Goal: Task Accomplishment & Management: Manage account settings

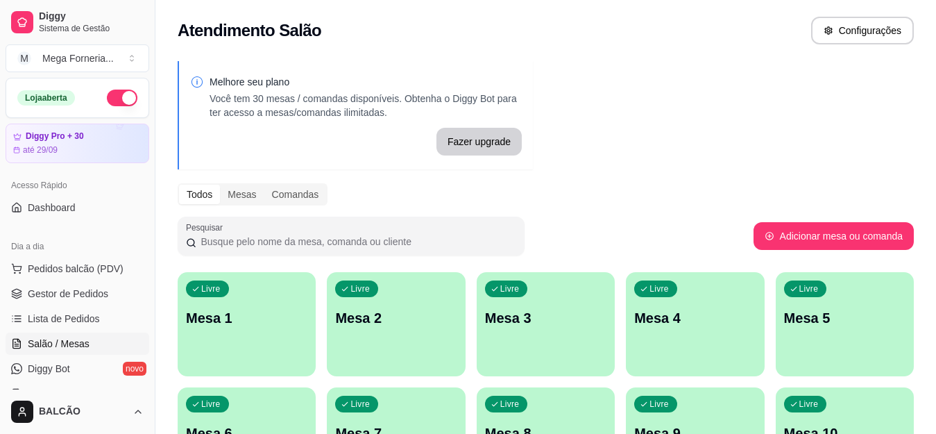
click at [226, 321] on p "Mesa 1" at bounding box center [246, 317] width 121 height 19
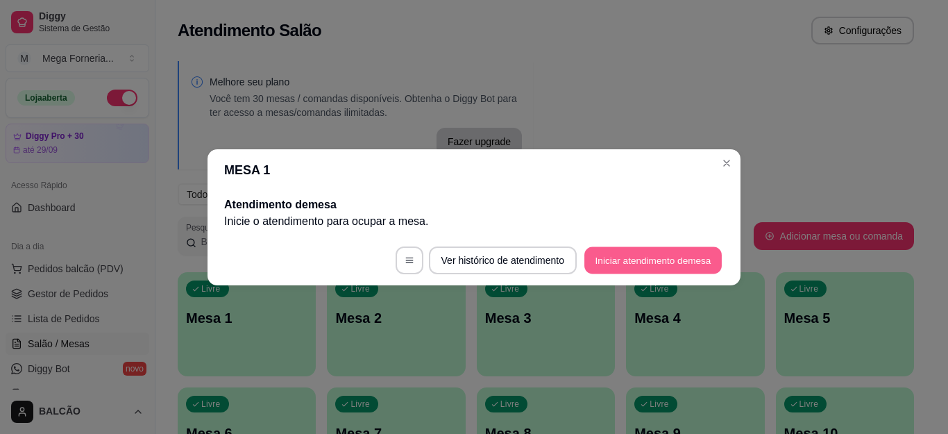
click at [646, 273] on button "Iniciar atendimento de mesa" at bounding box center [652, 259] width 137 height 27
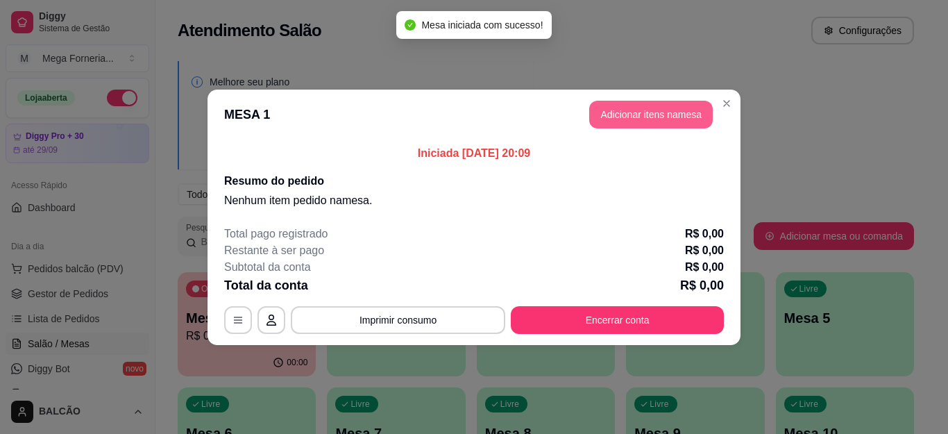
click at [636, 117] on button "Adicionar itens na mesa" at bounding box center [651, 115] width 124 height 28
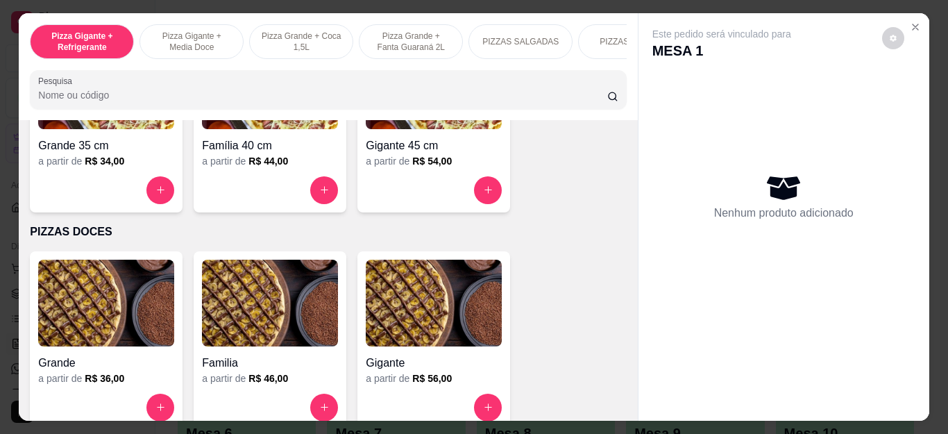
scroll to position [971, 0]
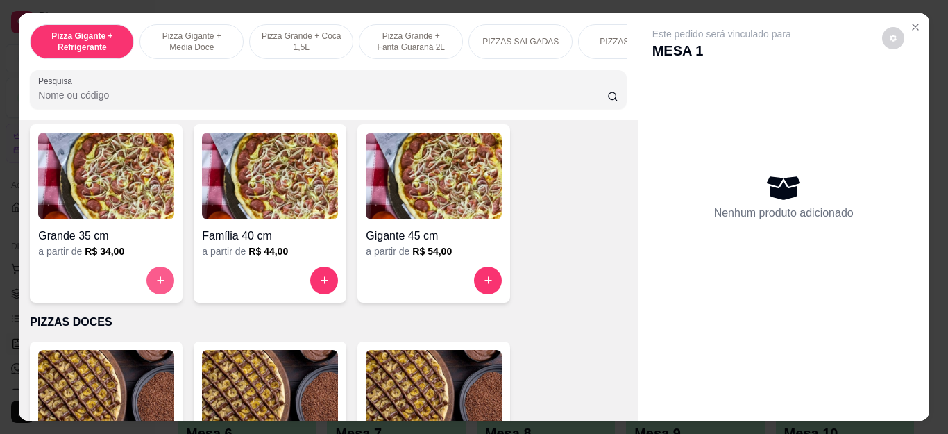
click at [156, 285] on icon "increase-product-quantity" at bounding box center [160, 280] width 10 height 10
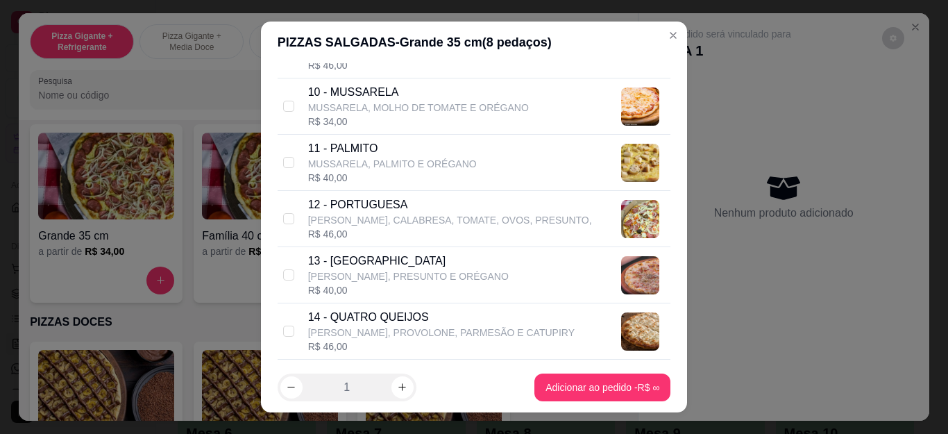
scroll to position [833, 0]
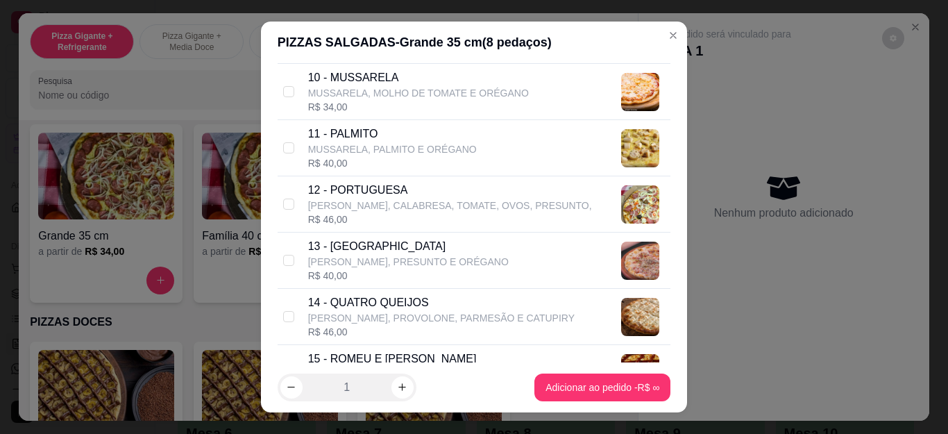
click at [356, 214] on div "R$ 46,00" at bounding box center [450, 219] width 284 height 14
checkbox input "true"
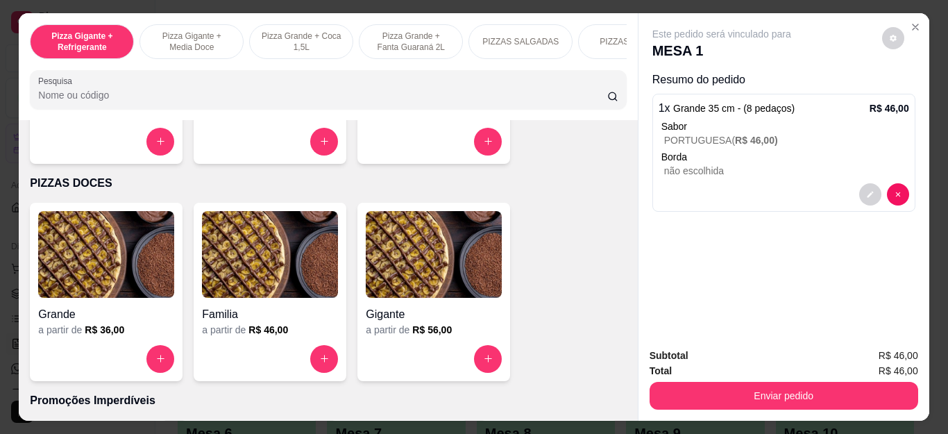
scroll to position [1180, 0]
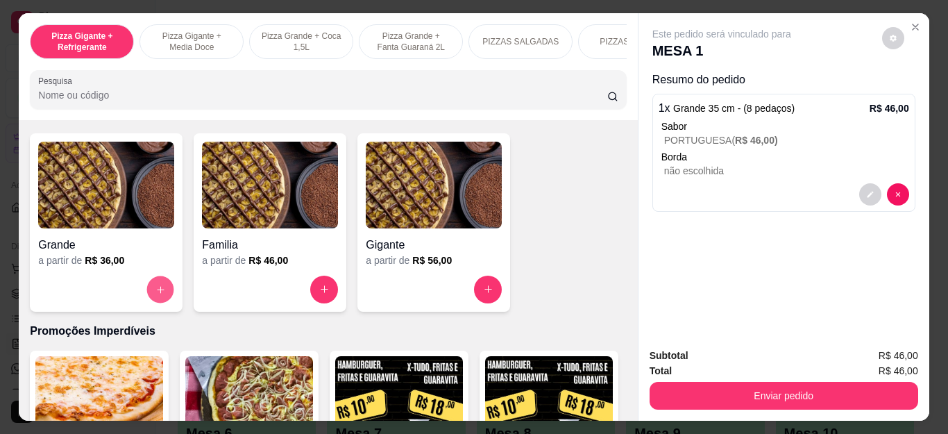
click at [155, 294] on icon "increase-product-quantity" at bounding box center [160, 289] width 10 height 10
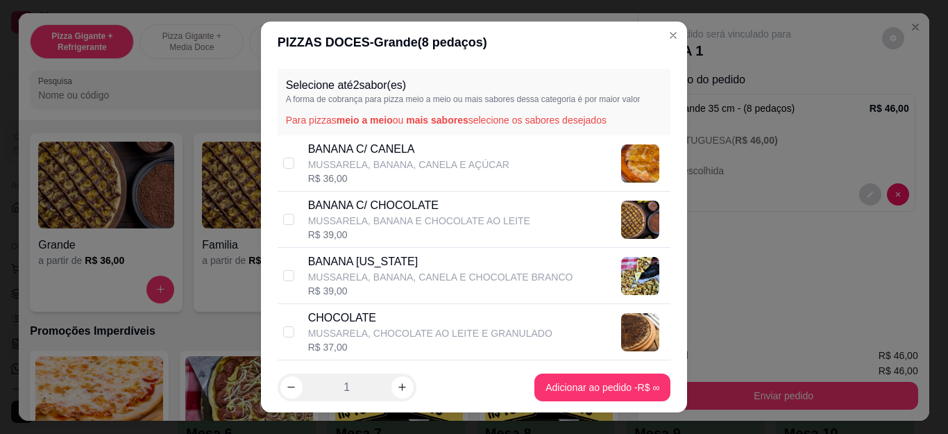
scroll to position [69, 0]
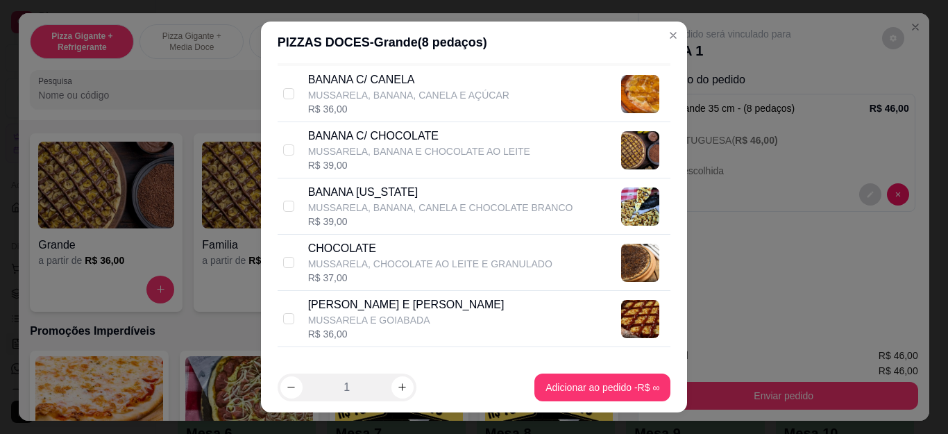
click at [364, 212] on p "MUSSARELA, BANANA, CANELA E CHOCOLATE BRANCO" at bounding box center [440, 208] width 265 height 14
checkbox input "true"
click at [349, 149] on p "MUSSARELA, BANANA E CHOCOLATE AO LEITE" at bounding box center [419, 151] width 222 height 14
checkbox input "true"
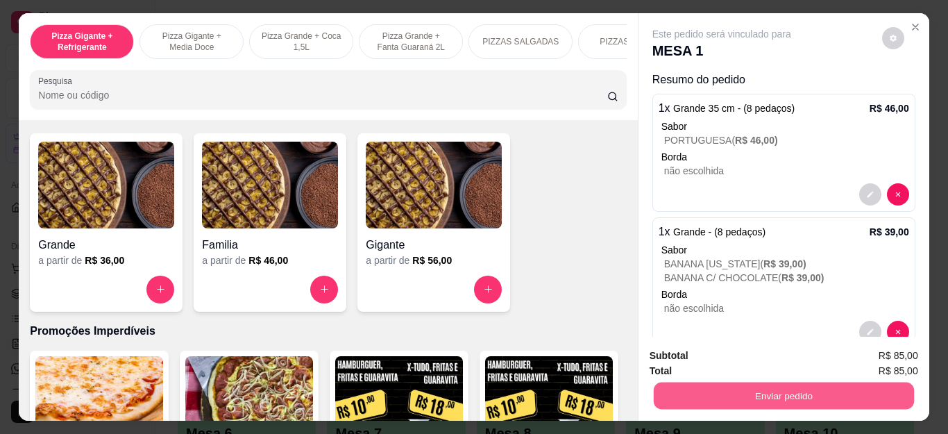
click at [790, 393] on button "Enviar pedido" at bounding box center [783, 395] width 260 height 27
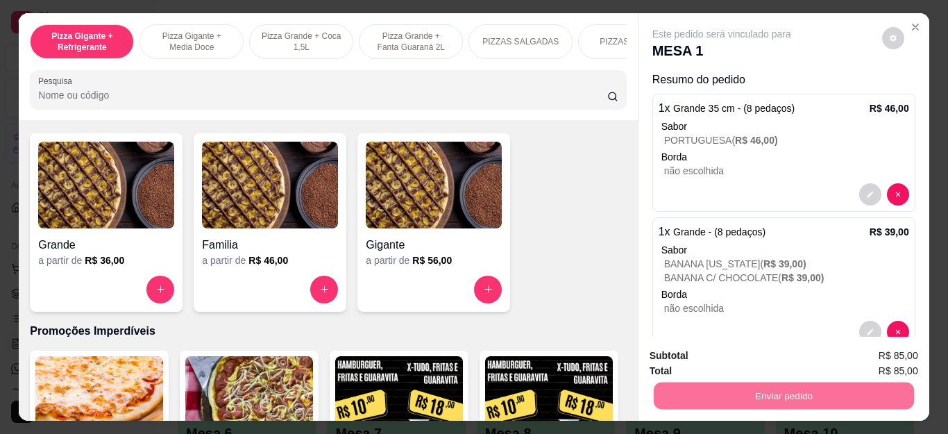
click at [746, 357] on button "Não registrar e enviar pedido" at bounding box center [737, 356] width 144 height 26
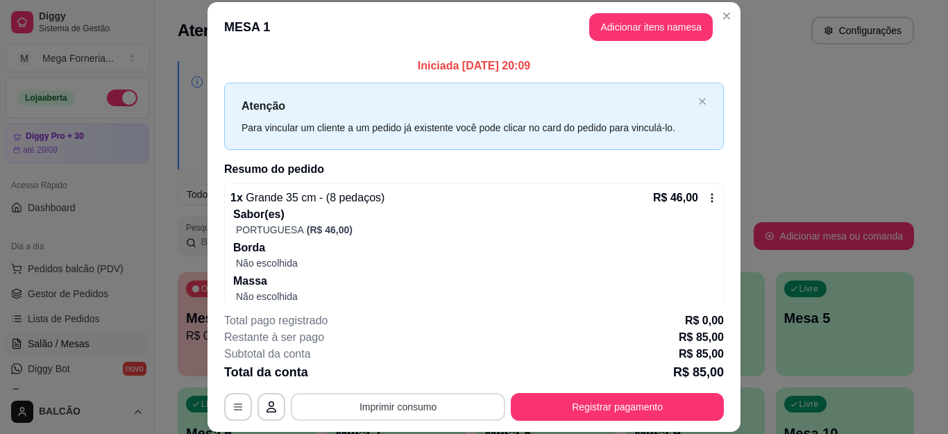
click at [328, 407] on button "Imprimir consumo" at bounding box center [398, 407] width 214 height 28
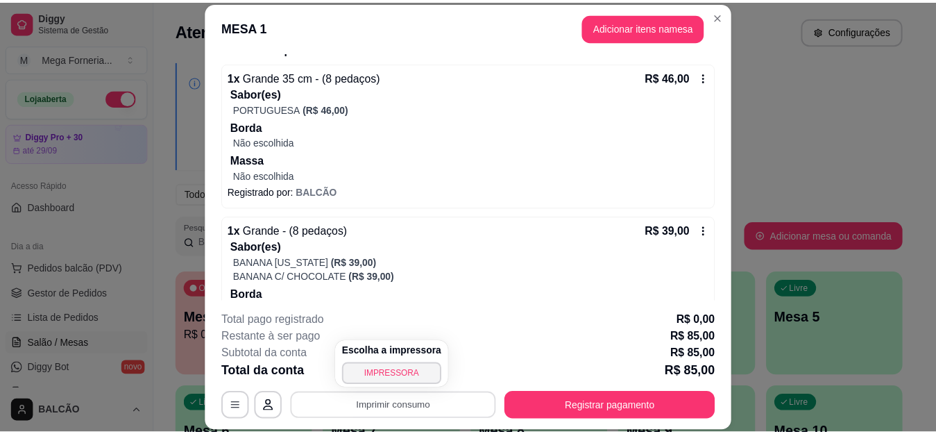
scroll to position [201, 0]
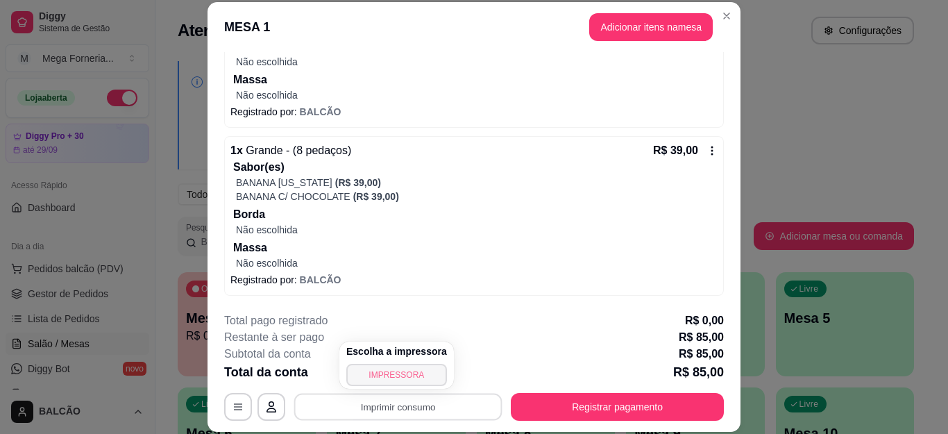
click at [401, 379] on button "IMPRESSORA" at bounding box center [396, 375] width 101 height 22
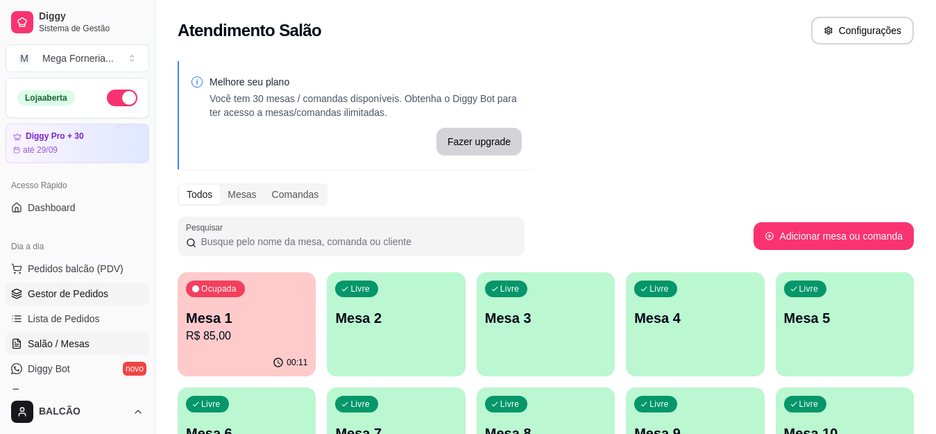
click at [114, 295] on link "Gestor de Pedidos" at bounding box center [78, 293] width 144 height 22
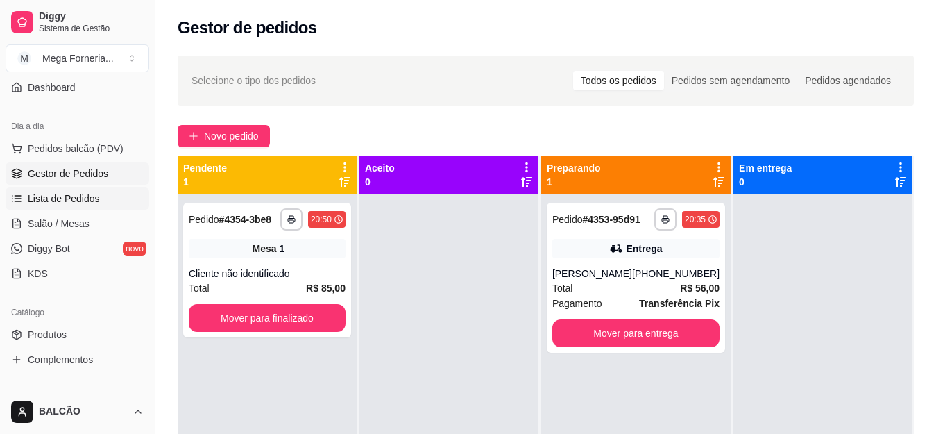
scroll to position [208, 0]
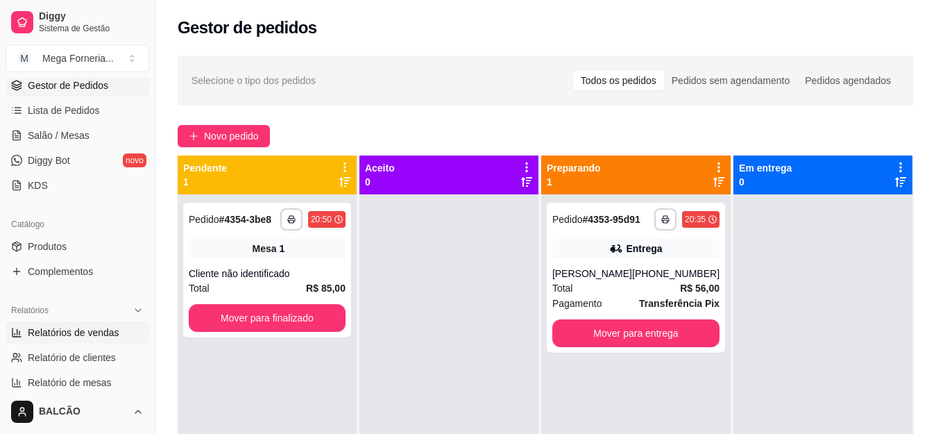
click at [63, 340] on link "Relatórios de vendas" at bounding box center [78, 332] width 144 height 22
select select "ALL"
select select "0"
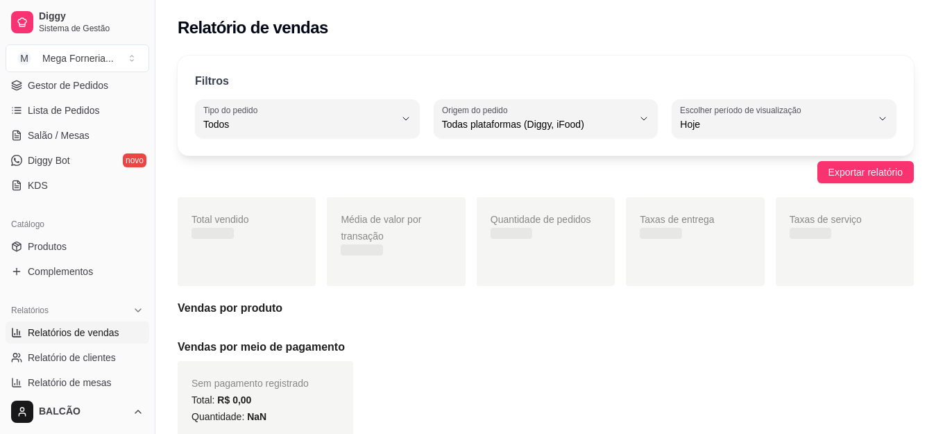
click at [60, 338] on span "Relatórios de vendas" at bounding box center [74, 332] width 92 height 14
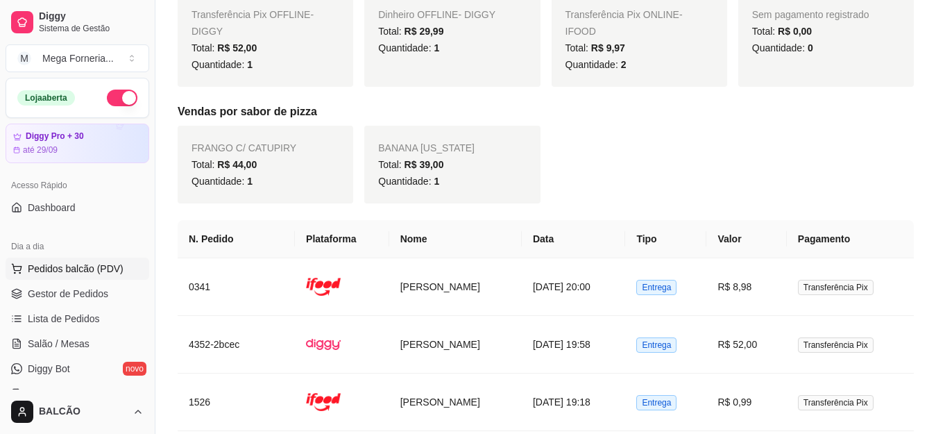
scroll to position [366, 0]
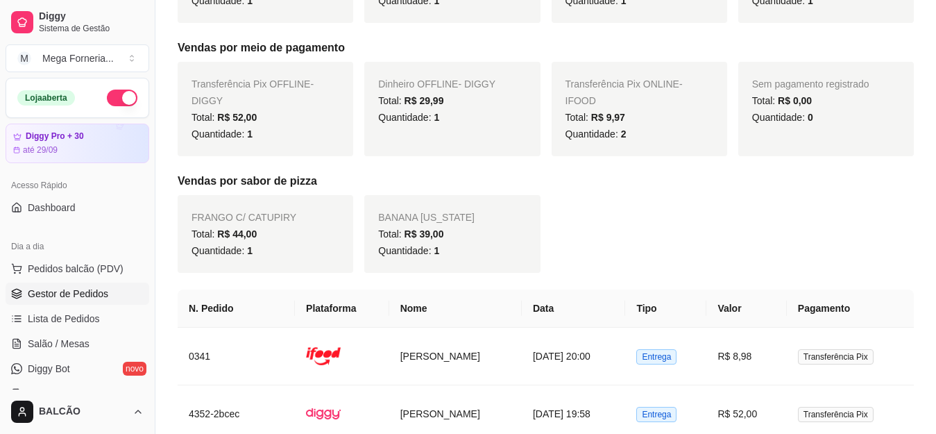
click at [45, 288] on span "Gestor de Pedidos" at bounding box center [68, 294] width 80 height 14
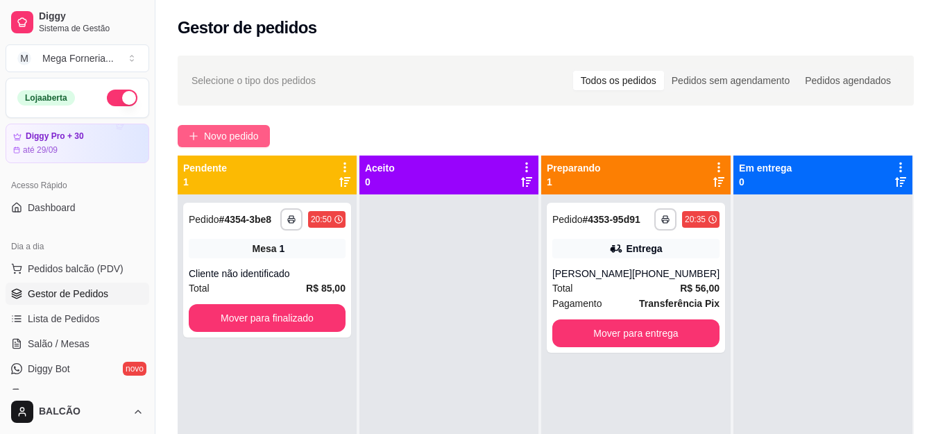
click at [190, 128] on button "Novo pedido" at bounding box center [224, 136] width 92 height 22
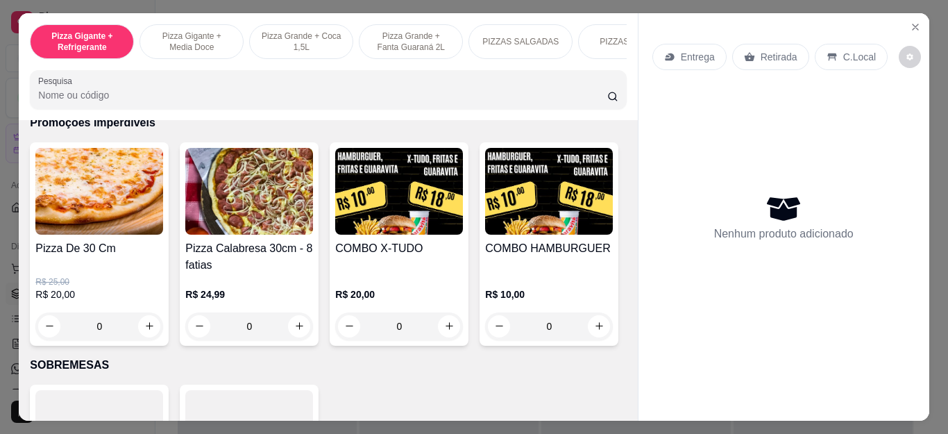
scroll to position [1457, 0]
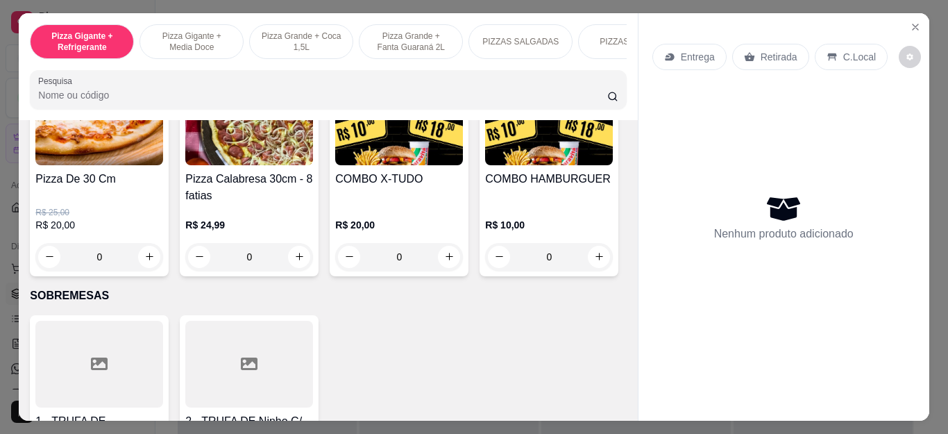
click at [442, 266] on div "0" at bounding box center [399, 257] width 128 height 28
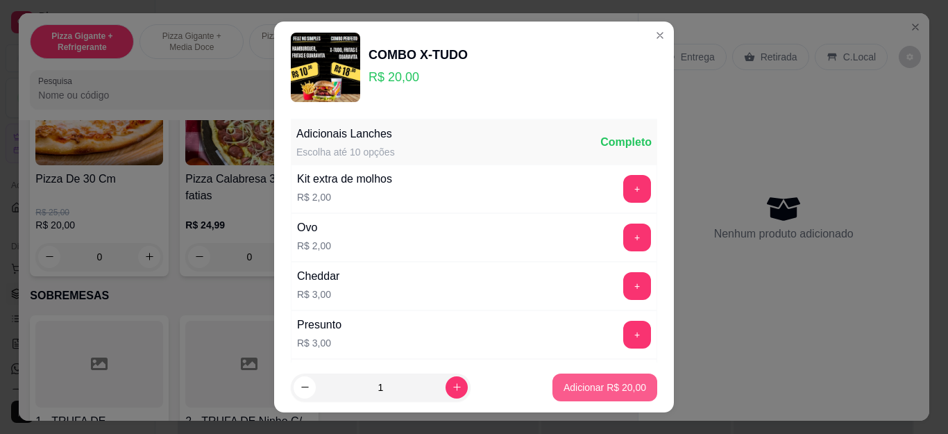
click at [563, 390] on p "Adicionar R$ 20,00" at bounding box center [604, 387] width 83 height 14
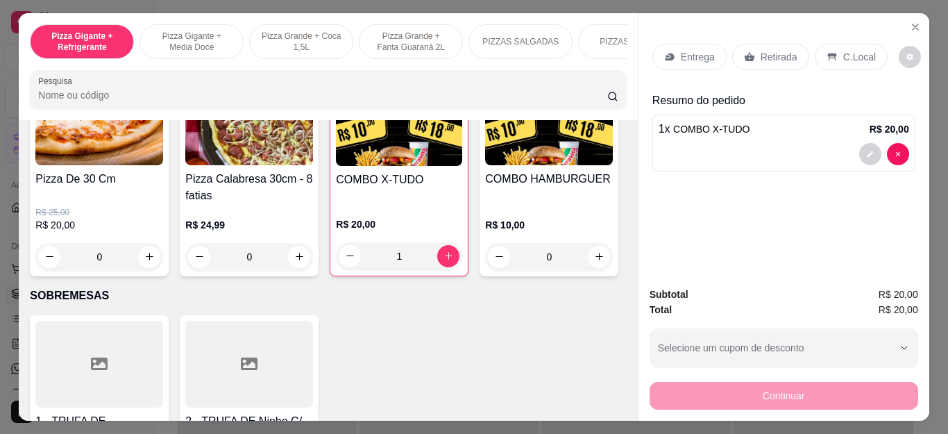
type input "1"
click at [686, 60] on div "Entrega" at bounding box center [689, 57] width 74 height 26
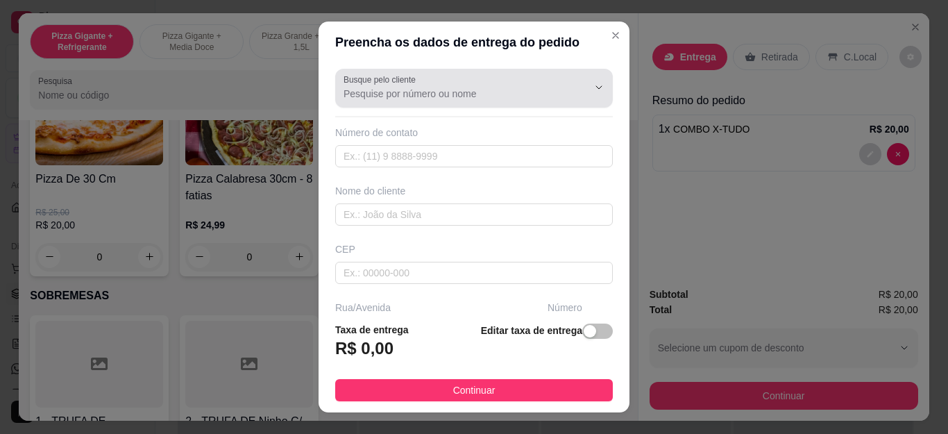
click at [445, 97] on input "Busque pelo cliente" at bounding box center [454, 94] width 222 height 14
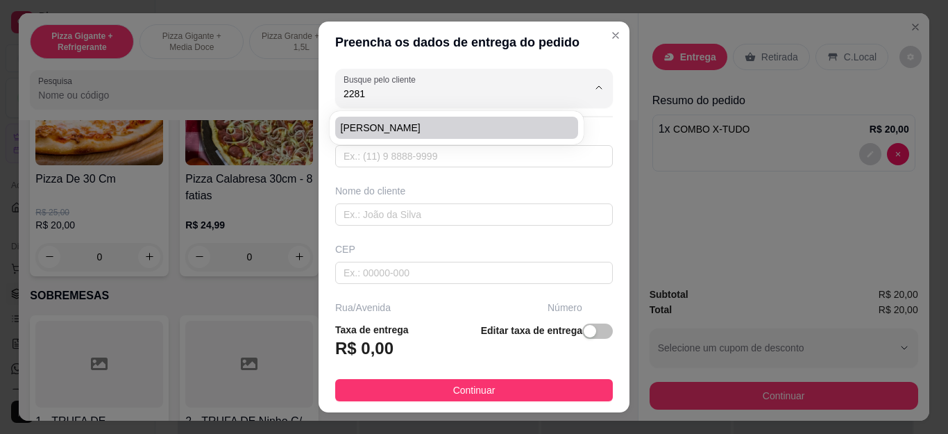
click at [438, 121] on span "[PERSON_NAME]" at bounding box center [450, 128] width 218 height 14
type input "[PERSON_NAME]"
type input "22997552281"
type input "[PERSON_NAME]"
type input "28900001"
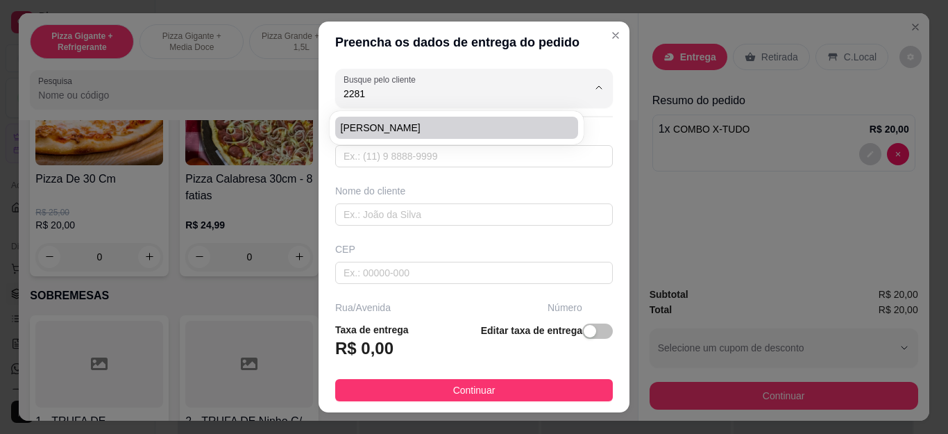
type input "Rua São Jerônimo"
type input "2"
type input "Cabo Frio"
type input "Casa"
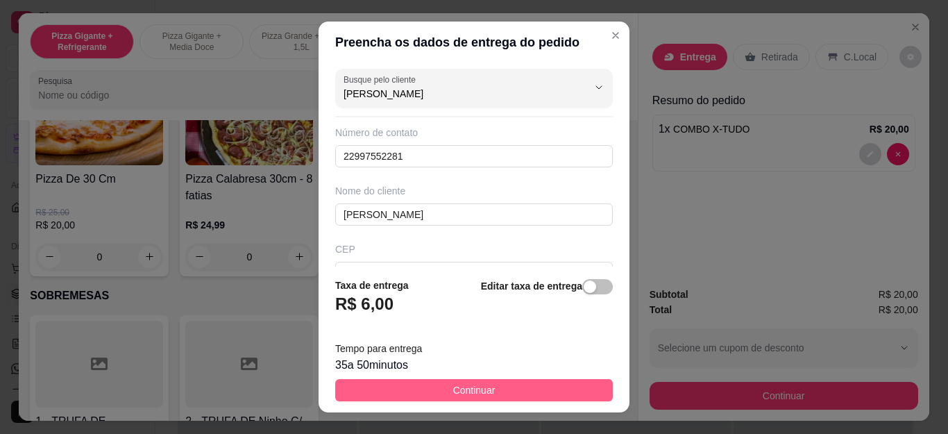
click at [478, 383] on span "Continuar" at bounding box center [474, 389] width 42 height 15
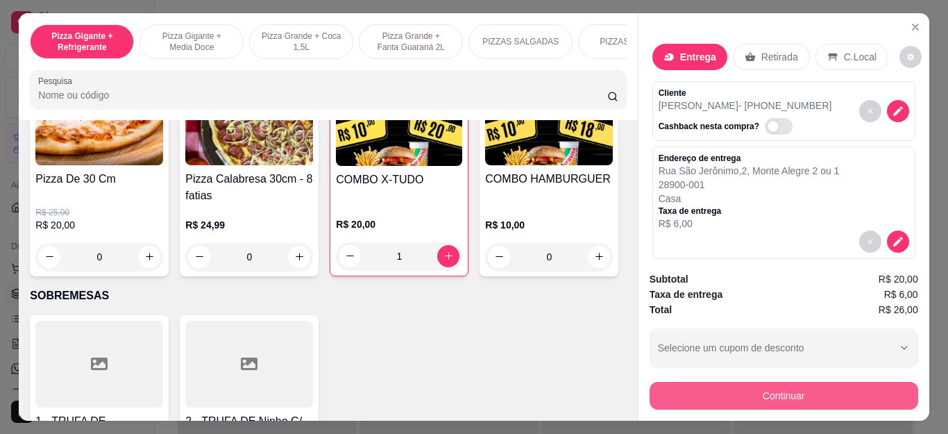
click at [763, 390] on button "Continuar" at bounding box center [783, 396] width 269 height 28
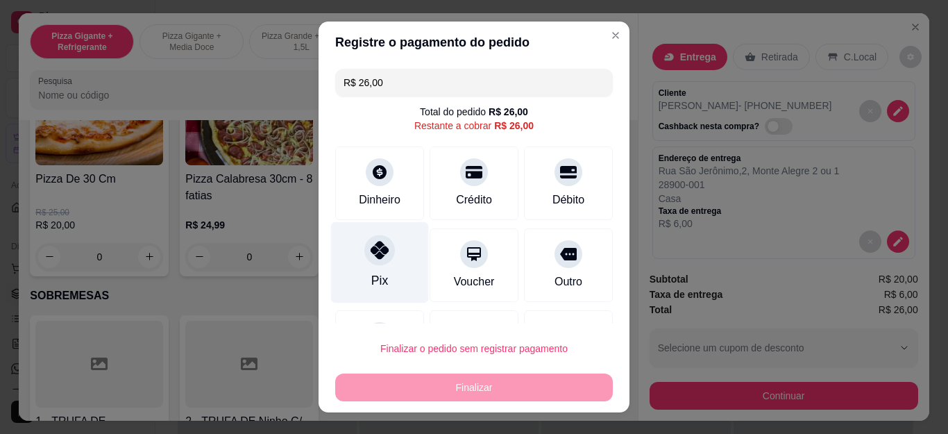
click at [343, 240] on div "Pix" at bounding box center [380, 262] width 98 height 81
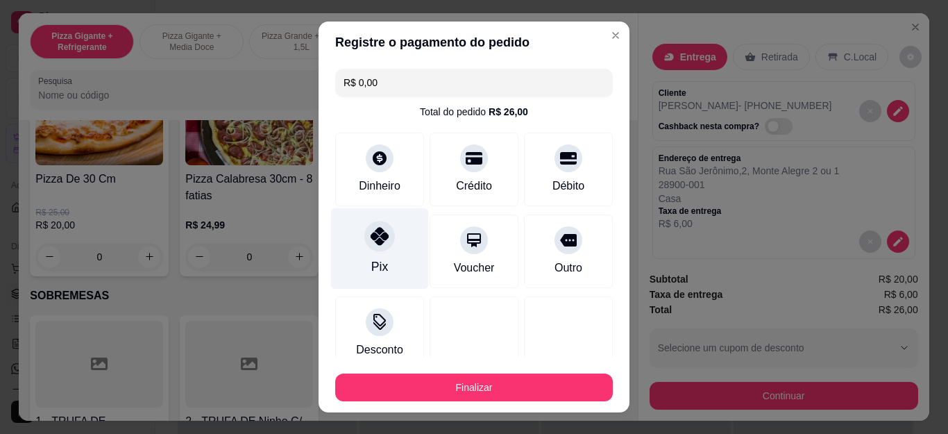
type input "R$ 0,00"
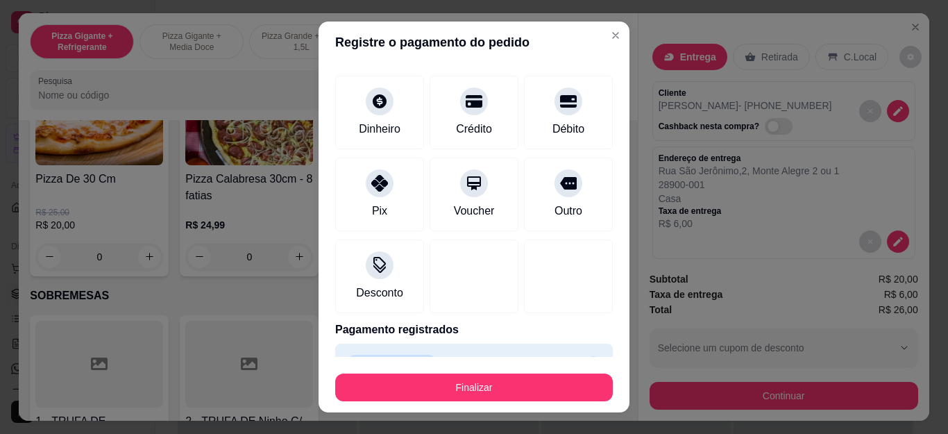
scroll to position [91, 0]
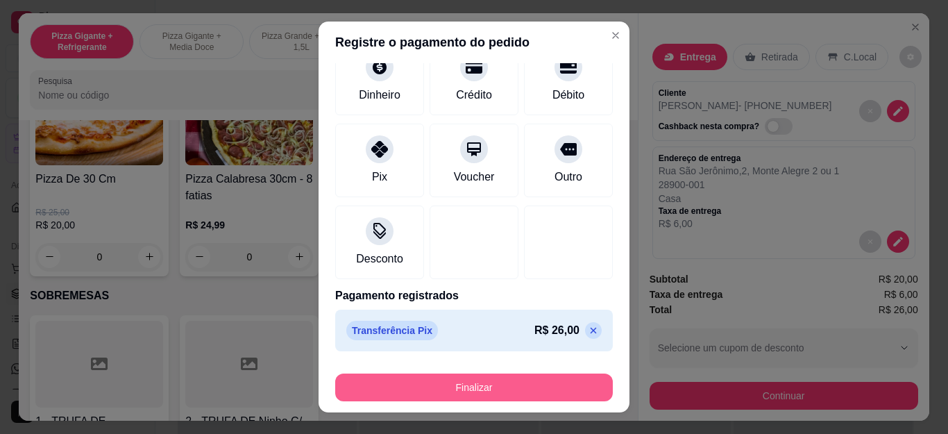
click at [440, 377] on button "Finalizar" at bounding box center [474, 387] width 278 height 28
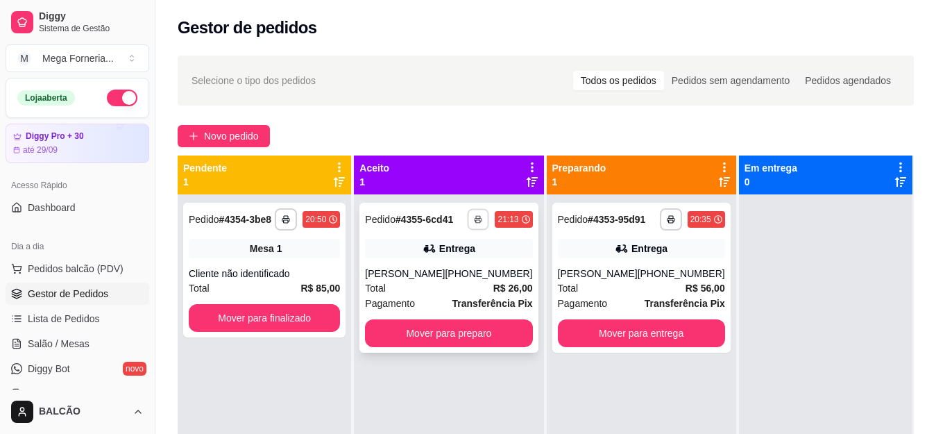
click at [476, 226] on button "button" at bounding box center [479, 219] width 22 height 22
click at [443, 280] on div "Escolha a impressora IMPRESSORA" at bounding box center [436, 258] width 114 height 47
click at [448, 271] on button "IMPRESSORA" at bounding box center [436, 268] width 101 height 22
click at [451, 268] on button "IMPRESSORA" at bounding box center [436, 268] width 101 height 22
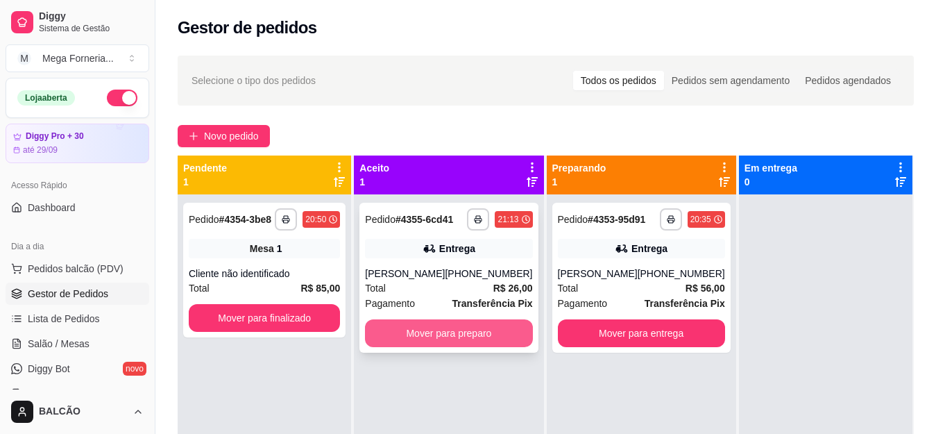
click at [466, 333] on button "Mover para preparo" at bounding box center [448, 333] width 167 height 28
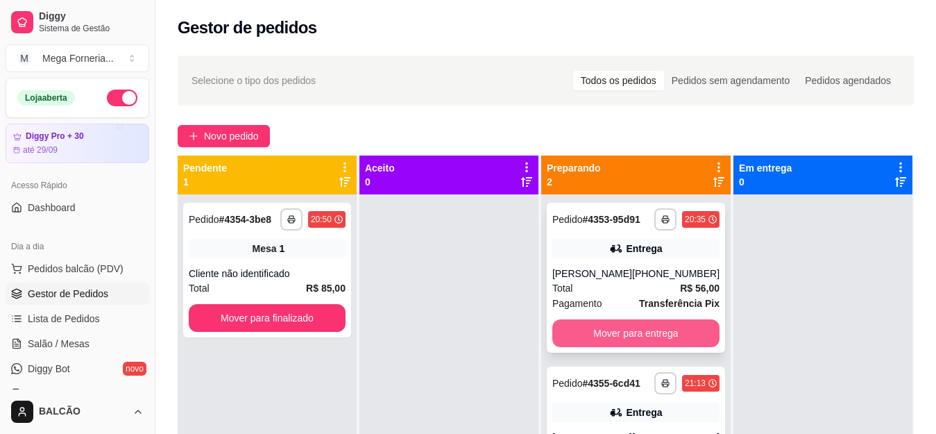
click at [674, 324] on button "Mover para entrega" at bounding box center [635, 333] width 167 height 28
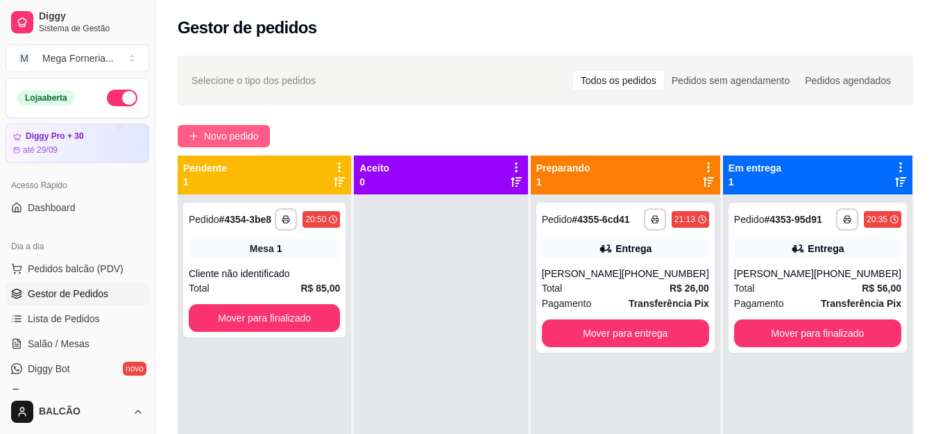
click at [247, 141] on span "Novo pedido" at bounding box center [231, 135] width 55 height 15
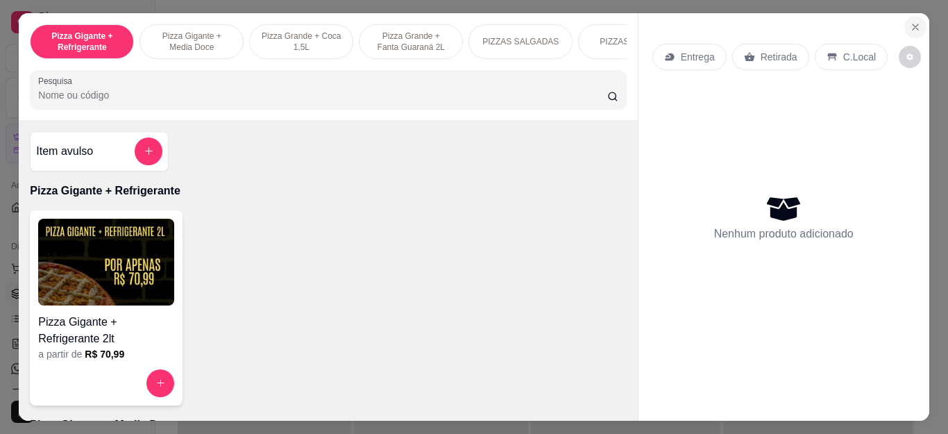
click at [910, 24] on icon "Close" at bounding box center [915, 27] width 11 height 11
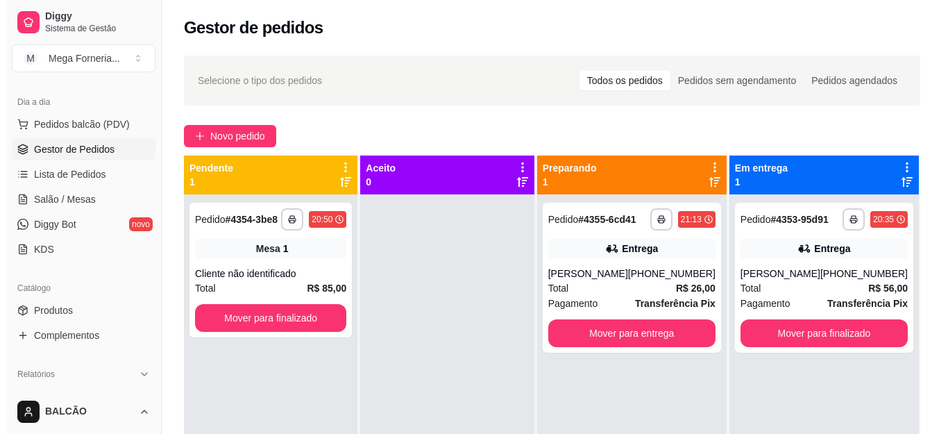
scroll to position [139, 0]
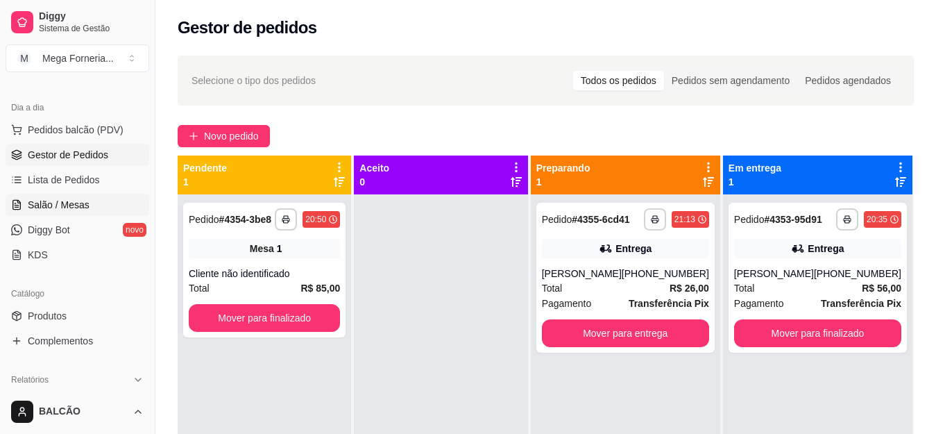
click at [47, 201] on span "Salão / Mesas" at bounding box center [59, 205] width 62 height 14
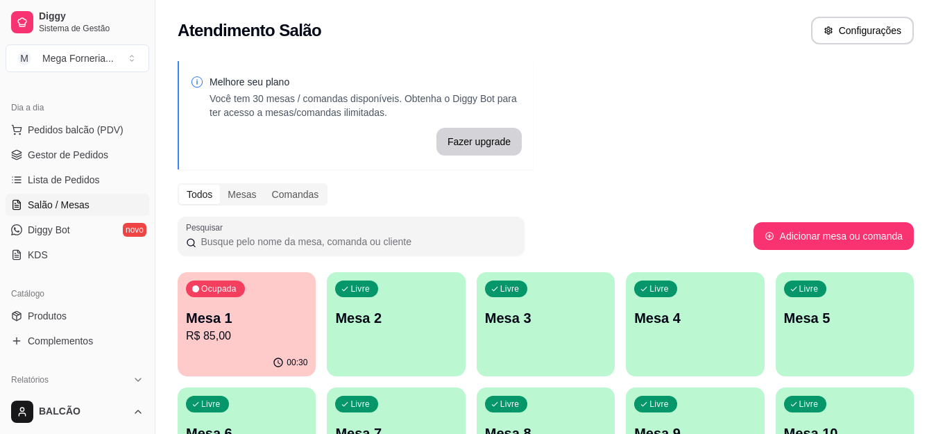
click at [279, 315] on p "Mesa 1" at bounding box center [246, 317] width 121 height 19
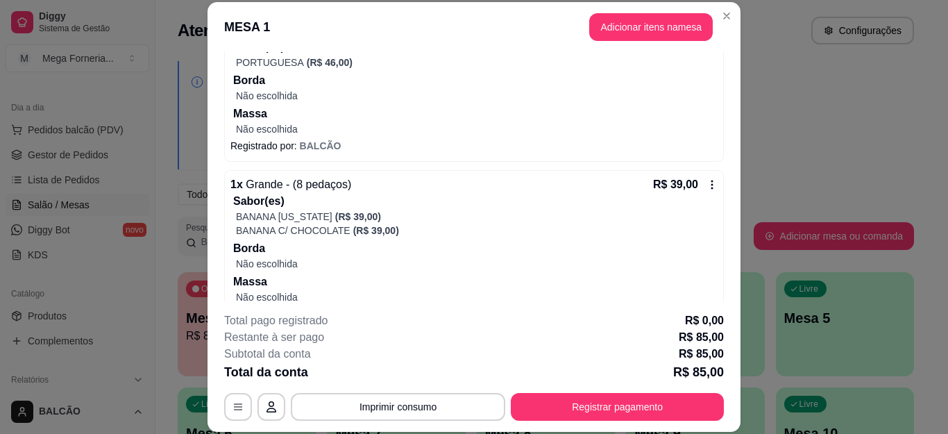
scroll to position [201, 0]
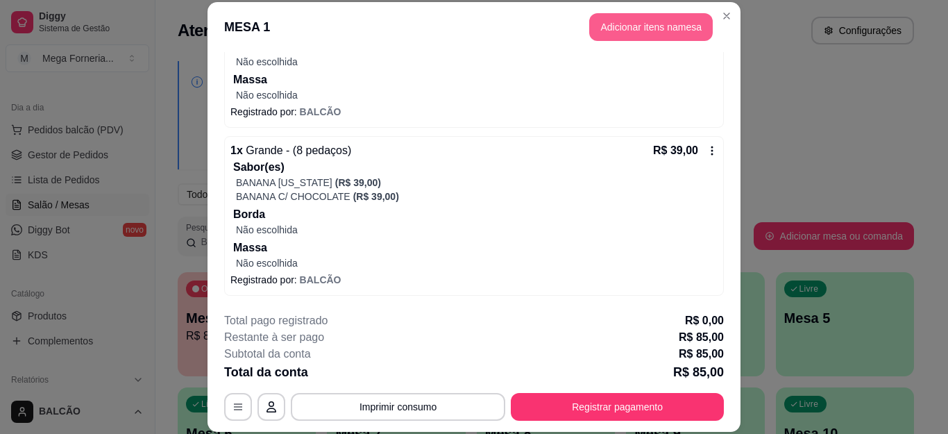
click at [642, 31] on button "Adicionar itens na mesa" at bounding box center [651, 27] width 124 height 28
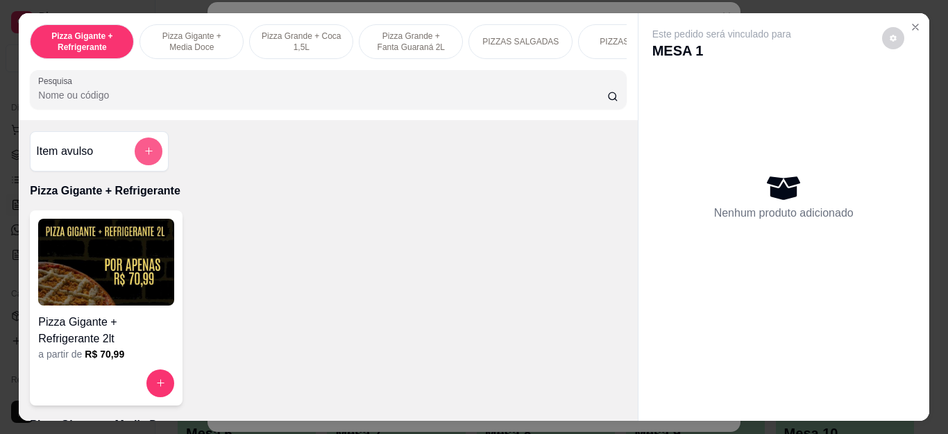
click at [144, 151] on icon "add-separate-item" at bounding box center [149, 151] width 10 height 10
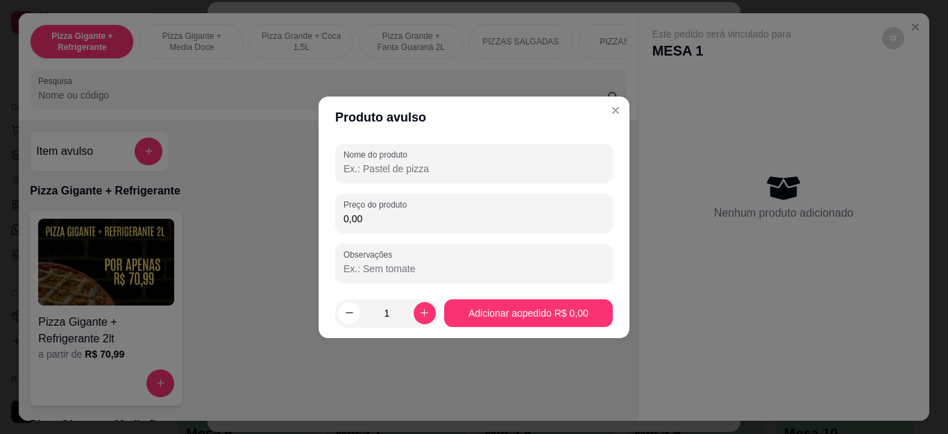
click at [434, 216] on input "0,00" at bounding box center [473, 219] width 261 height 14
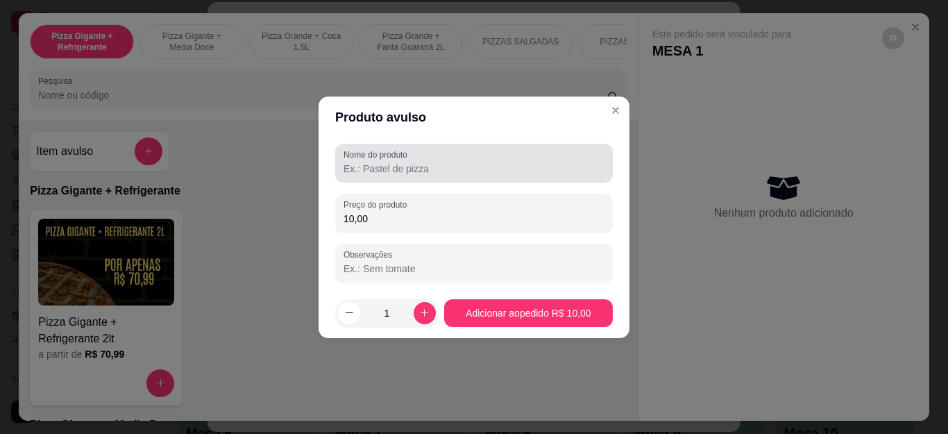
type input "10,00"
click at [417, 157] on div at bounding box center [473, 163] width 261 height 28
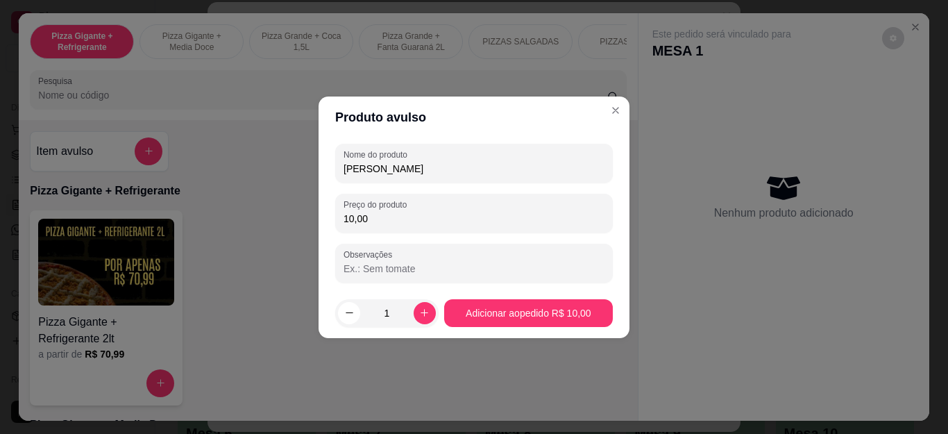
type input "Fanta Laranja"
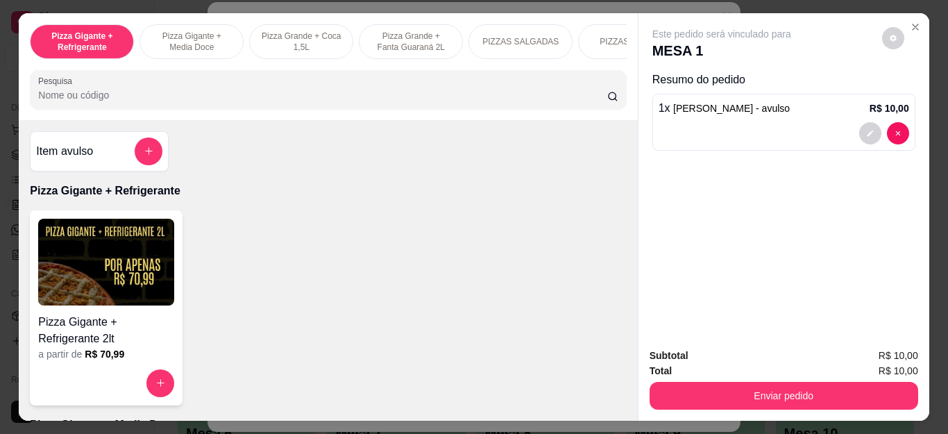
click at [716, 405] on div "Subtotal R$ 10,00 Total R$ 10,00 Enviar pedido" at bounding box center [783, 379] width 291 height 84
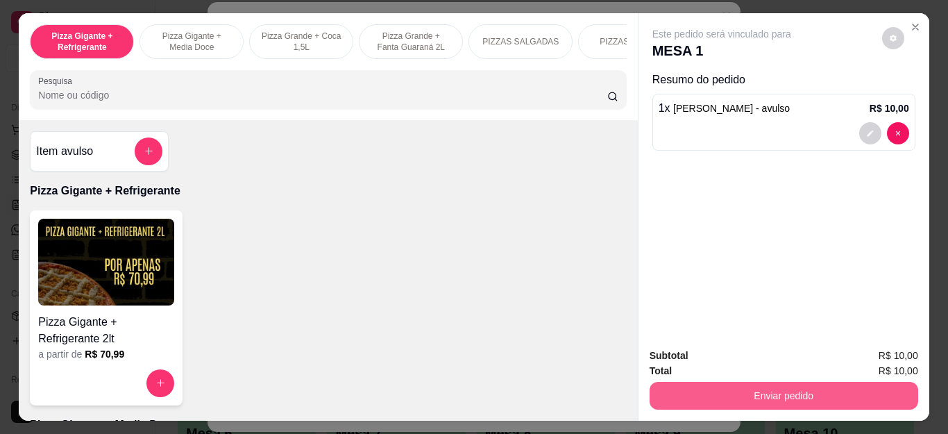
click at [720, 386] on button "Enviar pedido" at bounding box center [783, 396] width 269 height 28
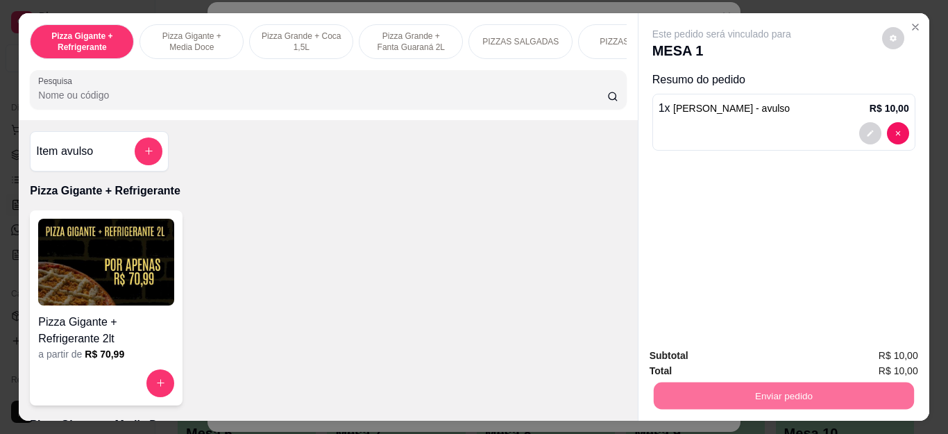
click at [734, 358] on button "Não registrar e enviar pedido" at bounding box center [737, 356] width 144 height 26
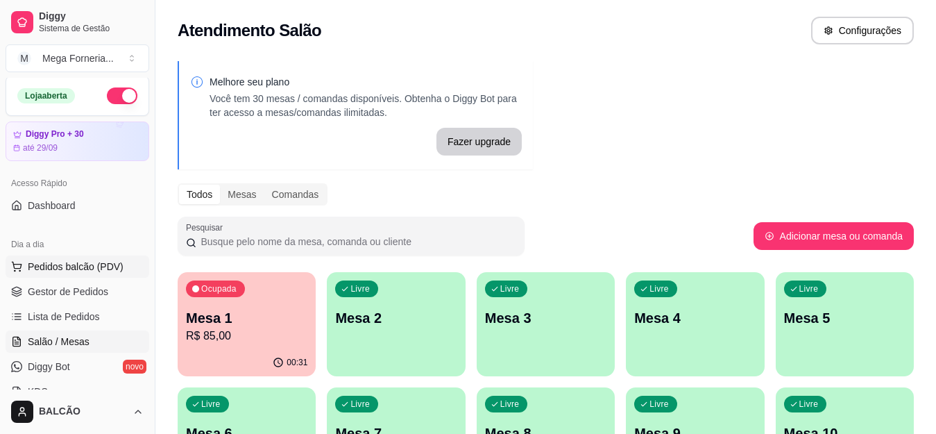
scroll to position [0, 0]
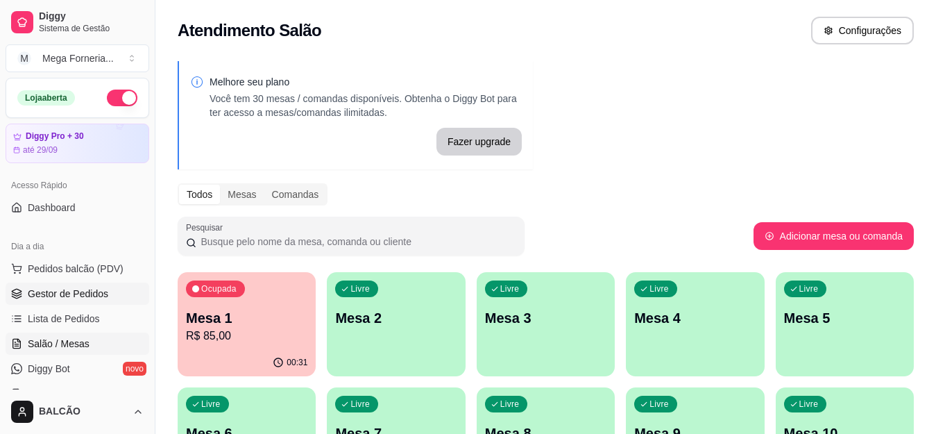
click at [63, 291] on span "Gestor de Pedidos" at bounding box center [68, 294] width 80 height 14
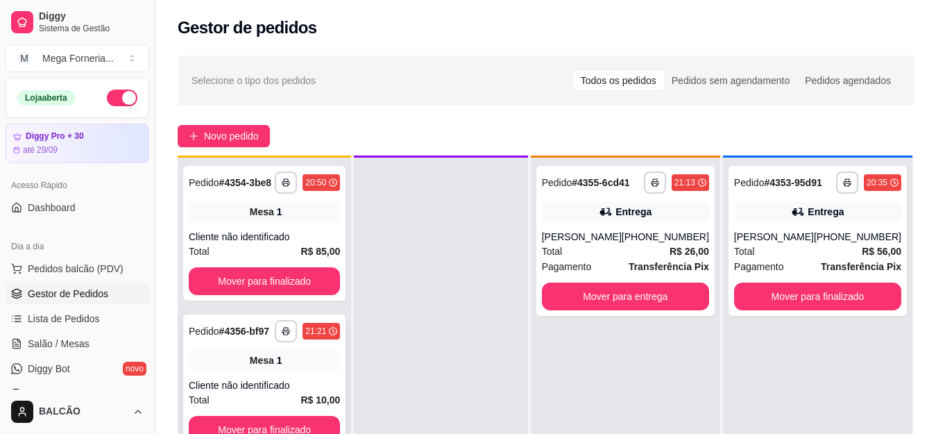
scroll to position [39, 0]
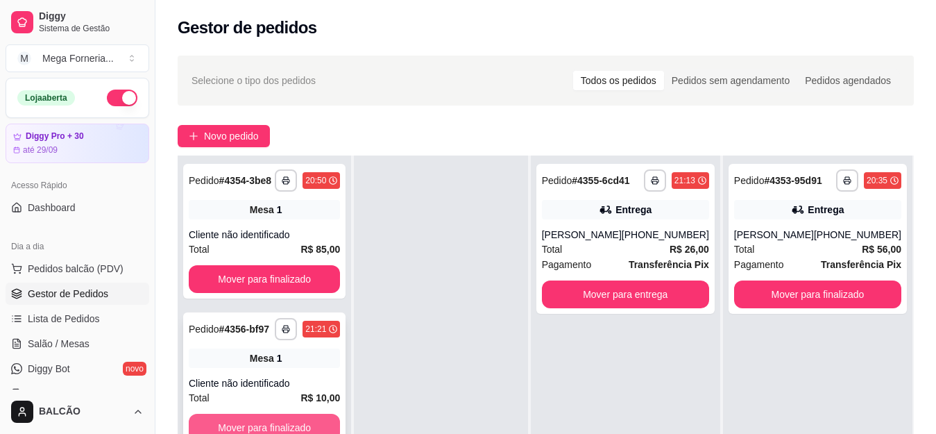
click at [253, 416] on button "Mover para finalizado" at bounding box center [264, 428] width 151 height 28
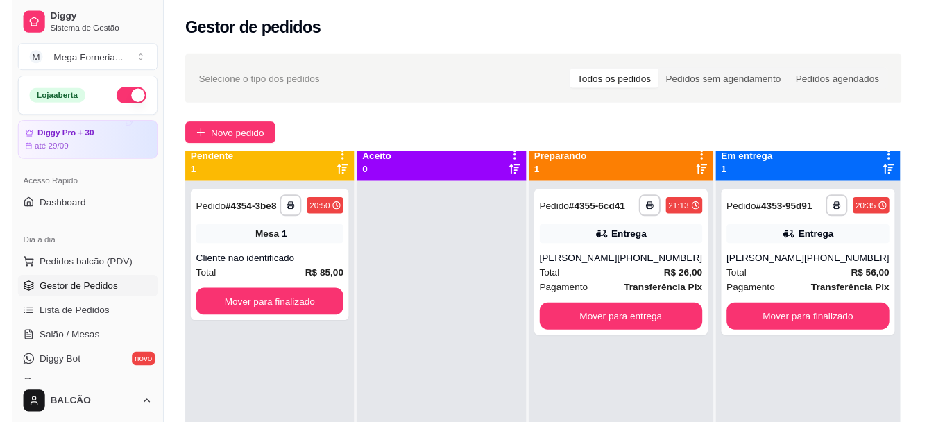
scroll to position [0, 0]
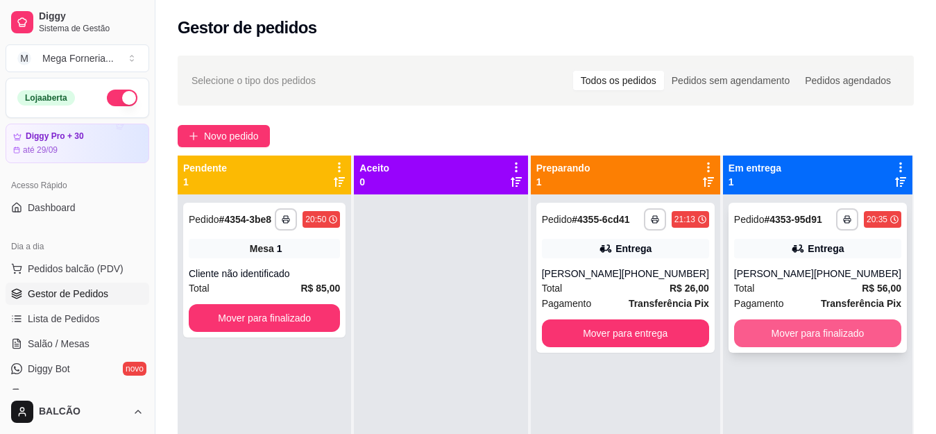
click at [774, 337] on button "Mover para finalizado" at bounding box center [817, 333] width 167 height 28
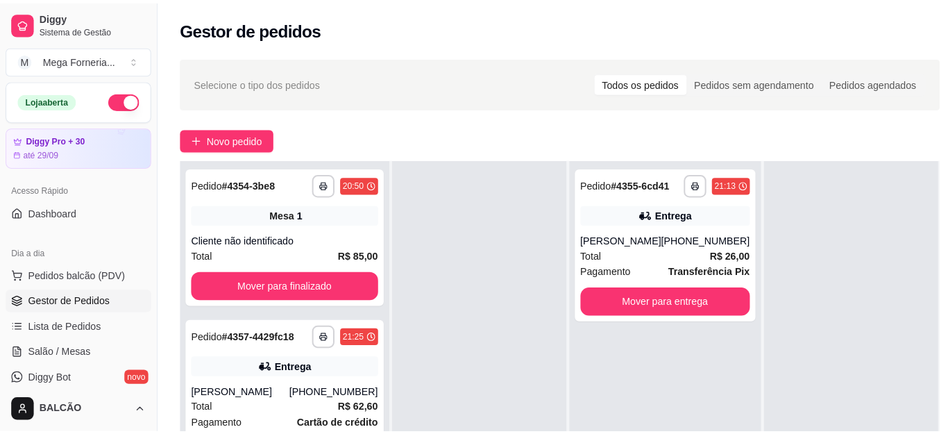
scroll to position [208, 0]
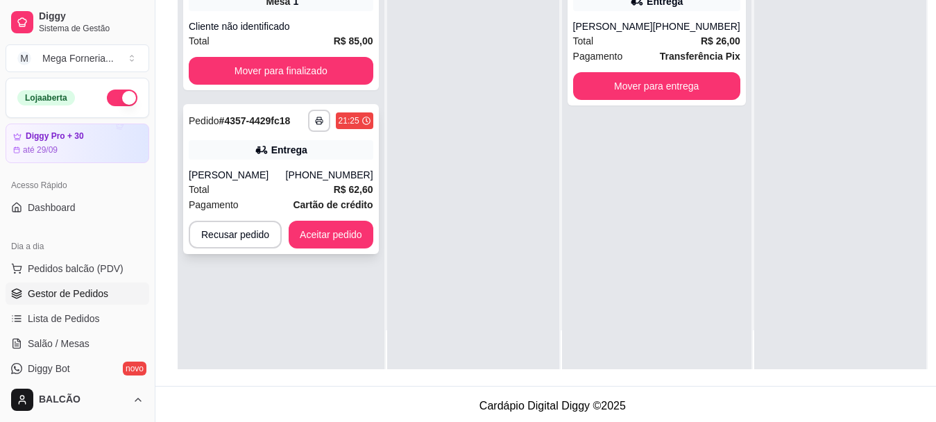
click at [334, 254] on div "**********" at bounding box center [281, 179] width 196 height 150
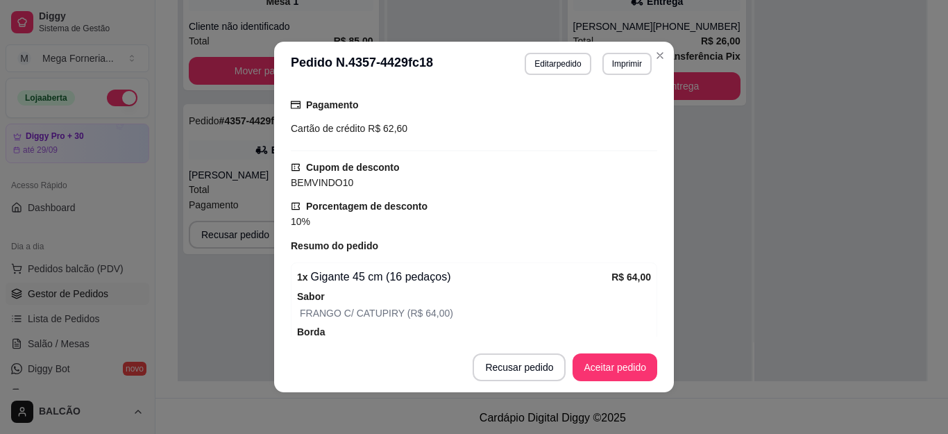
scroll to position [534, 0]
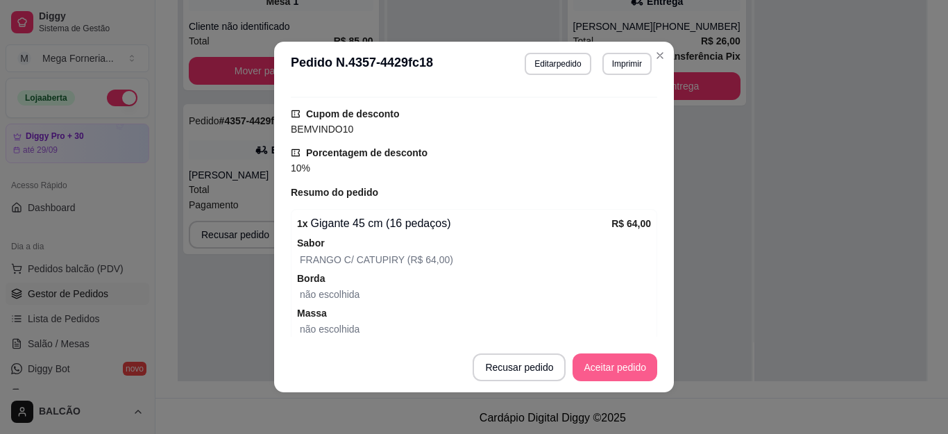
click at [624, 364] on button "Aceitar pedido" at bounding box center [614, 367] width 85 height 28
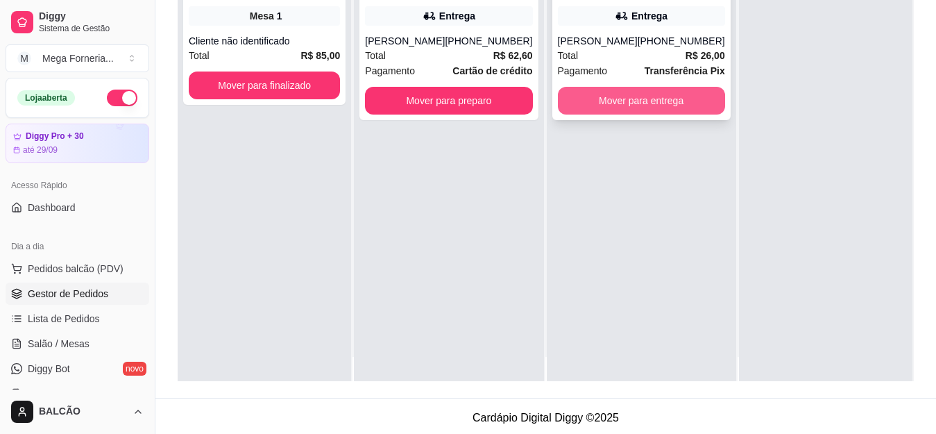
scroll to position [0, 0]
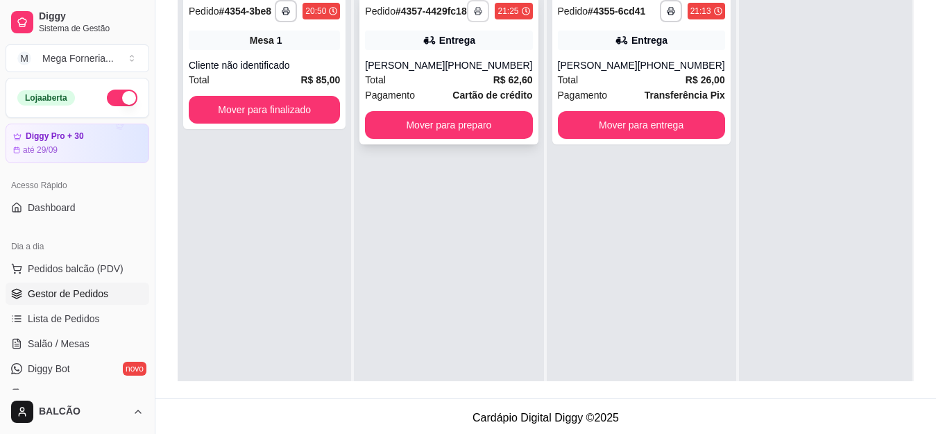
click at [476, 15] on rect "button" at bounding box center [478, 13] width 4 height 3
click at [439, 74] on button "IMPRESSORA" at bounding box center [436, 65] width 101 height 22
click at [399, 139] on button "Mover para preparo" at bounding box center [448, 125] width 167 height 28
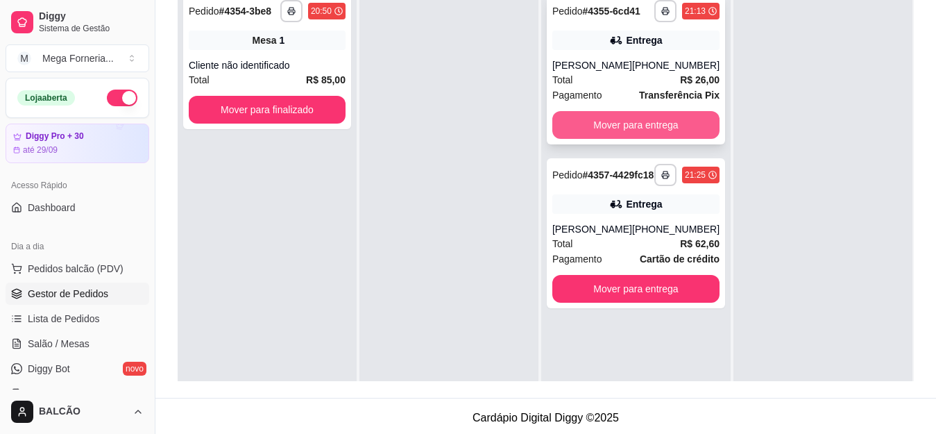
click at [618, 130] on button "Mover para entrega" at bounding box center [635, 125] width 167 height 28
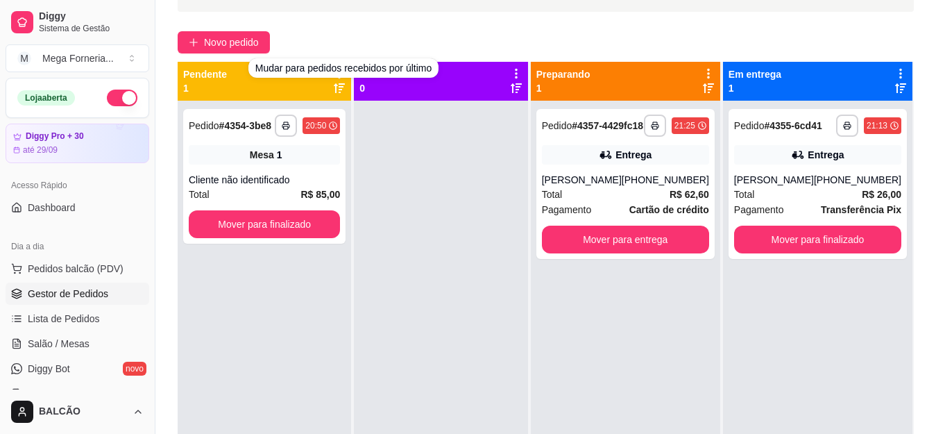
scroll to position [69, 0]
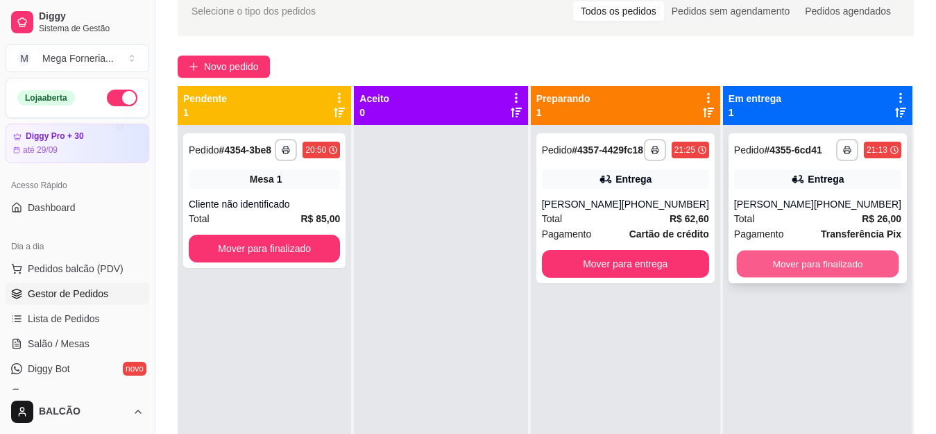
click at [778, 253] on button "Mover para finalizado" at bounding box center [817, 263] width 162 height 27
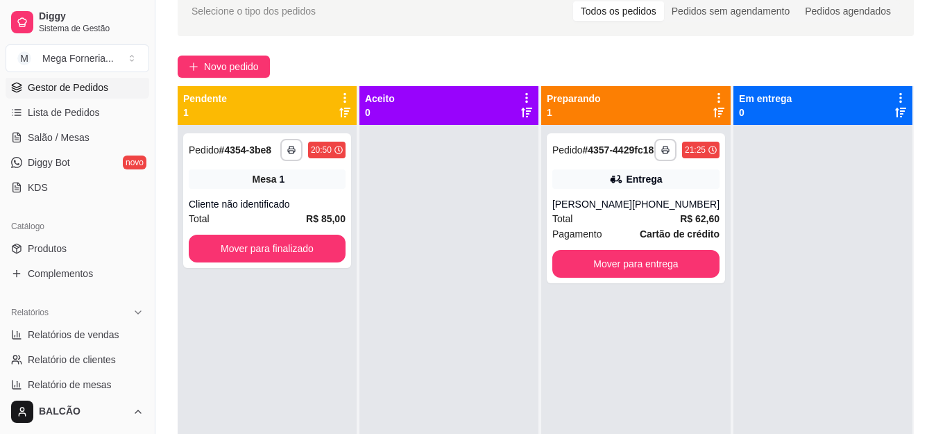
scroll to position [208, 0]
click at [83, 331] on span "Relatórios de vendas" at bounding box center [74, 332] width 92 height 14
select select "ALL"
select select "0"
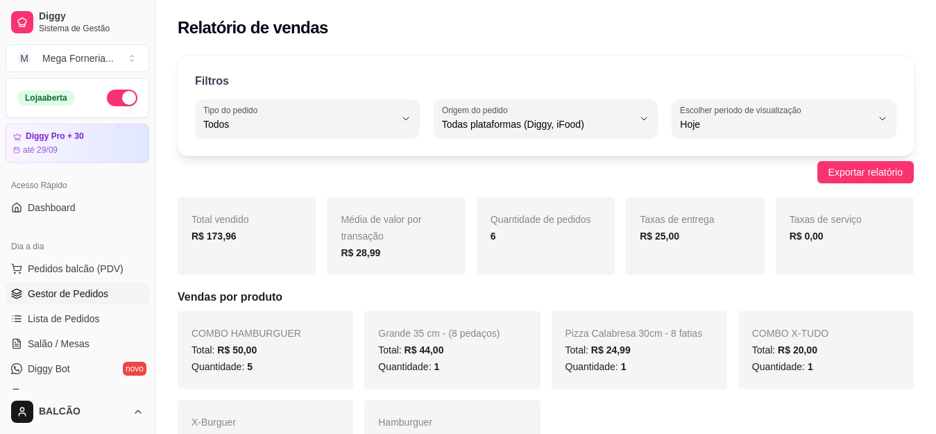
click at [56, 298] on span "Gestor de Pedidos" at bounding box center [68, 294] width 80 height 14
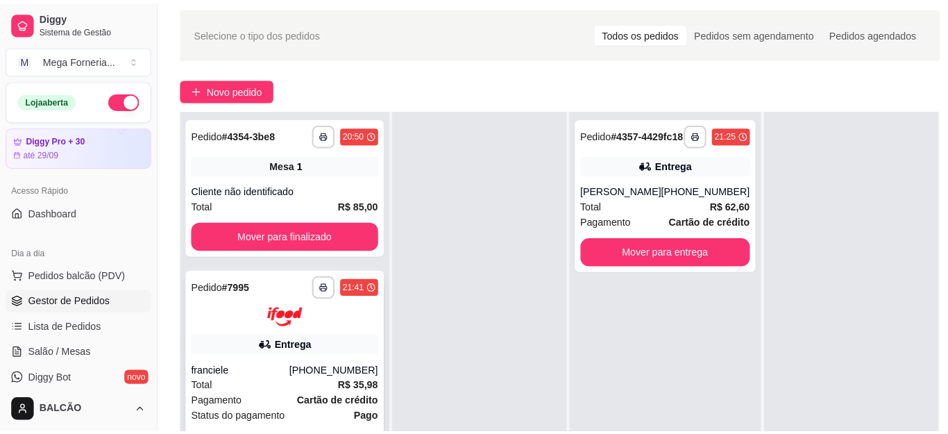
scroll to position [69, 0]
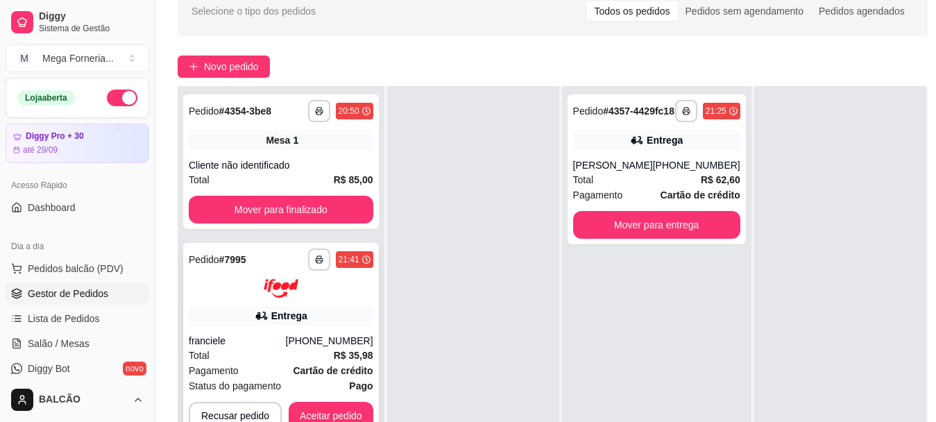
click at [300, 348] on div "Total R$ 35,98" at bounding box center [281, 355] width 185 height 15
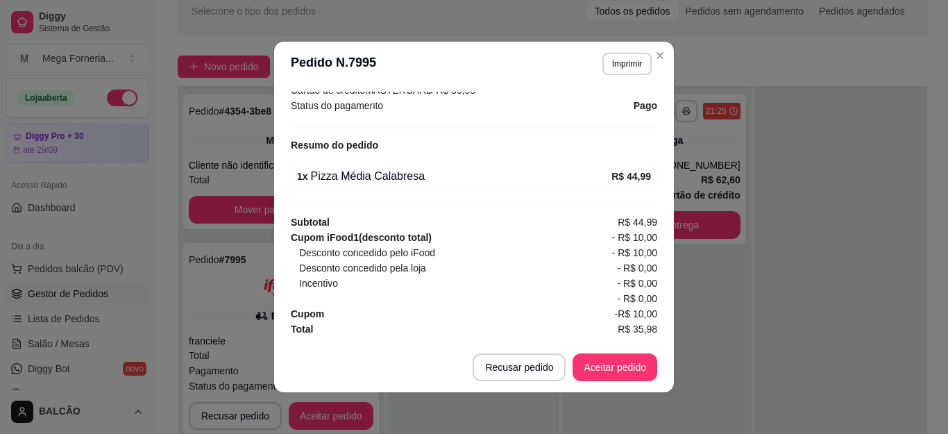
scroll to position [3, 0]
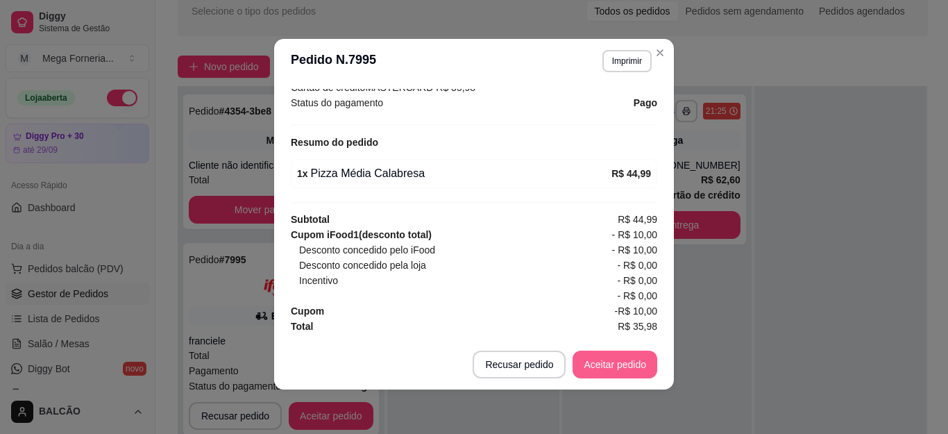
click at [615, 364] on button "Aceitar pedido" at bounding box center [614, 364] width 85 height 28
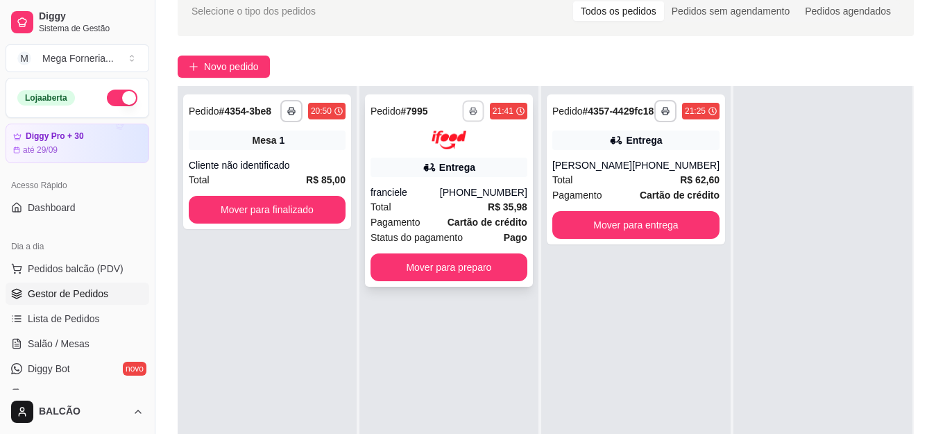
click at [475, 114] on rect "button" at bounding box center [473, 113] width 4 height 3
click at [454, 158] on button "IMPRESSORA" at bounding box center [435, 159] width 97 height 22
click at [272, 165] on div "Cliente não identificado" at bounding box center [267, 165] width 157 height 14
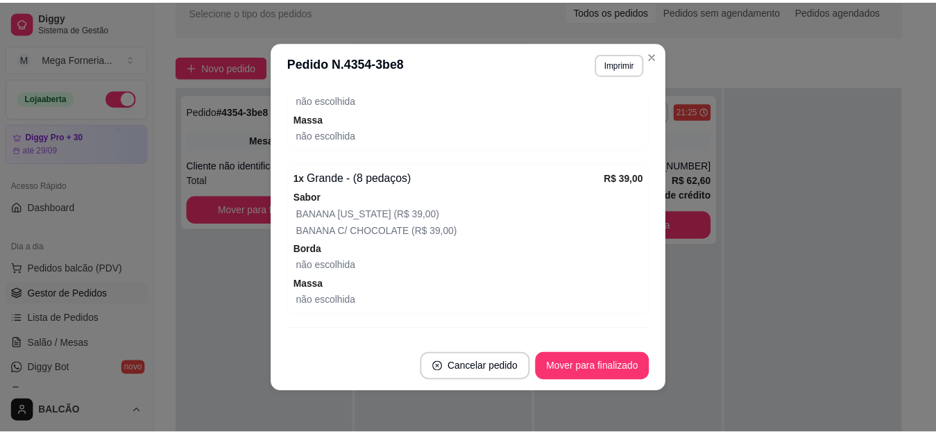
scroll to position [309, 0]
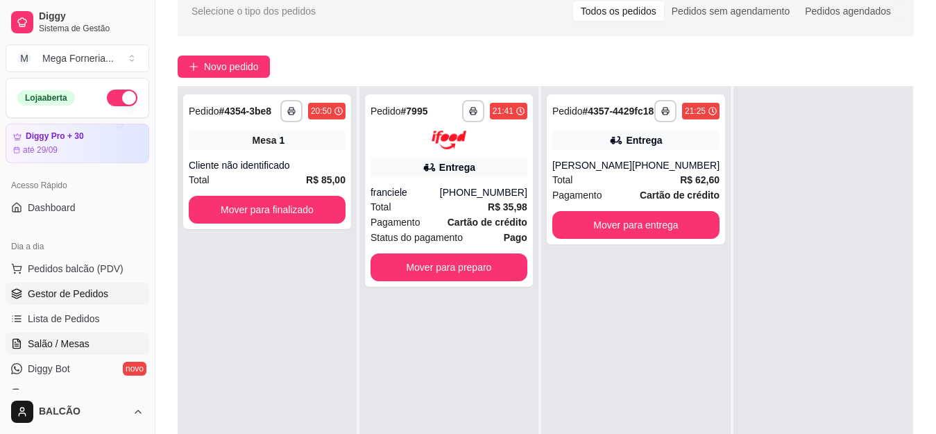
click at [66, 343] on span "Salão / Mesas" at bounding box center [59, 344] width 62 height 14
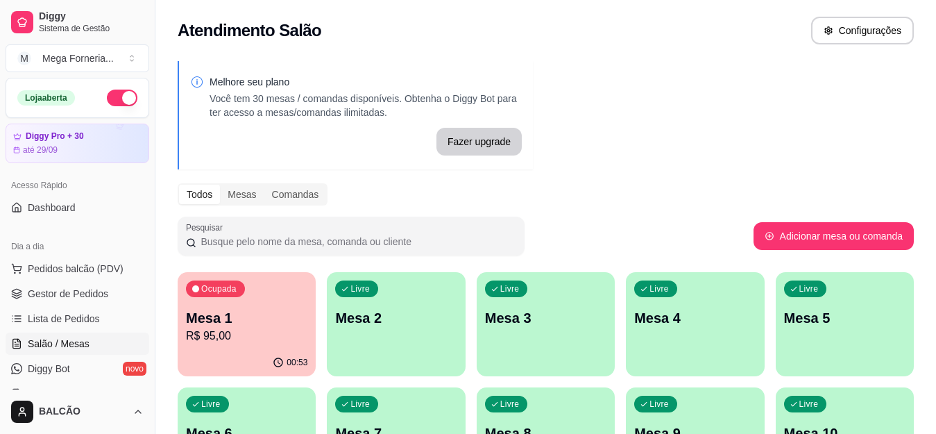
click at [269, 326] on p "Mesa 1" at bounding box center [246, 317] width 121 height 19
click at [101, 286] on link "Gestor de Pedidos" at bounding box center [78, 293] width 144 height 22
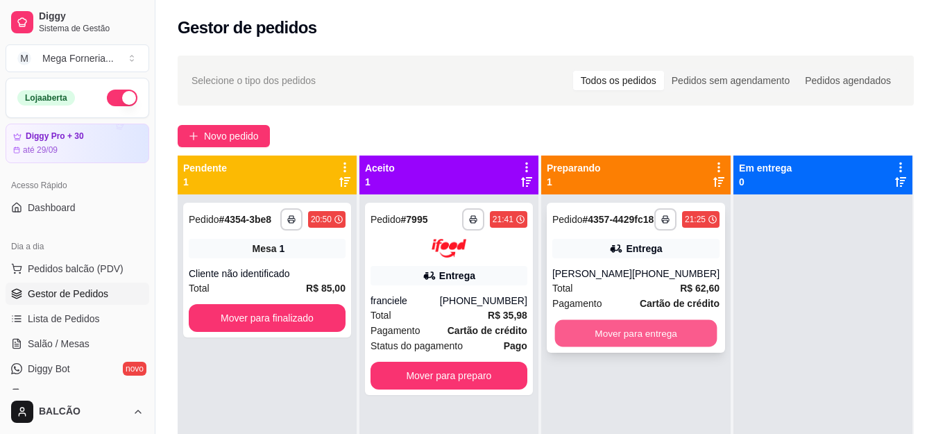
click at [607, 347] on button "Mover para entrega" at bounding box center [635, 333] width 162 height 27
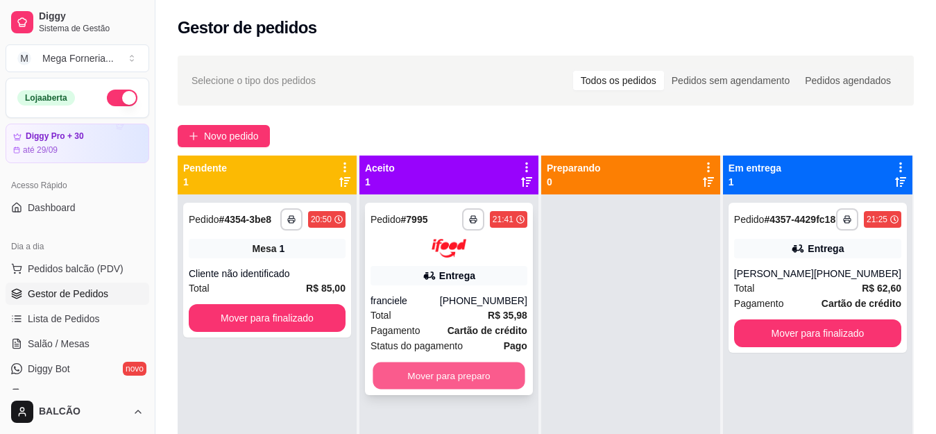
click at [504, 378] on button "Mover para preparo" at bounding box center [449, 375] width 152 height 27
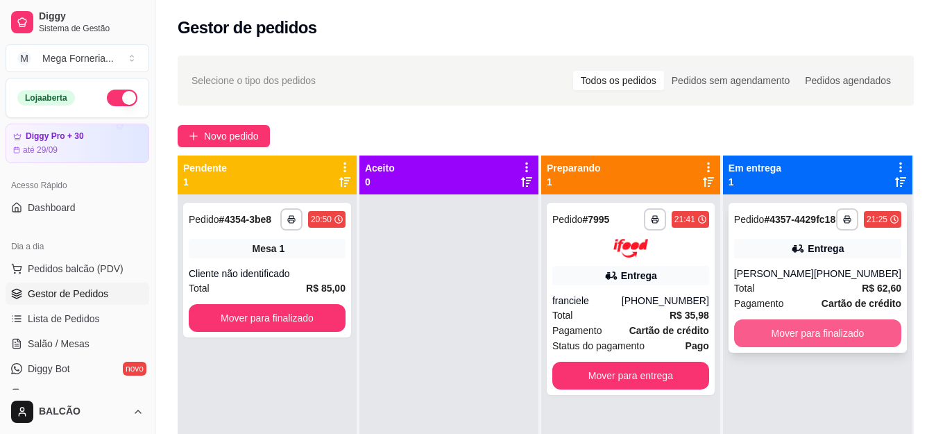
click at [839, 347] on button "Mover para finalizado" at bounding box center [817, 333] width 167 height 28
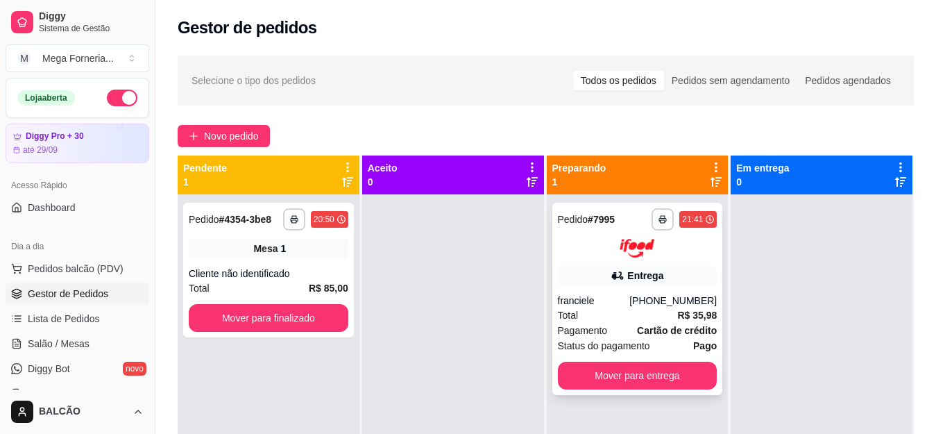
click at [618, 280] on icon at bounding box center [618, 276] width 14 height 14
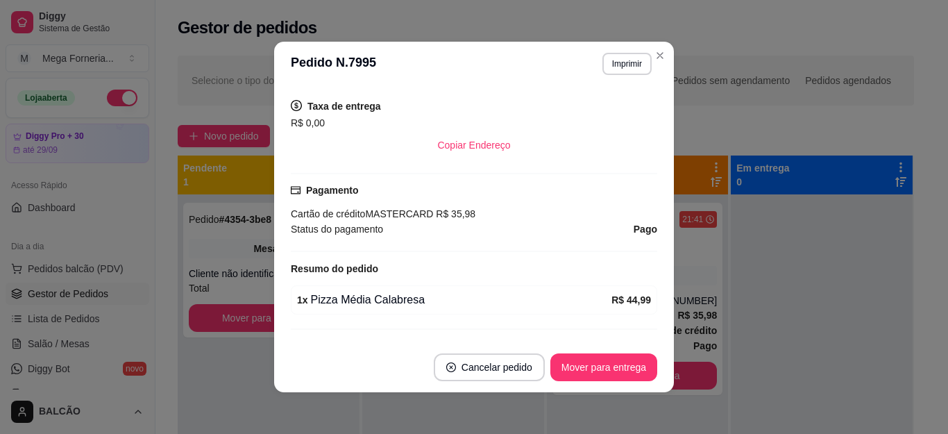
scroll to position [470, 0]
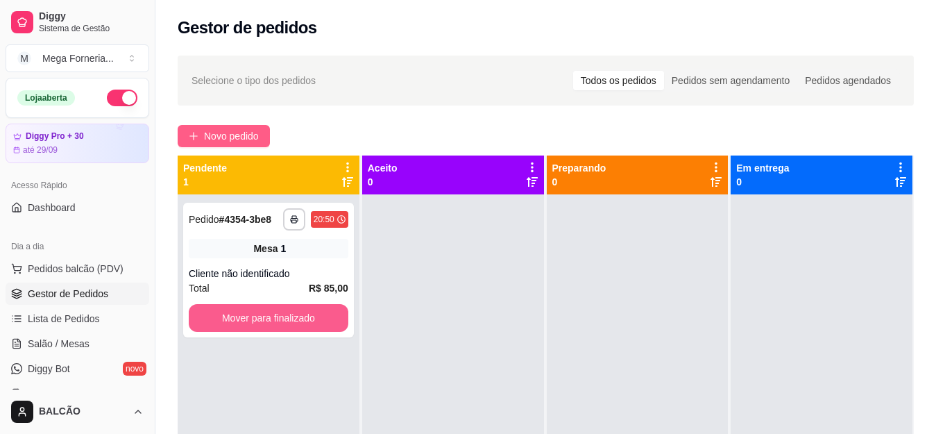
click at [233, 123] on div "**********" at bounding box center [545, 326] width 781 height 559
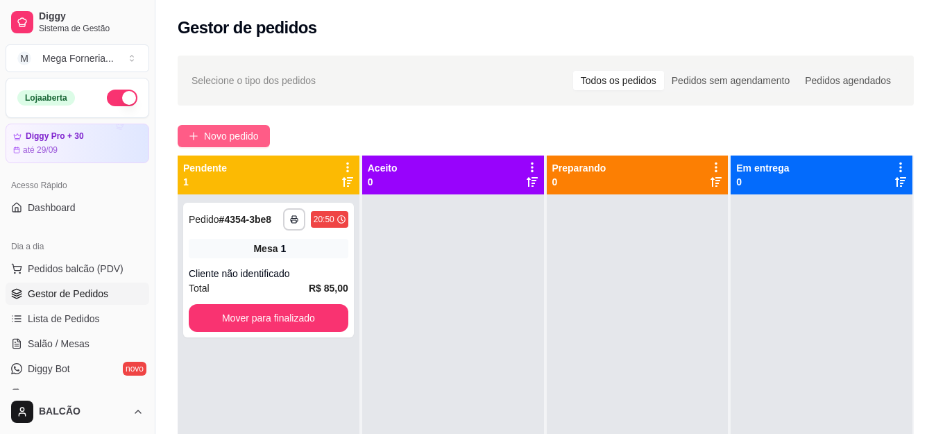
click at [233, 135] on span "Novo pedido" at bounding box center [231, 135] width 55 height 15
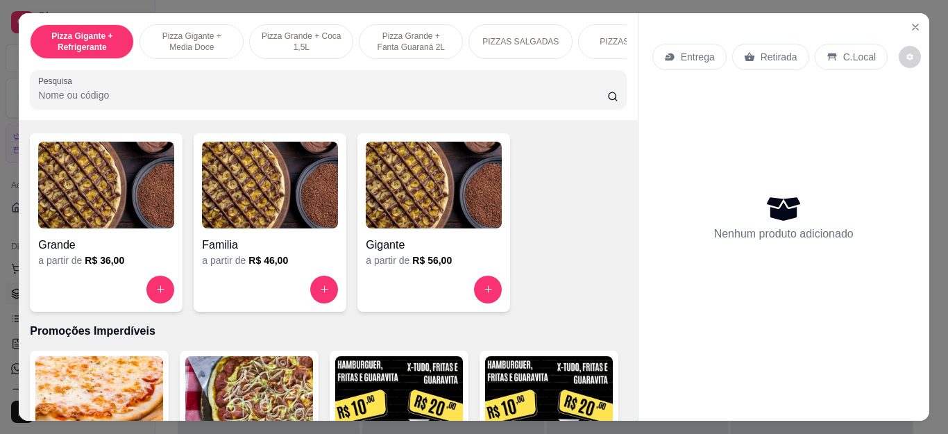
scroll to position [1388, 0]
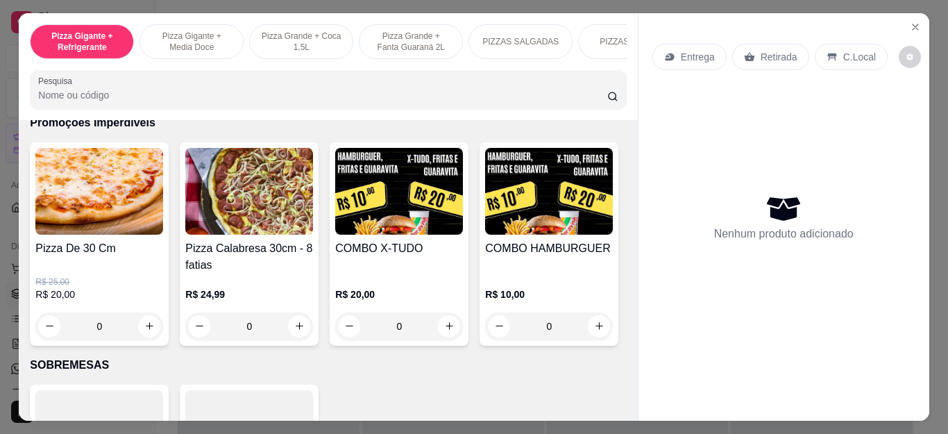
click at [440, 332] on div "0" at bounding box center [399, 326] width 128 height 28
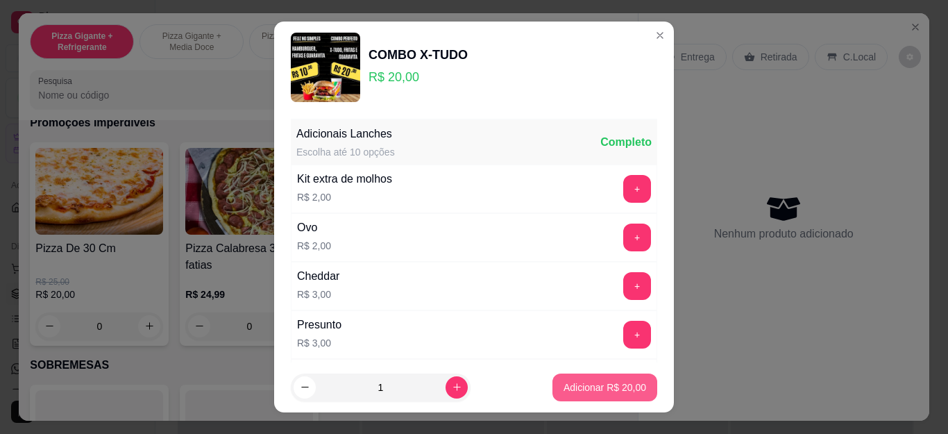
click at [588, 398] on button "Adicionar R$ 20,00" at bounding box center [604, 387] width 105 height 28
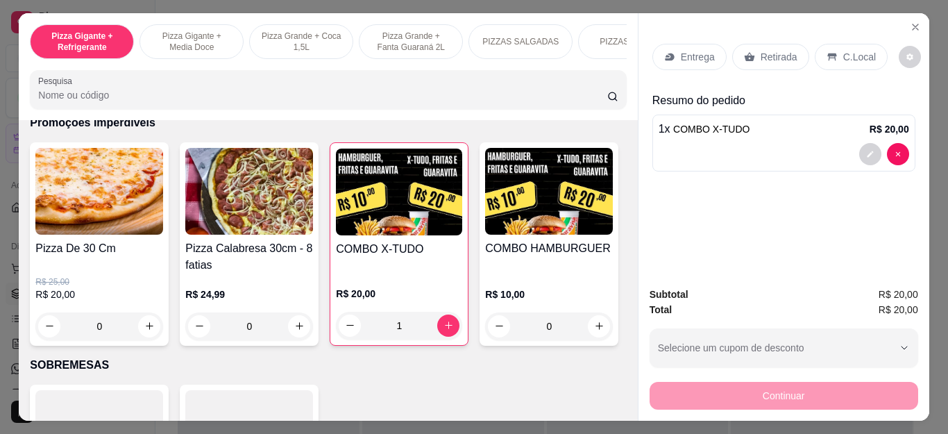
type input "1"
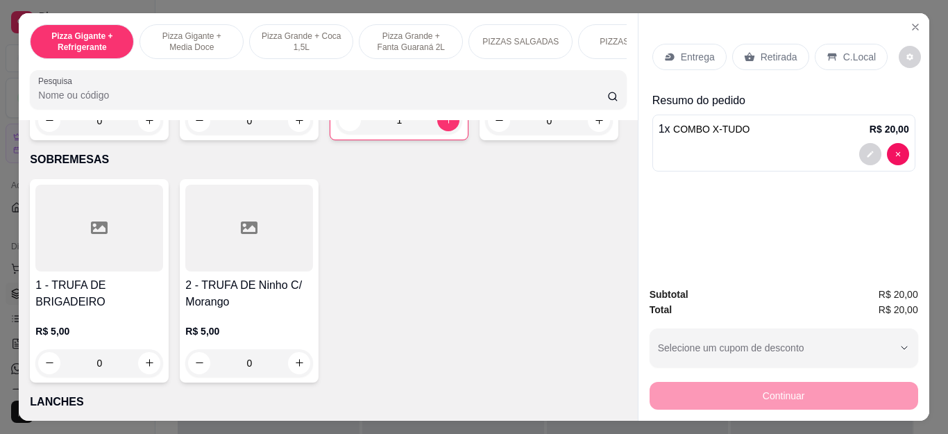
scroll to position [1596, 0]
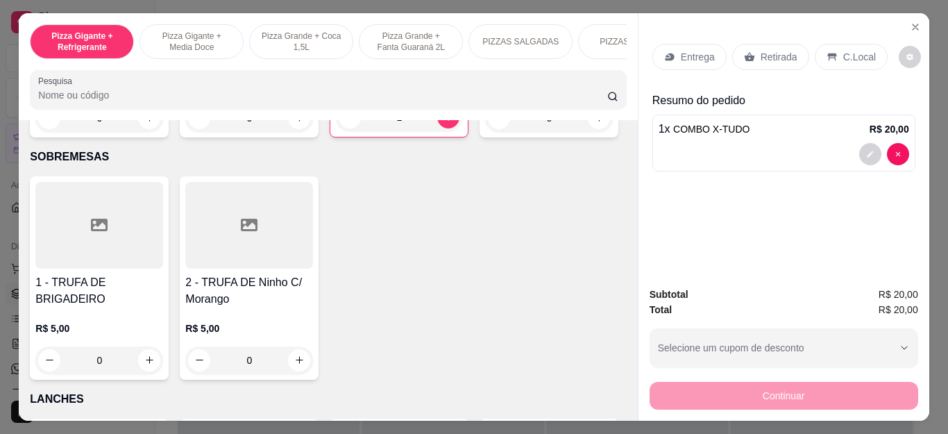
click at [485, 132] on div "0" at bounding box center [549, 118] width 128 height 28
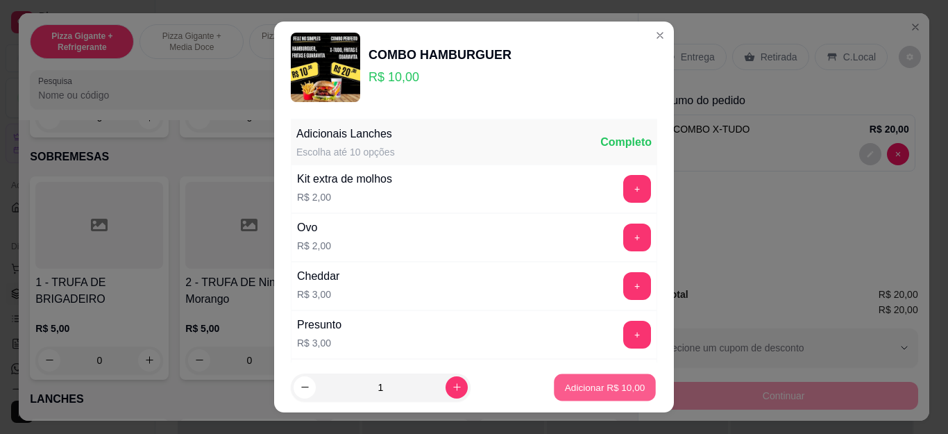
click at [579, 382] on p "Adicionar R$ 10,00" at bounding box center [605, 386] width 80 height 13
type input "1"
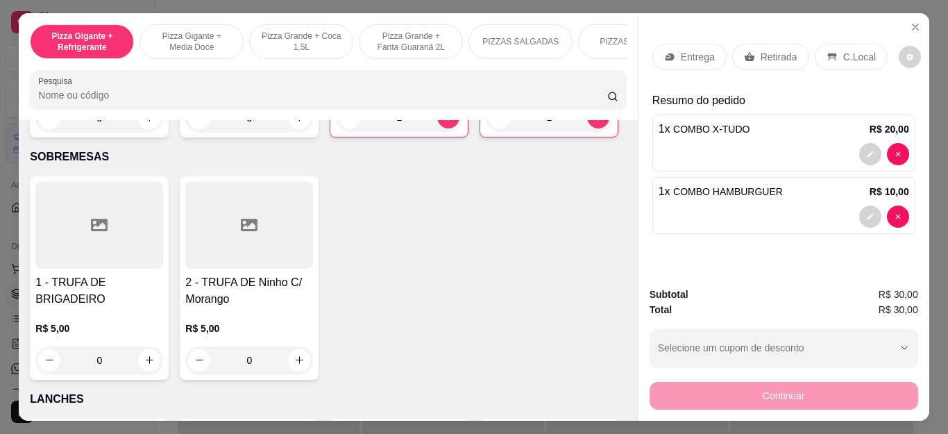
click at [694, 60] on div "Entrega" at bounding box center [689, 57] width 74 height 26
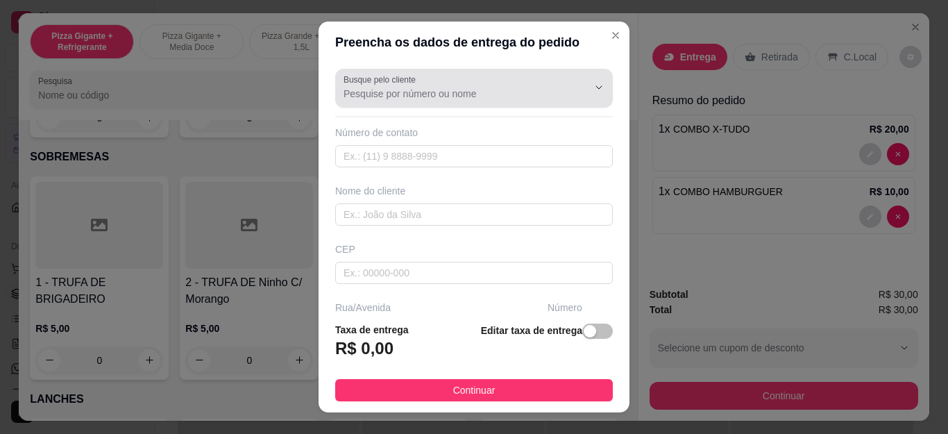
click at [395, 90] on input "Busque pelo cliente" at bounding box center [454, 94] width 222 height 14
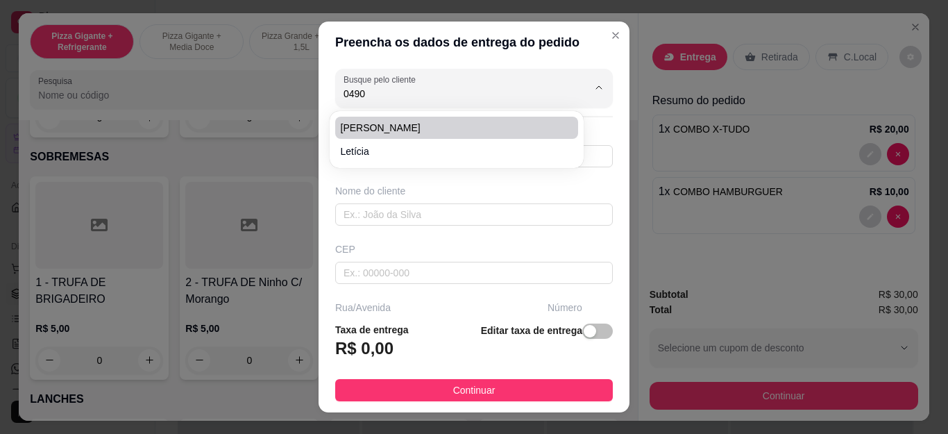
click at [377, 128] on span "[PERSON_NAME]" at bounding box center [450, 128] width 218 height 14
type input "[PERSON_NAME]"
type input "22998070490"
type input "[PERSON_NAME]"
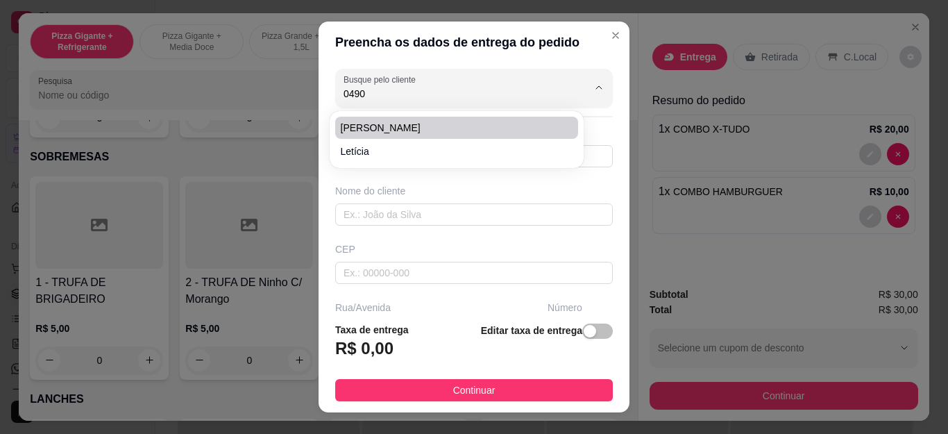
type input "33"
type input "Cabo Frio"
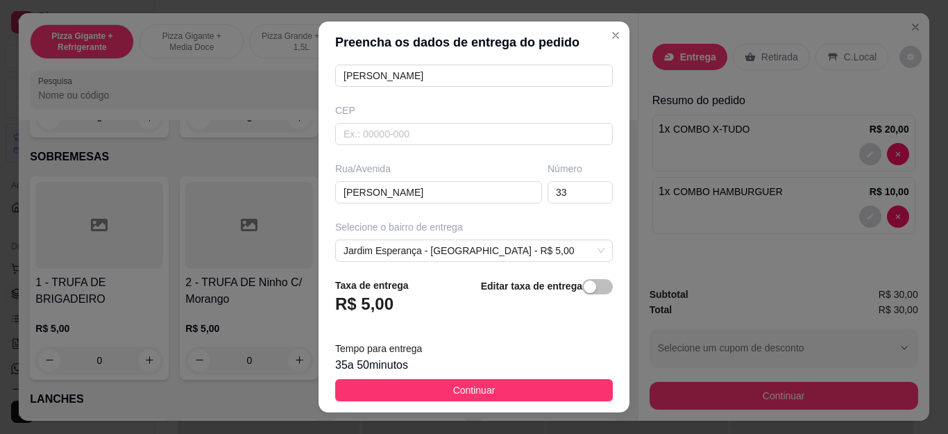
scroll to position [208, 0]
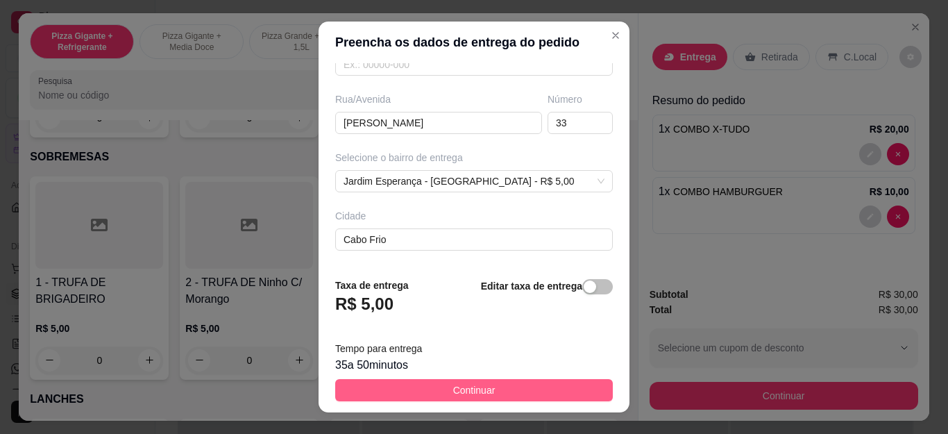
type input "[PERSON_NAME]"
click at [403, 398] on button "Continuar" at bounding box center [474, 390] width 278 height 22
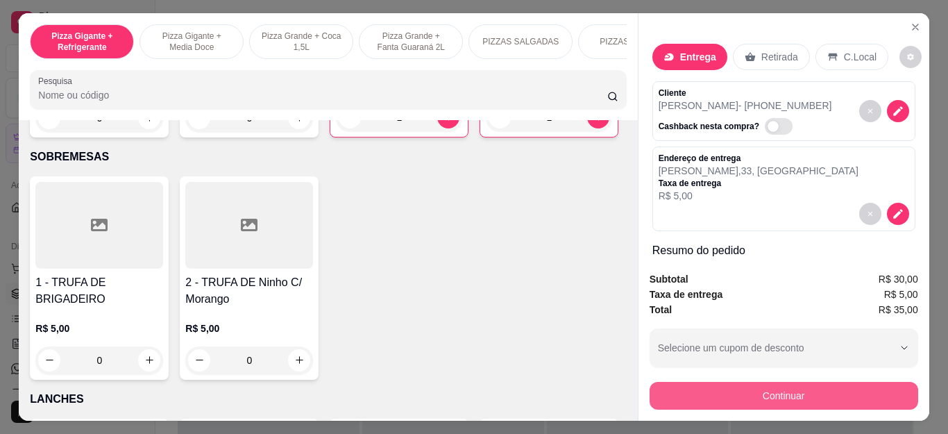
click at [679, 382] on button "Continuar" at bounding box center [783, 396] width 269 height 28
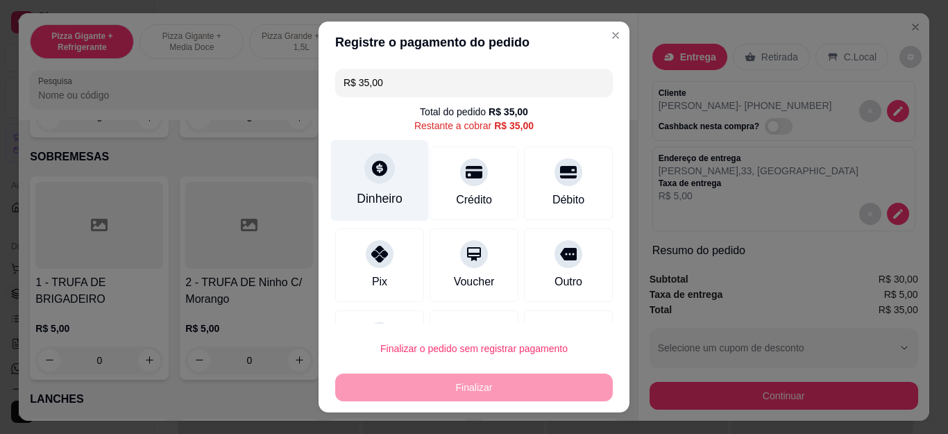
click at [331, 176] on div "Dinheiro" at bounding box center [380, 180] width 98 height 81
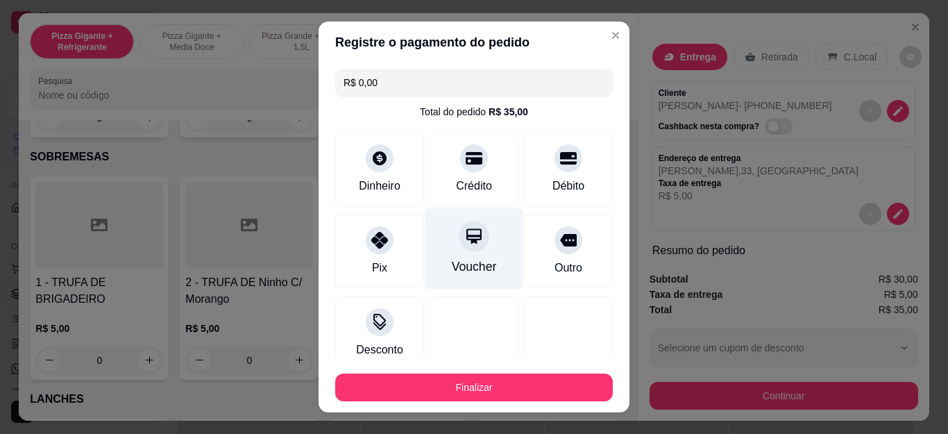
type input "R$ 0,00"
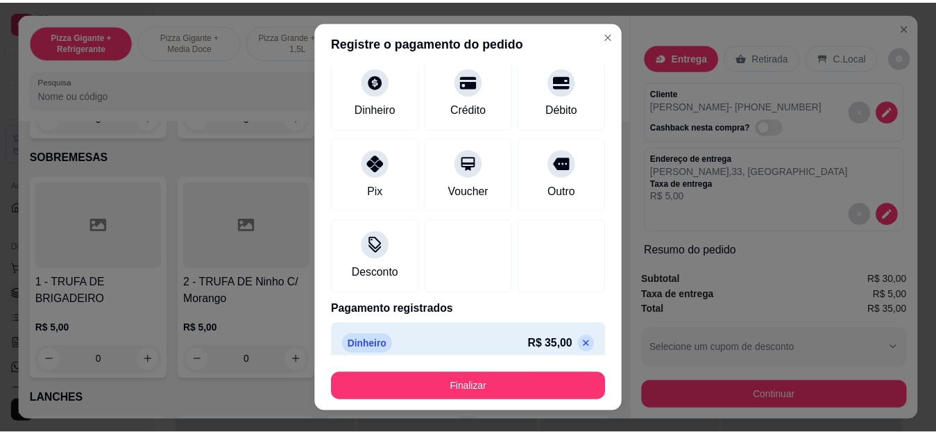
scroll to position [91, 0]
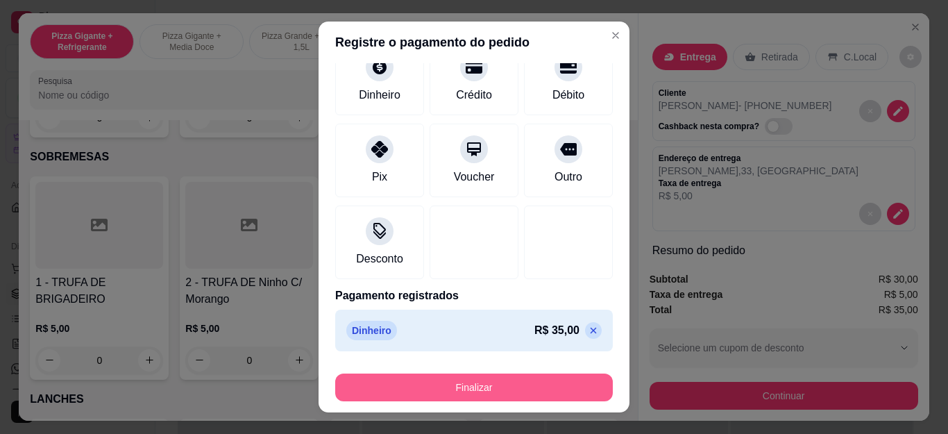
click at [497, 377] on button "Finalizar" at bounding box center [474, 387] width 278 height 28
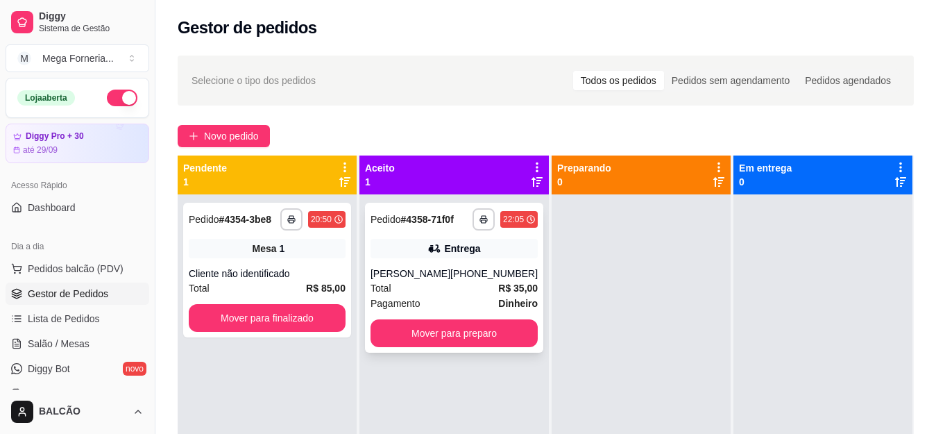
click at [463, 223] on div "**********" at bounding box center [454, 219] width 167 height 22
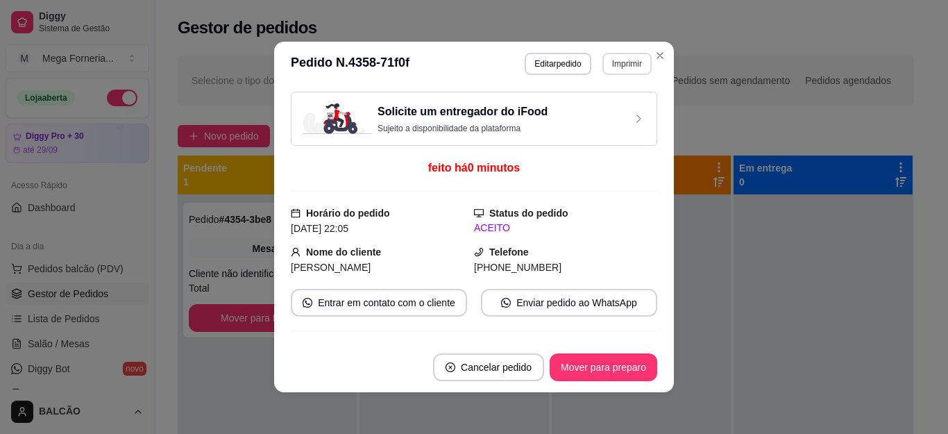
click at [638, 70] on button "Imprimir" at bounding box center [626, 64] width 49 height 22
click at [614, 102] on button "IMPRESSORA" at bounding box center [597, 112] width 101 height 22
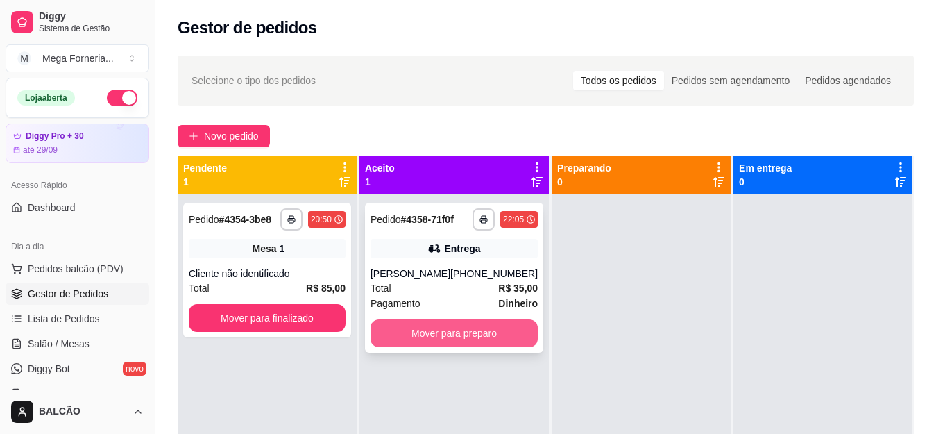
click at [499, 325] on button "Mover para preparo" at bounding box center [454, 333] width 167 height 28
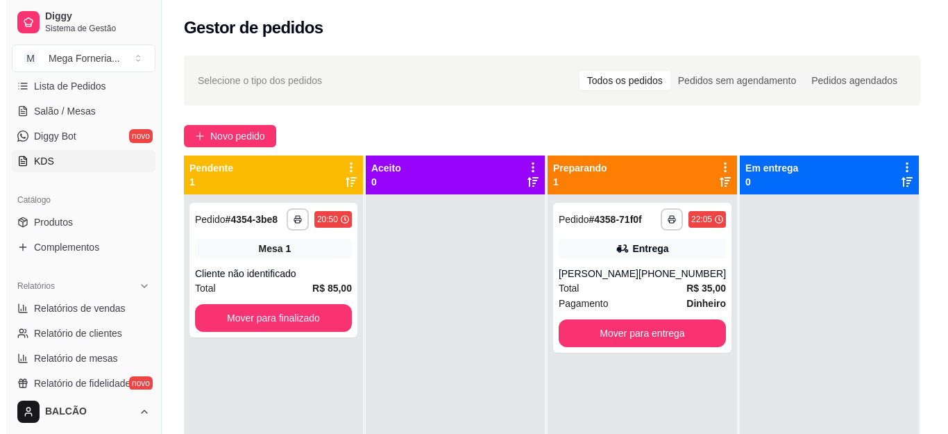
scroll to position [208, 0]
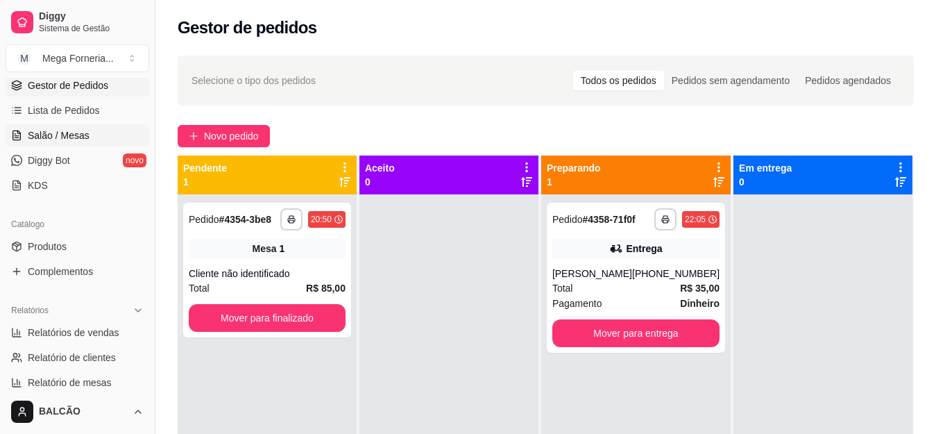
click at [51, 136] on span "Salão / Mesas" at bounding box center [59, 135] width 62 height 14
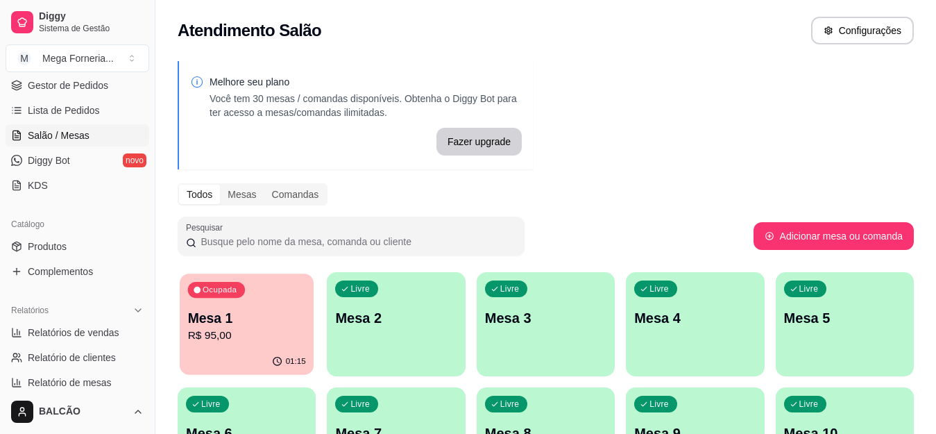
click at [273, 300] on div "Ocupada Mesa 1 R$ 95,00" at bounding box center [247, 310] width 134 height 75
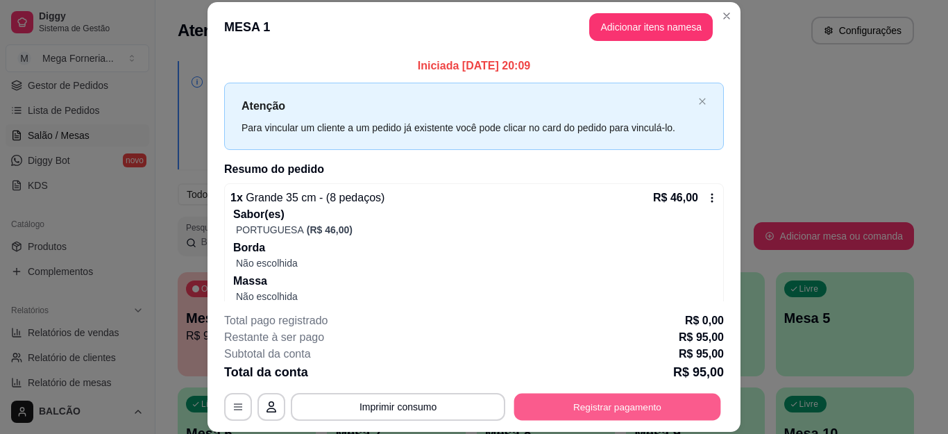
click at [588, 402] on button "Registrar pagamento" at bounding box center [617, 406] width 207 height 27
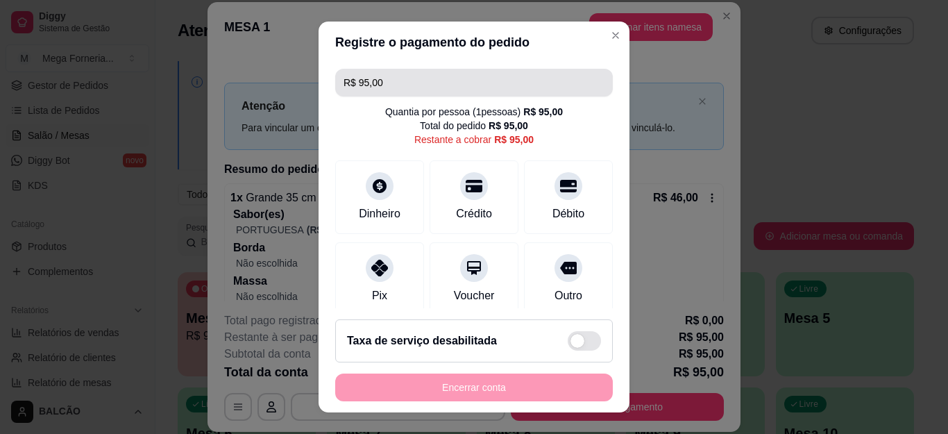
click at [379, 80] on input "R$ 95,00" at bounding box center [473, 83] width 261 height 28
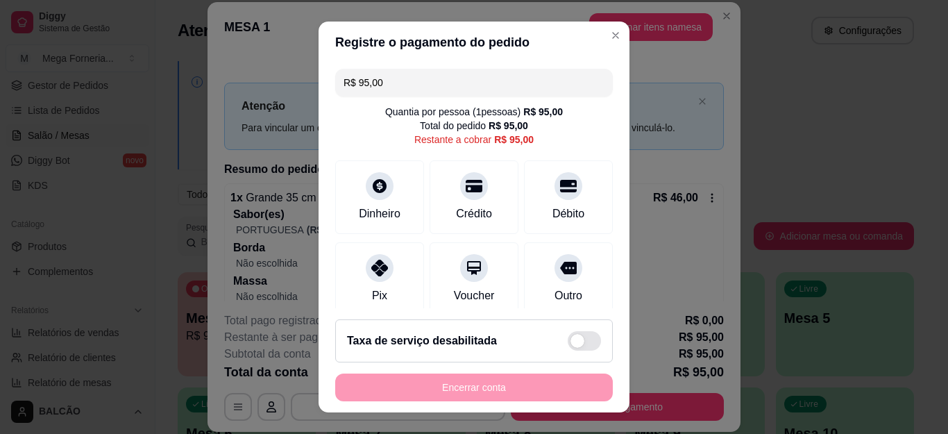
click at [379, 80] on input "R$ 95,00" at bounding box center [473, 83] width 261 height 28
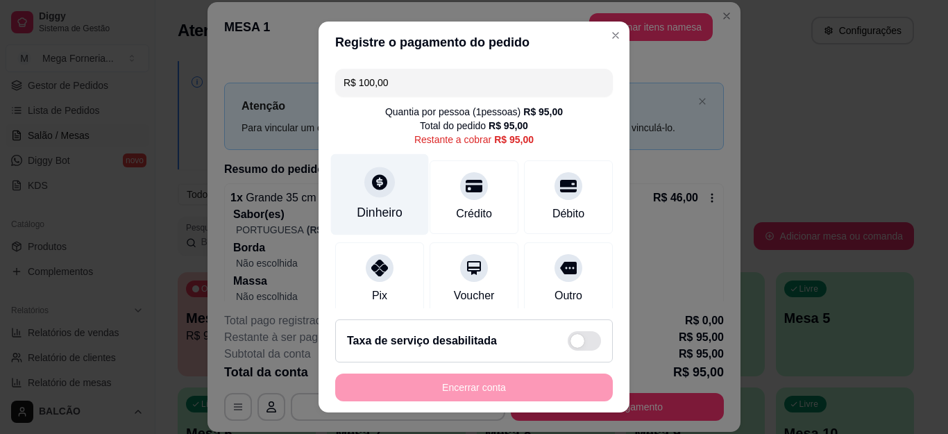
click at [384, 205] on div "Dinheiro" at bounding box center [380, 212] width 46 height 18
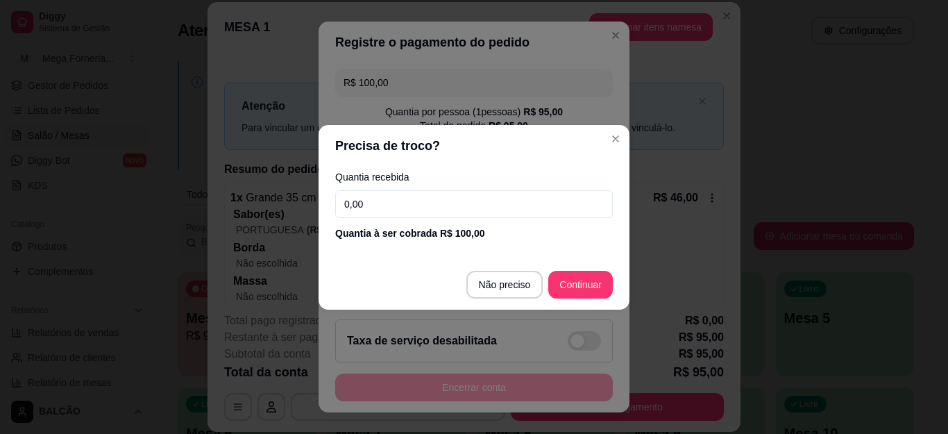
click at [418, 216] on input "0,00" at bounding box center [474, 204] width 278 height 28
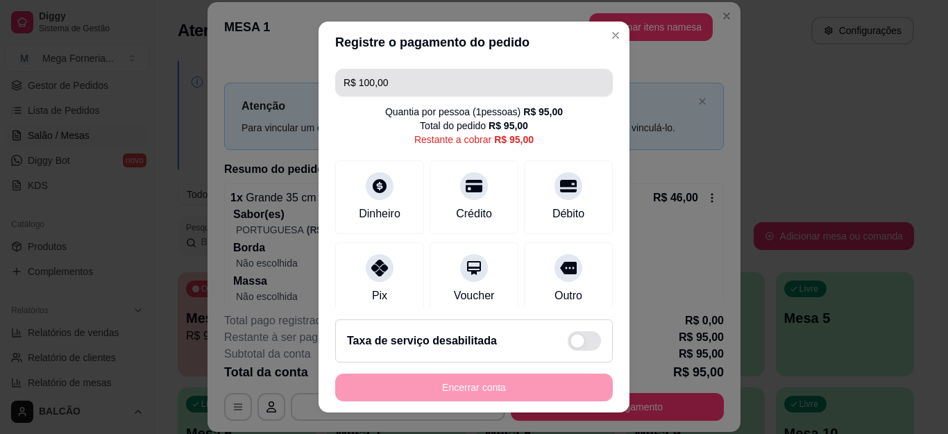
click at [469, 77] on input "R$ 100,00" at bounding box center [473, 83] width 261 height 28
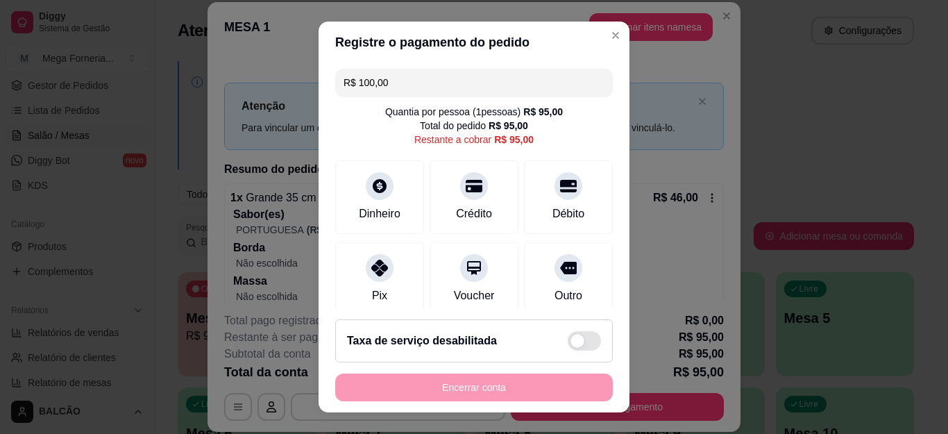
click at [469, 77] on input "R$ 100,00" at bounding box center [473, 83] width 261 height 28
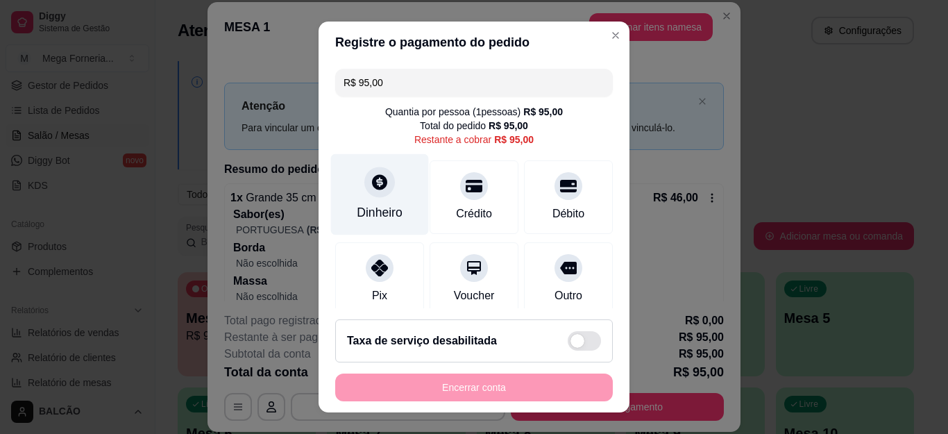
type input "R$ 95,00"
click at [389, 171] on div "Dinheiro" at bounding box center [380, 194] width 98 height 81
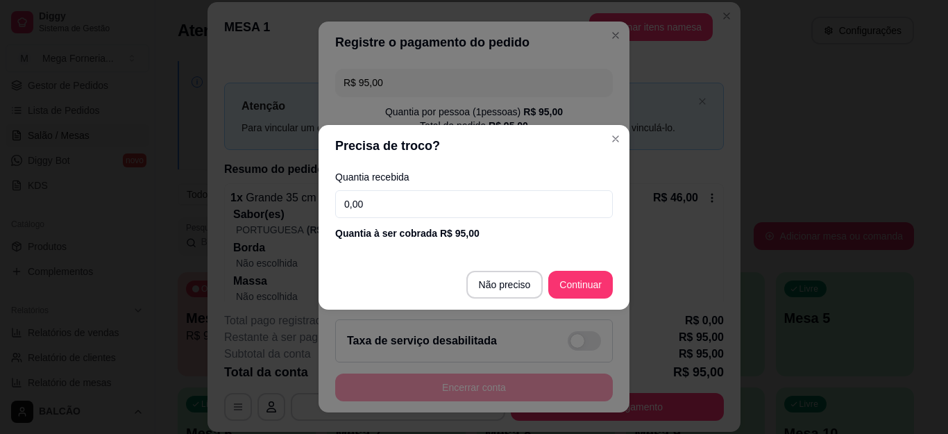
click at [386, 191] on input "0,00" at bounding box center [474, 204] width 278 height 28
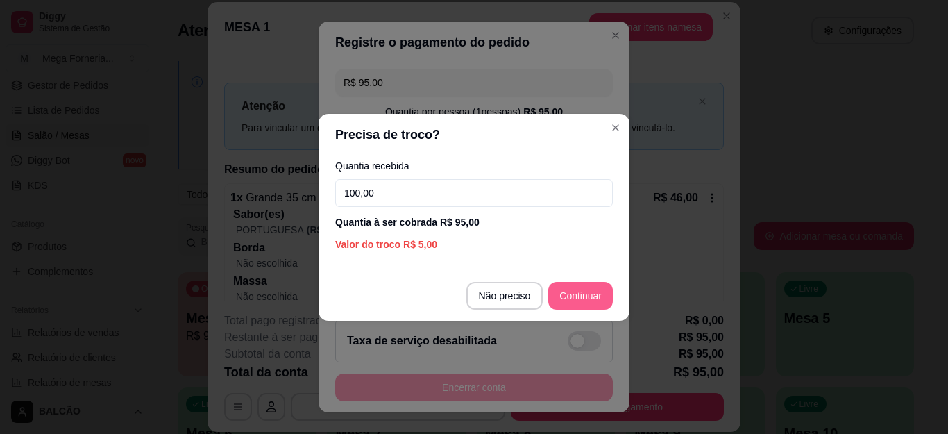
type input "100,00"
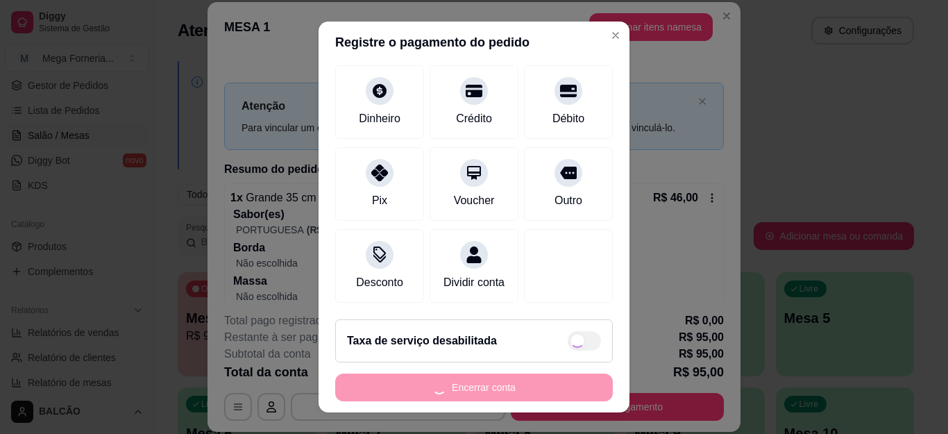
scroll to position [112, 0]
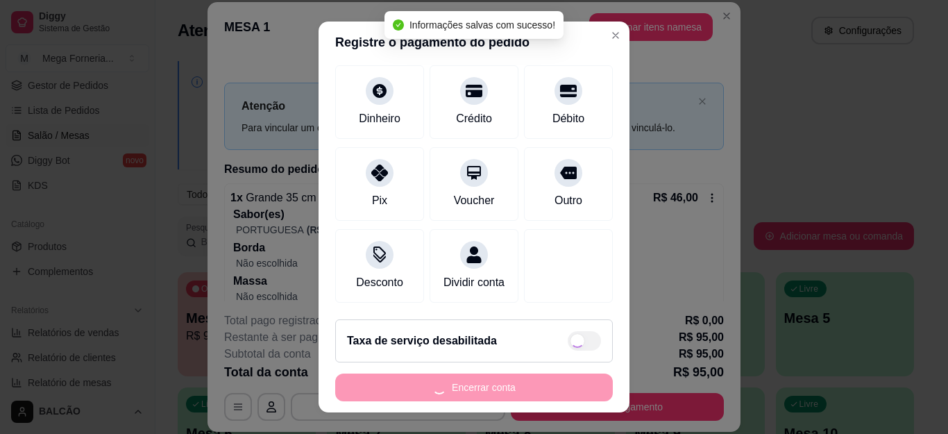
type input "R$ 0,00"
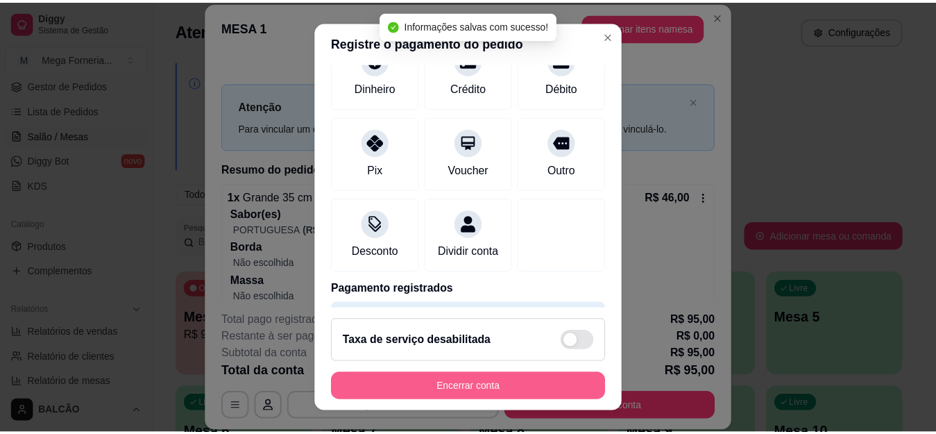
scroll to position [98, 0]
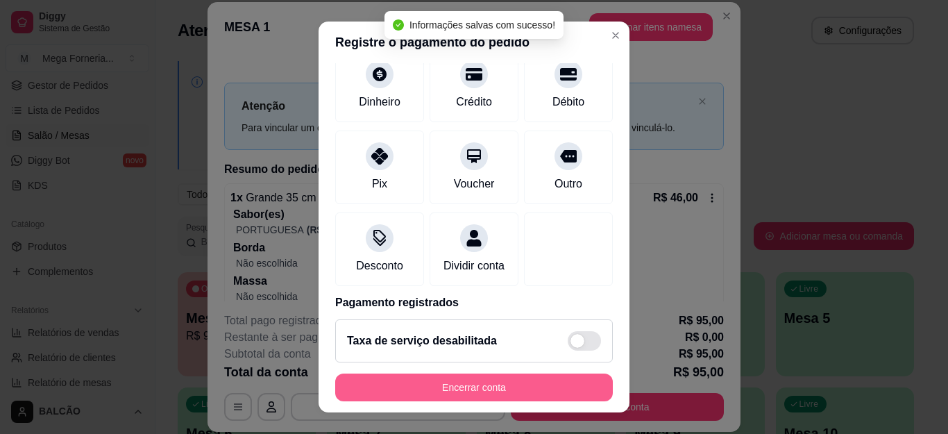
click at [502, 380] on button "Encerrar conta" at bounding box center [474, 387] width 278 height 28
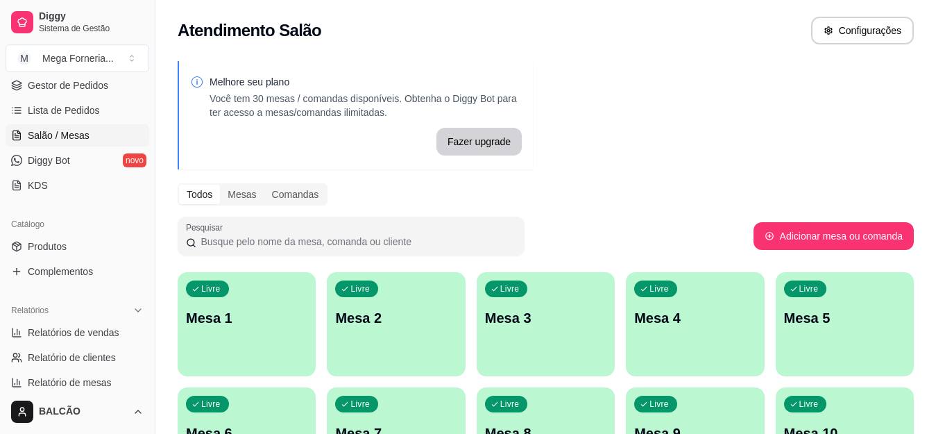
scroll to position [69, 0]
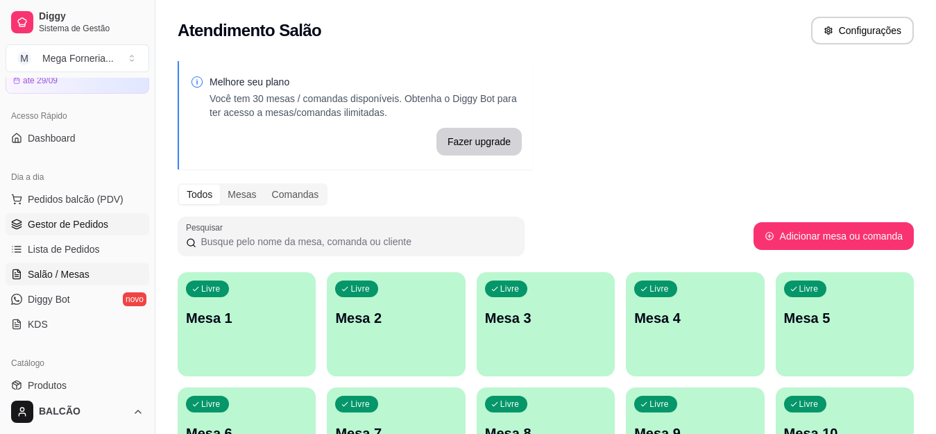
click at [61, 229] on span "Gestor de Pedidos" at bounding box center [68, 224] width 80 height 14
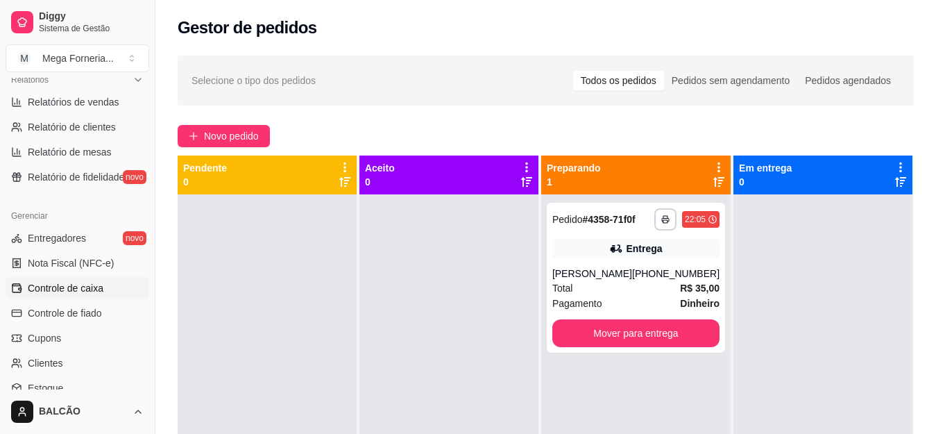
scroll to position [426, 0]
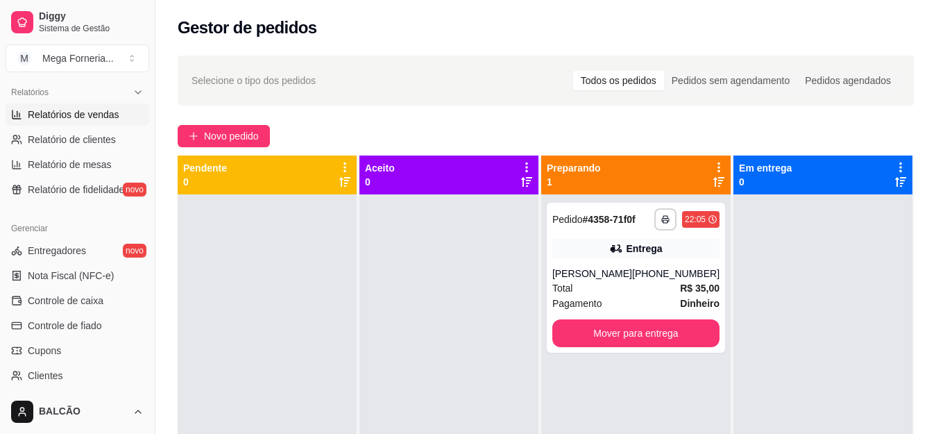
click at [100, 118] on span "Relatórios de vendas" at bounding box center [74, 115] width 92 height 14
select select "ALL"
select select "0"
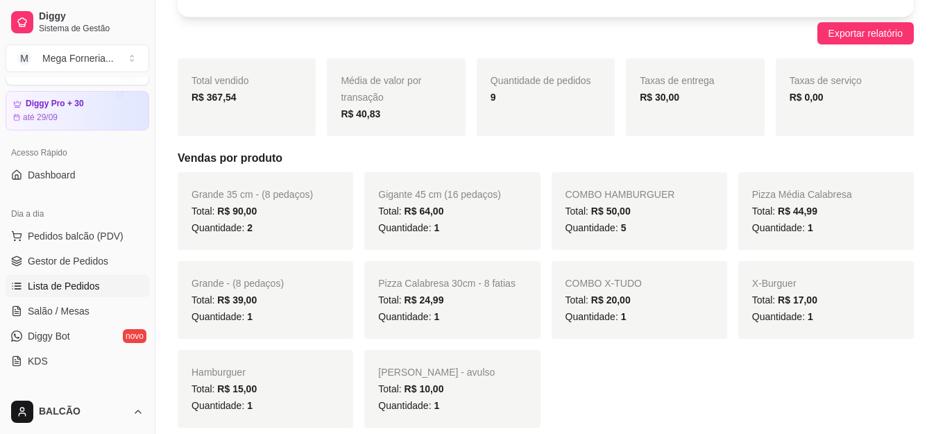
scroll to position [10, 0]
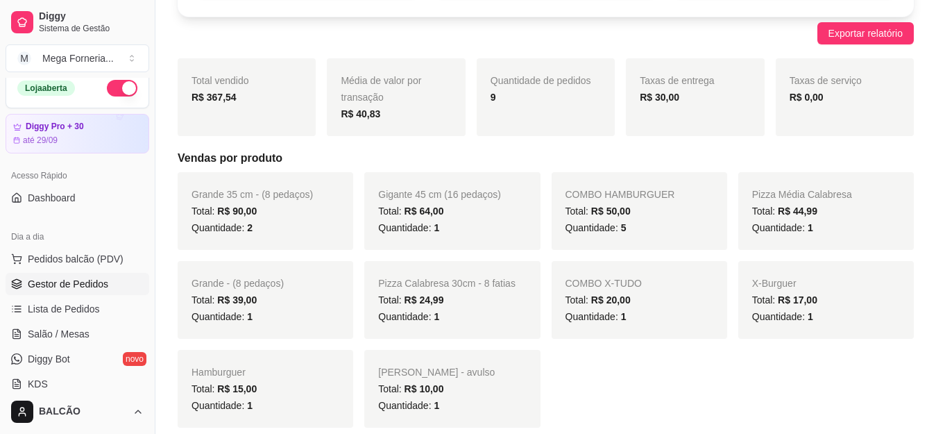
click at [67, 286] on span "Gestor de Pedidos" at bounding box center [68, 284] width 80 height 14
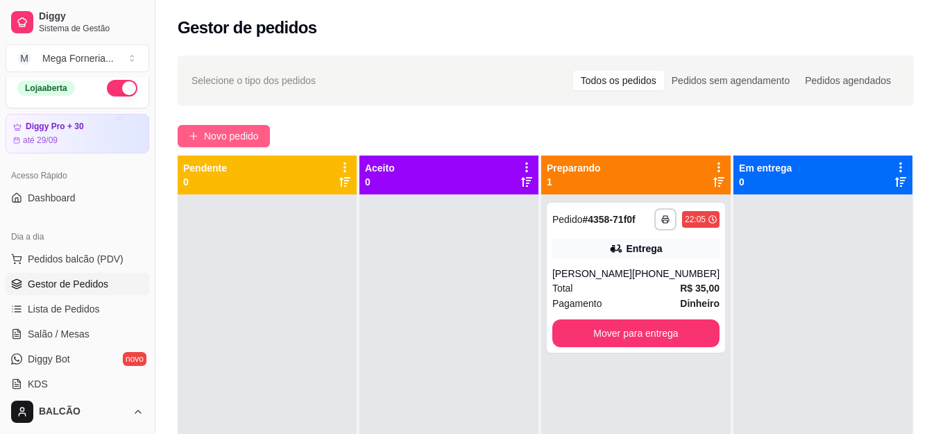
click at [207, 133] on span "Novo pedido" at bounding box center [231, 135] width 55 height 15
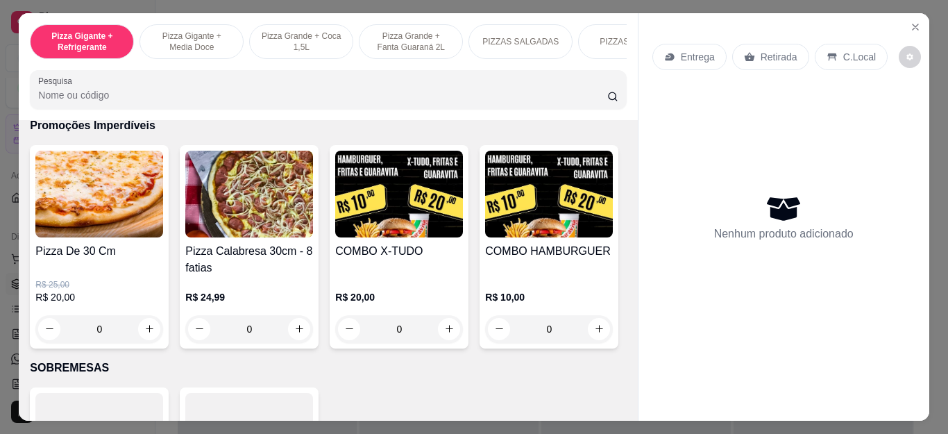
scroll to position [1457, 0]
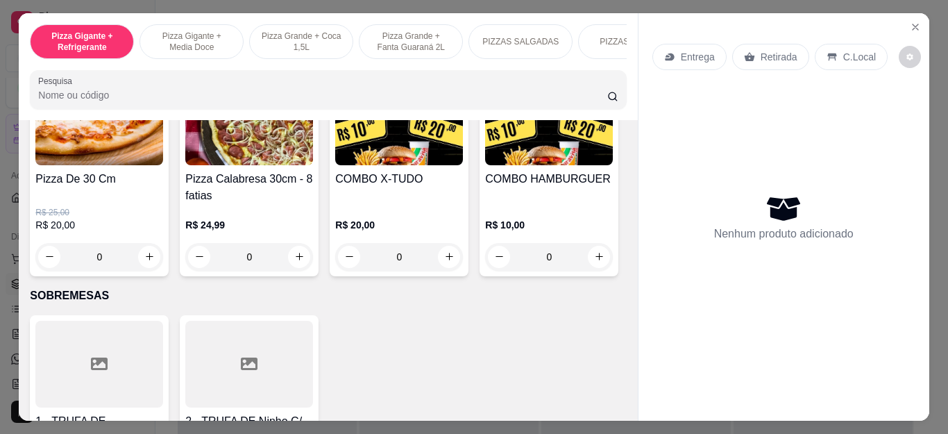
click at [446, 264] on div "0" at bounding box center [399, 257] width 128 height 28
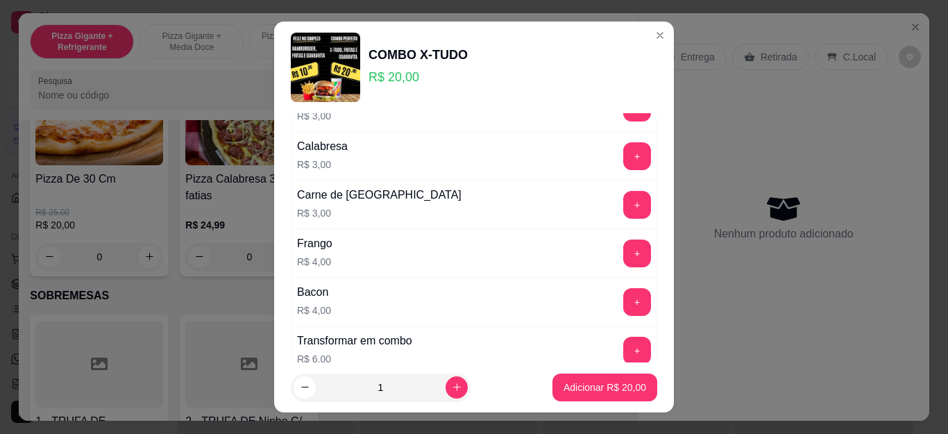
scroll to position [278, 0]
click at [623, 205] on button "+" at bounding box center [637, 203] width 28 height 28
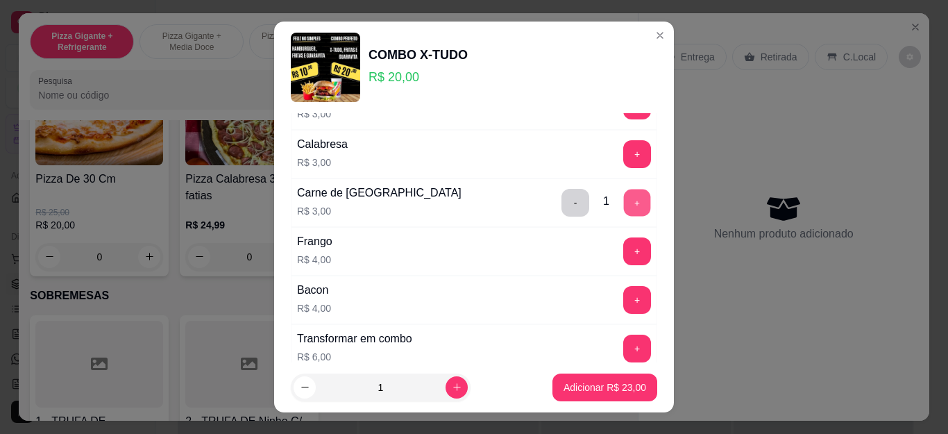
click at [624, 205] on button "+" at bounding box center [637, 202] width 27 height 27
click at [595, 386] on p "Adicionar R$ 26,00" at bounding box center [604, 387] width 83 height 14
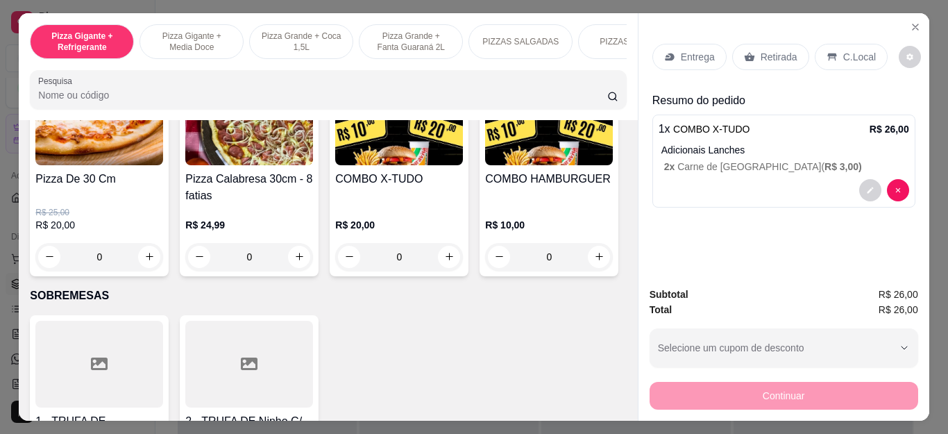
click at [688, 54] on p "Entrega" at bounding box center [698, 57] width 34 height 14
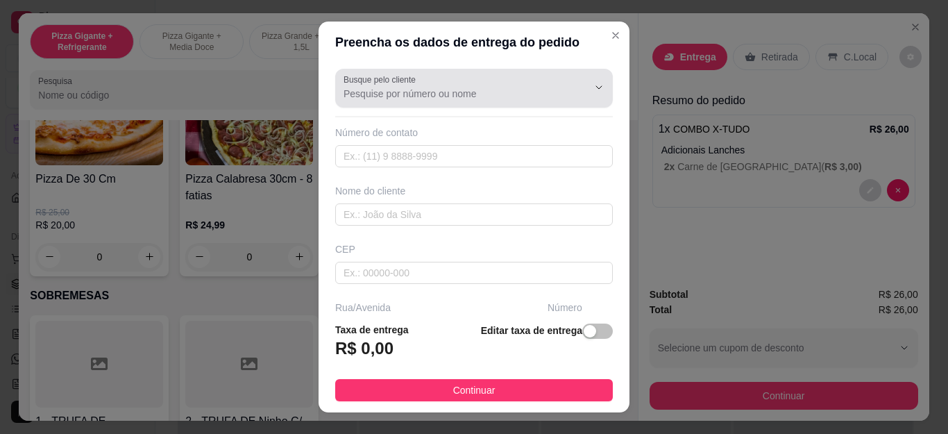
click at [416, 105] on div "Busque pelo cliente" at bounding box center [474, 88] width 278 height 39
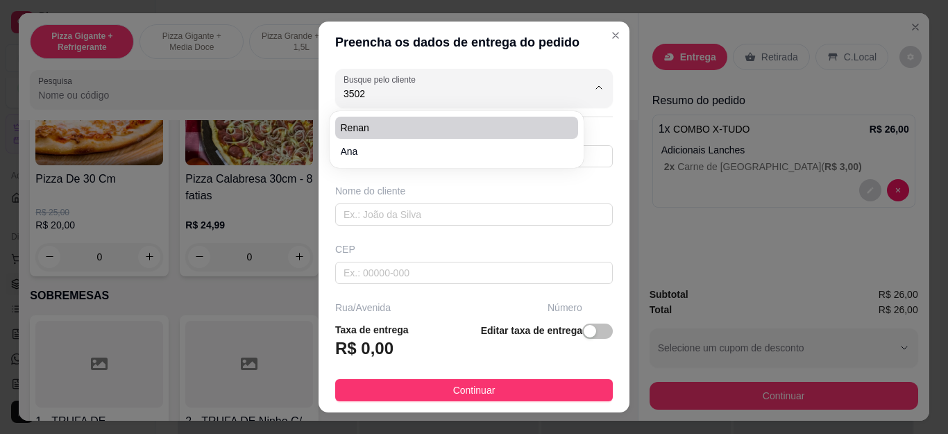
click at [414, 125] on span "Renan" at bounding box center [450, 128] width 218 height 14
type input "Renan"
type input "22981593502"
type input "Renan"
type input "Cabo Frio"
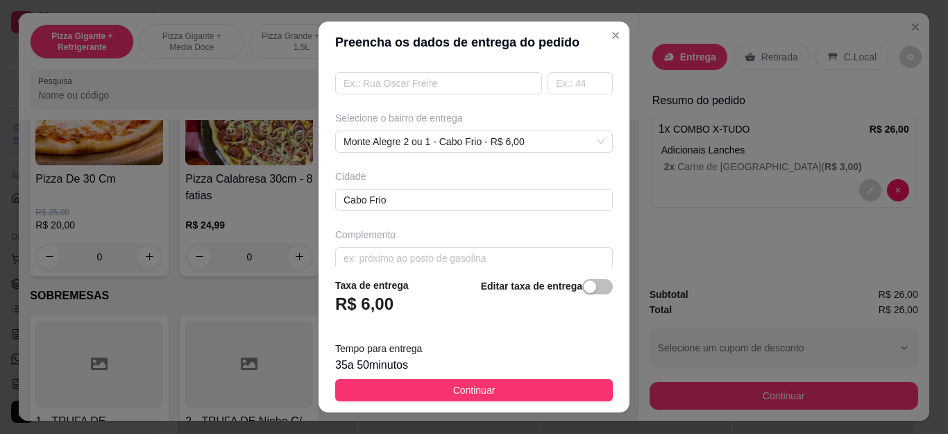
scroll to position [264, 0]
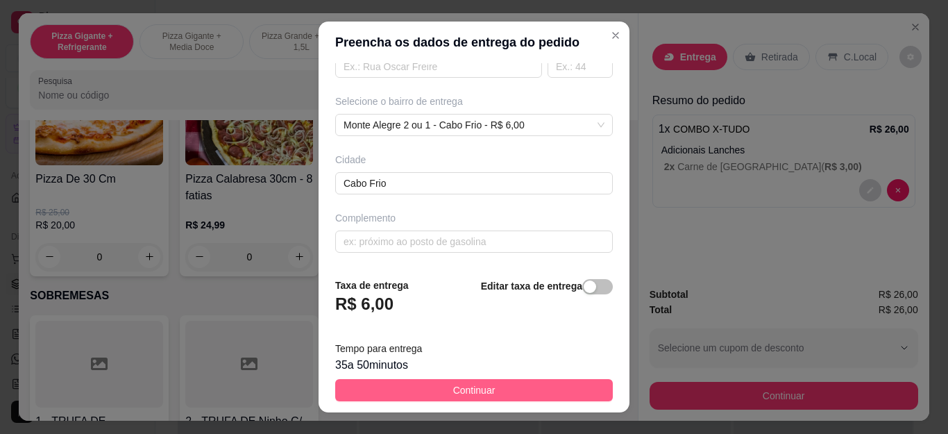
click at [480, 393] on span "Continuar" at bounding box center [474, 389] width 42 height 15
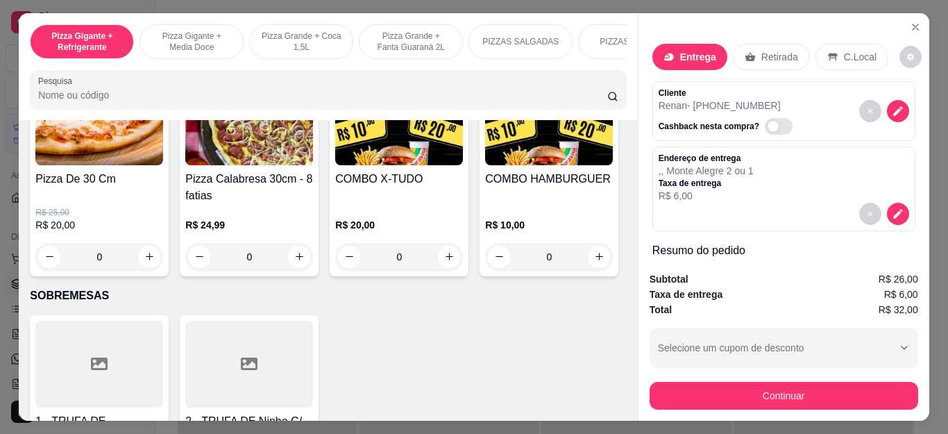
scroll to position [116, 0]
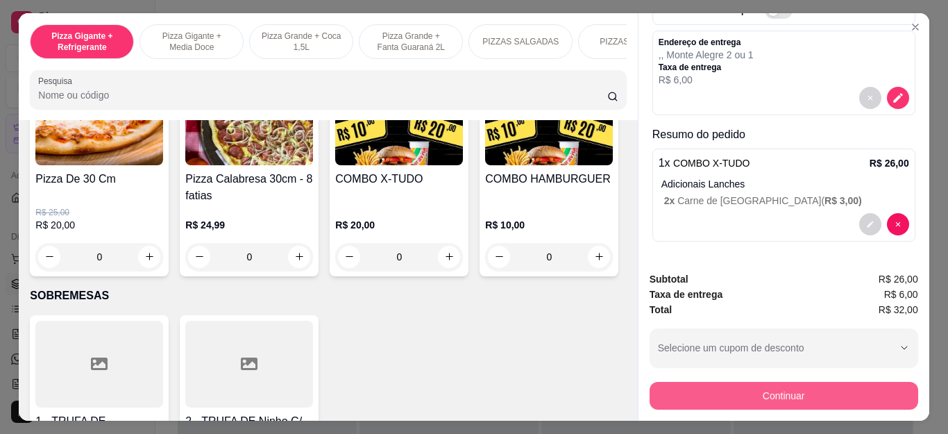
click at [674, 384] on button "Continuar" at bounding box center [783, 396] width 269 height 28
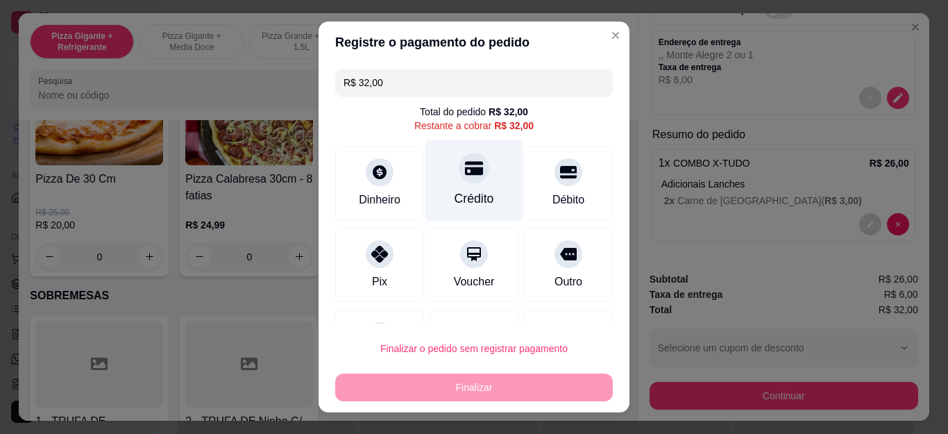
click at [459, 175] on div at bounding box center [474, 168] width 31 height 31
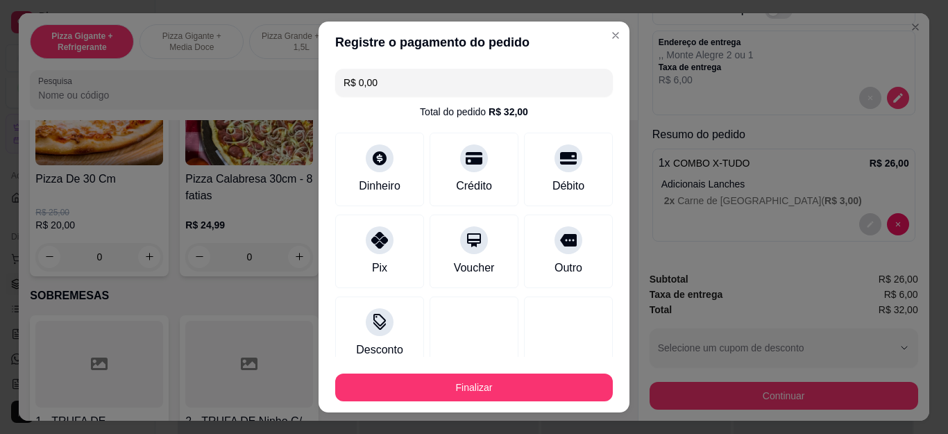
scroll to position [91, 0]
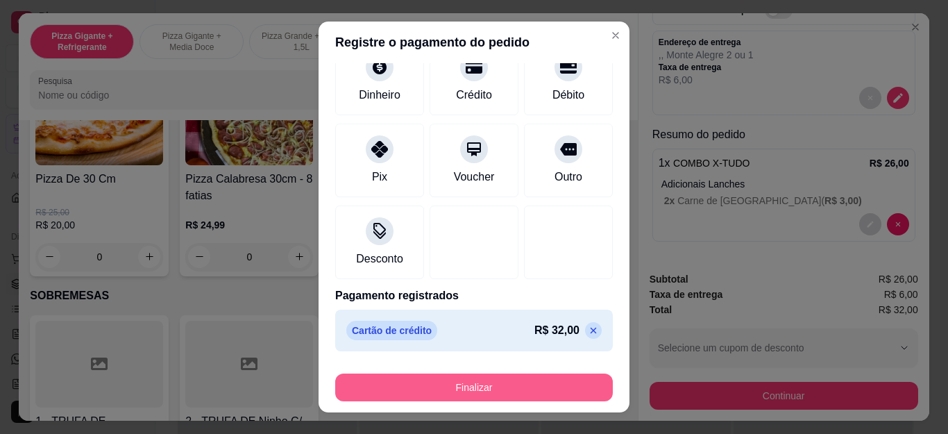
click at [456, 386] on button "Finalizar" at bounding box center [474, 387] width 278 height 28
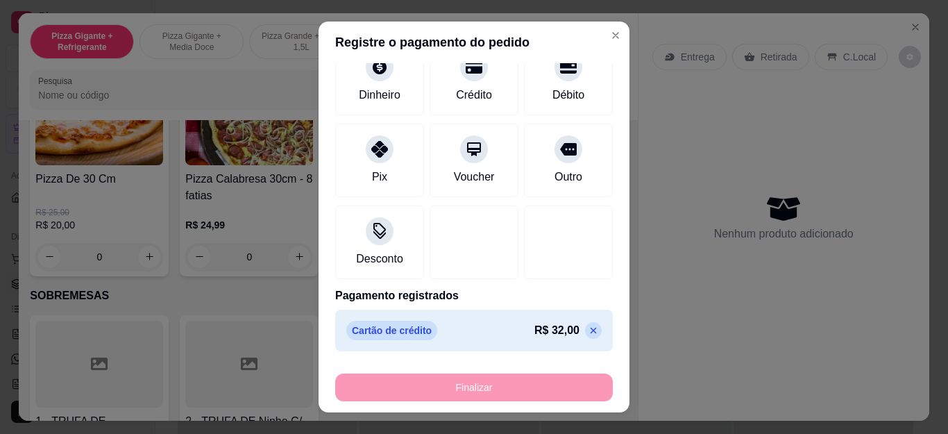
type input "-R$ 32,00"
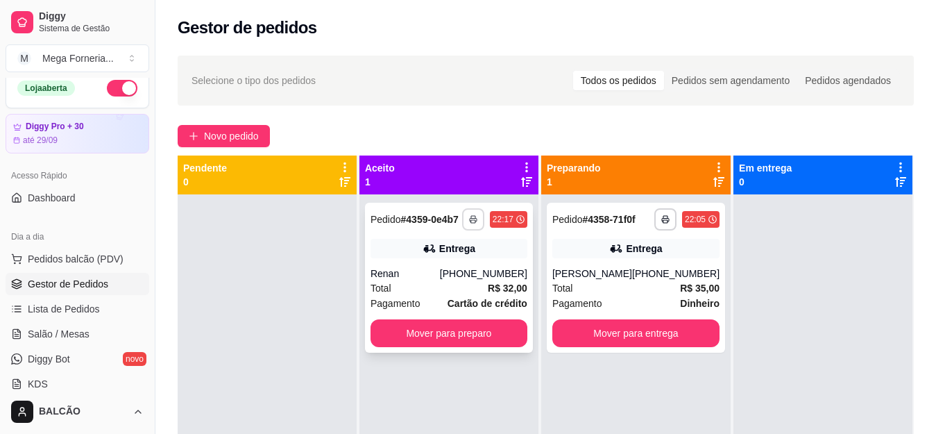
click at [469, 226] on button "button" at bounding box center [473, 219] width 22 height 22
click at [458, 259] on button "IMPRESSORA" at bounding box center [436, 268] width 101 height 22
click at [590, 292] on div "Total R$ 35,00" at bounding box center [635, 287] width 167 height 15
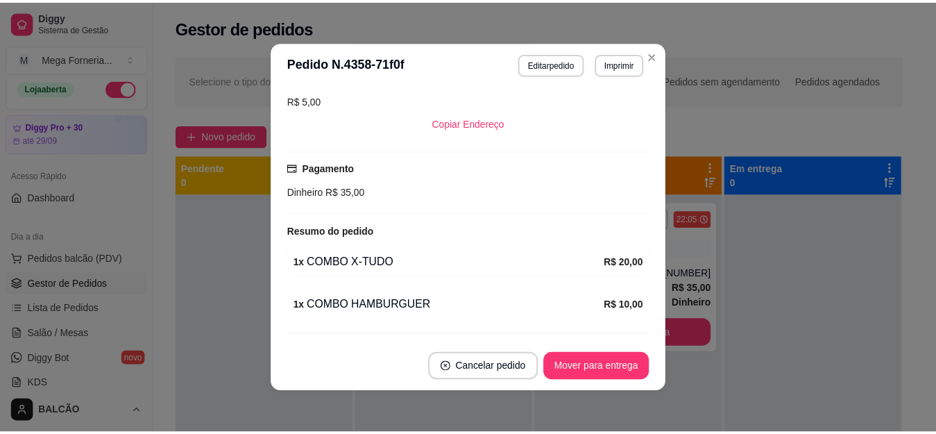
scroll to position [294, 0]
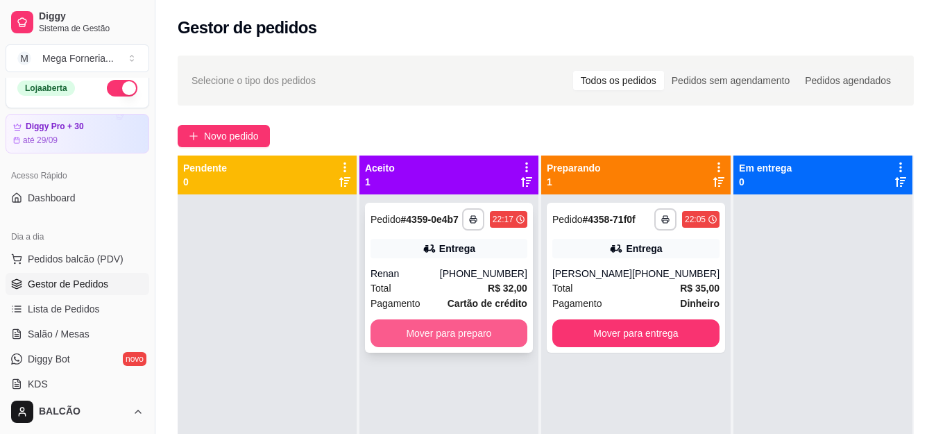
click at [441, 328] on button "Mover para preparo" at bounding box center [449, 333] width 157 height 28
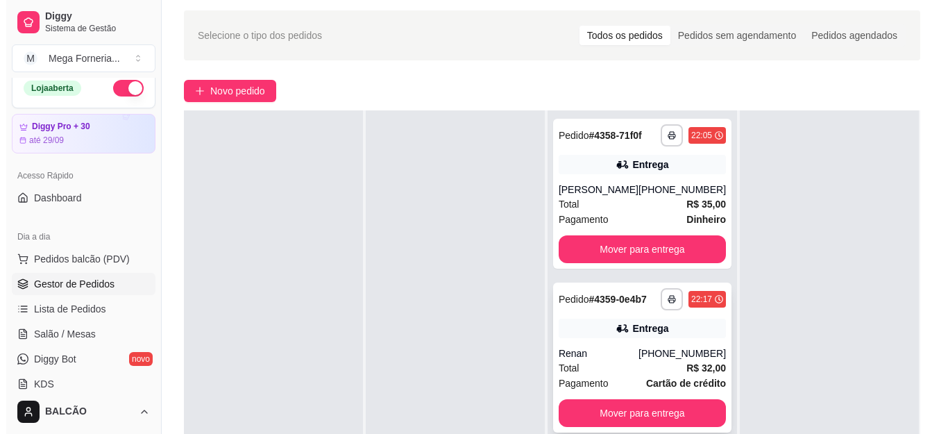
scroll to position [69, 0]
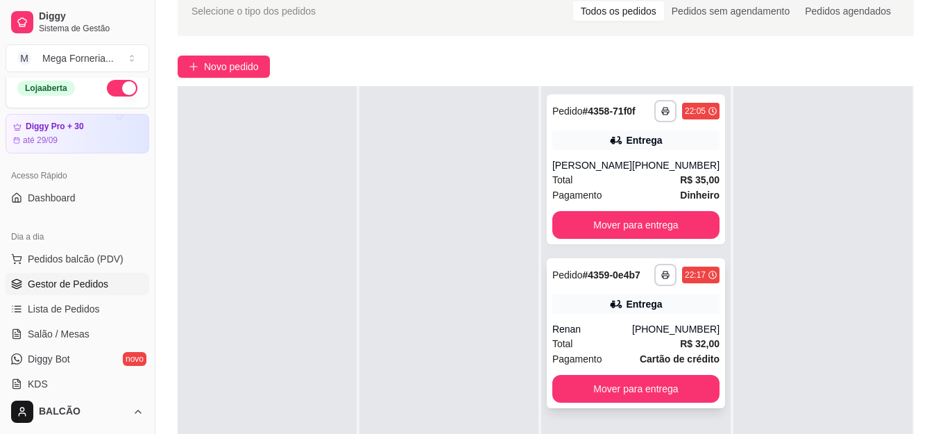
click at [613, 309] on icon at bounding box center [616, 304] width 14 height 14
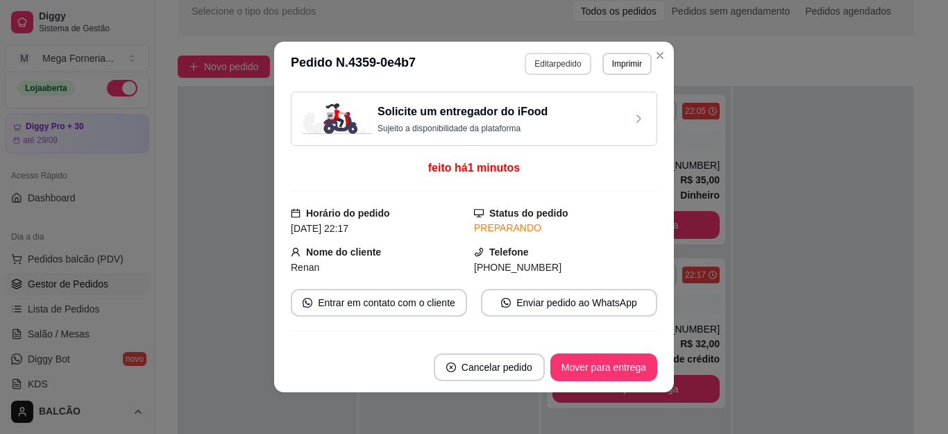
click at [558, 67] on button "Editar pedido" at bounding box center [558, 64] width 66 height 22
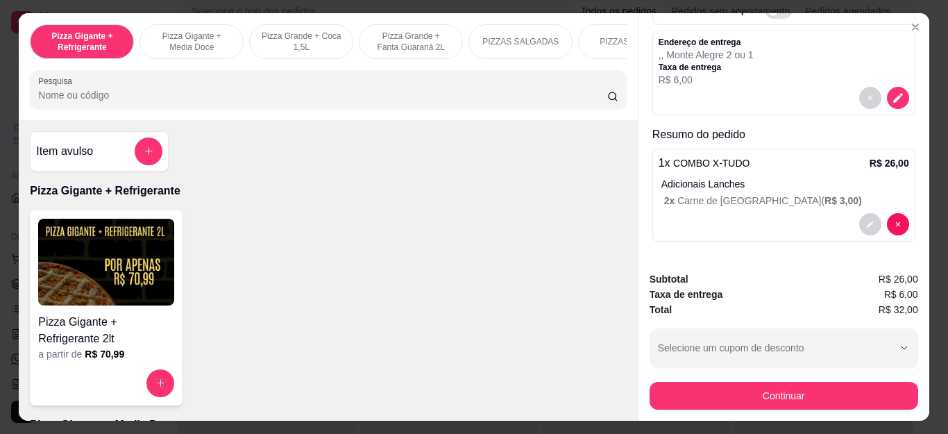
scroll to position [37, 0]
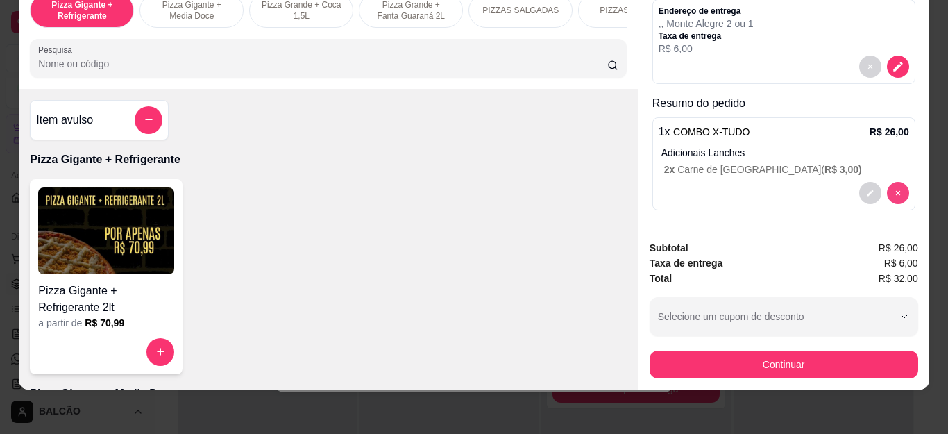
click at [866, 189] on icon "decrease-product-quantity" at bounding box center [870, 193] width 8 height 8
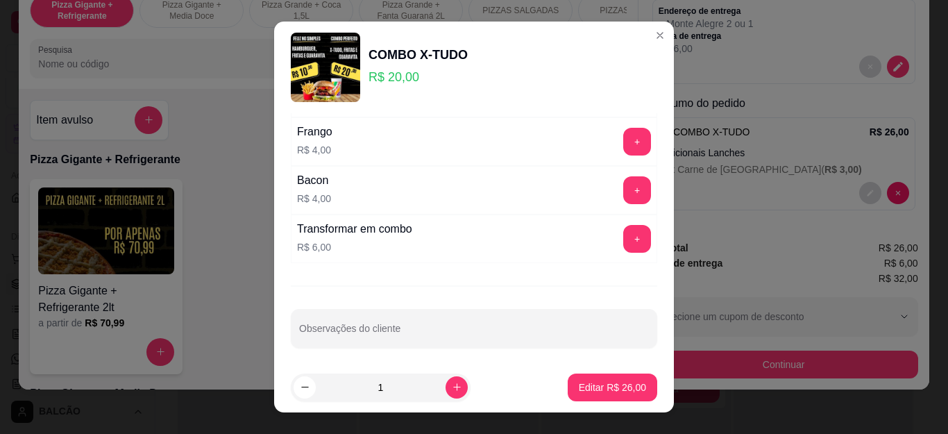
scroll to position [392, 0]
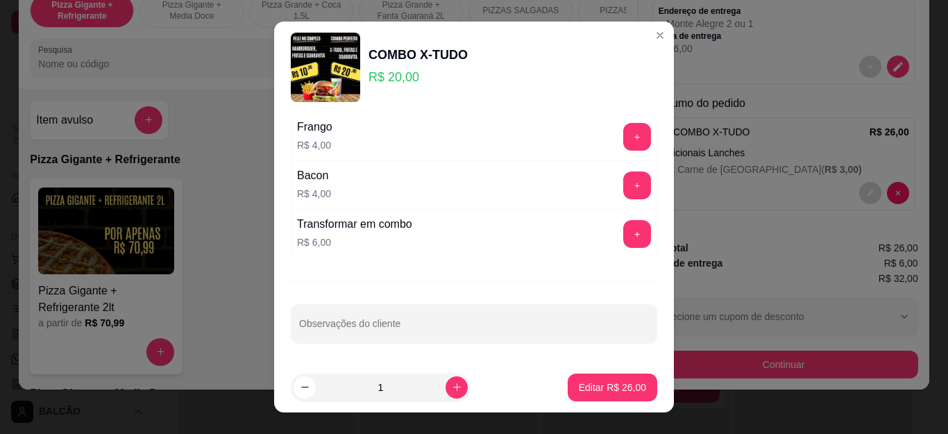
click at [318, 325] on input "Observações do cliente" at bounding box center [474, 329] width 350 height 14
type input "SEM SALADA E SEM MOLHO"
click at [611, 387] on p "Editar R$ 26,00" at bounding box center [611, 386] width 65 height 13
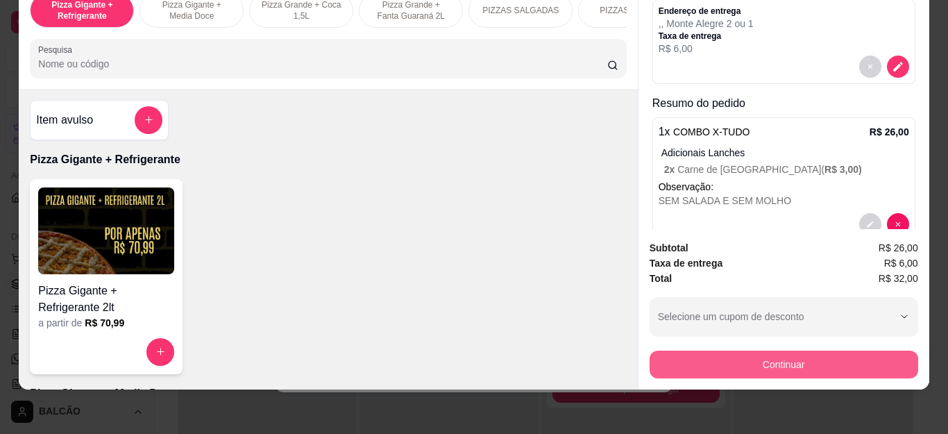
click at [662, 350] on button "Continuar" at bounding box center [783, 364] width 269 height 28
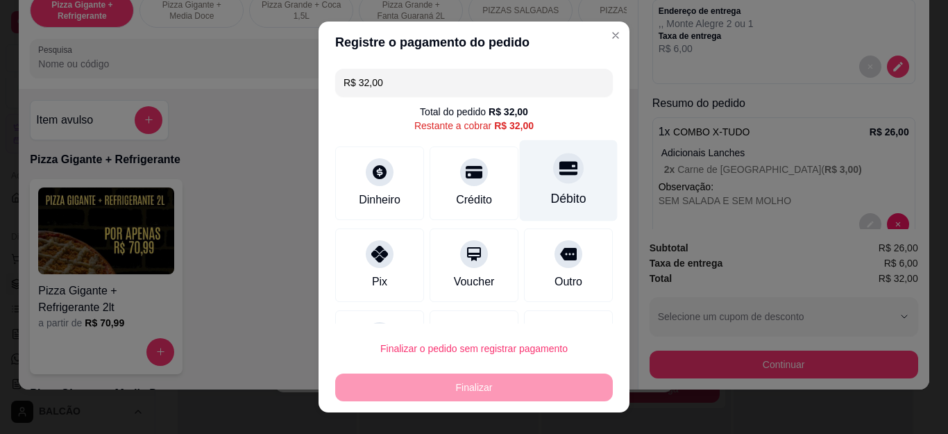
click at [559, 167] on icon at bounding box center [568, 169] width 18 height 14
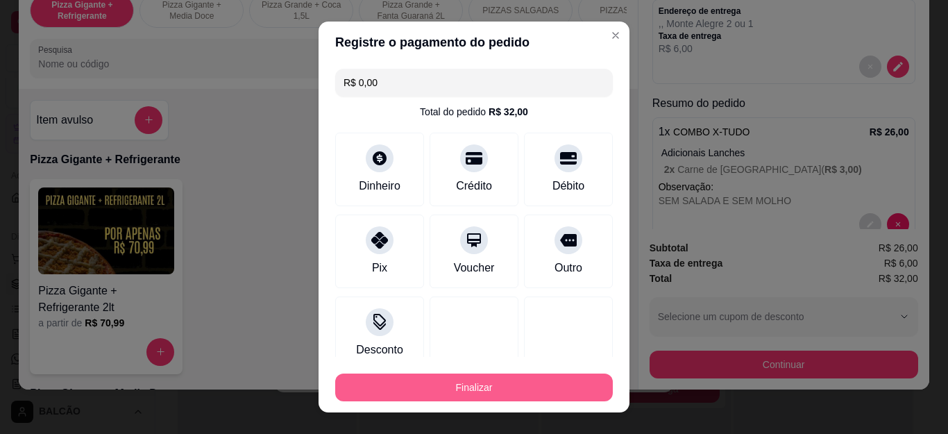
click at [501, 382] on button "Finalizar" at bounding box center [474, 387] width 278 height 28
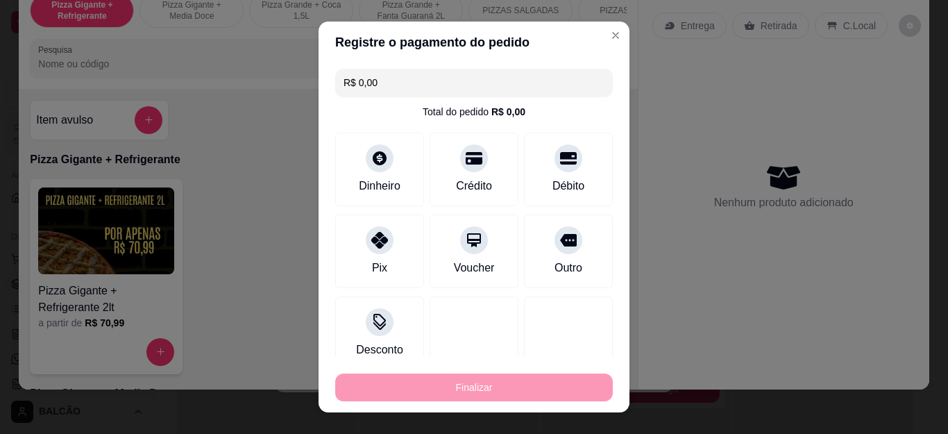
type input "-R$ 32,00"
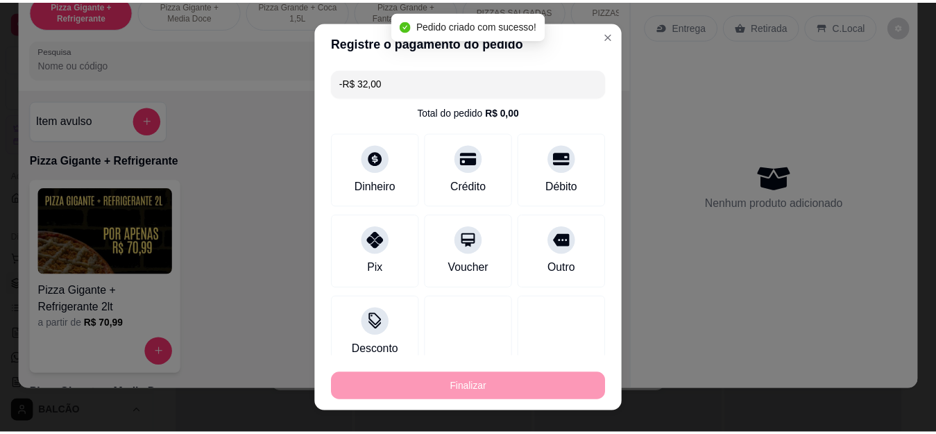
scroll to position [0, 0]
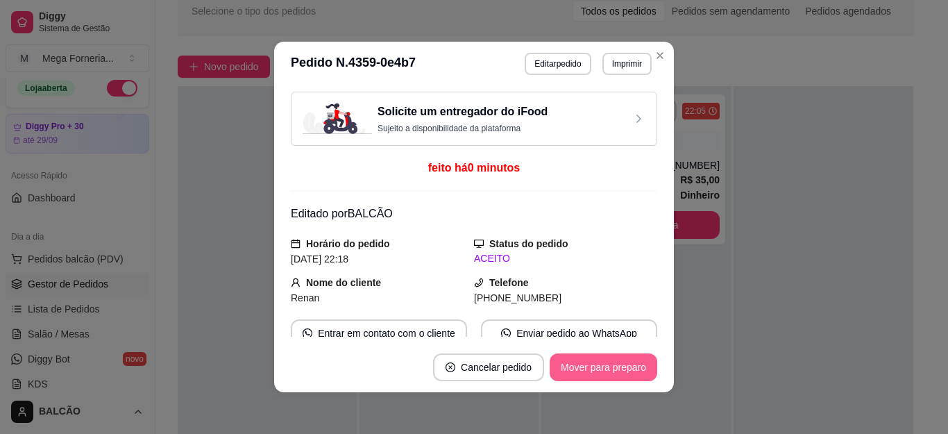
click at [588, 371] on button "Mover para preparo" at bounding box center [604, 367] width 108 height 28
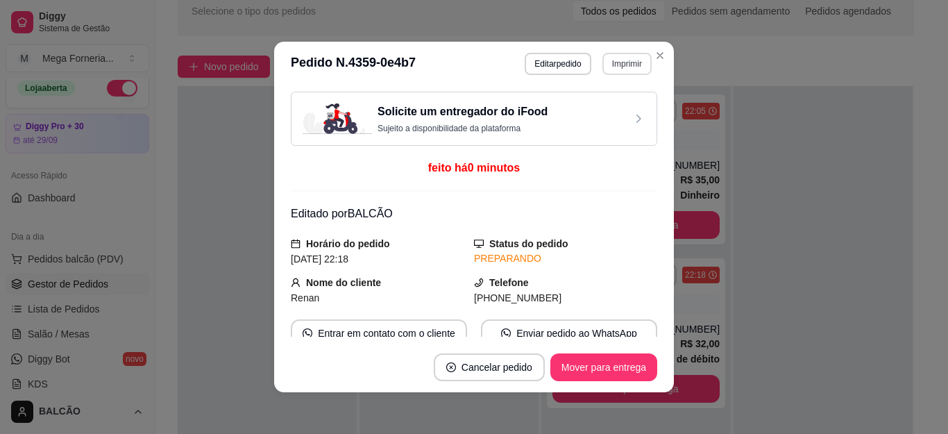
click at [604, 60] on button "Imprimir" at bounding box center [626, 64] width 49 height 22
click at [586, 117] on button "IMPRESSORA" at bounding box center [596, 112] width 97 height 22
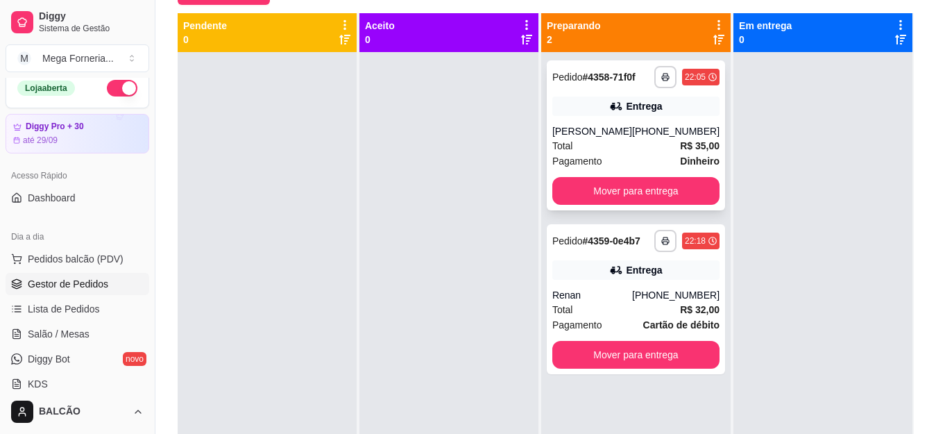
click at [565, 109] on div "Entrega" at bounding box center [635, 105] width 167 height 19
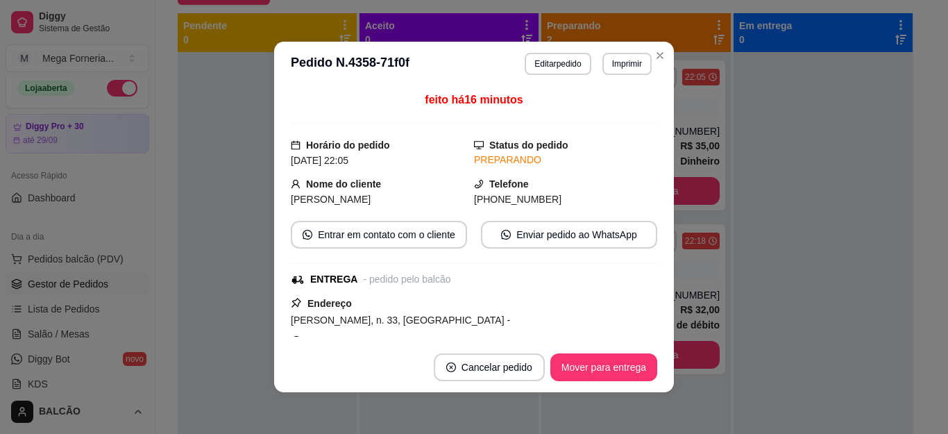
scroll to position [346, 0]
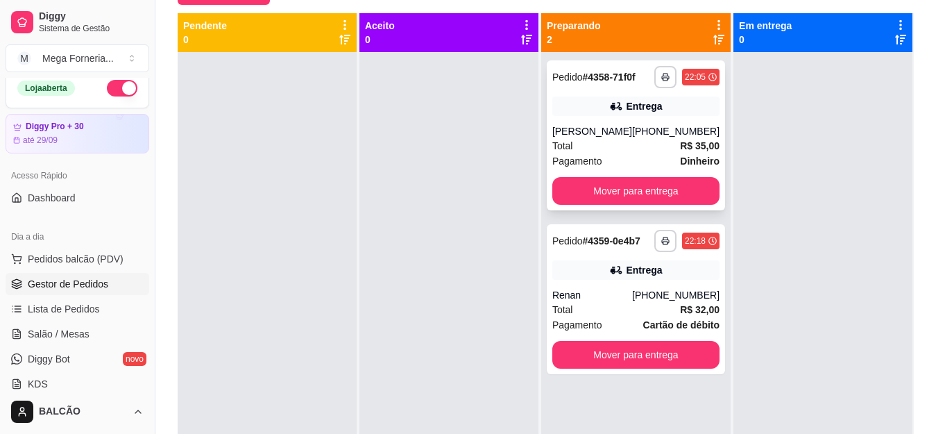
click at [554, 108] on div "Entrega" at bounding box center [635, 105] width 167 height 19
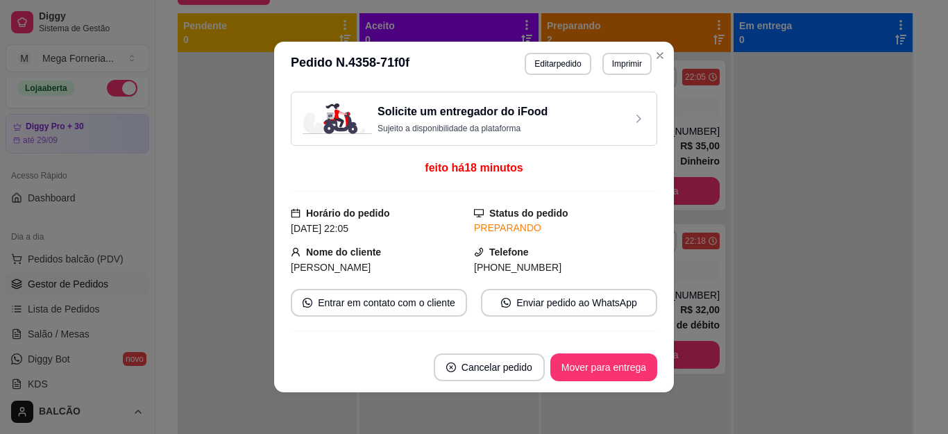
scroll to position [347, 0]
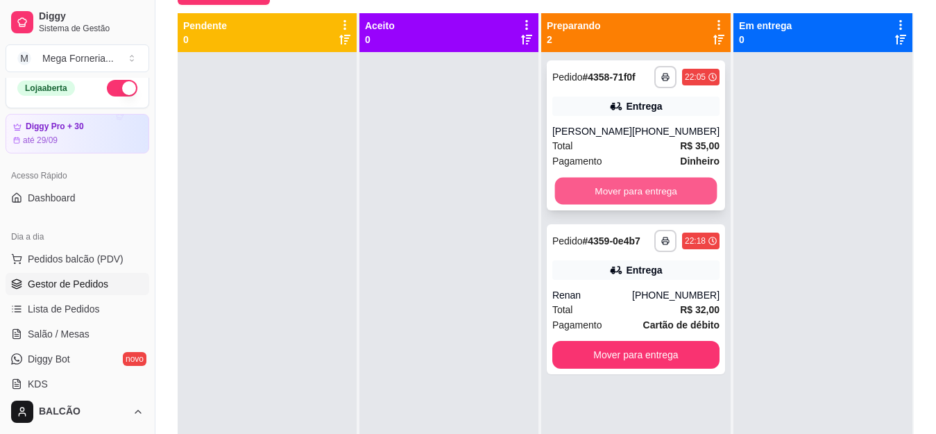
click at [621, 189] on button "Mover para entrega" at bounding box center [635, 191] width 162 height 27
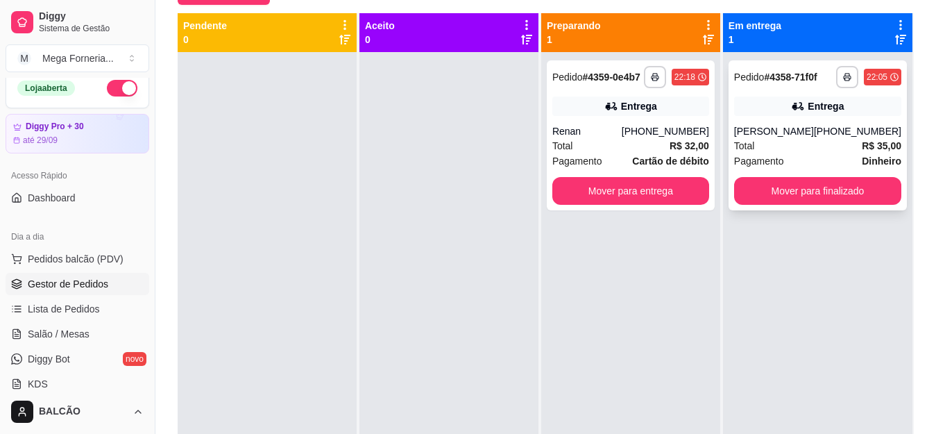
click at [797, 140] on div "Total R$ 35,00" at bounding box center [817, 145] width 167 height 15
click at [798, 182] on button "Mover para finalizado" at bounding box center [817, 191] width 167 height 28
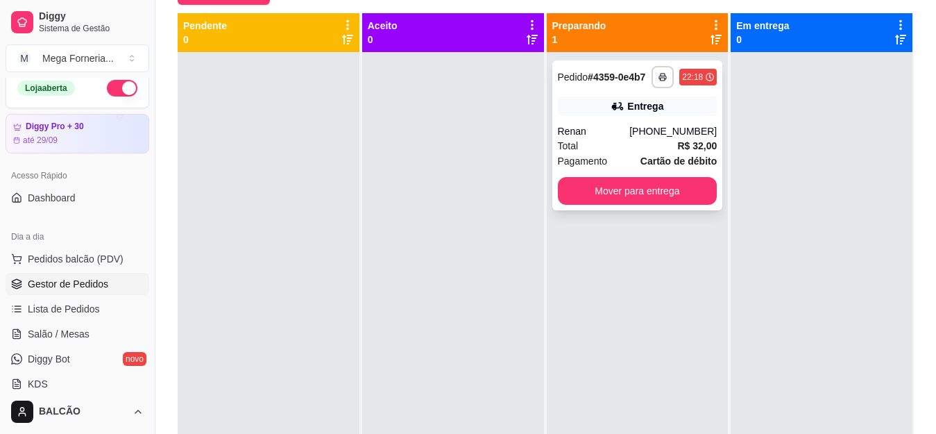
click at [635, 142] on div "Total R$ 32,00" at bounding box center [638, 145] width 160 height 15
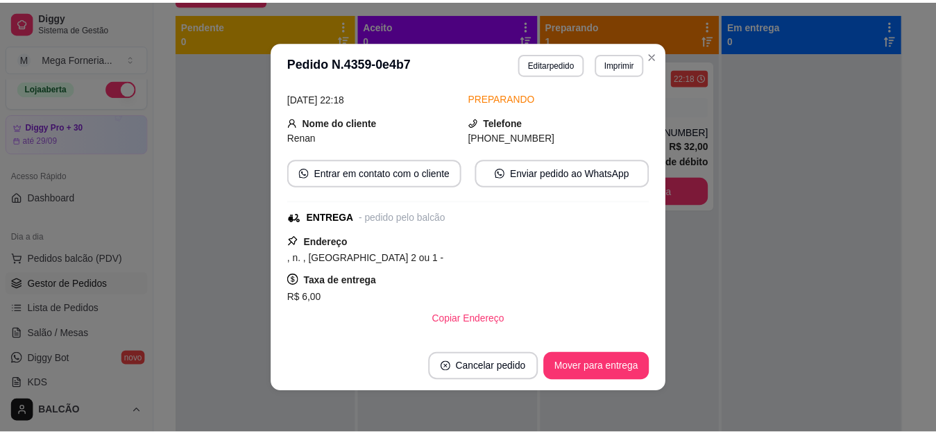
scroll to position [69, 0]
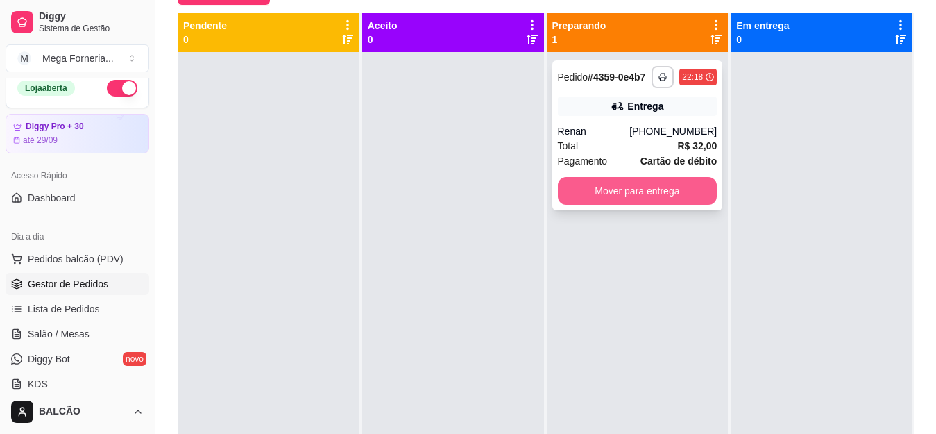
click at [611, 198] on button "Mover para entrega" at bounding box center [638, 191] width 160 height 28
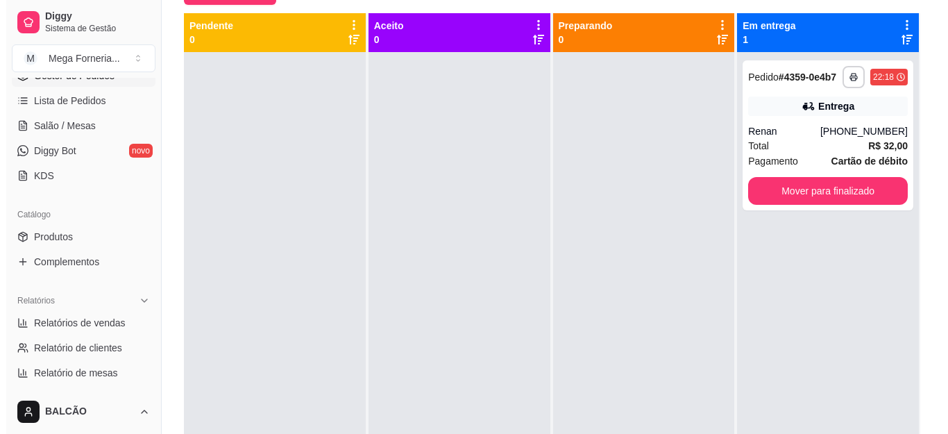
scroll to position [3, 0]
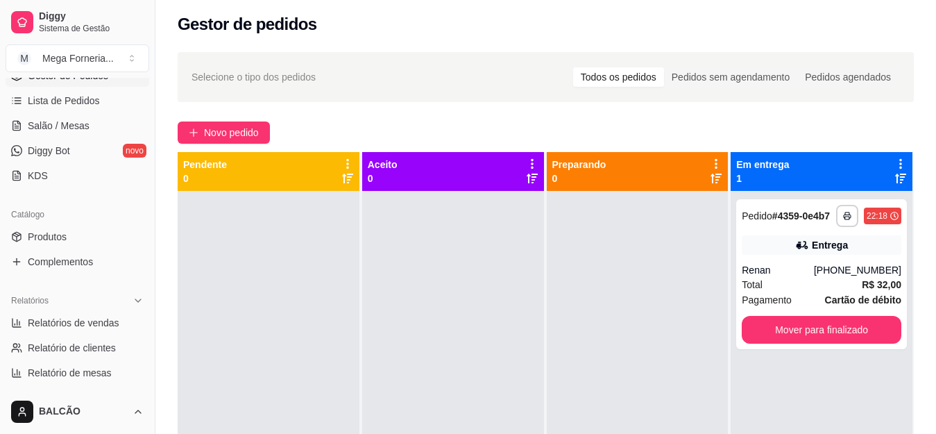
click at [247, 124] on button "Novo pedido" at bounding box center [224, 132] width 92 height 22
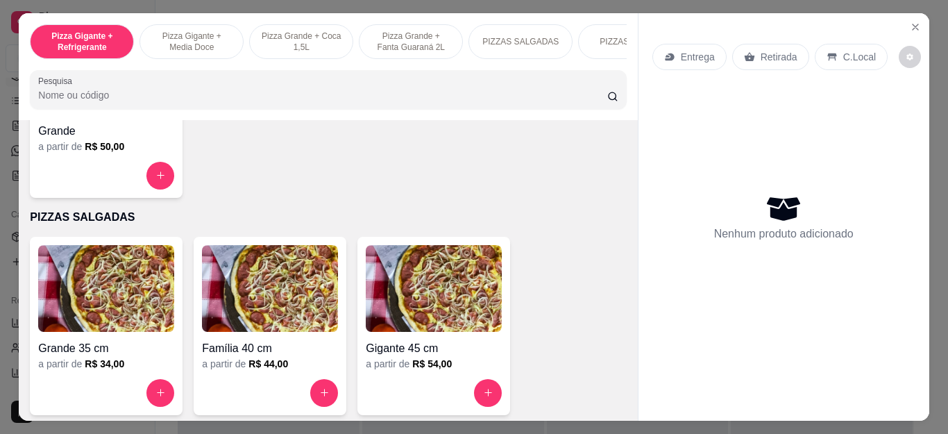
scroll to position [971, 0]
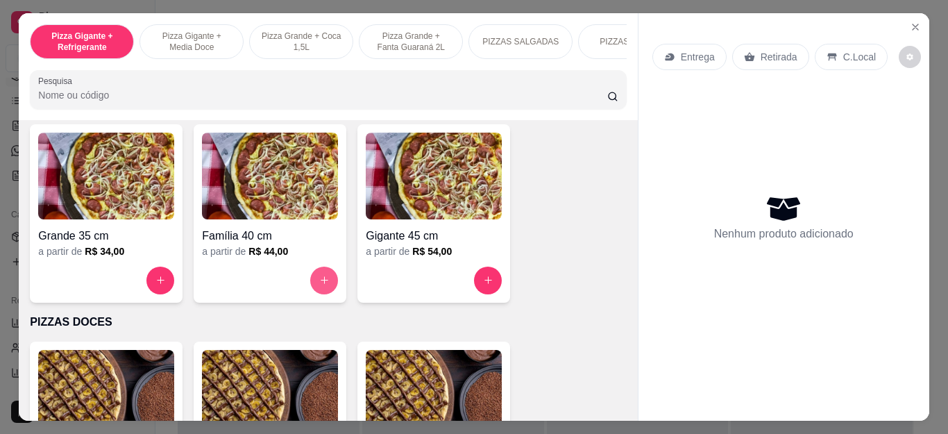
click at [316, 275] on button "increase-product-quantity" at bounding box center [324, 280] width 28 height 28
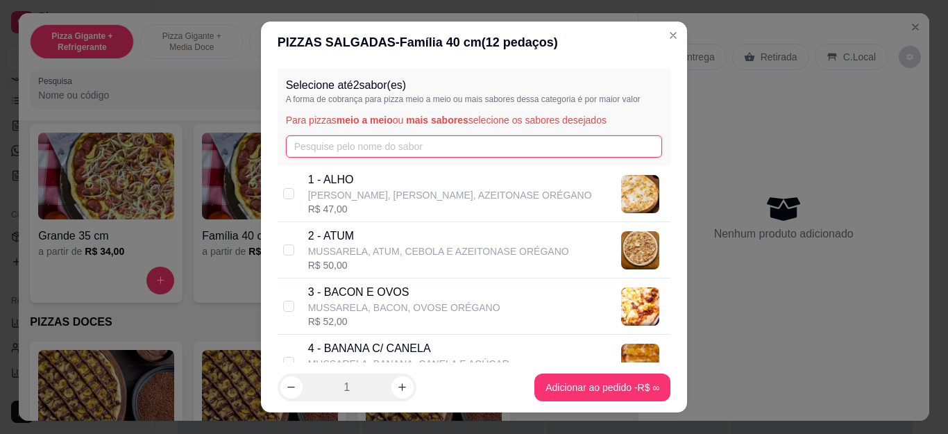
click at [318, 154] on input "text" at bounding box center [474, 146] width 377 height 22
click at [315, 173] on p "1 - ALHO" at bounding box center [450, 179] width 284 height 17
checkbox input "true"
click at [341, 137] on input "text" at bounding box center [474, 146] width 377 height 22
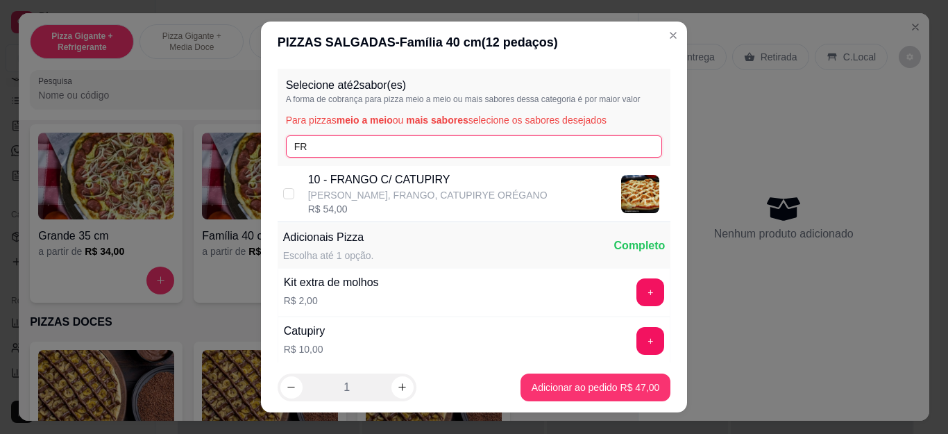
type input "FR"
click at [382, 180] on p "10 - FRANGO C/ CATUPIRY" at bounding box center [427, 179] width 239 height 17
checkbox input "true"
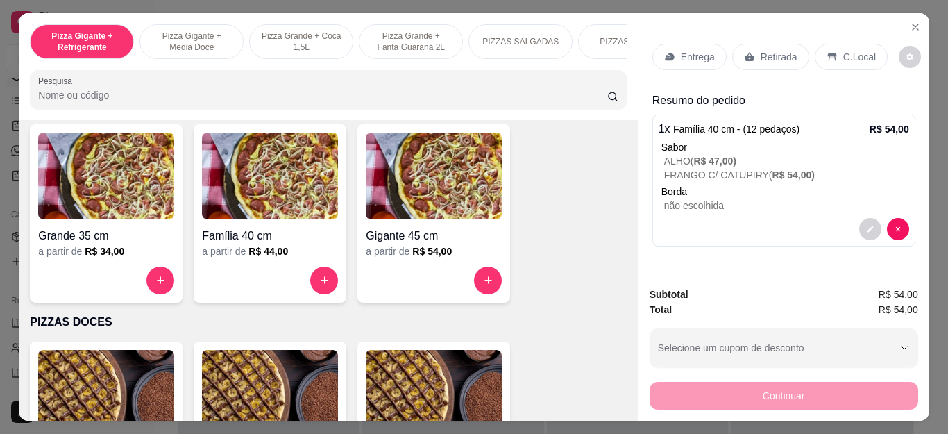
click at [658, 61] on div "Entrega" at bounding box center [689, 57] width 74 height 26
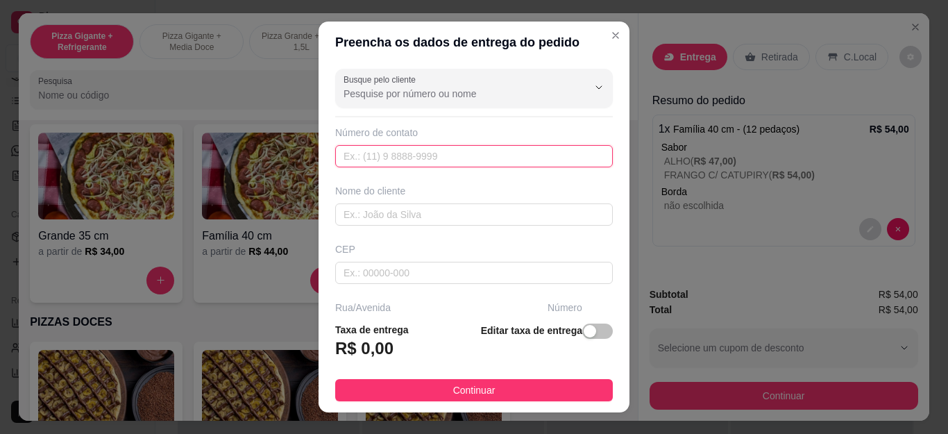
click at [362, 151] on input "text" at bounding box center [474, 156] width 278 height 22
type input "2"
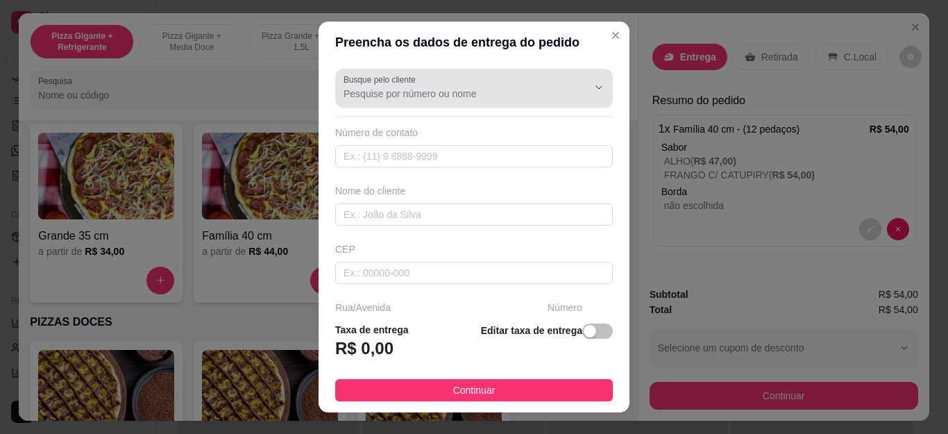
click at [413, 104] on div "Busque pelo cliente" at bounding box center [474, 88] width 278 height 39
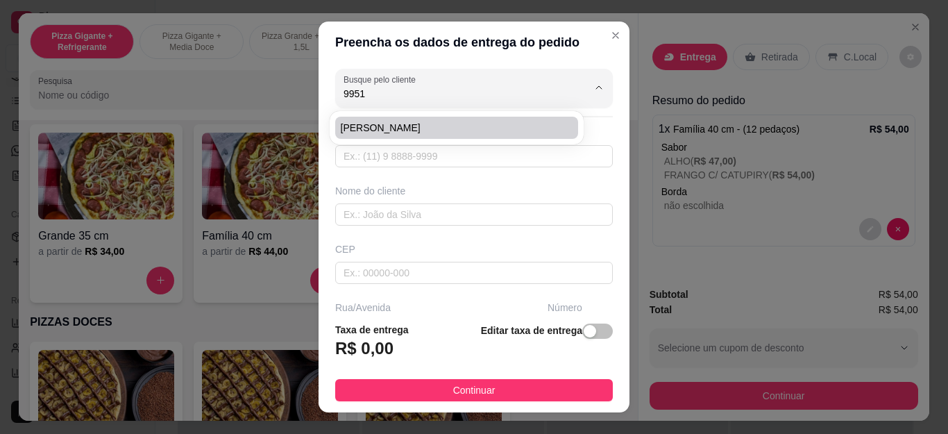
click at [413, 121] on span "[PERSON_NAME]" at bounding box center [450, 128] width 218 height 14
type input "[PERSON_NAME]"
type input "22999511124"
type input "[PERSON_NAME]"
type input "28920244"
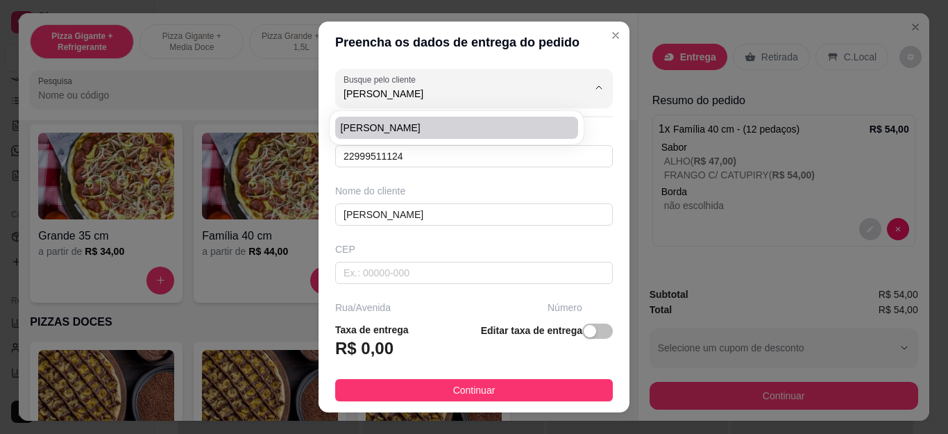
type input "Rua da Conceição"
type input "16"
type input "Cabo Frio"
type input "Casa"
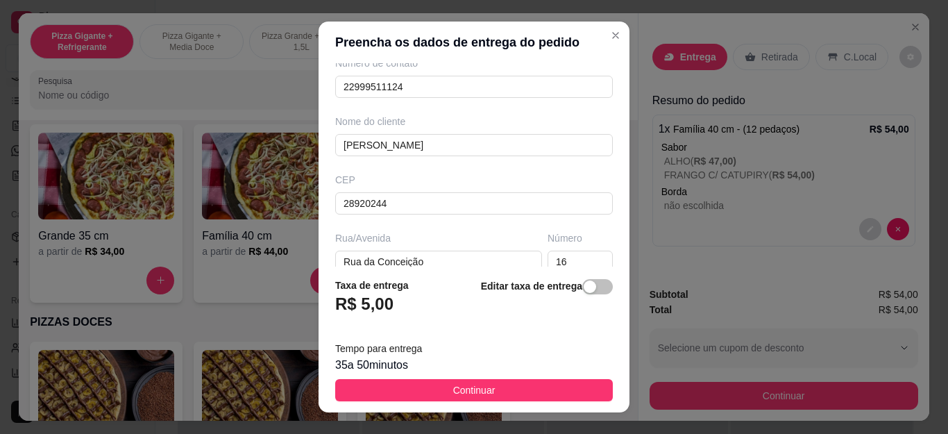
scroll to position [0, 0]
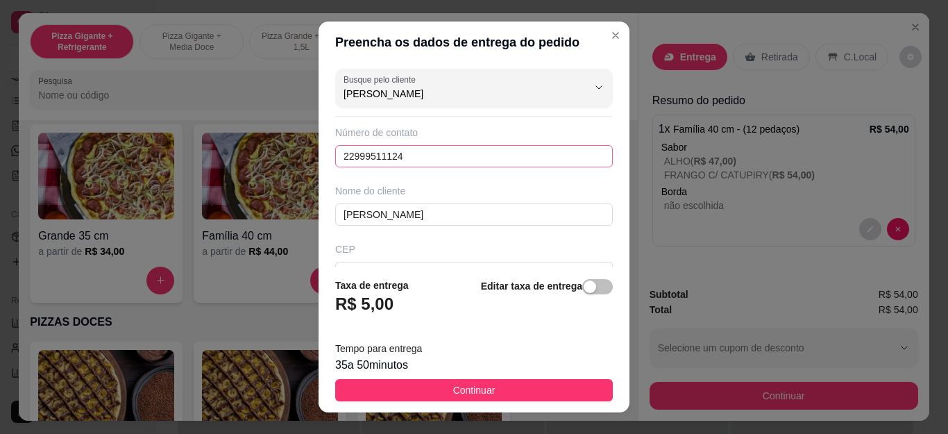
type input "[PERSON_NAME]"
click at [421, 149] on input "22999511124" at bounding box center [474, 156] width 278 height 22
click at [491, 90] on input "[PERSON_NAME]" at bounding box center [454, 94] width 222 height 14
click at [49, 213] on div "Preencha os dados de entrega do pedido Busque pelo cliente [PERSON_NAME] Número…" at bounding box center [474, 217] width 948 height 434
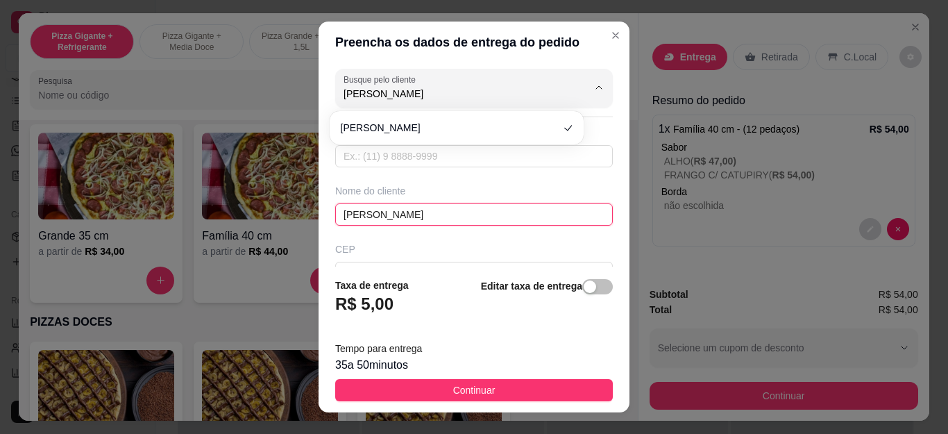
click at [475, 221] on input "[PERSON_NAME]" at bounding box center [474, 214] width 278 height 22
click at [477, 221] on input "[PERSON_NAME]" at bounding box center [474, 214] width 278 height 22
click at [485, 210] on input "[PERSON_NAME]" at bounding box center [474, 214] width 278 height 22
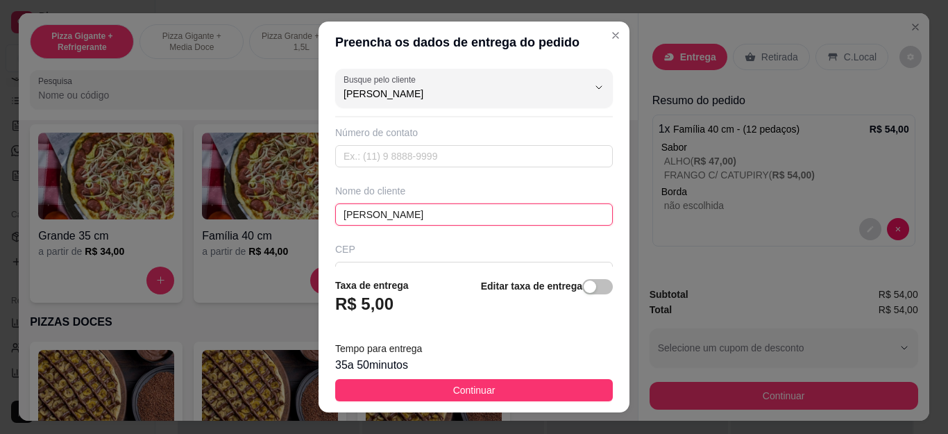
click at [486, 210] on input "[PERSON_NAME]" at bounding box center [474, 214] width 278 height 22
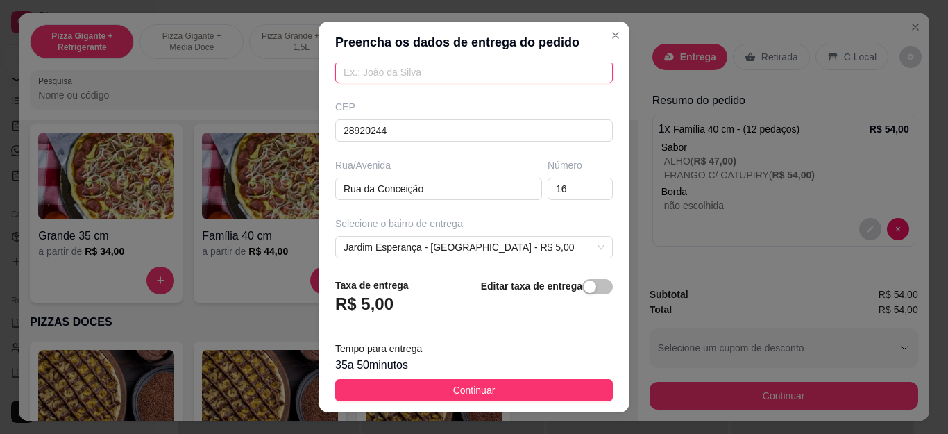
scroll to position [208, 0]
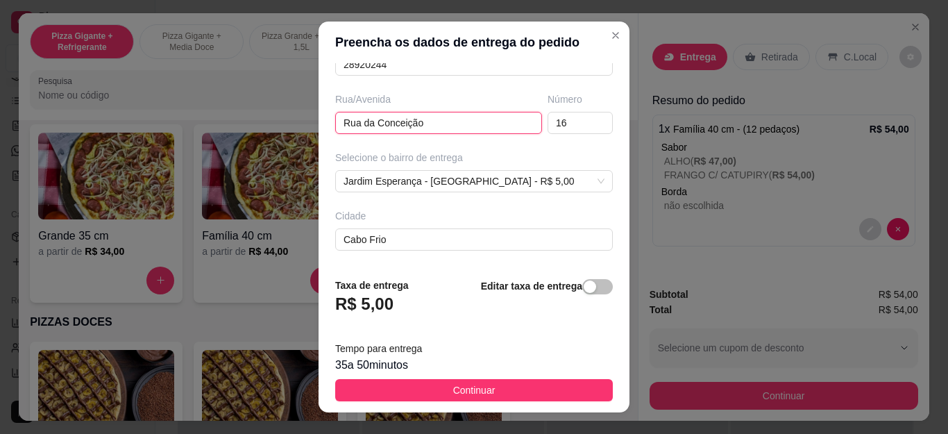
drag, startPoint x: 466, startPoint y: 118, endPoint x: 211, endPoint y: 129, distance: 254.9
click at [211, 129] on div "Preencha os dados de entrega do pedido Busque pelo cliente [PERSON_NAME] Número…" at bounding box center [474, 217] width 948 height 434
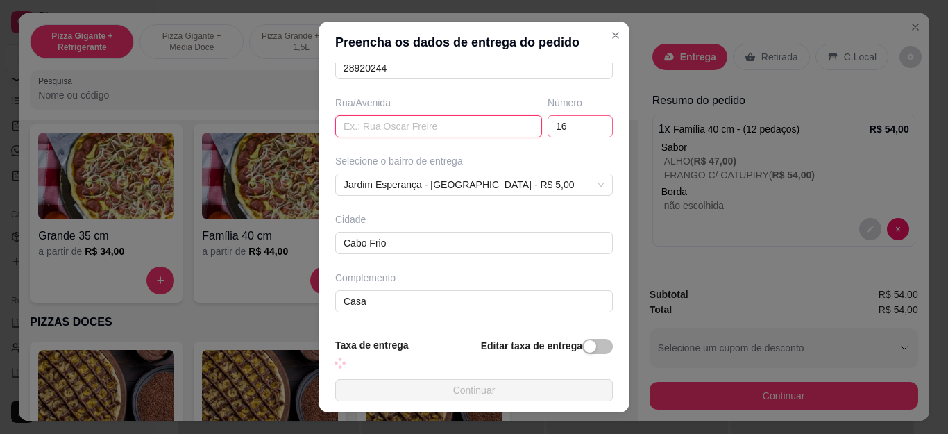
scroll to position [205, 0]
click at [570, 131] on input "16" at bounding box center [579, 126] width 65 height 22
click at [499, 192] on div "Jardim Esperança - [GEOGRAPHIC_DATA] - R$ 5,00" at bounding box center [474, 184] width 278 height 22
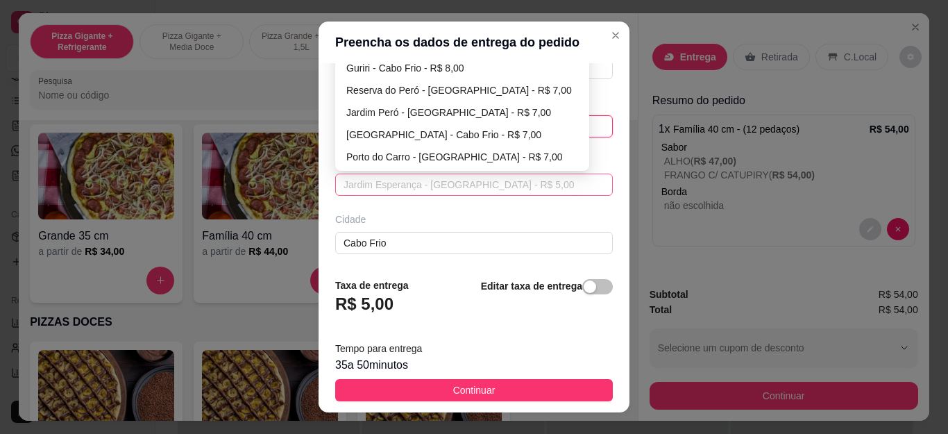
scroll to position [66, 0]
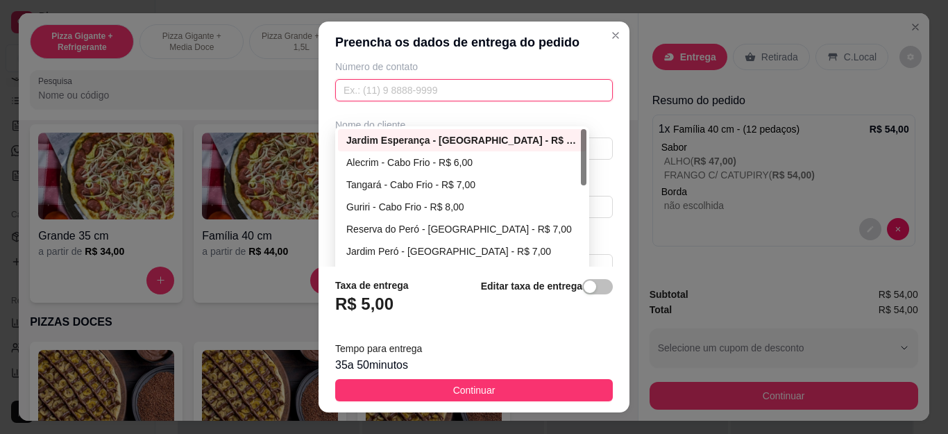
click at [486, 87] on input "text" at bounding box center [474, 90] width 278 height 22
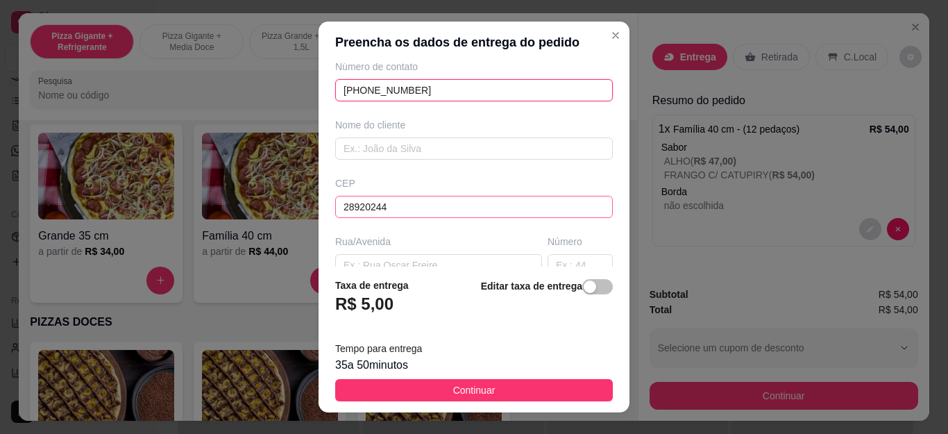
type input "[PHONE_NUMBER]"
click at [443, 200] on input "28920244" at bounding box center [474, 207] width 278 height 22
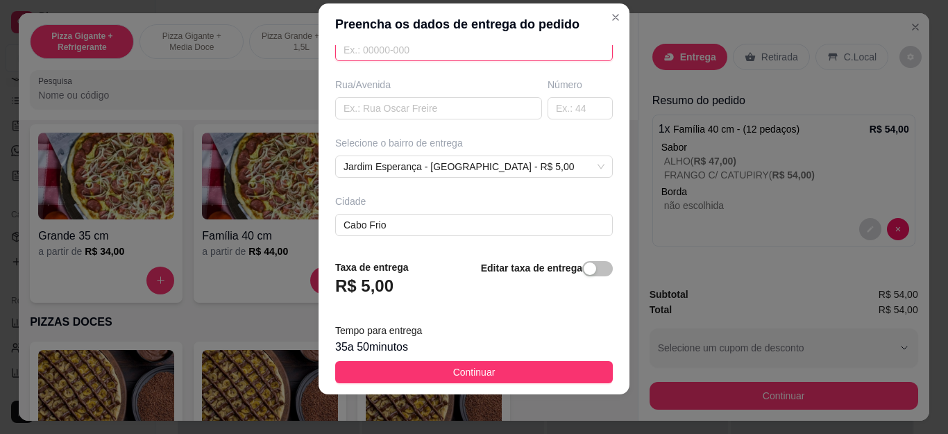
scroll to position [23, 0]
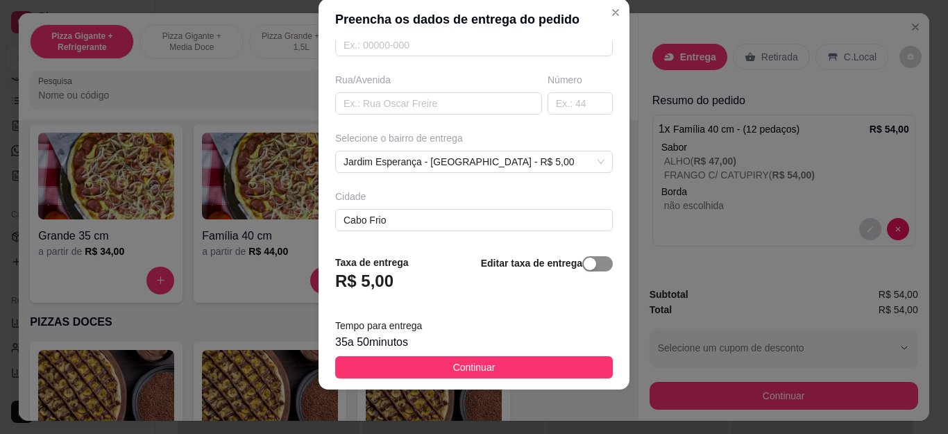
click at [584, 266] on div "button" at bounding box center [590, 263] width 12 height 12
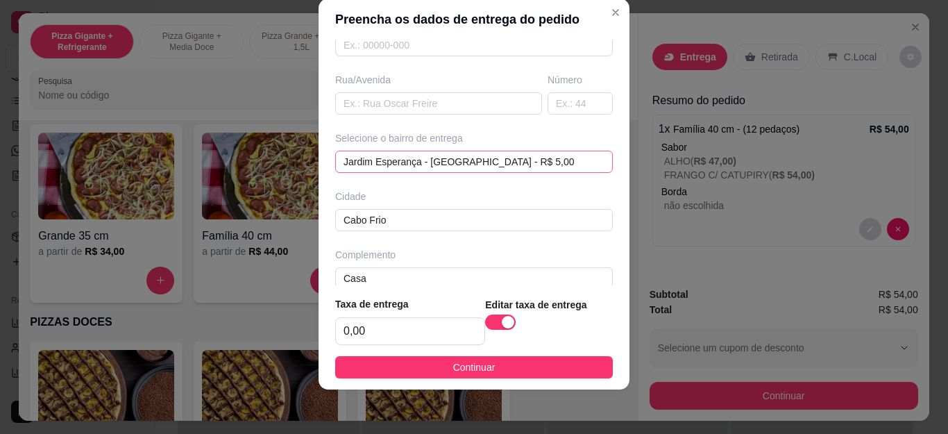
click at [462, 164] on div "[GEOGRAPHIC_DATA] - [GEOGRAPHIC_DATA] - R$ 5,00 6648ee9ef18e8d34e2f282eb 6648ee…" at bounding box center [474, 162] width 278 height 22
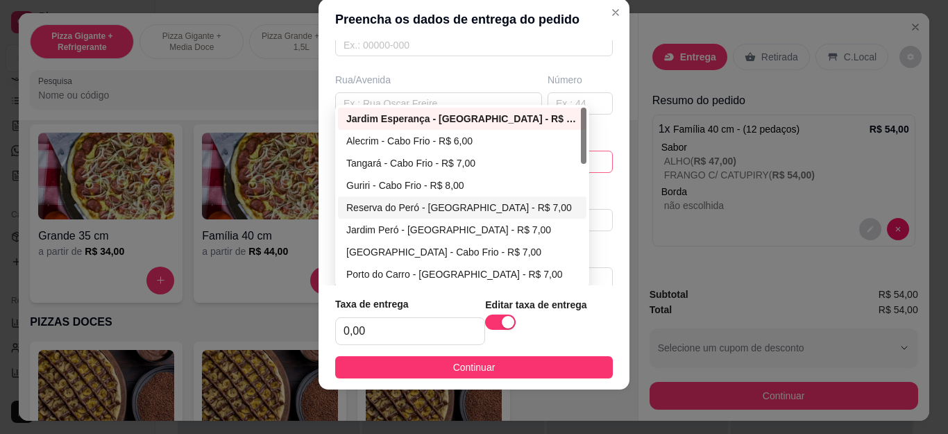
scroll to position [208, 0]
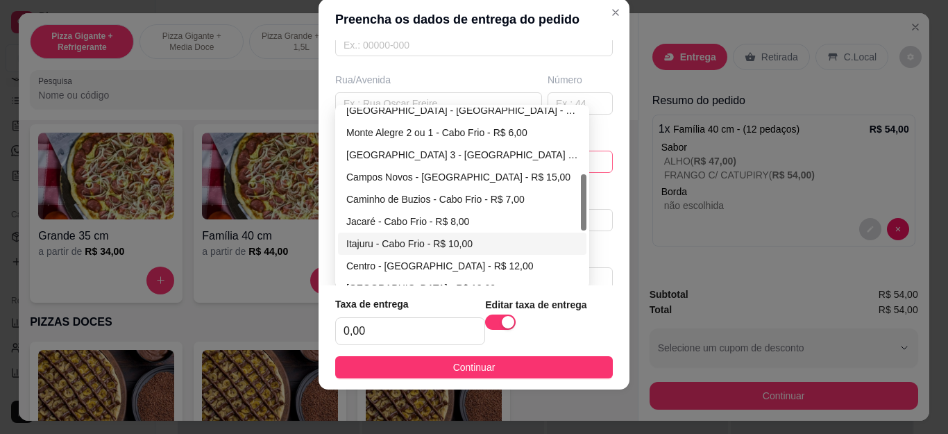
click at [464, 241] on div "Itajuru - Cabo Frio - R$ 10,00" at bounding box center [462, 243] width 232 height 15
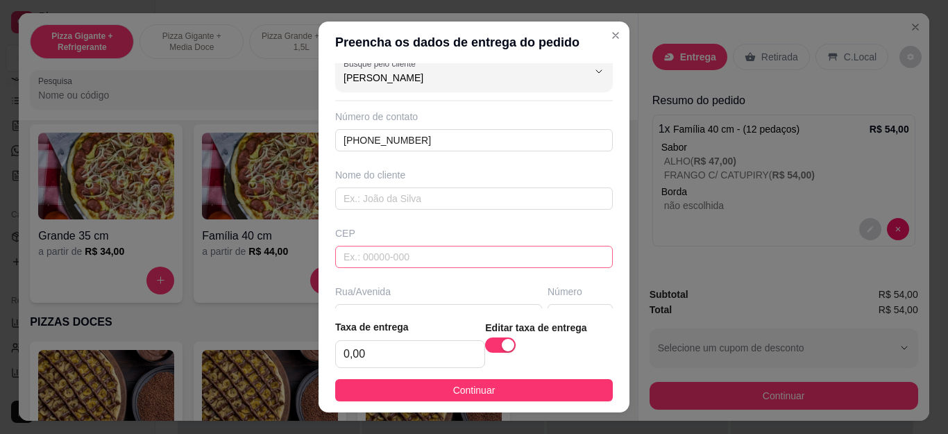
scroll to position [15, 0]
click at [433, 191] on input "text" at bounding box center [474, 200] width 278 height 22
type input "f"
type input "Fabricio"
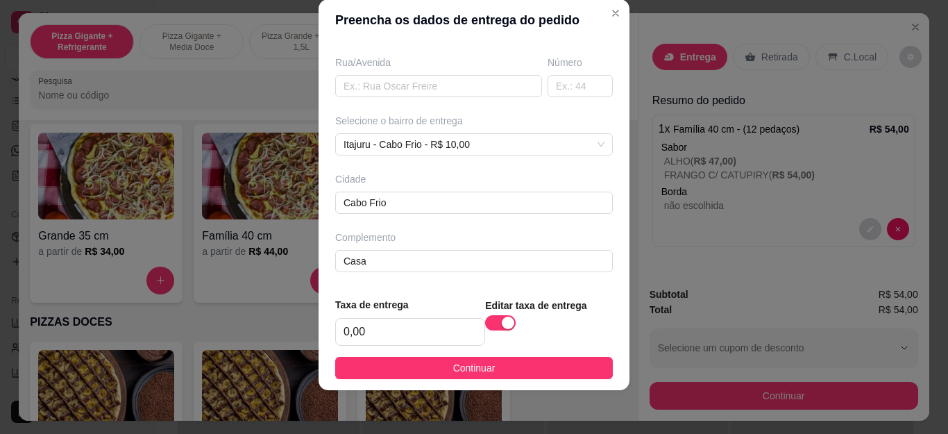
scroll to position [23, 0]
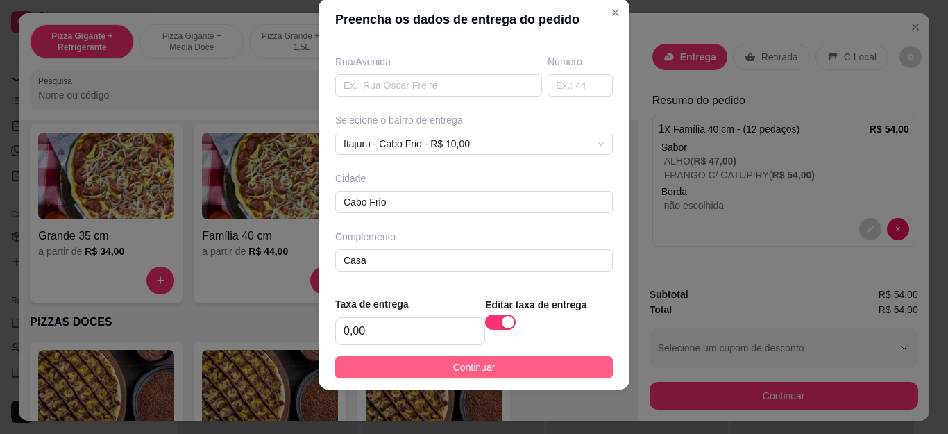
click at [517, 365] on button "Continuar" at bounding box center [474, 367] width 278 height 22
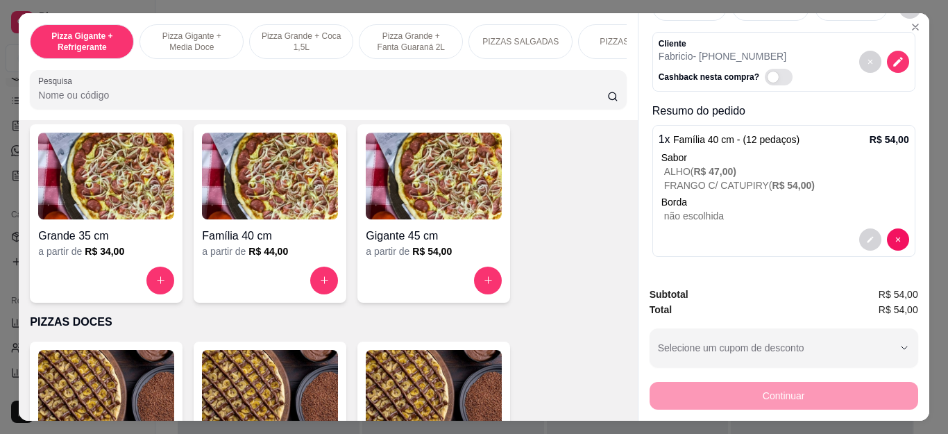
scroll to position [0, 0]
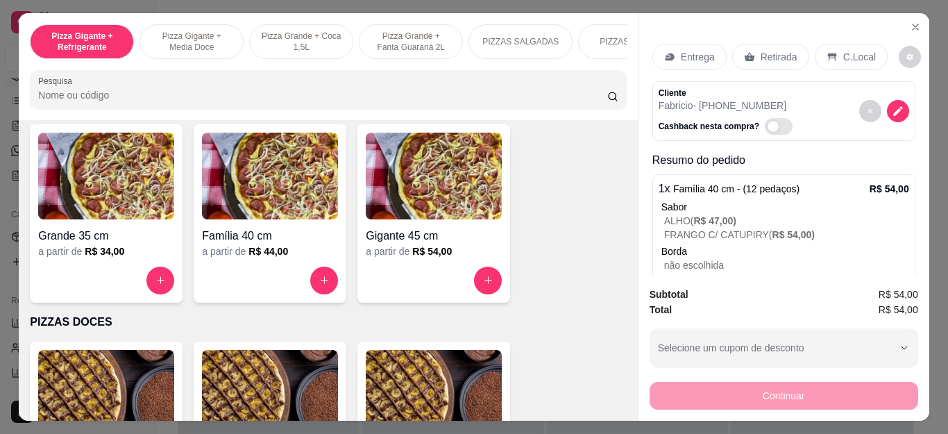
click at [695, 60] on div "Entrega" at bounding box center [689, 57] width 74 height 26
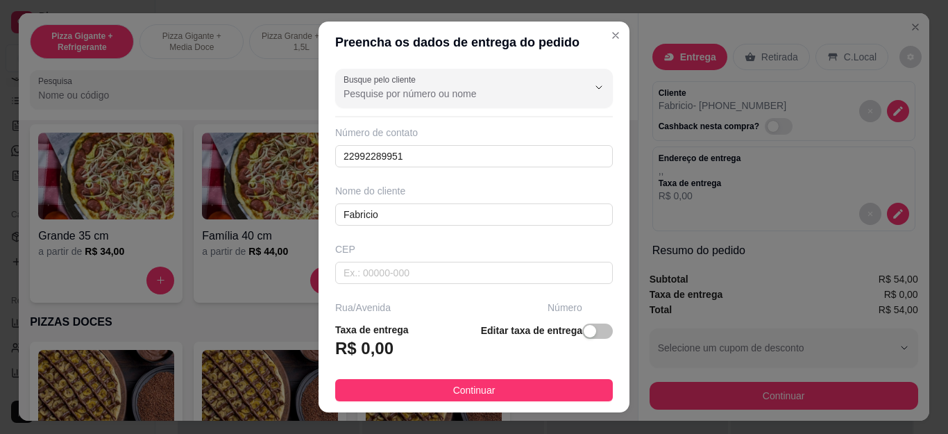
click at [582, 332] on span "button" at bounding box center [597, 330] width 31 height 15
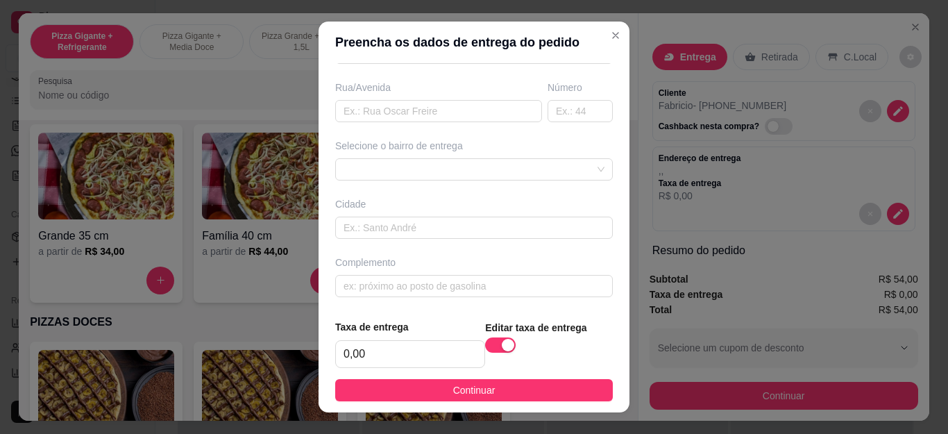
click at [573, 329] on div "Editar taxa de entrega" at bounding box center [549, 343] width 128 height 49
click at [381, 357] on input "0,00" at bounding box center [410, 354] width 148 height 26
type input "10,00"
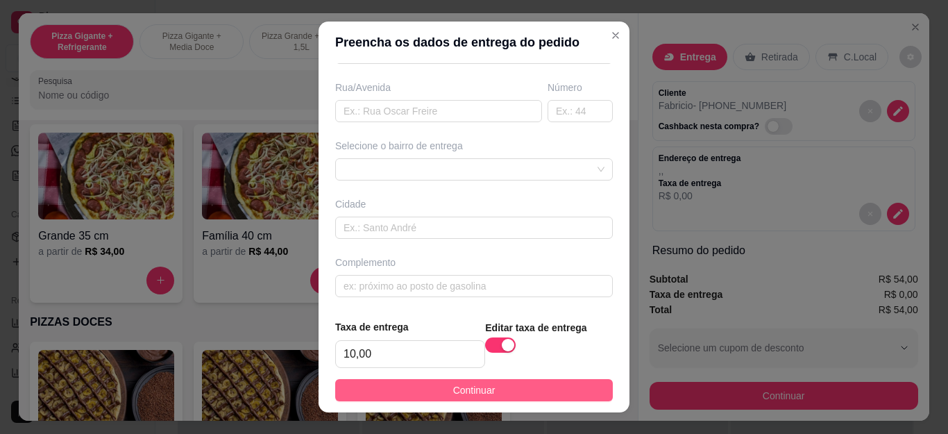
click at [453, 382] on span "Continuar" at bounding box center [474, 389] width 42 height 15
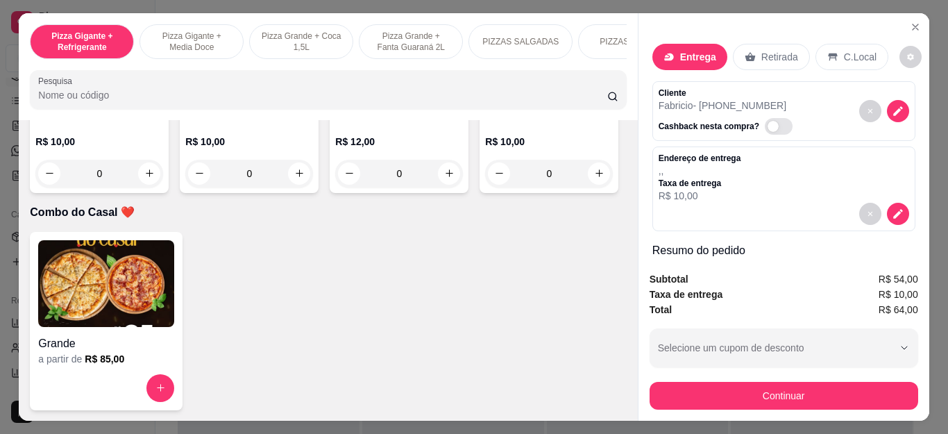
scroll to position [0, 0]
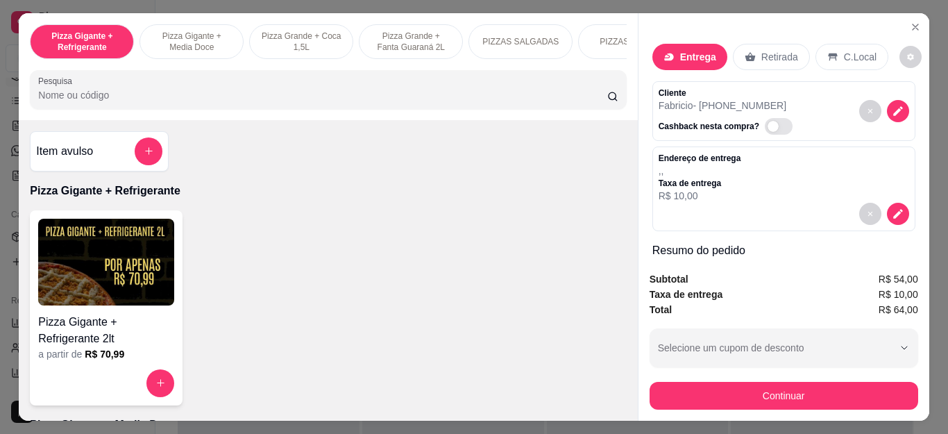
click at [135, 160] on button "add-separate-item" at bounding box center [149, 151] width 28 height 28
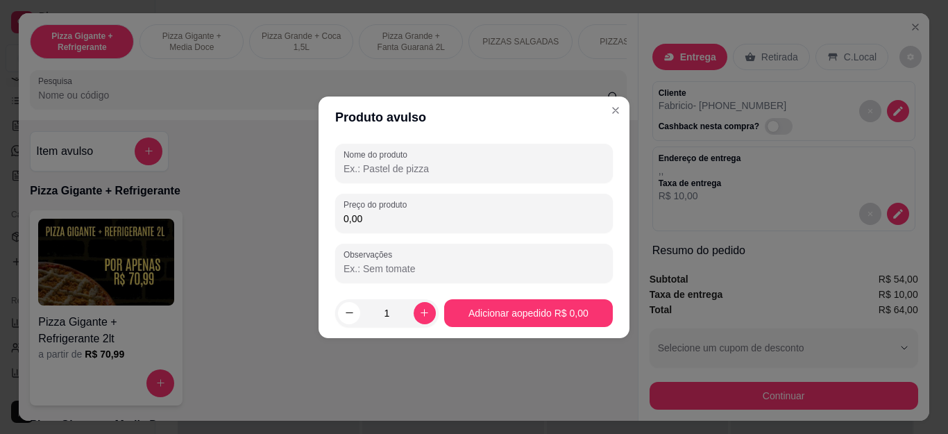
click at [388, 236] on div "Nome do produto Preço do produto 0,00 Observações" at bounding box center [474, 213] width 278 height 139
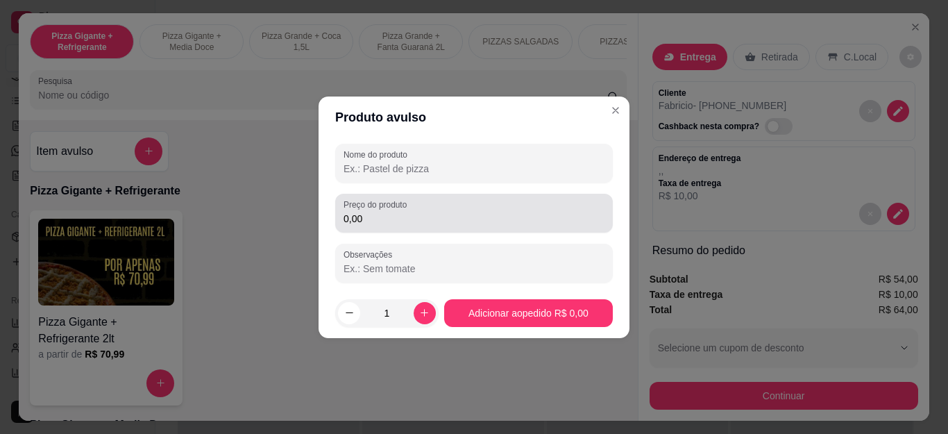
click at [396, 232] on div "Preço do produto 0,00" at bounding box center [474, 213] width 278 height 39
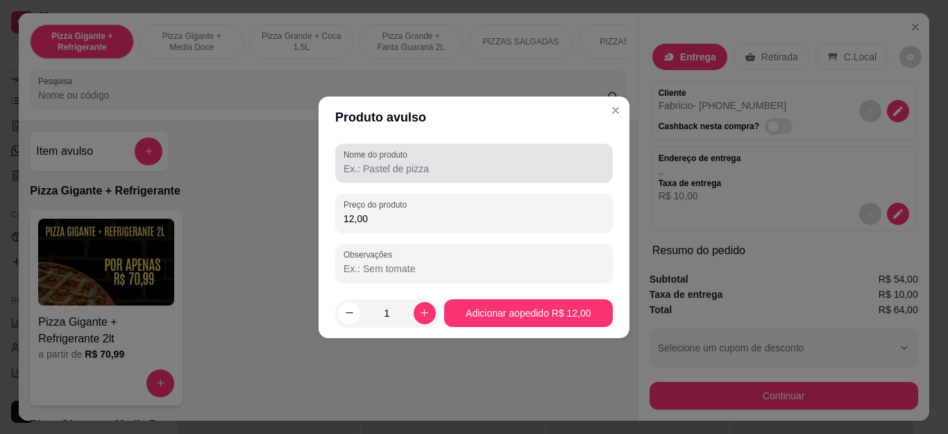
type input "12,00"
click at [432, 171] on input "Nome do produto" at bounding box center [473, 169] width 261 height 14
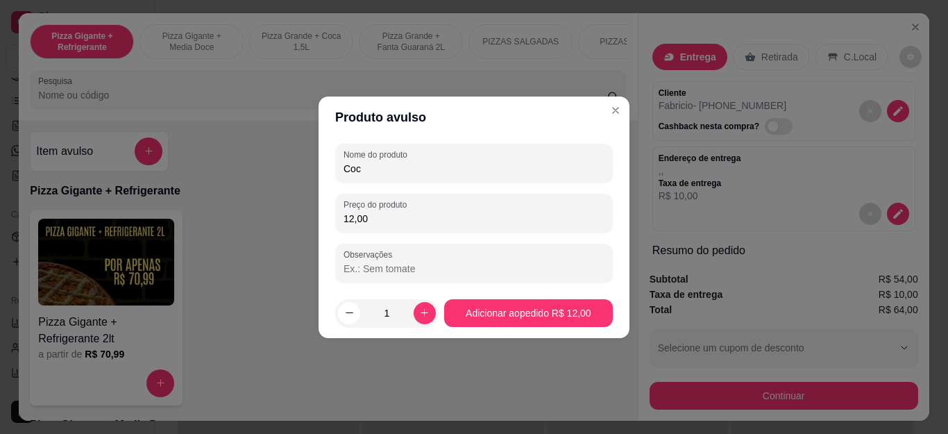
type input "Coca"
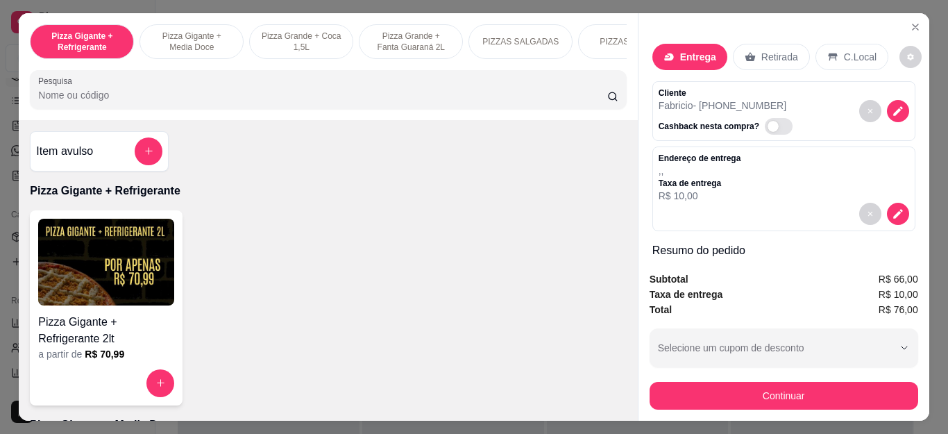
click at [643, 389] on div "Subtotal R$ 66,00 Taxa de entrega R$ 10,00 Total R$ 76,00 Selecione um cupom de…" at bounding box center [783, 340] width 291 height 160
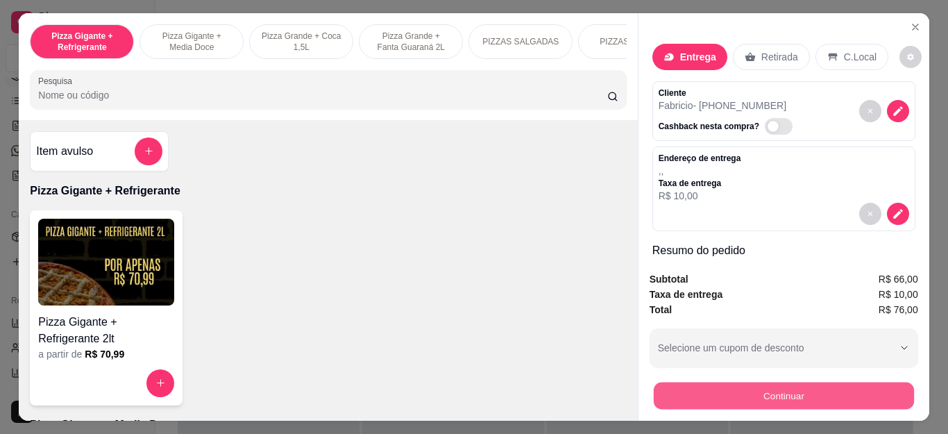
click at [653, 387] on button "Continuar" at bounding box center [783, 395] width 260 height 27
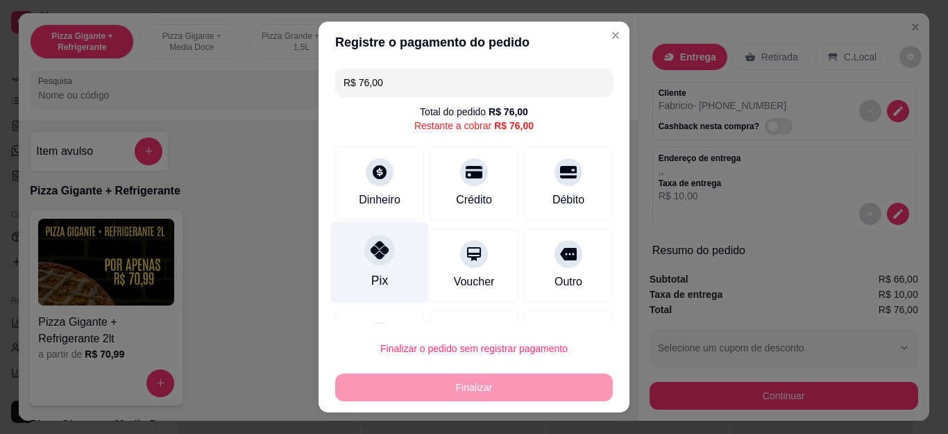
scroll to position [66, 0]
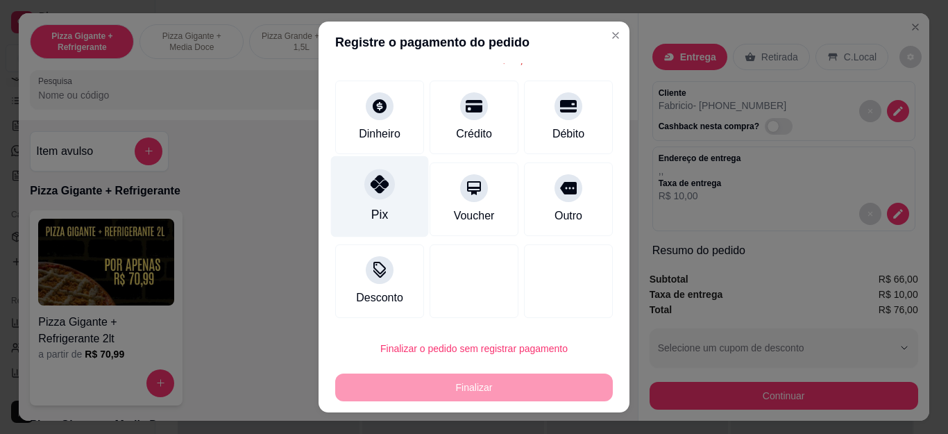
click at [380, 201] on div "Pix" at bounding box center [380, 196] width 98 height 81
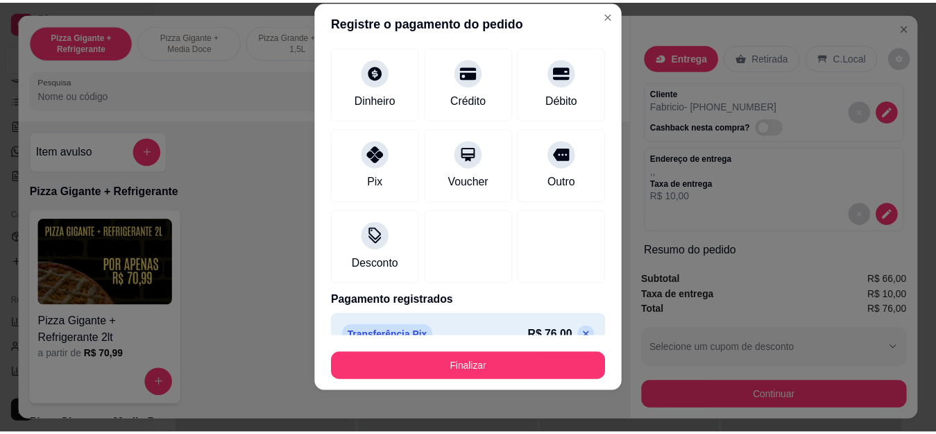
scroll to position [23, 0]
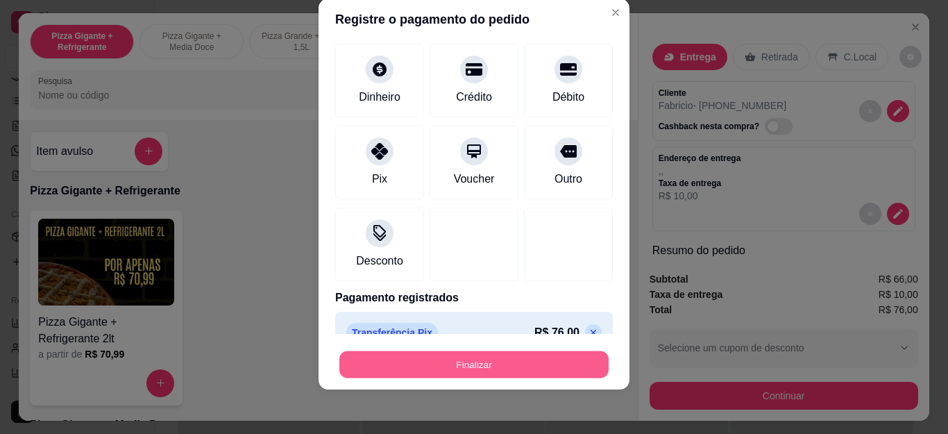
click at [451, 362] on button "Finalizar" at bounding box center [473, 363] width 269 height 27
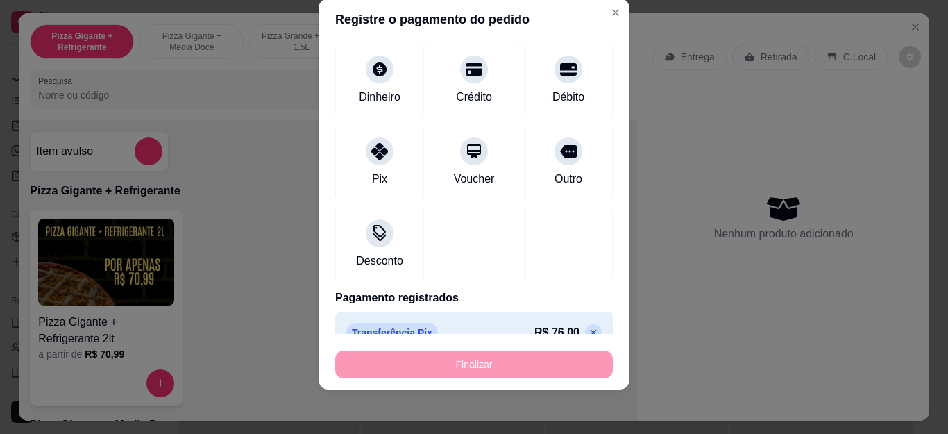
type input "-R$ 76,00"
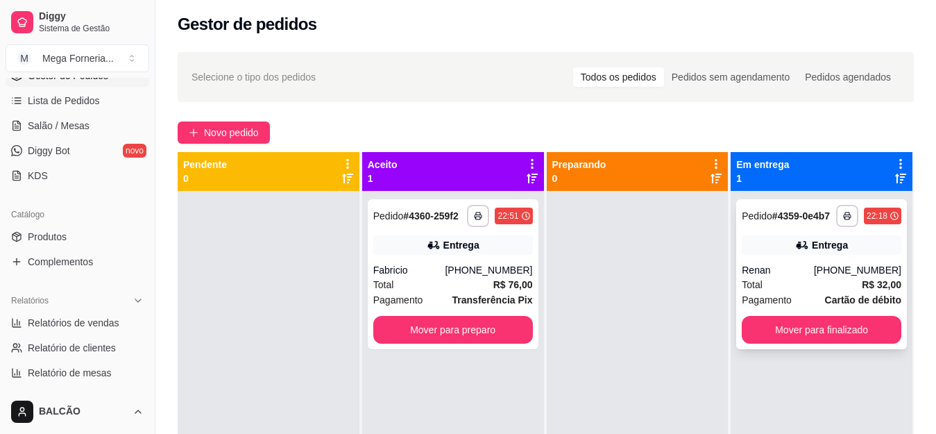
click at [837, 327] on button "Mover para finalizado" at bounding box center [822, 330] width 160 height 28
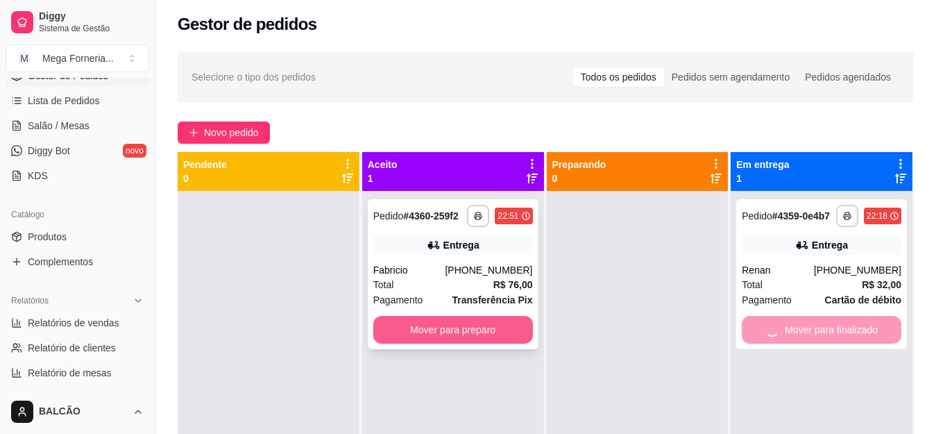
click at [496, 325] on button "Mover para preparo" at bounding box center [453, 330] width 160 height 28
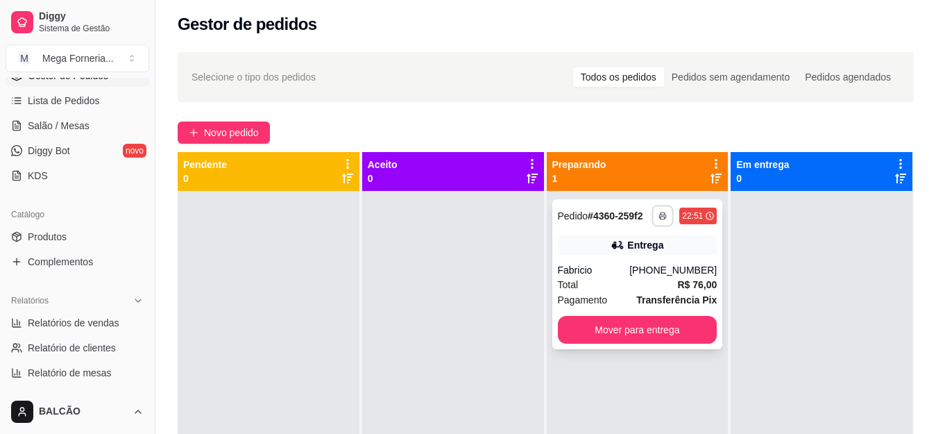
click at [658, 216] on icon "button" at bounding box center [662, 216] width 8 height 8
click at [620, 258] on button "IMPRESSORA" at bounding box center [617, 264] width 101 height 22
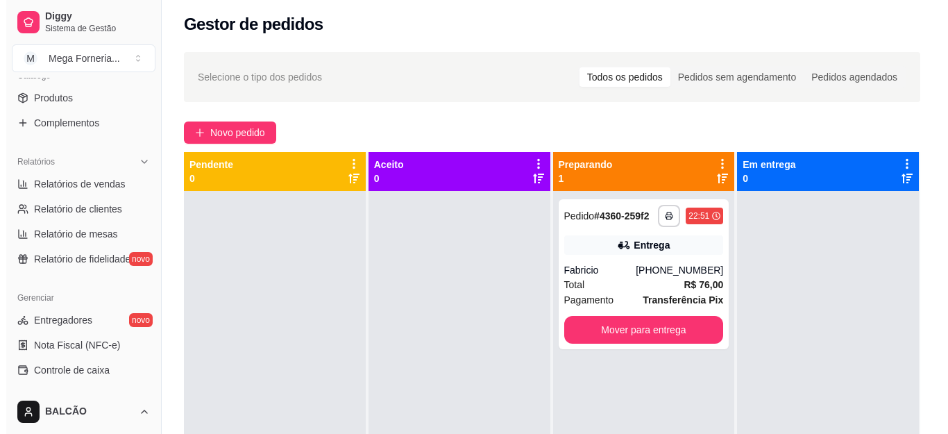
scroll to position [287, 0]
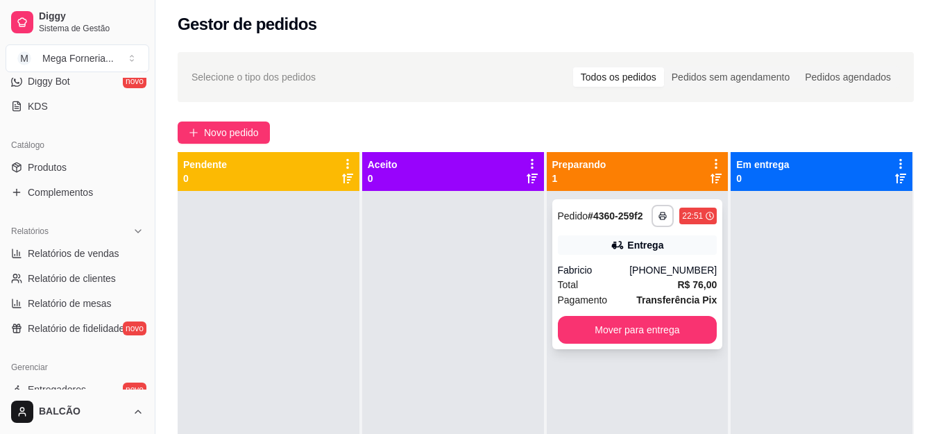
click at [668, 239] on div "Entrega" at bounding box center [638, 244] width 160 height 19
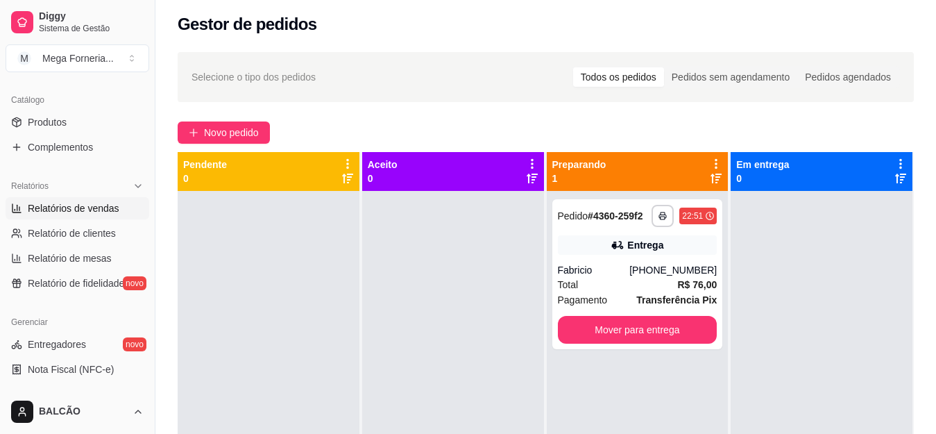
scroll to position [357, 0]
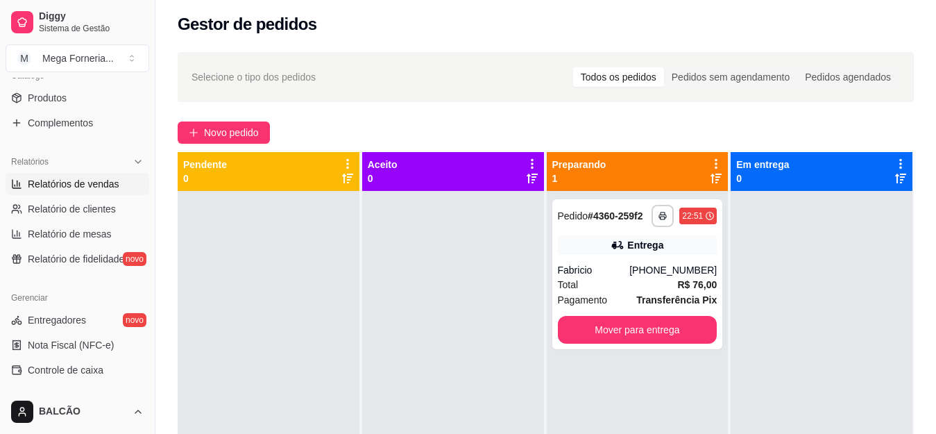
click at [69, 182] on span "Relatórios de vendas" at bounding box center [74, 184] width 92 height 14
select select "ALL"
select select "0"
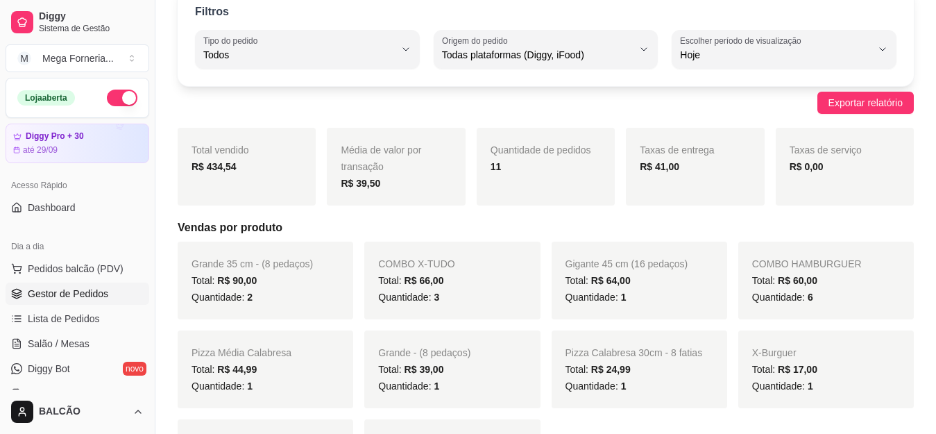
click at [71, 291] on span "Gestor de Pedidos" at bounding box center [68, 294] width 80 height 14
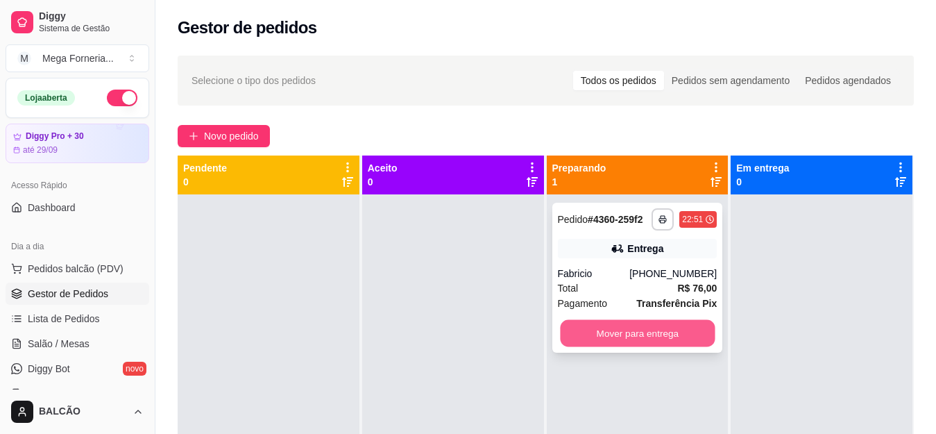
click at [570, 332] on button "Mover para entrega" at bounding box center [637, 333] width 155 height 27
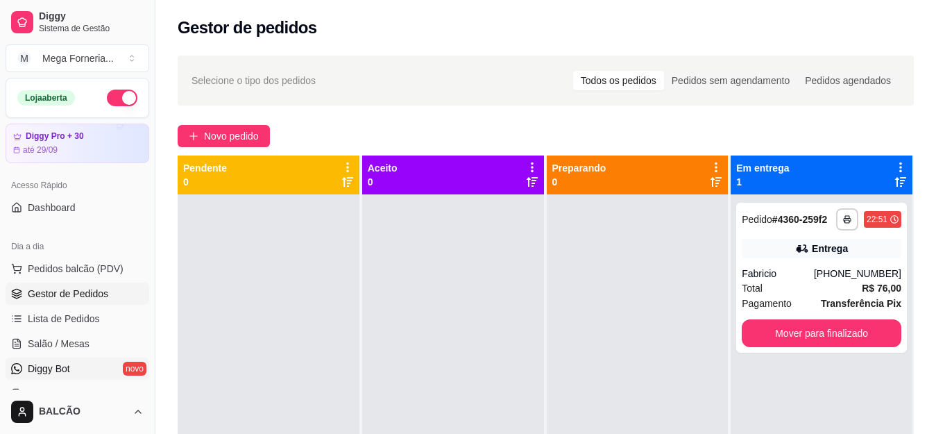
scroll to position [278, 0]
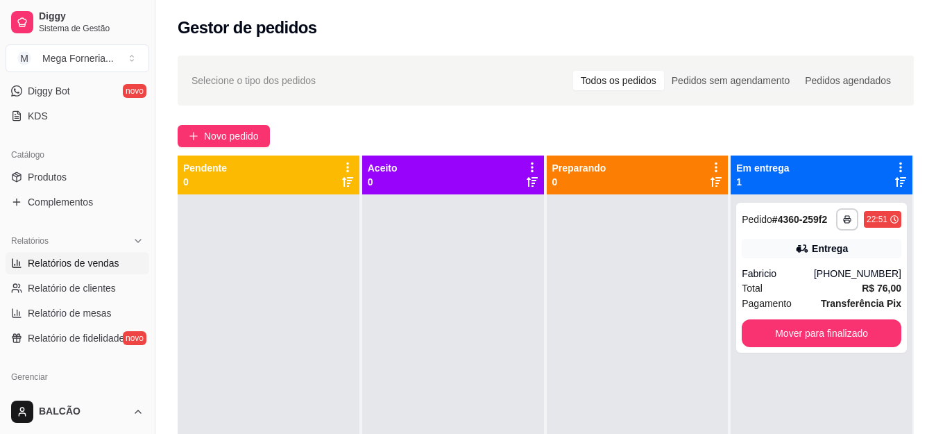
click at [74, 260] on span "Relatórios de vendas" at bounding box center [74, 263] width 92 height 14
select select "ALL"
select select "0"
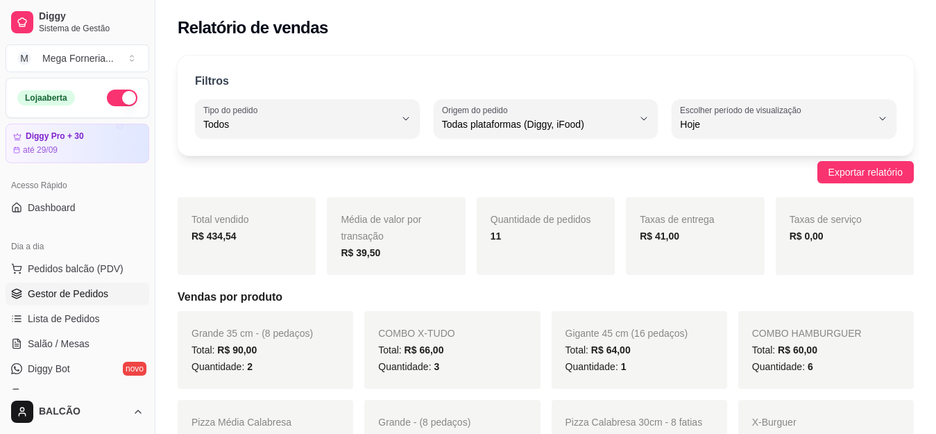
click at [79, 285] on link "Gestor de Pedidos" at bounding box center [78, 293] width 144 height 22
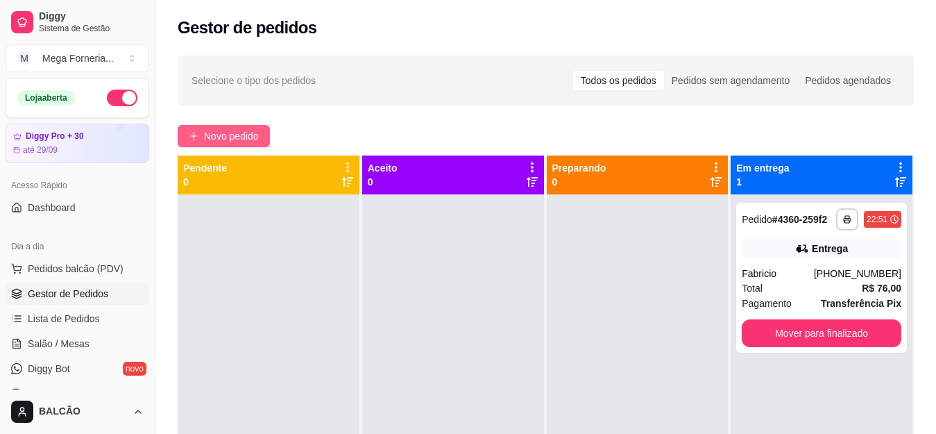
click at [232, 143] on span "Novo pedido" at bounding box center [231, 135] width 55 height 15
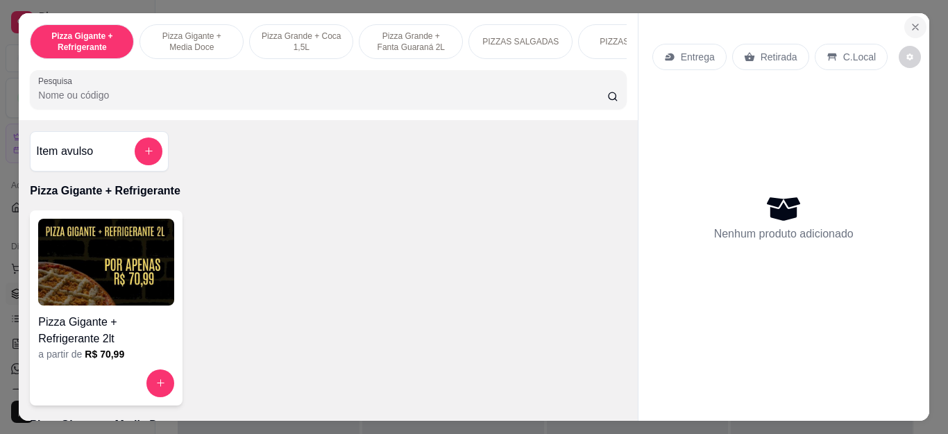
click at [910, 25] on icon "Close" at bounding box center [915, 27] width 11 height 11
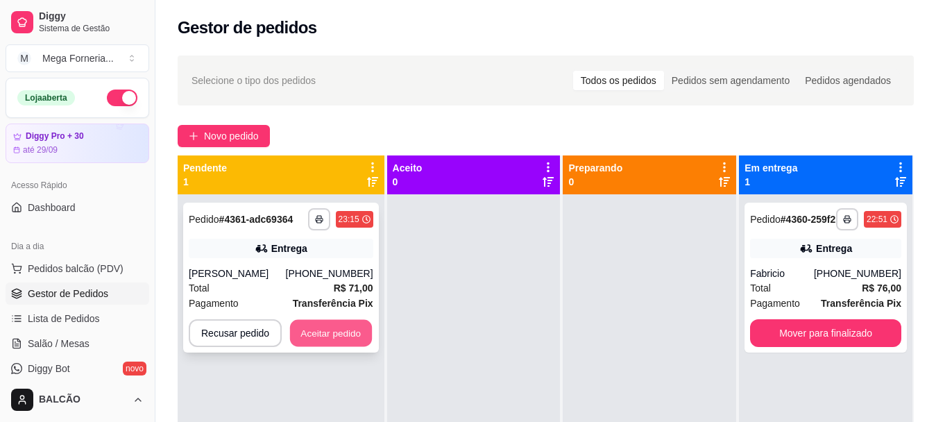
click at [354, 336] on button "Aceitar pedido" at bounding box center [331, 333] width 82 height 27
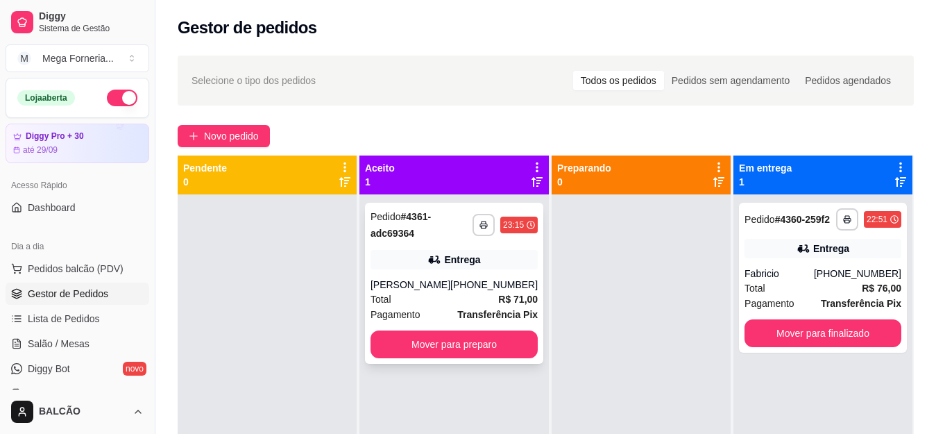
click at [470, 276] on div "**********" at bounding box center [454, 283] width 178 height 161
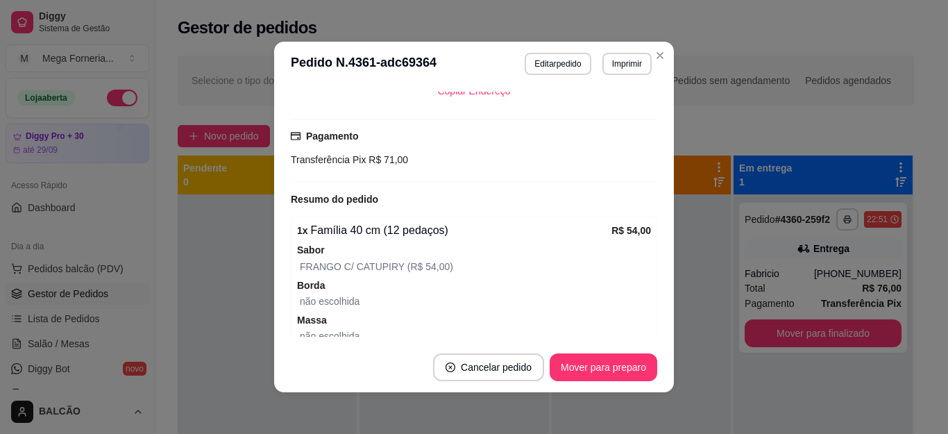
scroll to position [484, 0]
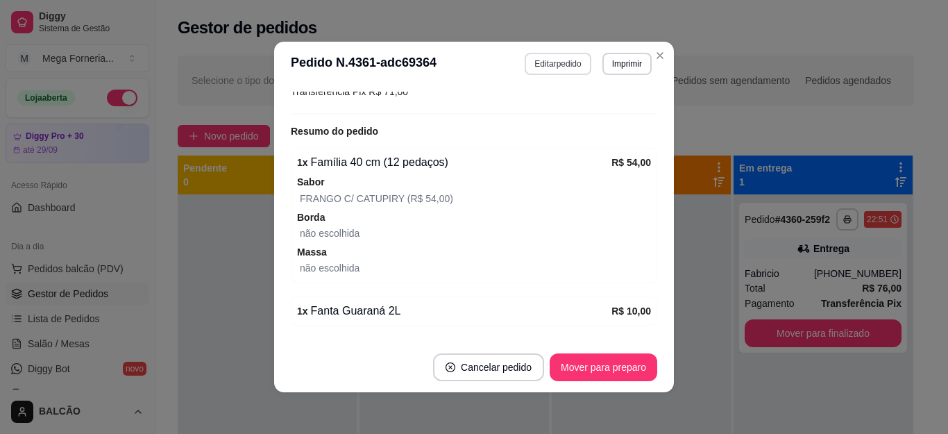
click at [624, 68] on button "Imprimir" at bounding box center [626, 64] width 49 height 22
click at [606, 110] on button "IMPRESSORA" at bounding box center [597, 113] width 101 height 22
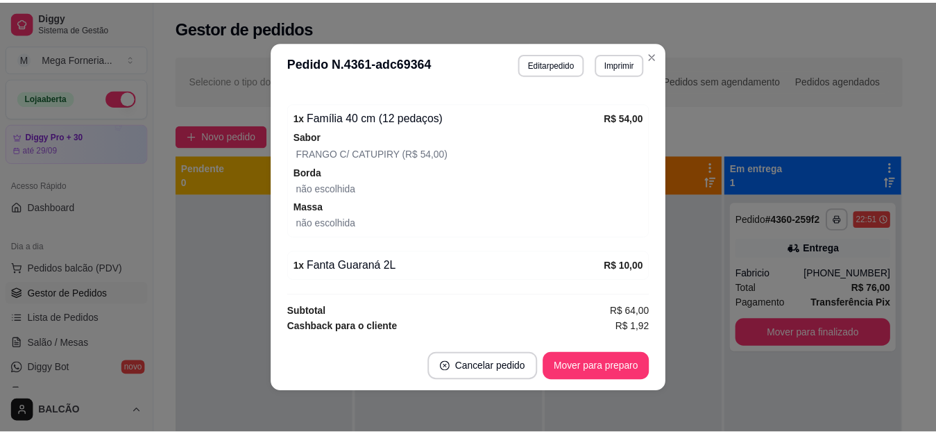
scroll to position [526, 0]
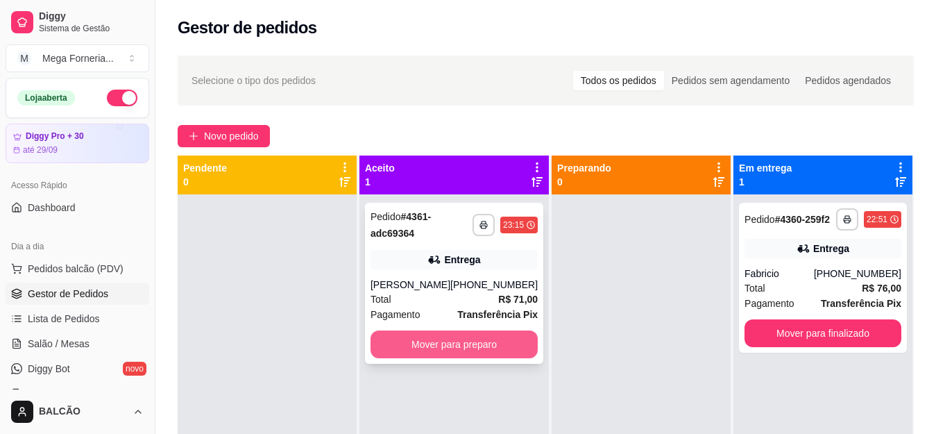
click at [496, 354] on button "Mover para preparo" at bounding box center [454, 344] width 167 height 28
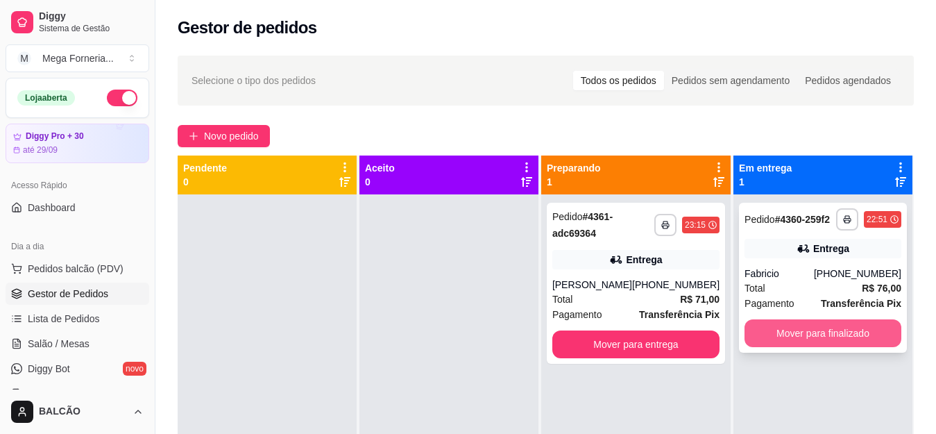
click at [788, 339] on button "Mover para finalizado" at bounding box center [823, 333] width 157 height 28
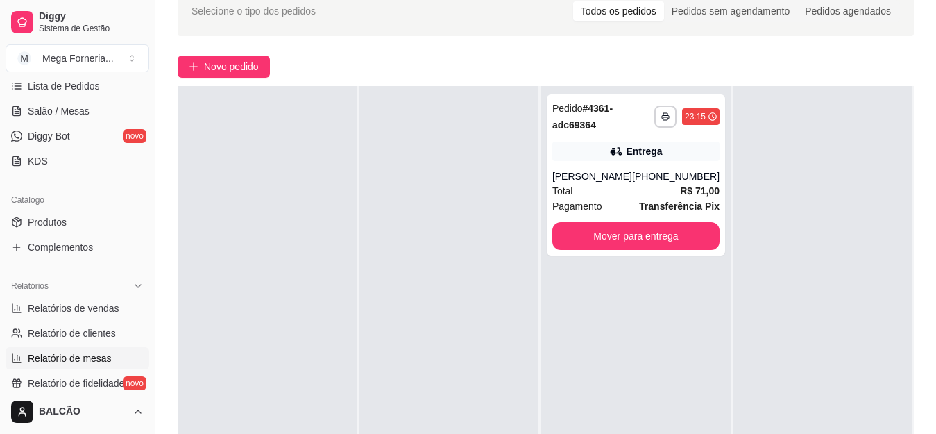
scroll to position [278, 0]
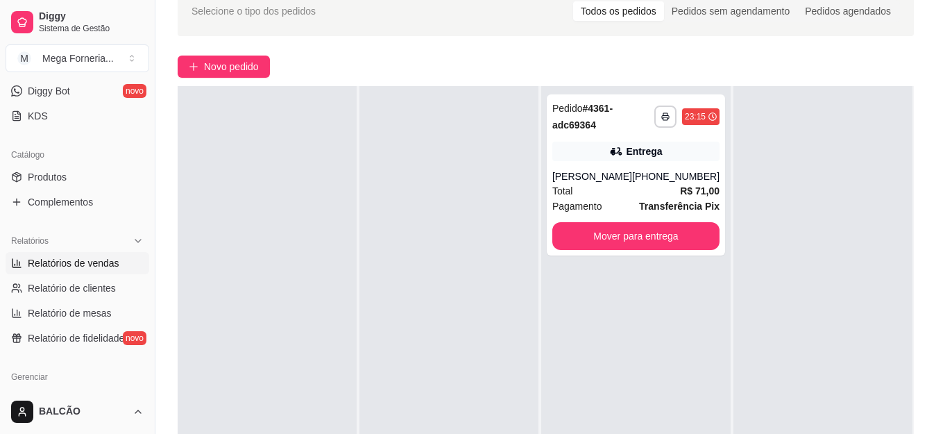
click at [90, 264] on span "Relatórios de vendas" at bounding box center [74, 263] width 92 height 14
select select "ALL"
select select "0"
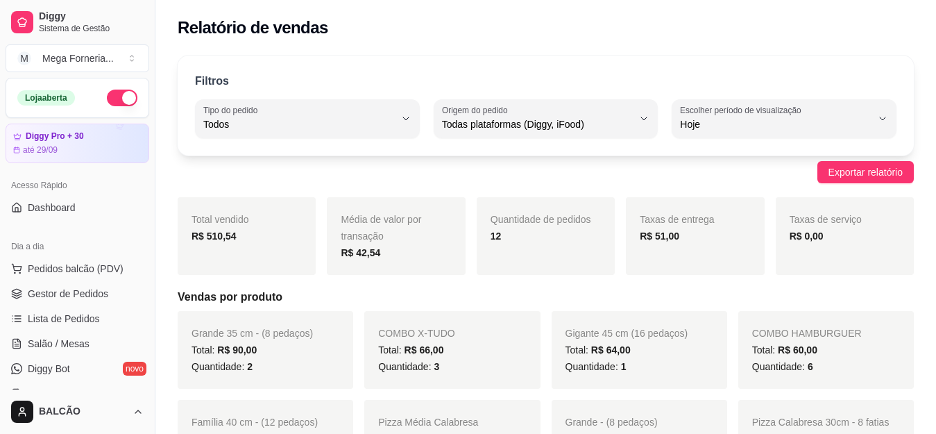
click at [57, 296] on span "Gestor de Pedidos" at bounding box center [68, 294] width 80 height 14
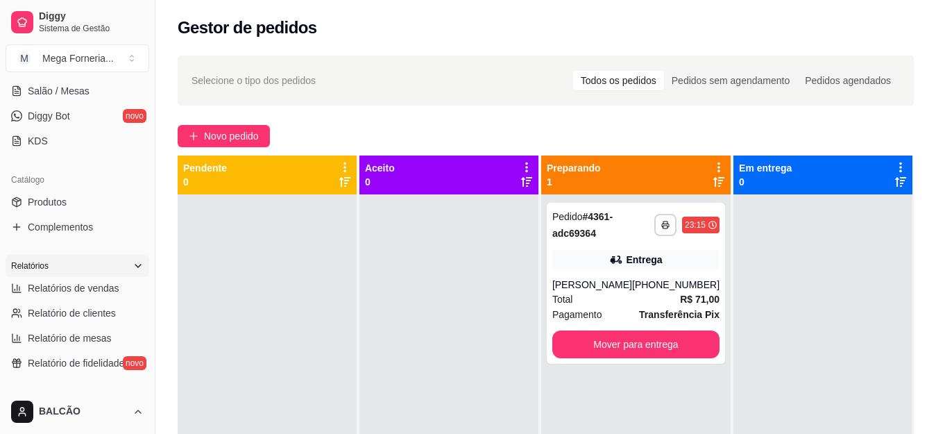
scroll to position [208, 0]
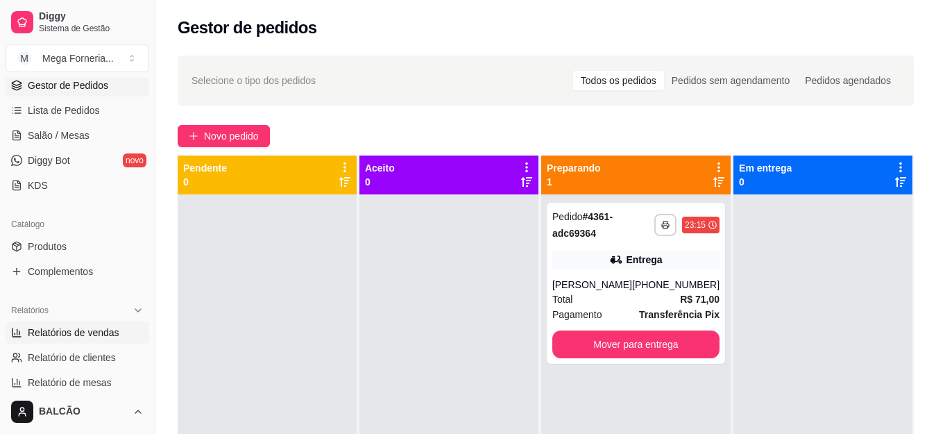
click at [68, 326] on span "Relatórios de vendas" at bounding box center [74, 332] width 92 height 14
select select "ALL"
select select "0"
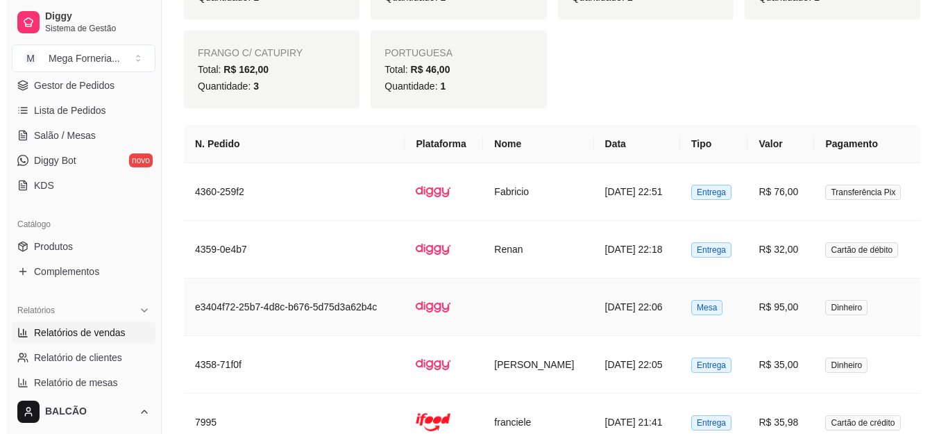
scroll to position [1423, 0]
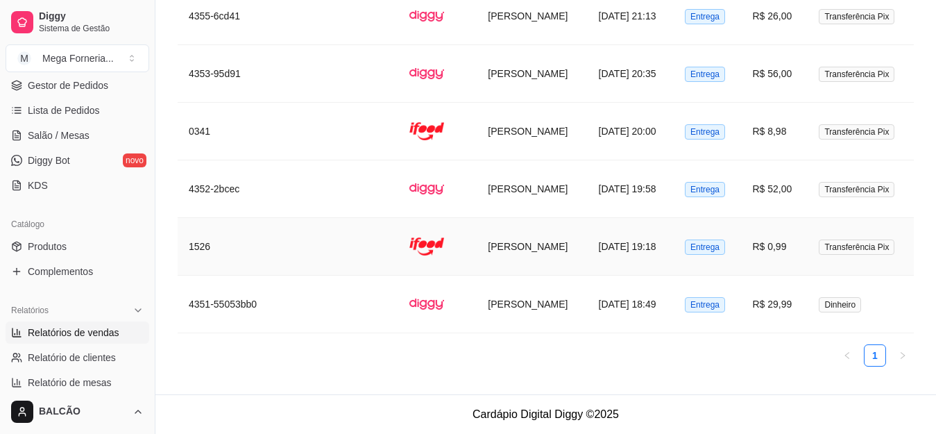
click at [477, 244] on td "[PERSON_NAME]" at bounding box center [532, 247] width 110 height 58
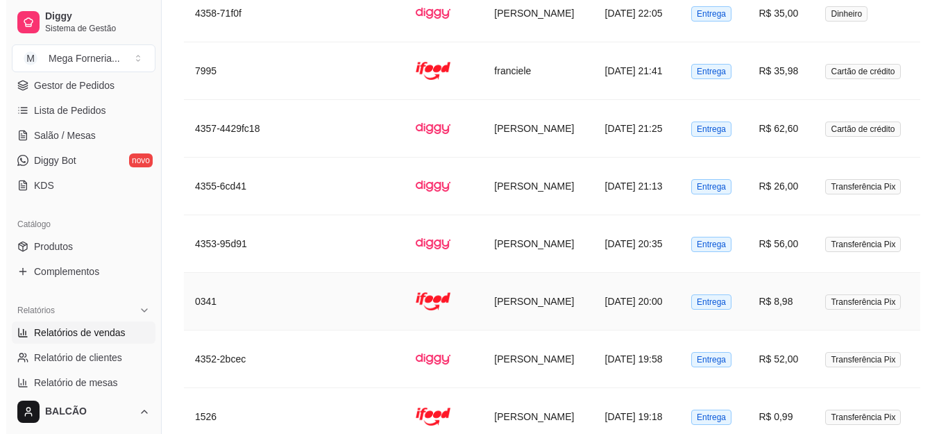
scroll to position [1251, 0]
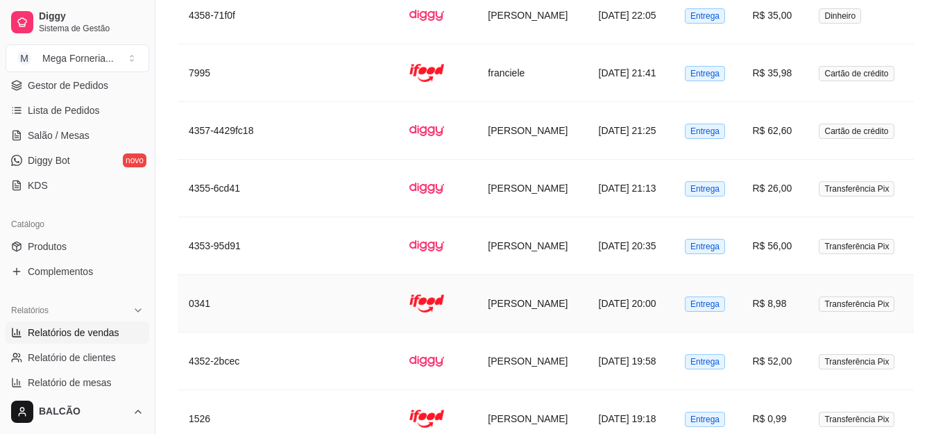
click at [495, 288] on td "[PERSON_NAME]" at bounding box center [532, 304] width 110 height 58
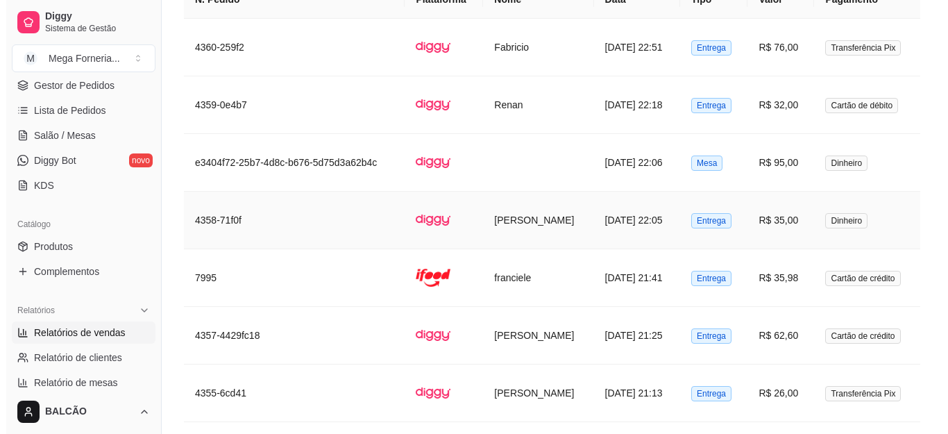
scroll to position [974, 0]
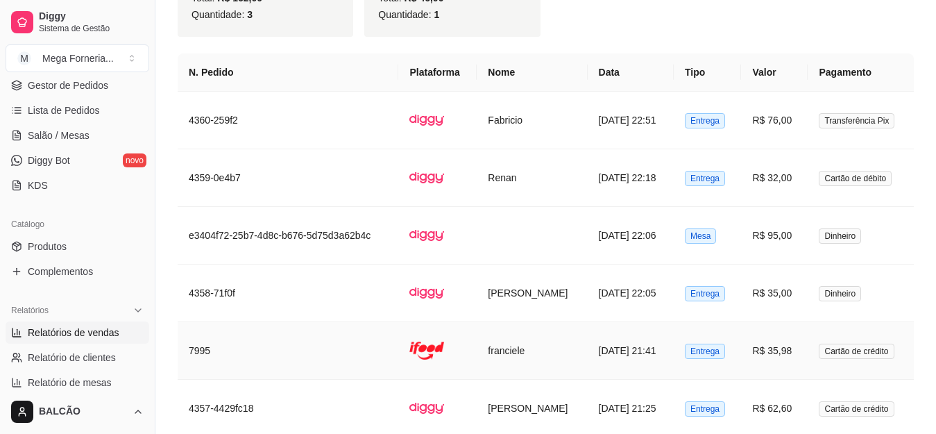
click at [496, 332] on td "franciele" at bounding box center [532, 351] width 110 height 58
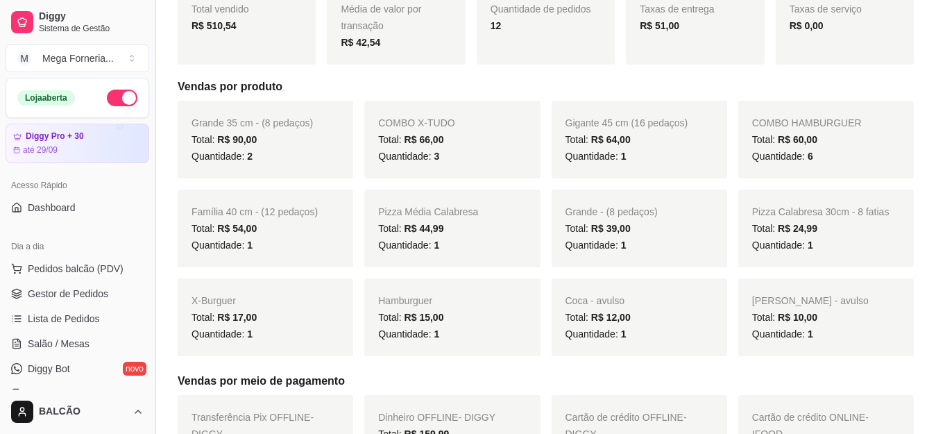
scroll to position [71, 0]
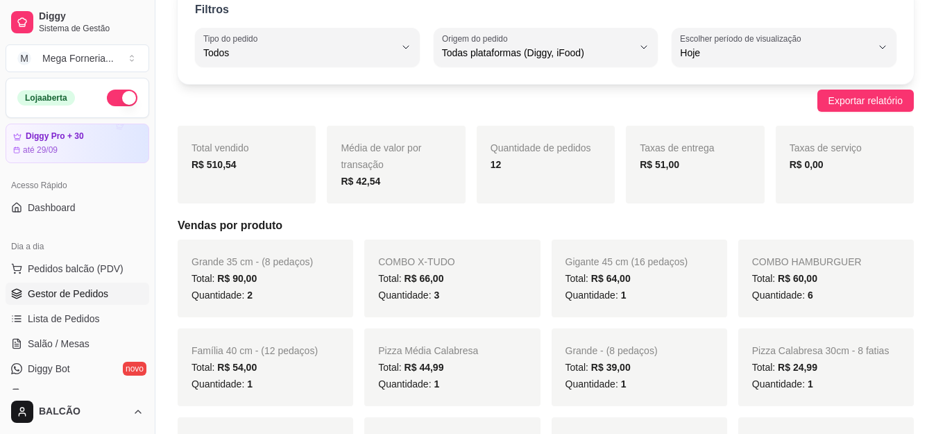
click at [85, 289] on span "Gestor de Pedidos" at bounding box center [68, 294] width 80 height 14
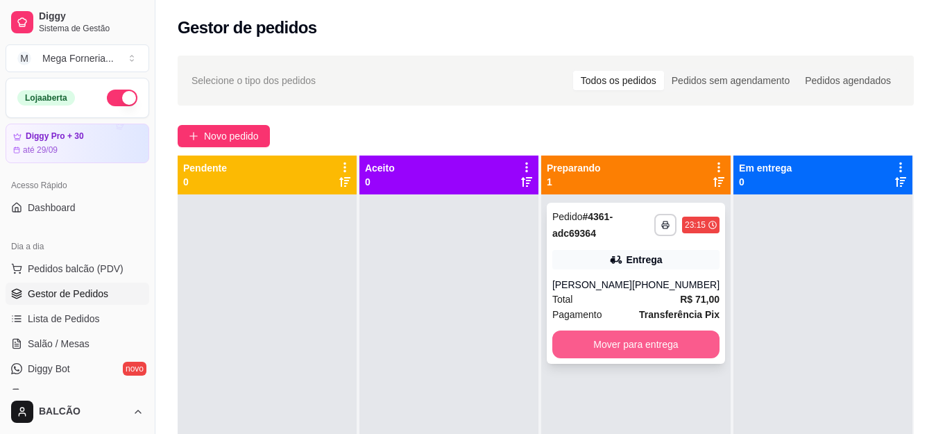
click at [657, 348] on button "Mover para entrega" at bounding box center [635, 344] width 167 height 28
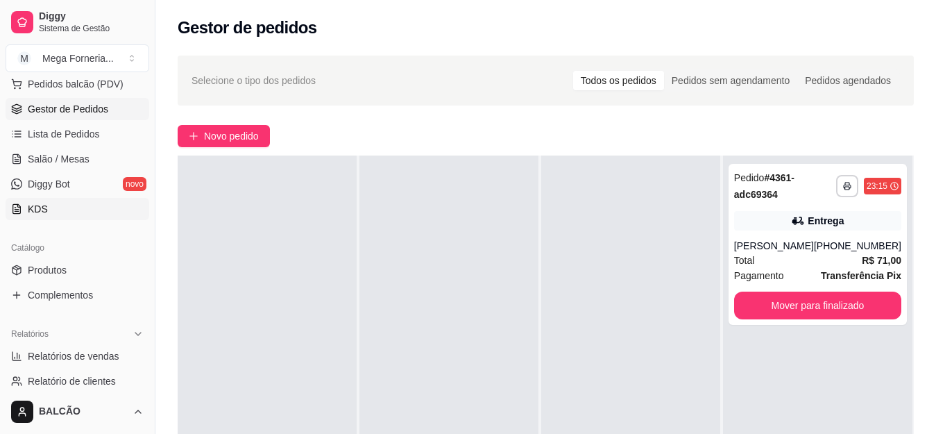
scroll to position [208, 0]
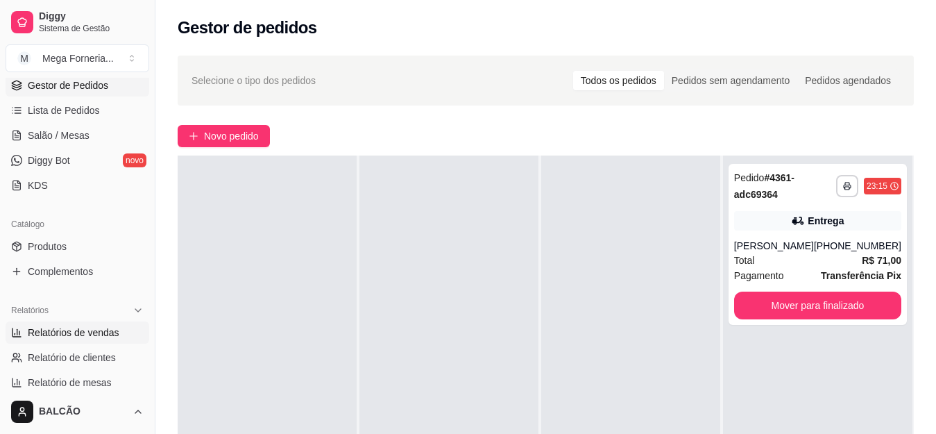
click at [58, 332] on span "Relatórios de vendas" at bounding box center [74, 332] width 92 height 14
select select "ALL"
select select "0"
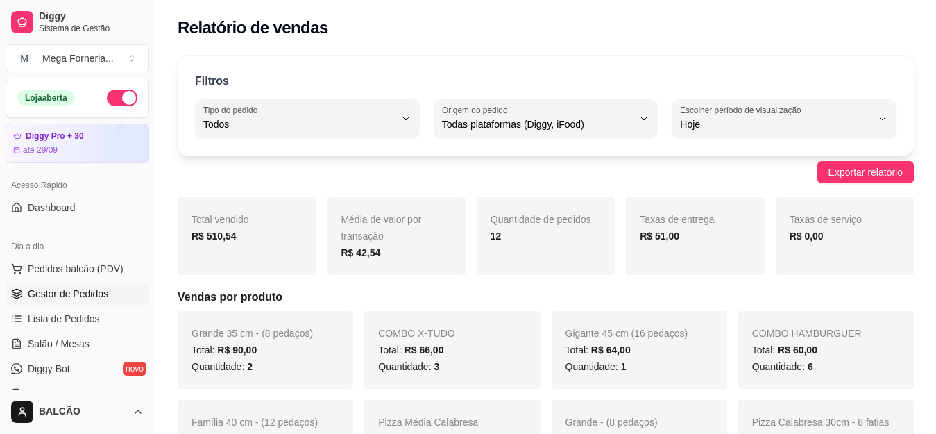
click at [72, 302] on link "Gestor de Pedidos" at bounding box center [78, 293] width 144 height 22
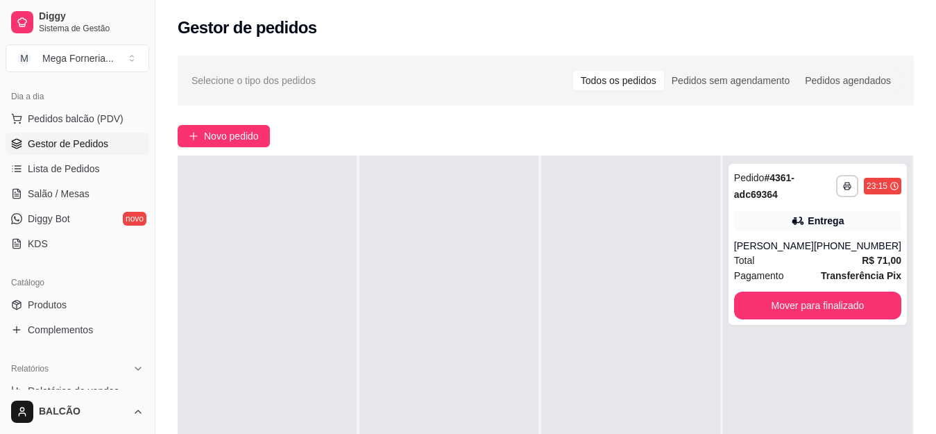
scroll to position [278, 0]
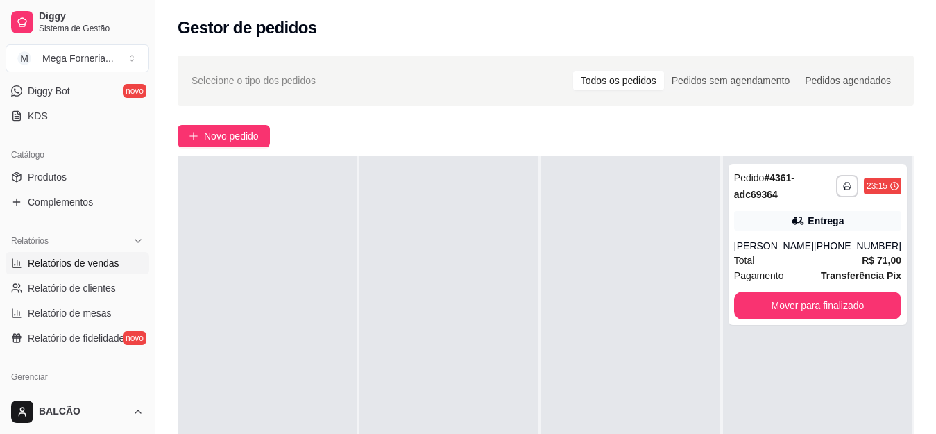
click at [68, 265] on span "Relatórios de vendas" at bounding box center [74, 263] width 92 height 14
select select "ALL"
select select "0"
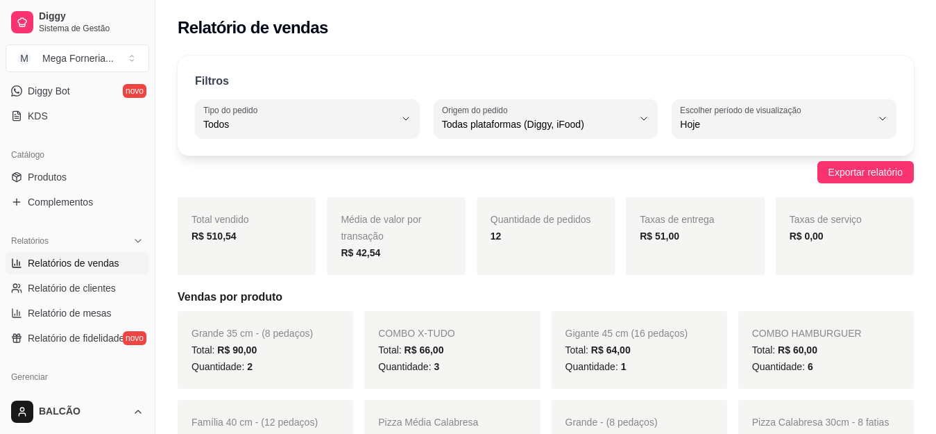
scroll to position [139, 0]
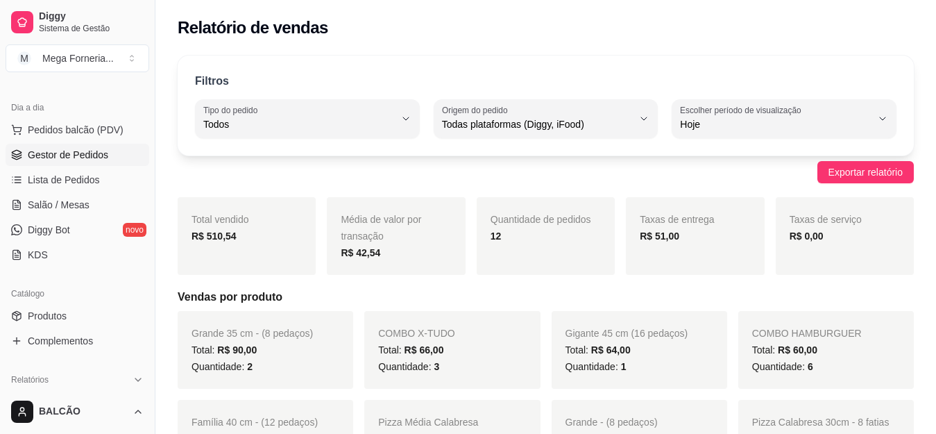
click at [76, 154] on span "Gestor de Pedidos" at bounding box center [68, 155] width 80 height 14
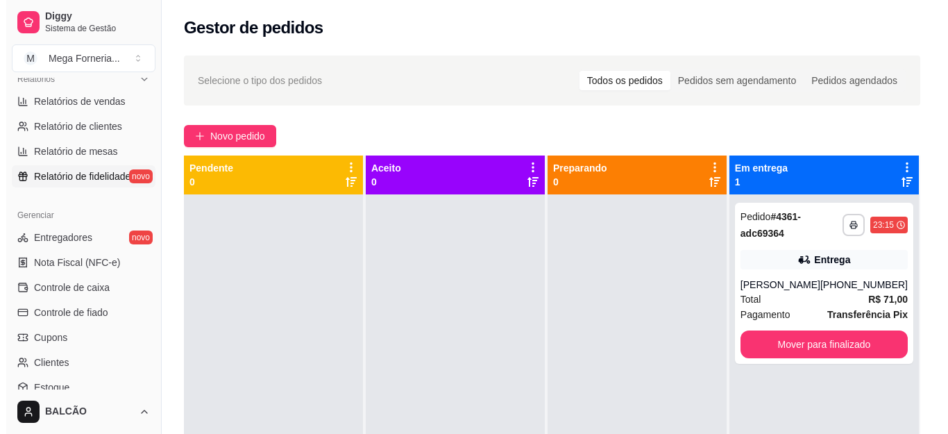
scroll to position [416, 0]
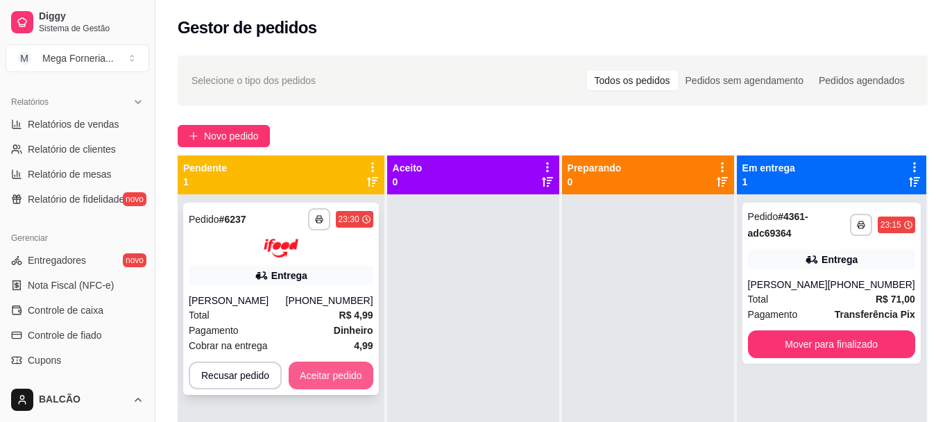
click at [303, 381] on button "Aceitar pedido" at bounding box center [331, 376] width 85 height 28
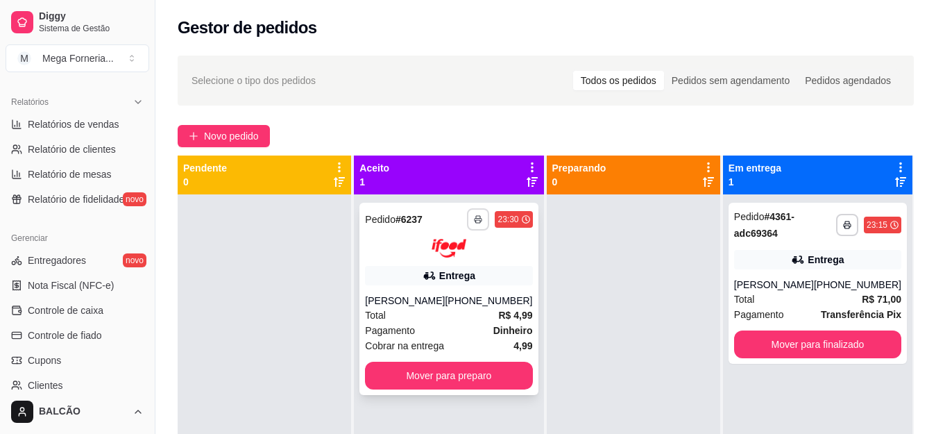
click at [473, 212] on button "button" at bounding box center [478, 219] width 22 height 22
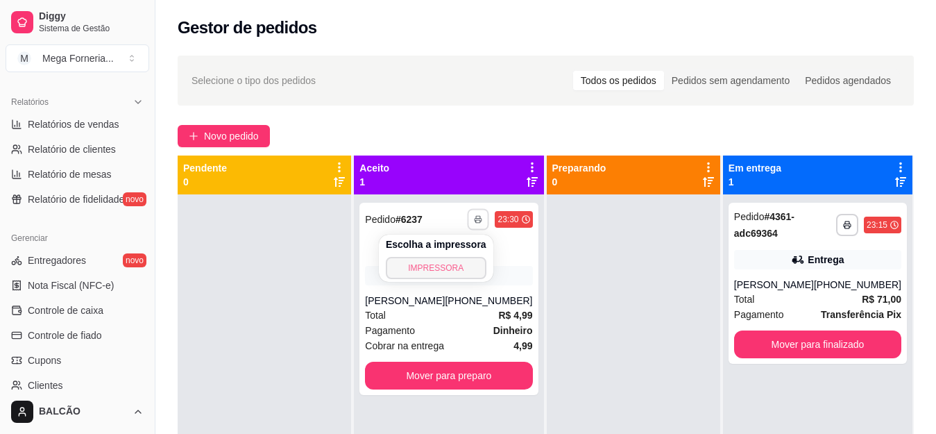
click at [432, 276] on button "IMPRESSORA" at bounding box center [436, 268] width 101 height 22
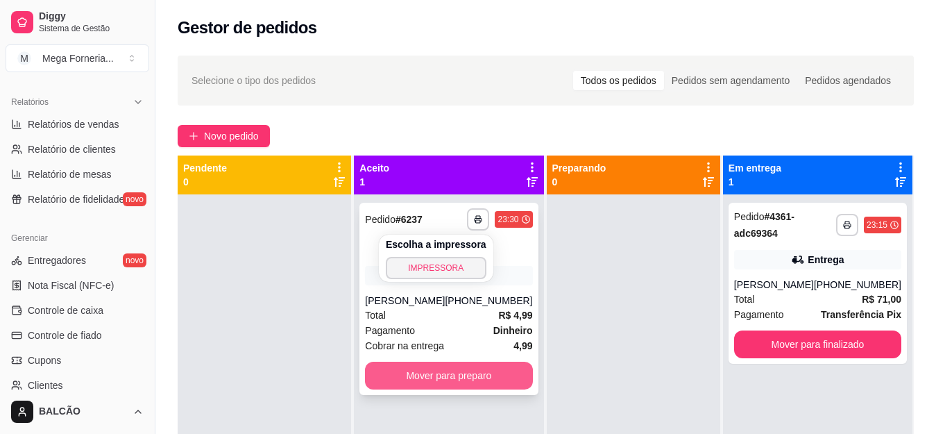
click at [454, 389] on button "Mover para preparo" at bounding box center [448, 376] width 167 height 28
click at [440, 382] on button "Mover para preparo" at bounding box center [448, 376] width 167 height 28
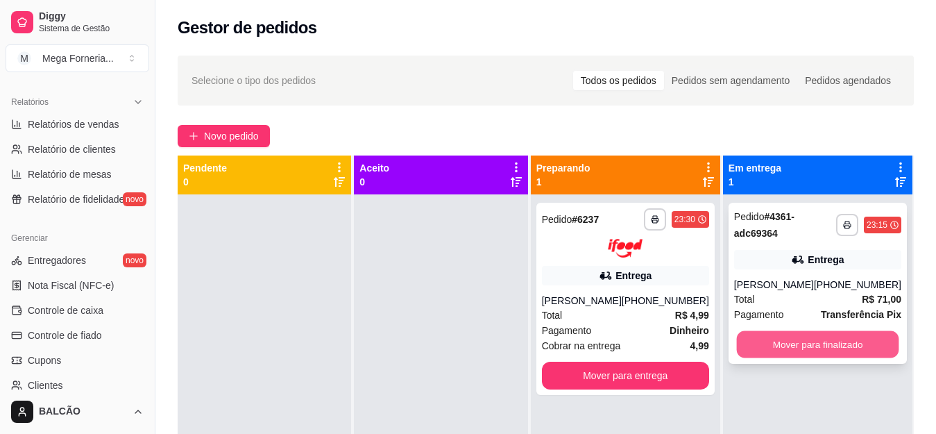
click at [783, 351] on button "Mover para finalizado" at bounding box center [817, 344] width 162 height 27
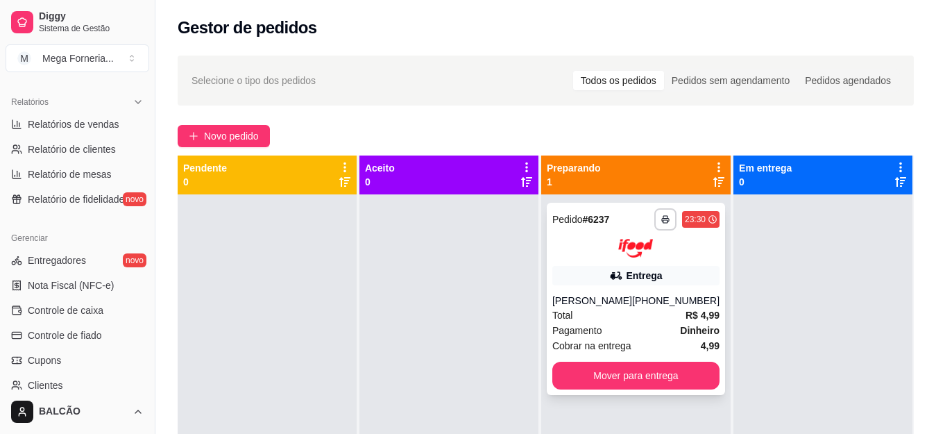
click at [652, 295] on div "[PHONE_NUMBER]" at bounding box center [675, 301] width 87 height 14
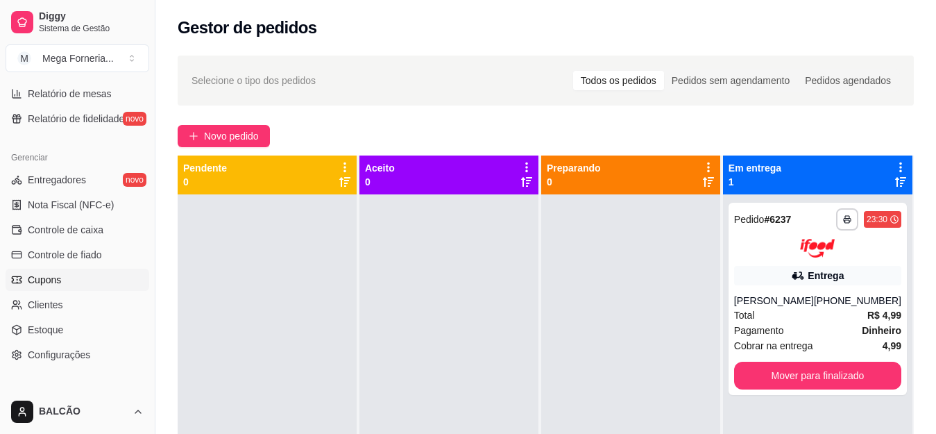
scroll to position [426, 0]
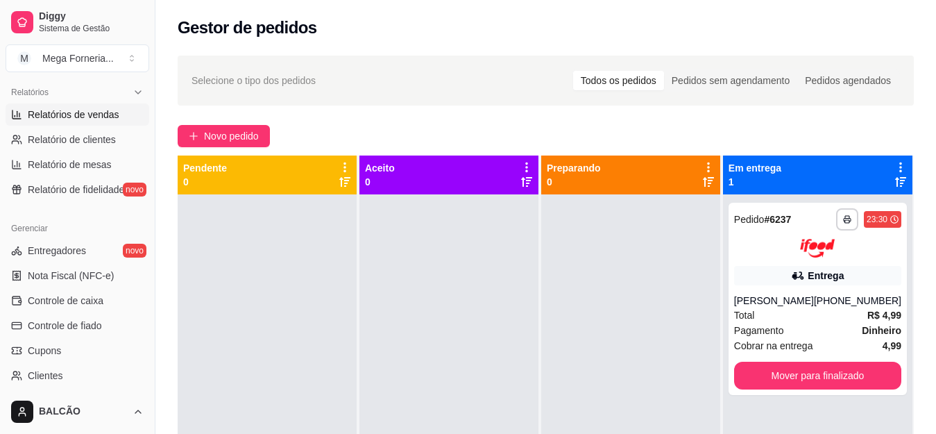
click at [80, 121] on span "Relatórios de vendas" at bounding box center [74, 115] width 92 height 14
select select "ALL"
select select "0"
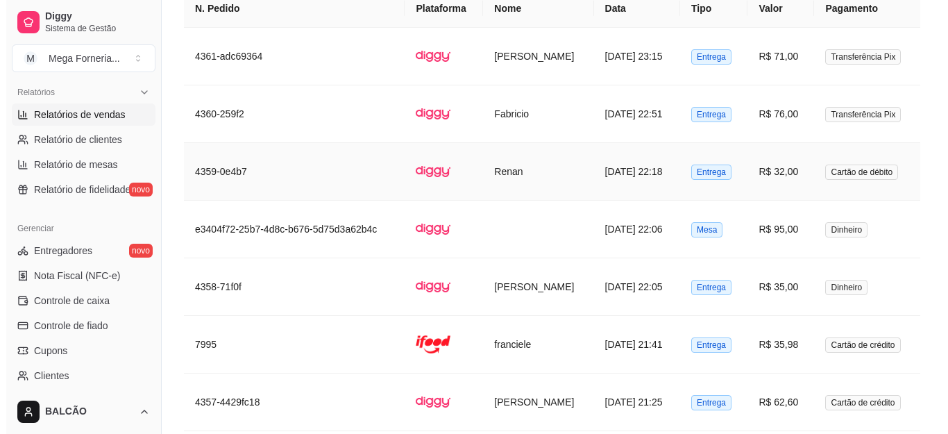
scroll to position [1180, 0]
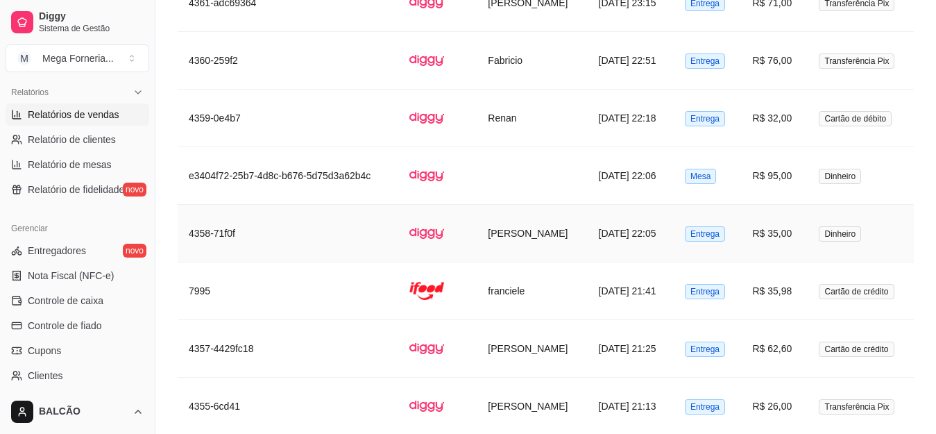
click at [439, 246] on td at bounding box center [437, 234] width 78 height 58
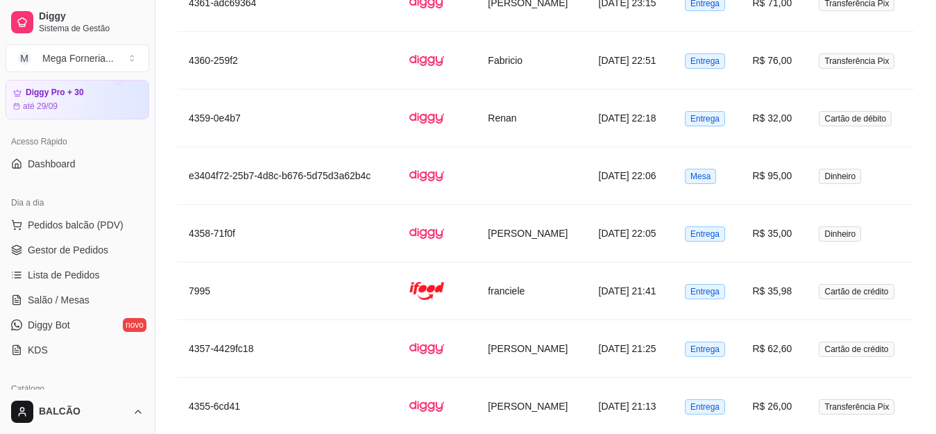
scroll to position [10, 0]
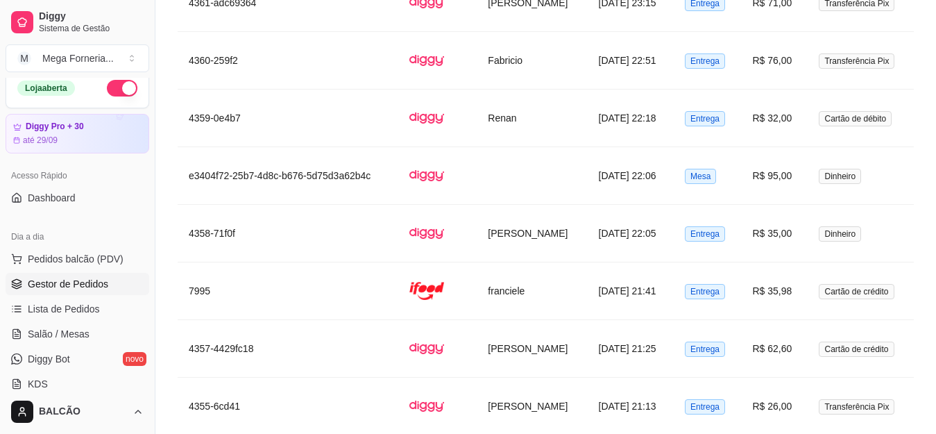
click at [53, 273] on link "Gestor de Pedidos" at bounding box center [78, 284] width 144 height 22
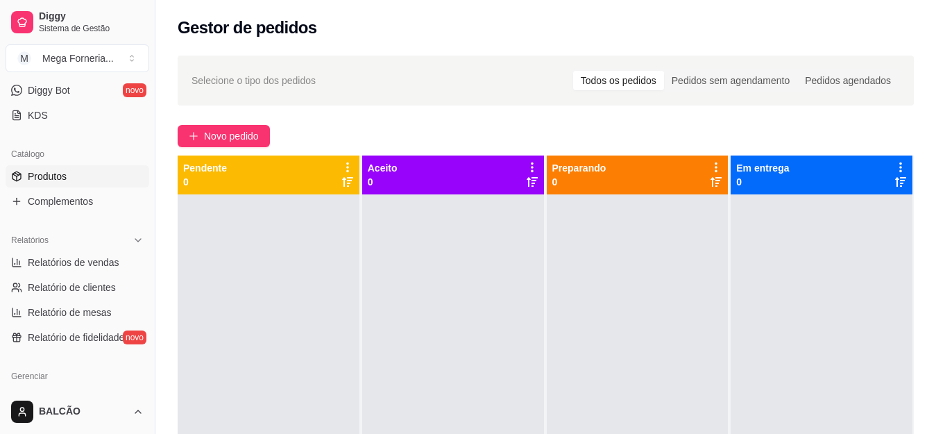
scroll to position [287, 0]
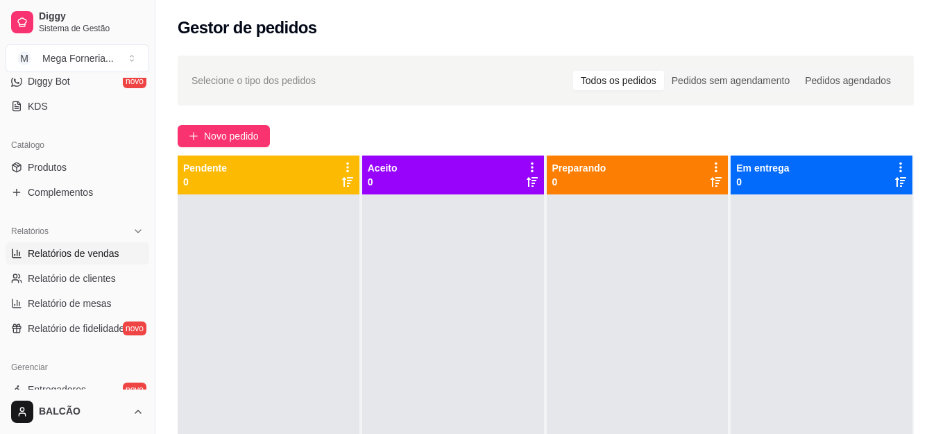
click at [71, 247] on span "Relatórios de vendas" at bounding box center [74, 253] width 92 height 14
select select "ALL"
select select "0"
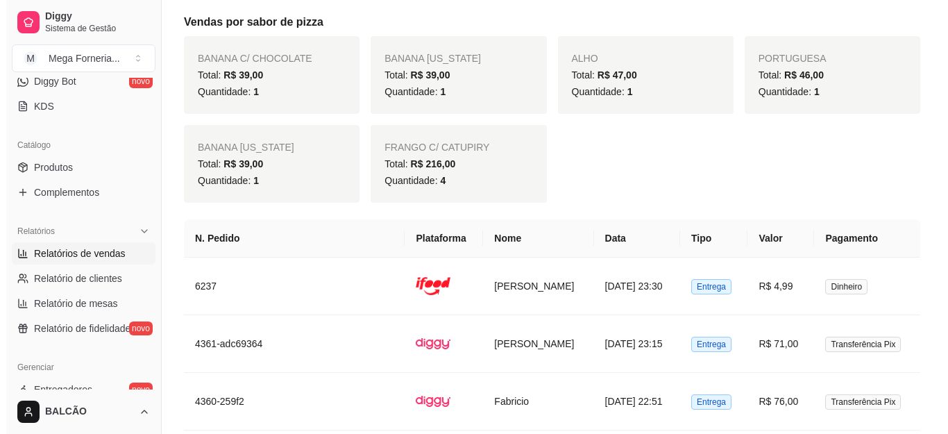
scroll to position [971, 0]
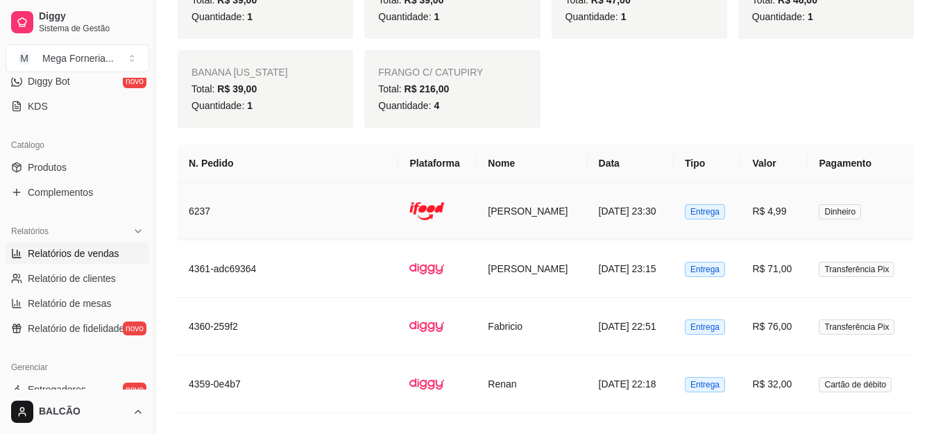
click at [341, 215] on td "6237" at bounding box center [288, 211] width 221 height 58
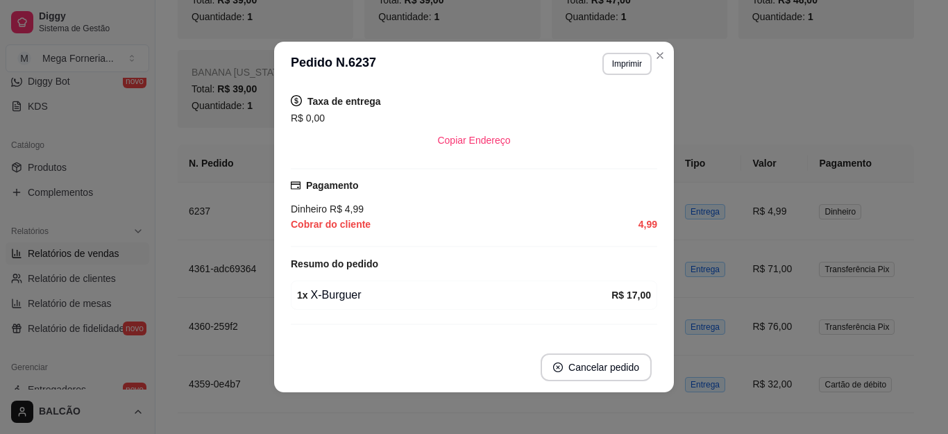
scroll to position [266, 0]
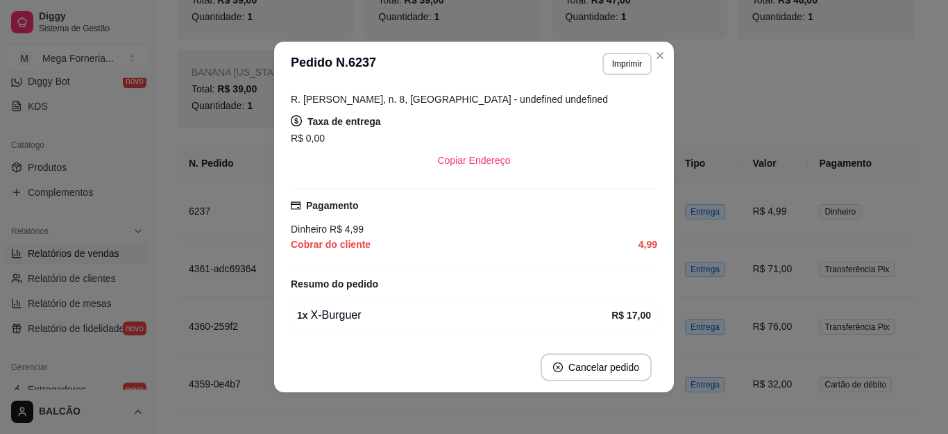
click at [665, 49] on header "**********" at bounding box center [474, 64] width 400 height 44
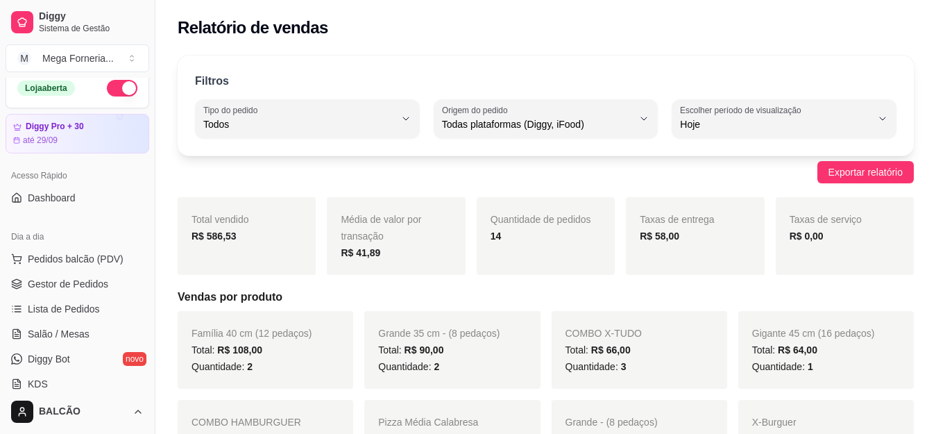
scroll to position [0, 0]
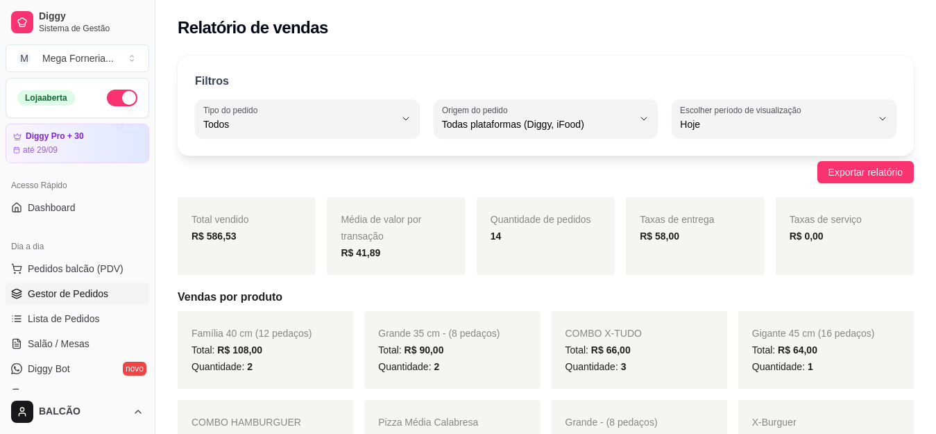
click at [83, 283] on link "Gestor de Pedidos" at bounding box center [78, 293] width 144 height 22
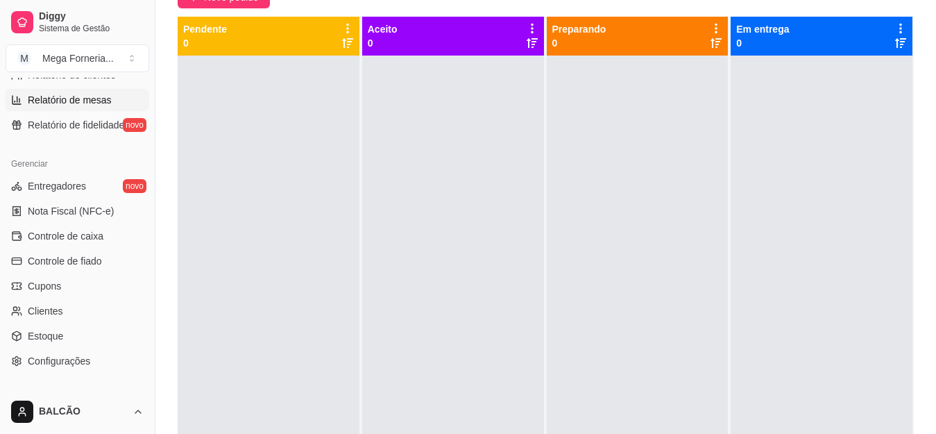
scroll to position [426, 0]
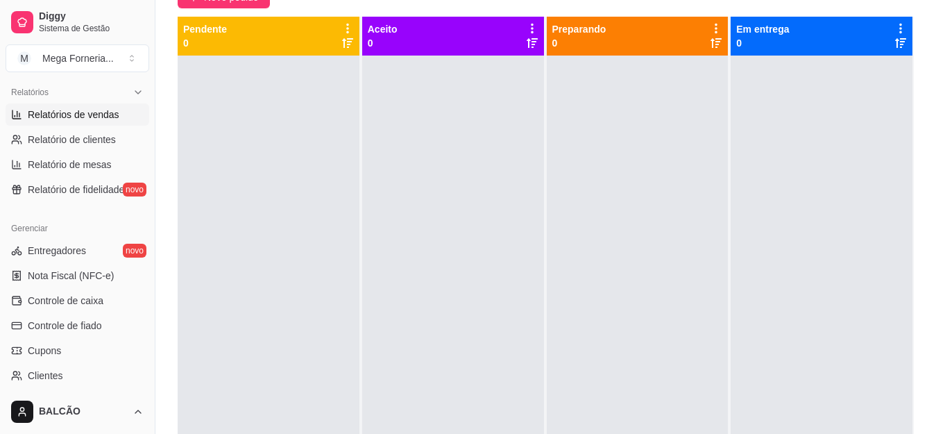
click at [74, 117] on span "Relatórios de vendas" at bounding box center [74, 115] width 92 height 14
select select "ALL"
select select "0"
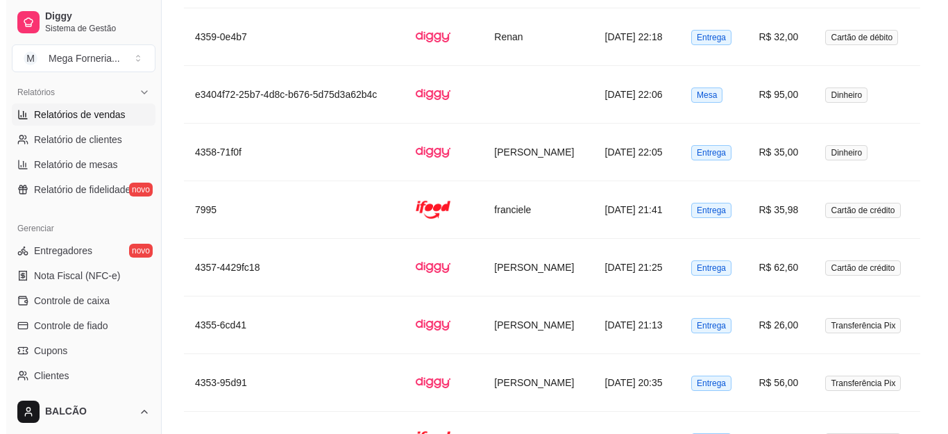
scroll to position [1627, 0]
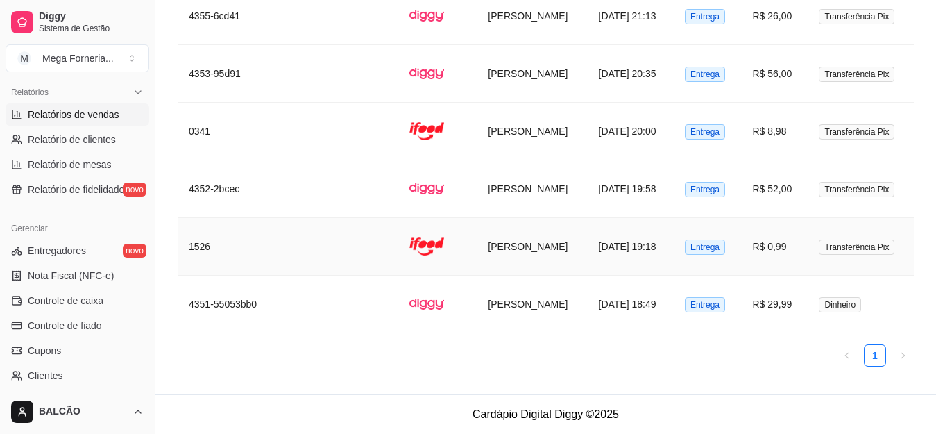
click at [434, 257] on td at bounding box center [437, 247] width 78 height 58
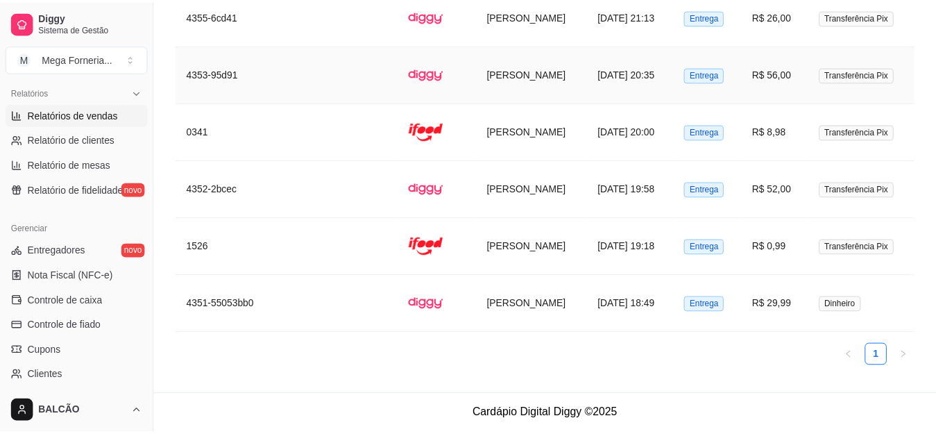
scroll to position [1594, 0]
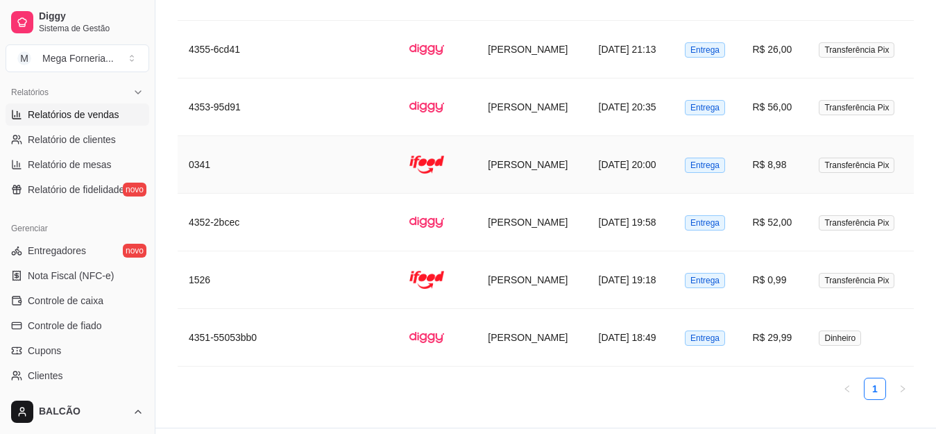
click at [484, 167] on td "[PERSON_NAME]" at bounding box center [532, 165] width 110 height 58
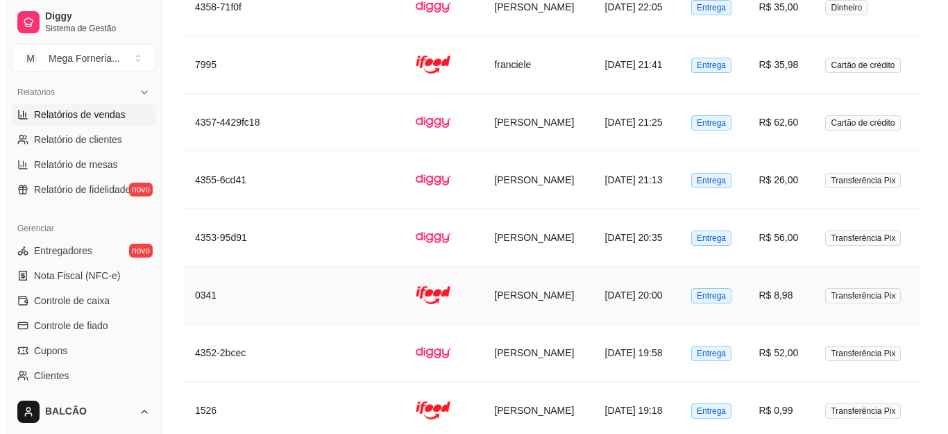
scroll to position [1455, 0]
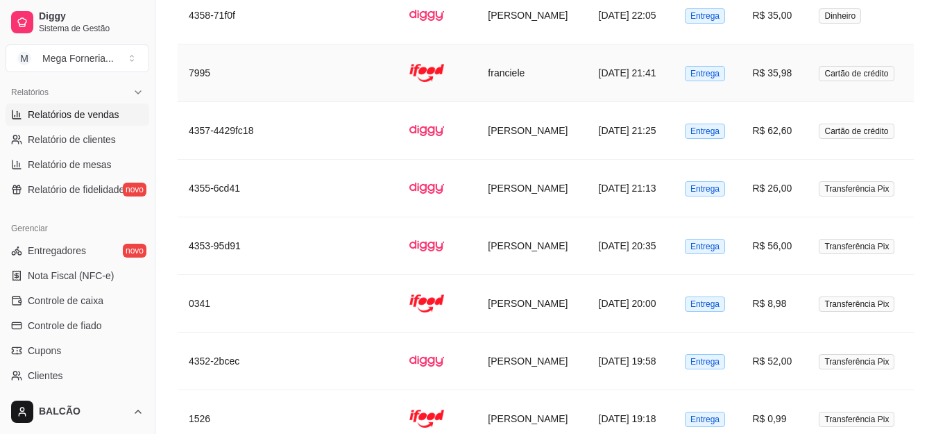
click at [517, 70] on td "franciele" at bounding box center [532, 73] width 110 height 58
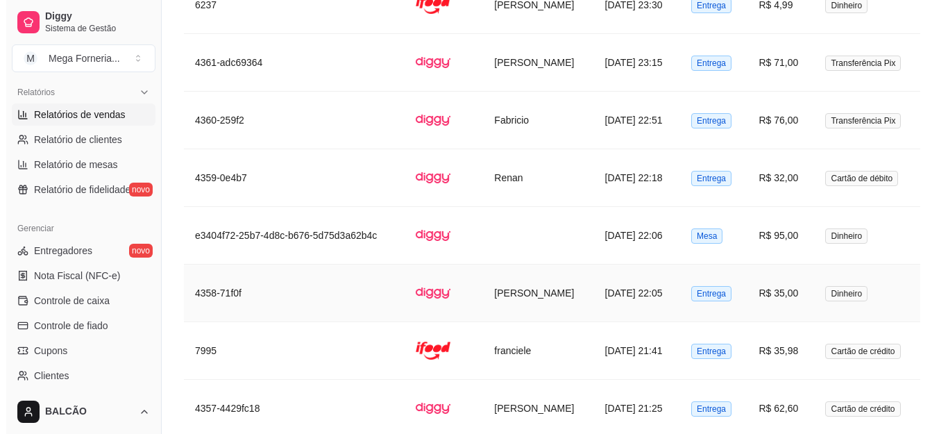
scroll to position [1108, 0]
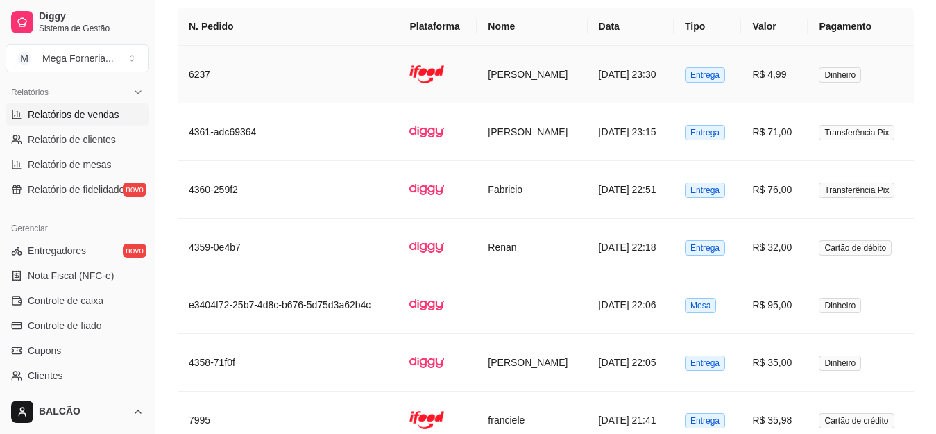
click at [547, 78] on td "[PERSON_NAME]" at bounding box center [532, 75] width 110 height 58
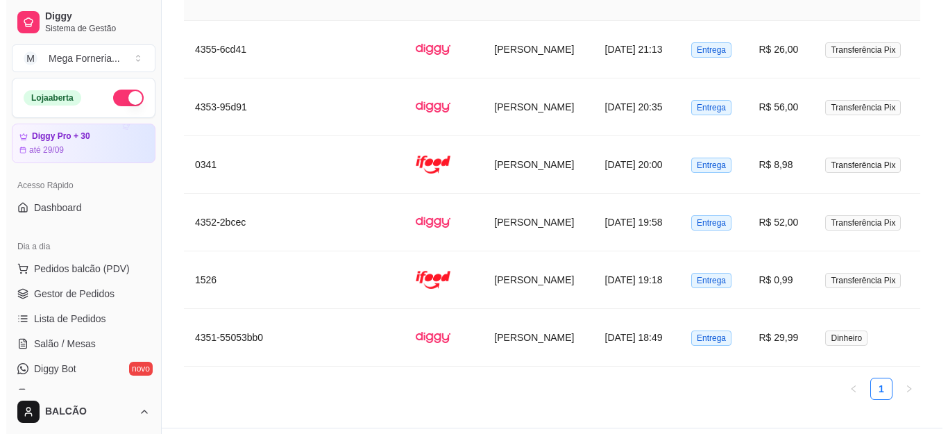
scroll to position [1627, 0]
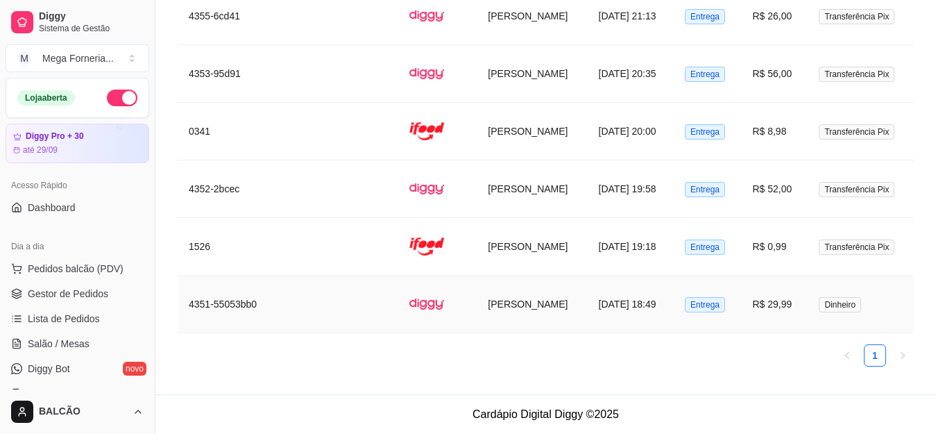
click at [517, 285] on td "[PERSON_NAME]" at bounding box center [532, 304] width 110 height 58
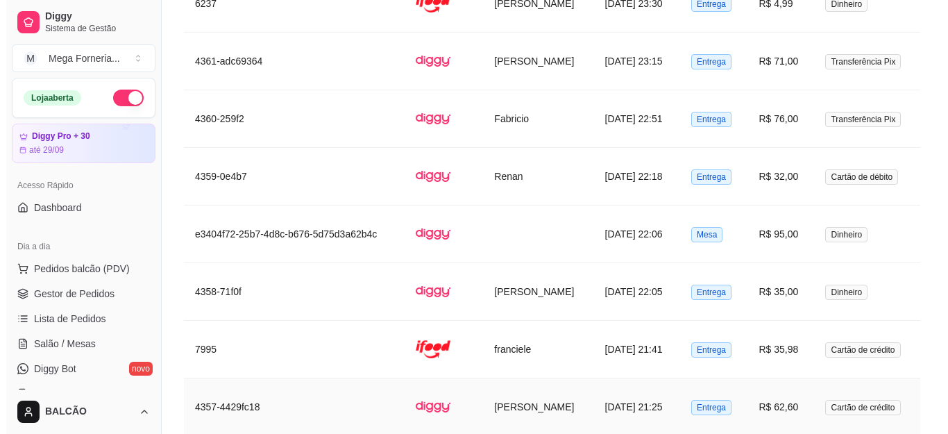
scroll to position [1178, 0]
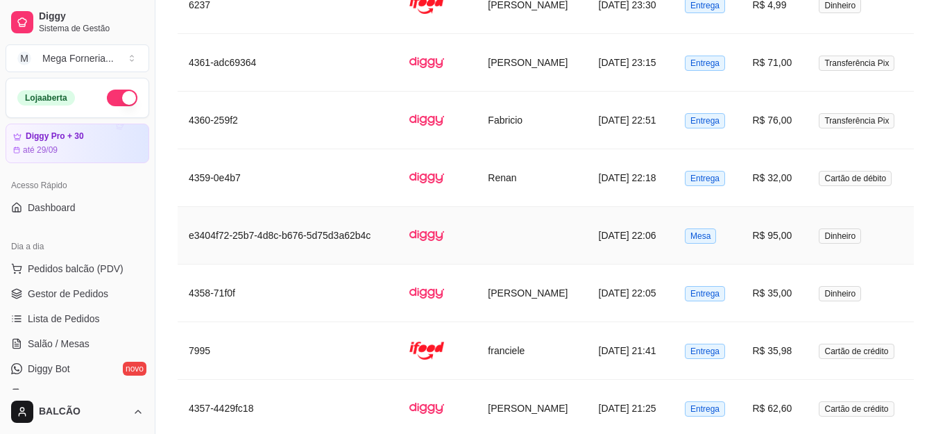
click at [477, 227] on td at bounding box center [532, 236] width 110 height 58
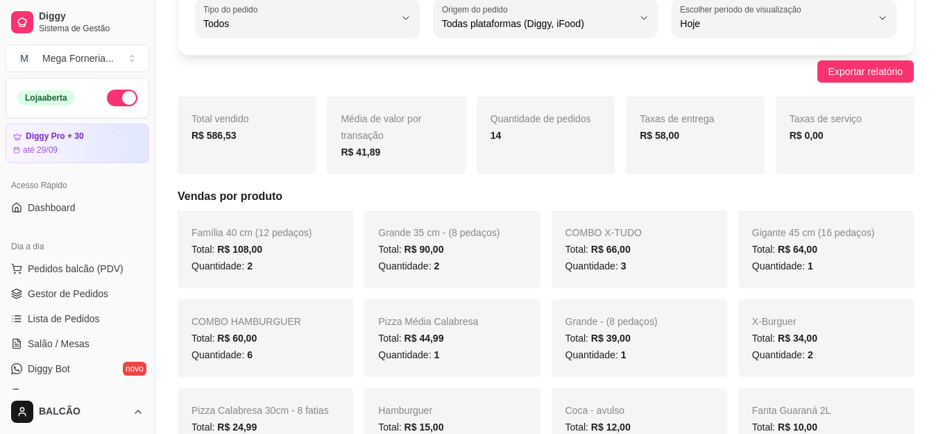
scroll to position [0, 0]
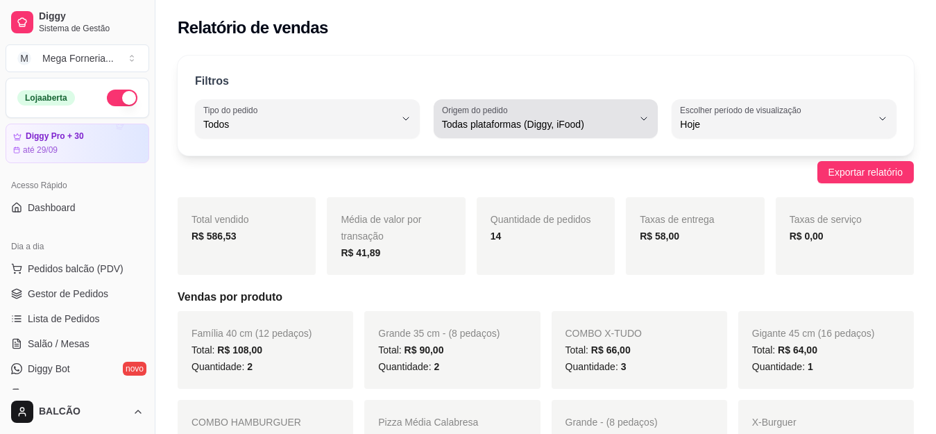
click at [581, 123] on span "Todas plataformas (Diggy, iFood)" at bounding box center [538, 124] width 192 height 14
click at [262, 107] on label "Tipo do pedido" at bounding box center [232, 110] width 59 height 12
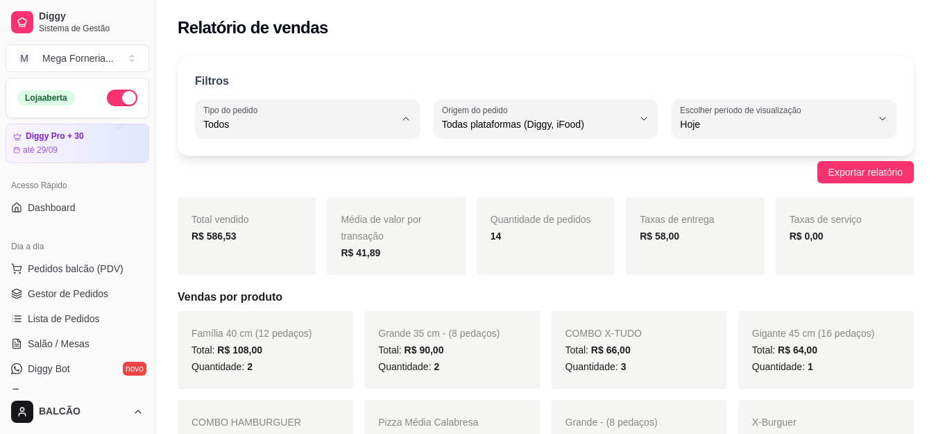
click at [238, 180] on span "Entrega" at bounding box center [300, 179] width 181 height 13
type input "DELIVERY"
select select "DELIVERY"
click at [83, 292] on span "Gestor de Pedidos" at bounding box center [68, 294] width 80 height 14
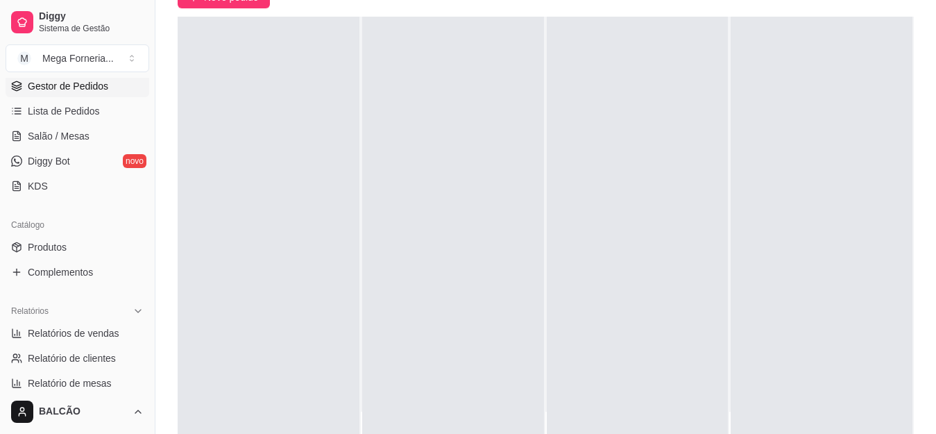
scroll to position [208, 0]
click at [76, 321] on div "Relatórios" at bounding box center [78, 310] width 144 height 22
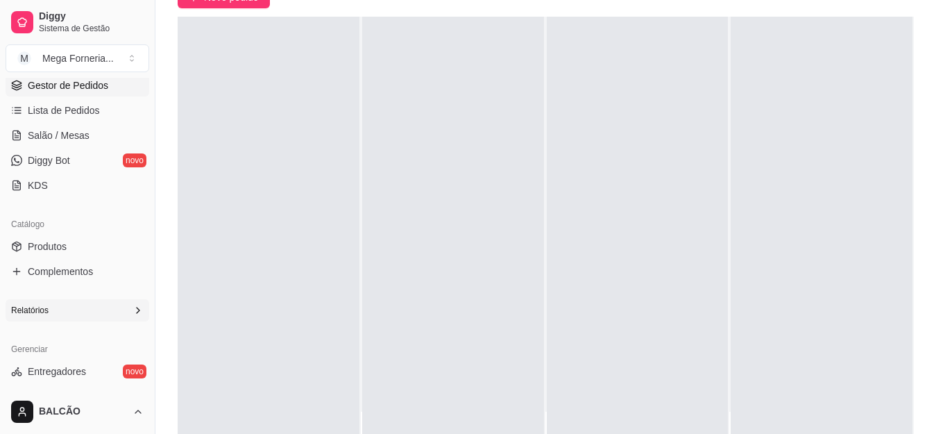
click at [76, 319] on div "Relatórios" at bounding box center [78, 310] width 144 height 22
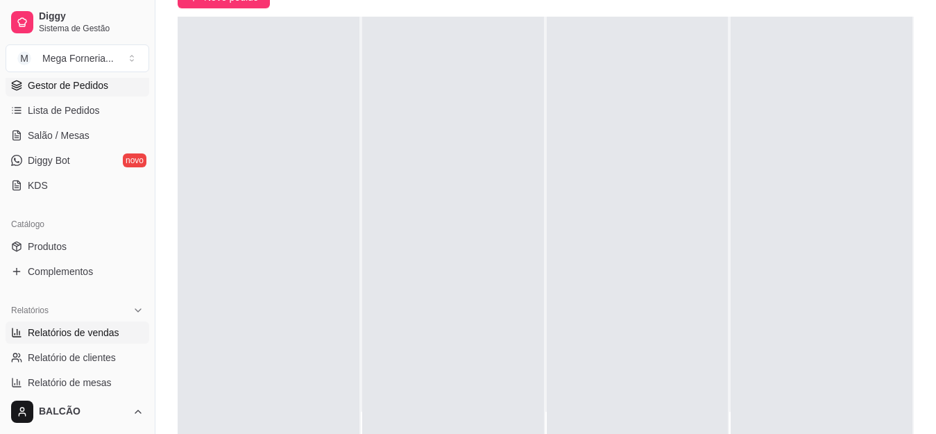
click at [76, 330] on span "Relatórios de vendas" at bounding box center [74, 332] width 92 height 14
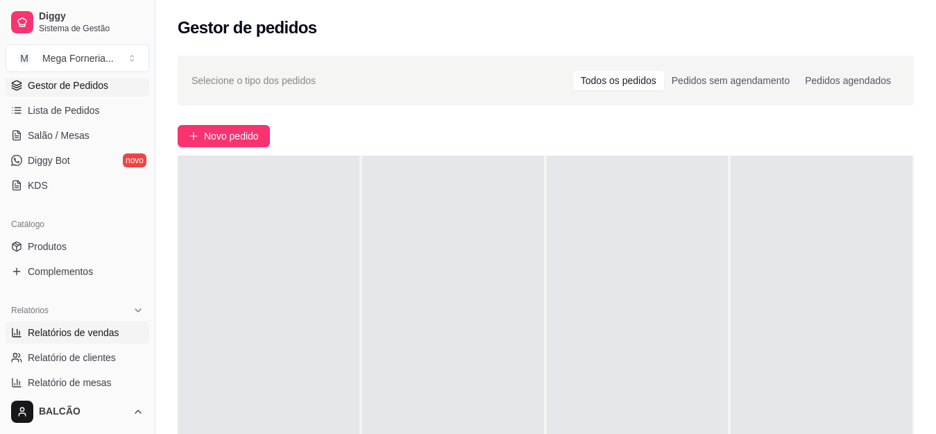
select select "ALL"
select select "0"
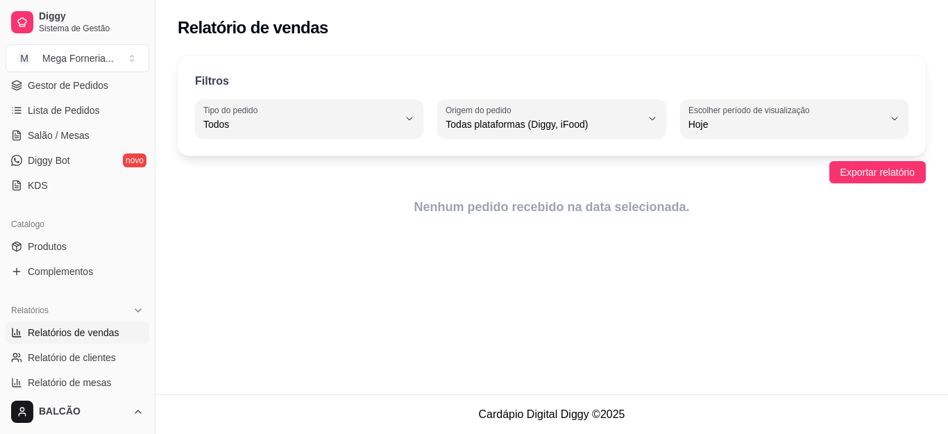
click at [772, 116] on div "Hoje" at bounding box center [785, 119] width 195 height 28
click at [741, 176] on span "Ontem" at bounding box center [787, 179] width 185 height 13
type input "1"
select select "1"
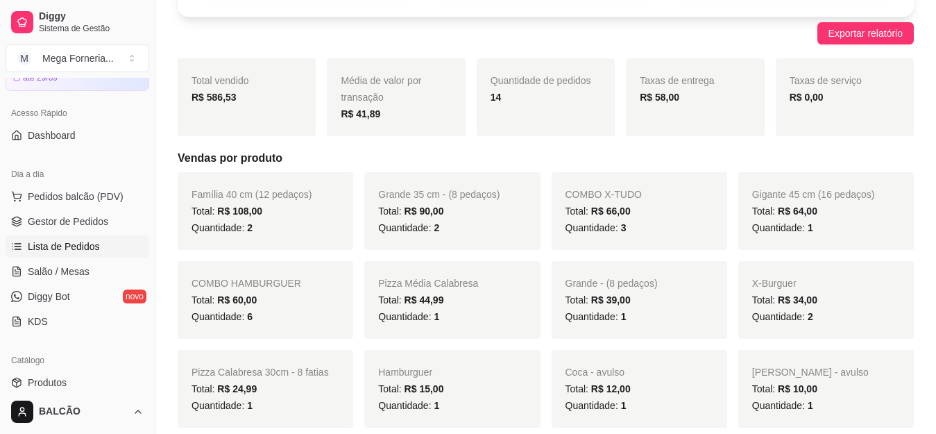
scroll to position [69, 0]
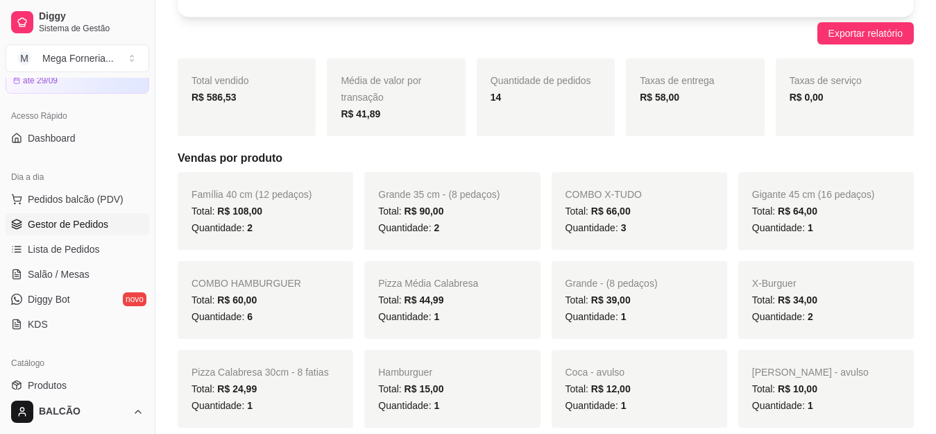
click at [52, 223] on span "Gestor de Pedidos" at bounding box center [68, 224] width 80 height 14
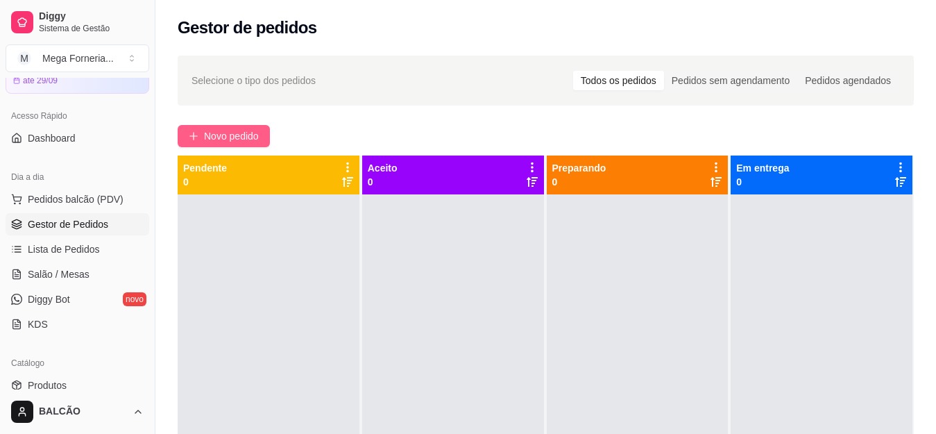
click at [241, 144] on button "Novo pedido" at bounding box center [224, 136] width 92 height 22
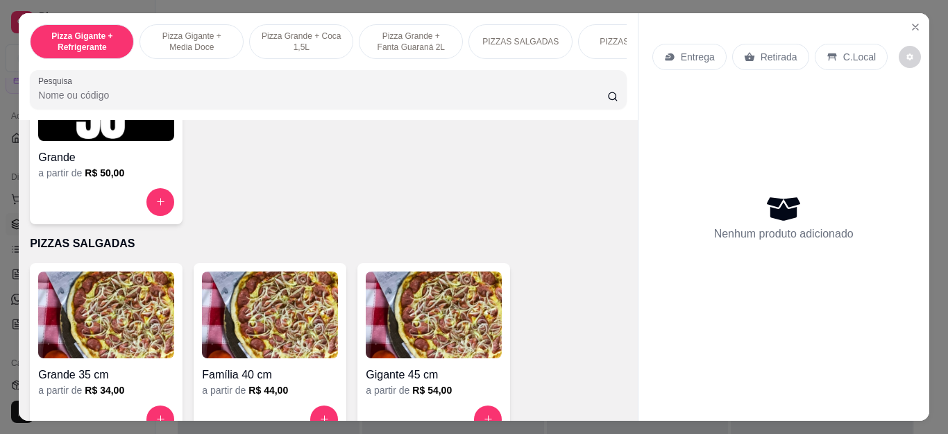
scroll to position [1041, 0]
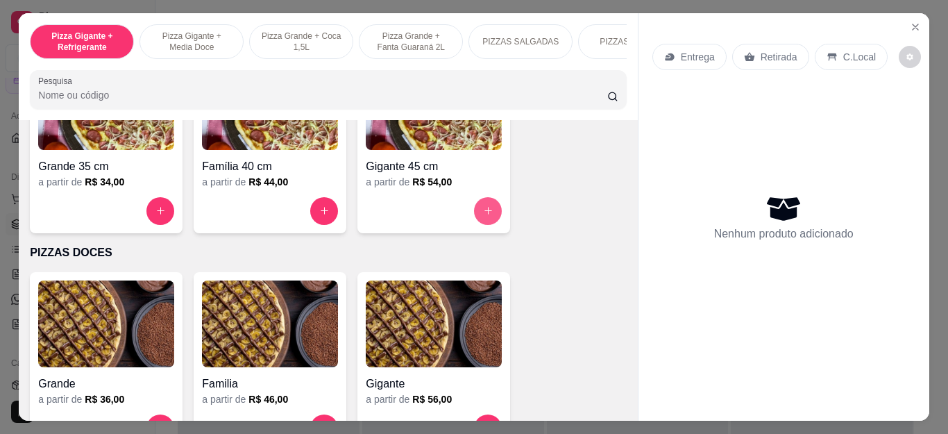
click at [475, 223] on button "increase-product-quantity" at bounding box center [488, 211] width 28 height 28
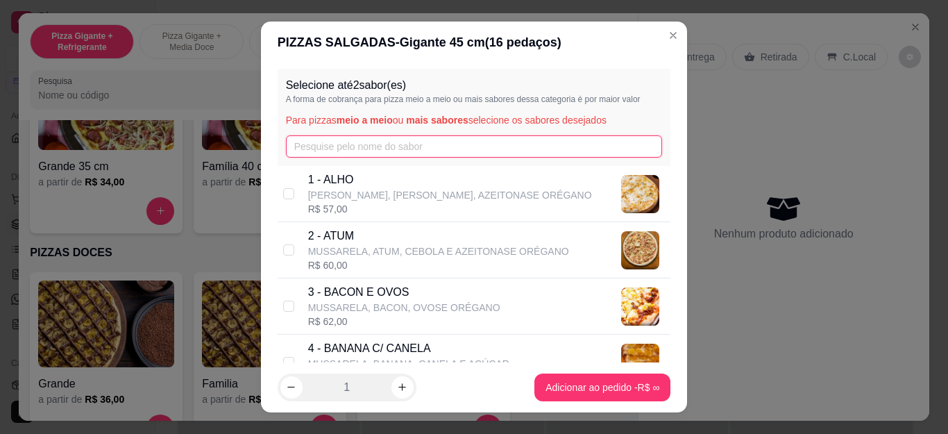
click at [366, 150] on input "text" at bounding box center [474, 146] width 377 height 22
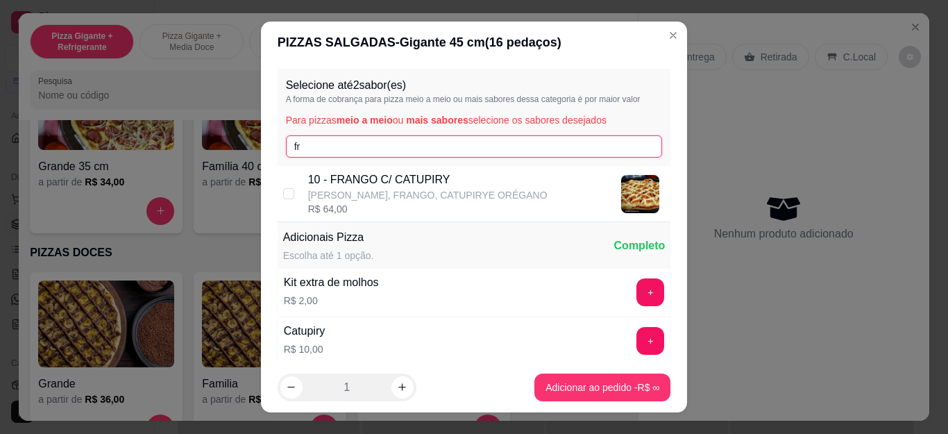
type input "fr"
click at [369, 187] on p "10 - FRANGO C/ CATUPIRY" at bounding box center [427, 179] width 239 height 17
checkbox input "true"
click at [362, 144] on input "fr" at bounding box center [474, 146] width 377 height 22
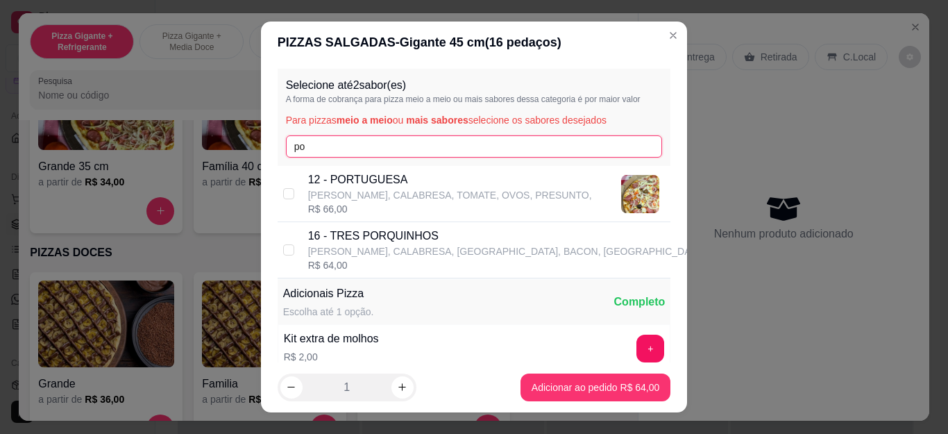
type input "po"
click at [374, 176] on p "12 - PORTUGUESA" at bounding box center [450, 179] width 284 height 17
checkbox input "true"
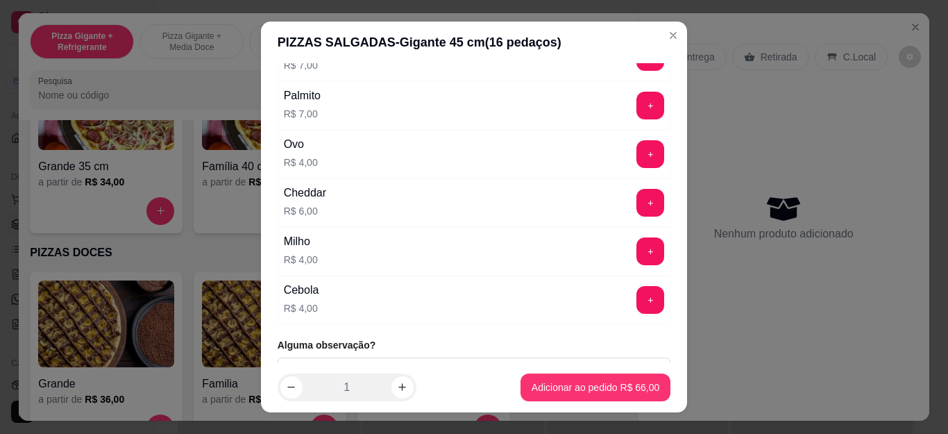
scroll to position [509, 0]
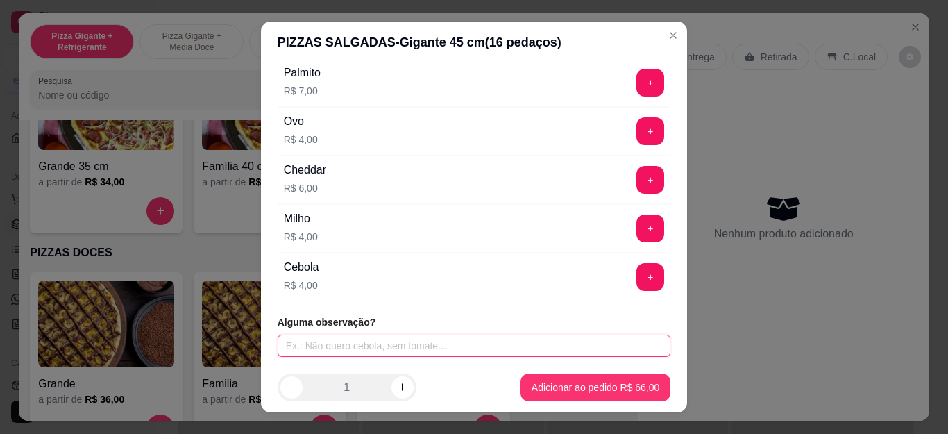
click at [375, 343] on input "text" at bounding box center [474, 345] width 393 height 22
type input "BANANA [US_STATE]"
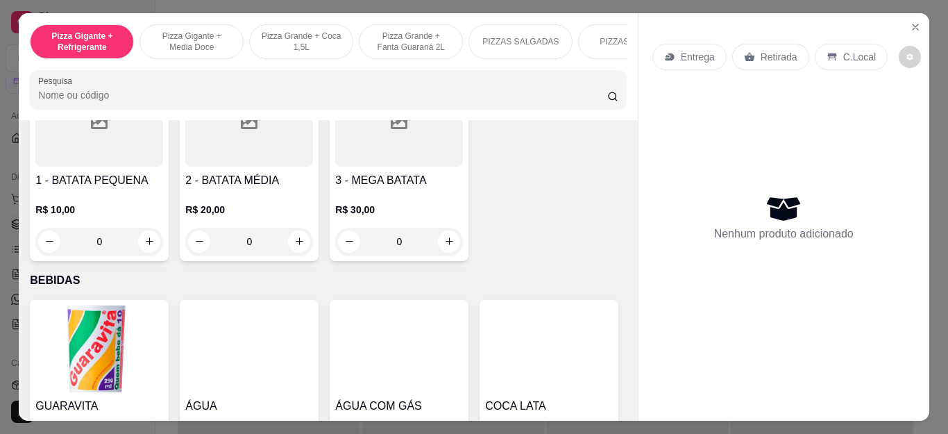
scroll to position [2984, 0]
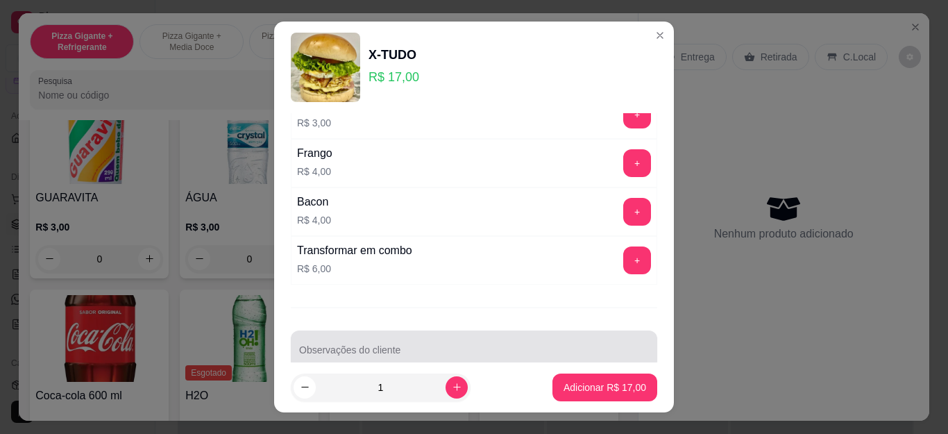
scroll to position [392, 0]
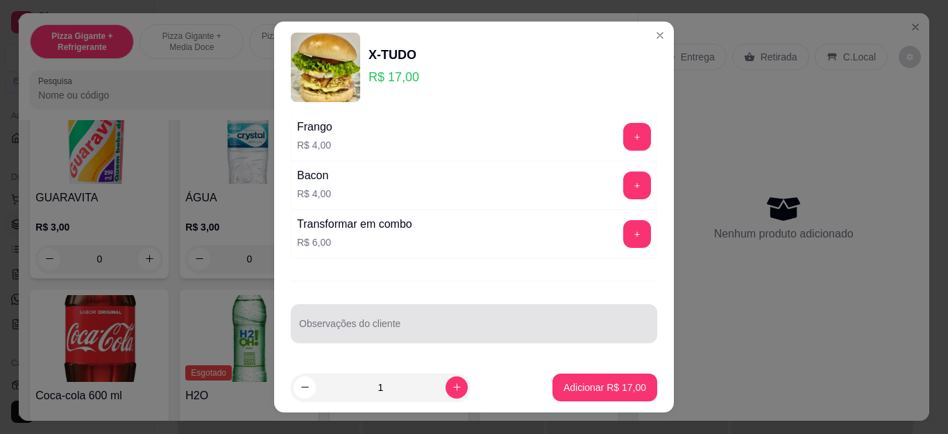
click at [380, 317] on div at bounding box center [474, 323] width 350 height 28
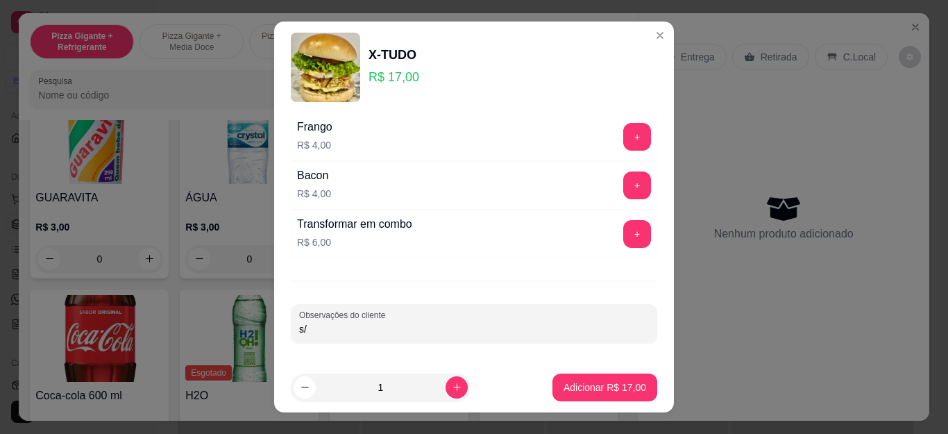
type input "s"
type input "S/SALADA"
click at [572, 387] on p "Adicionar R$ 17,00" at bounding box center [604, 387] width 83 height 14
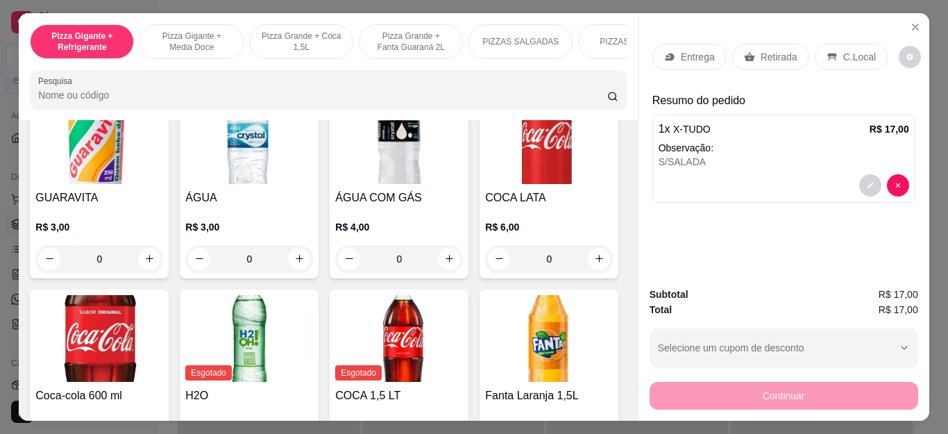
click at [761, 44] on div "Retirada" at bounding box center [770, 57] width 77 height 26
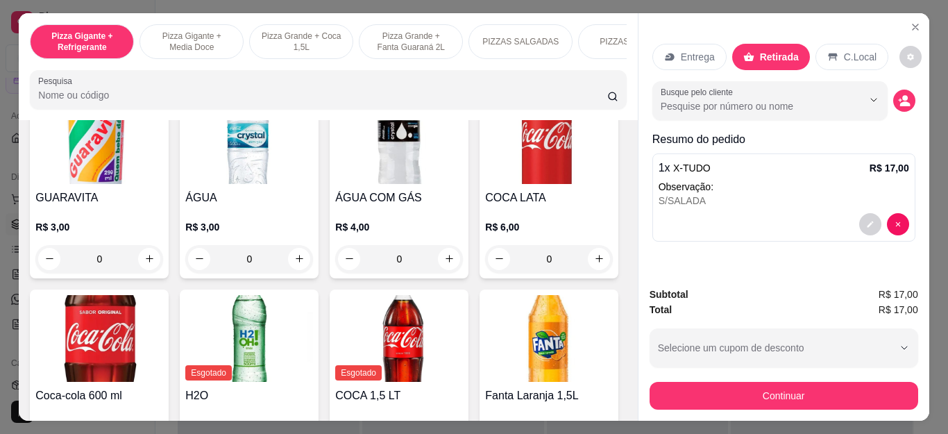
click at [677, 382] on button "Continuar" at bounding box center [783, 396] width 269 height 28
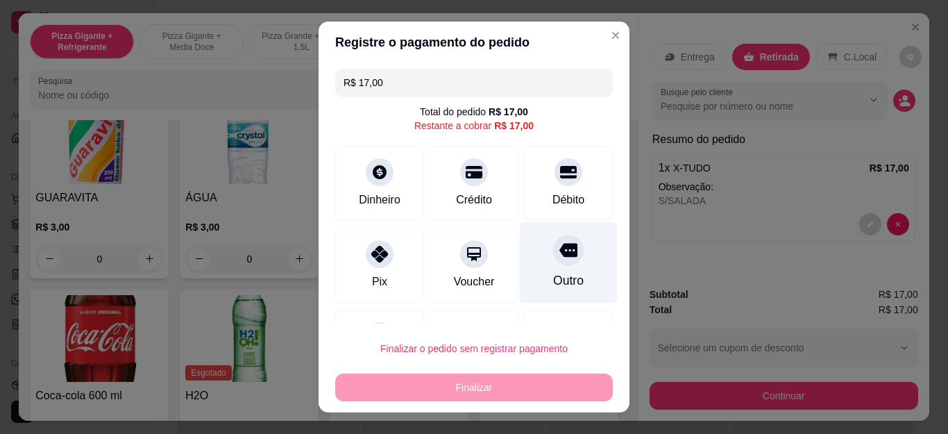
click at [553, 244] on div at bounding box center [568, 250] width 31 height 31
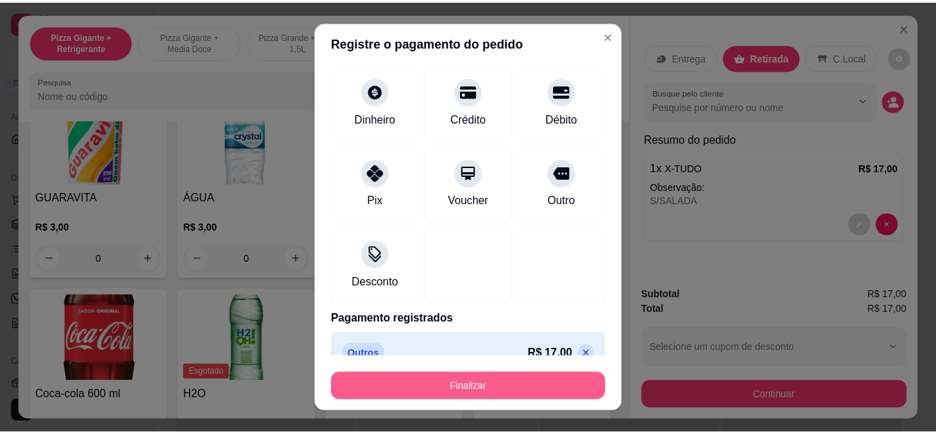
scroll to position [91, 0]
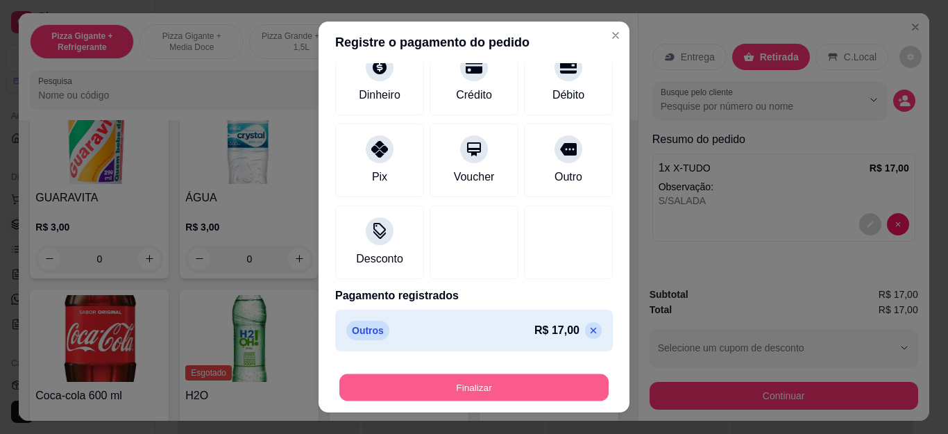
click at [499, 397] on button "Finalizar" at bounding box center [473, 386] width 269 height 27
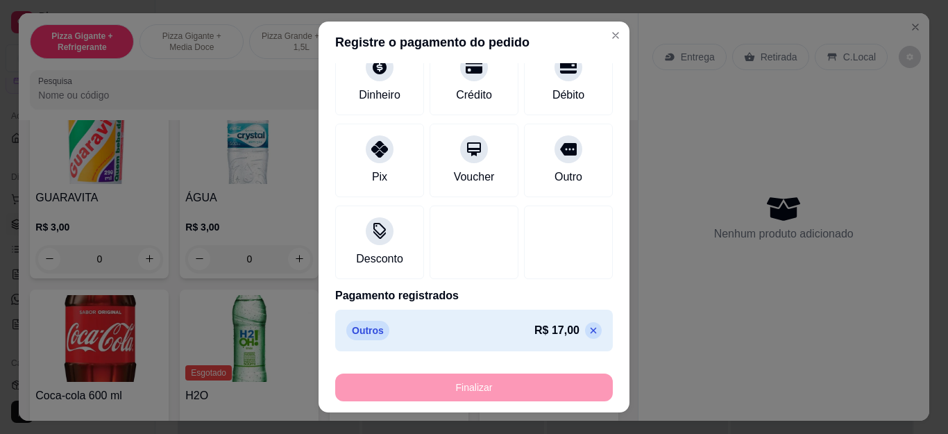
type input "-R$ 17,00"
